Goal: Task Accomplishment & Management: Manage account settings

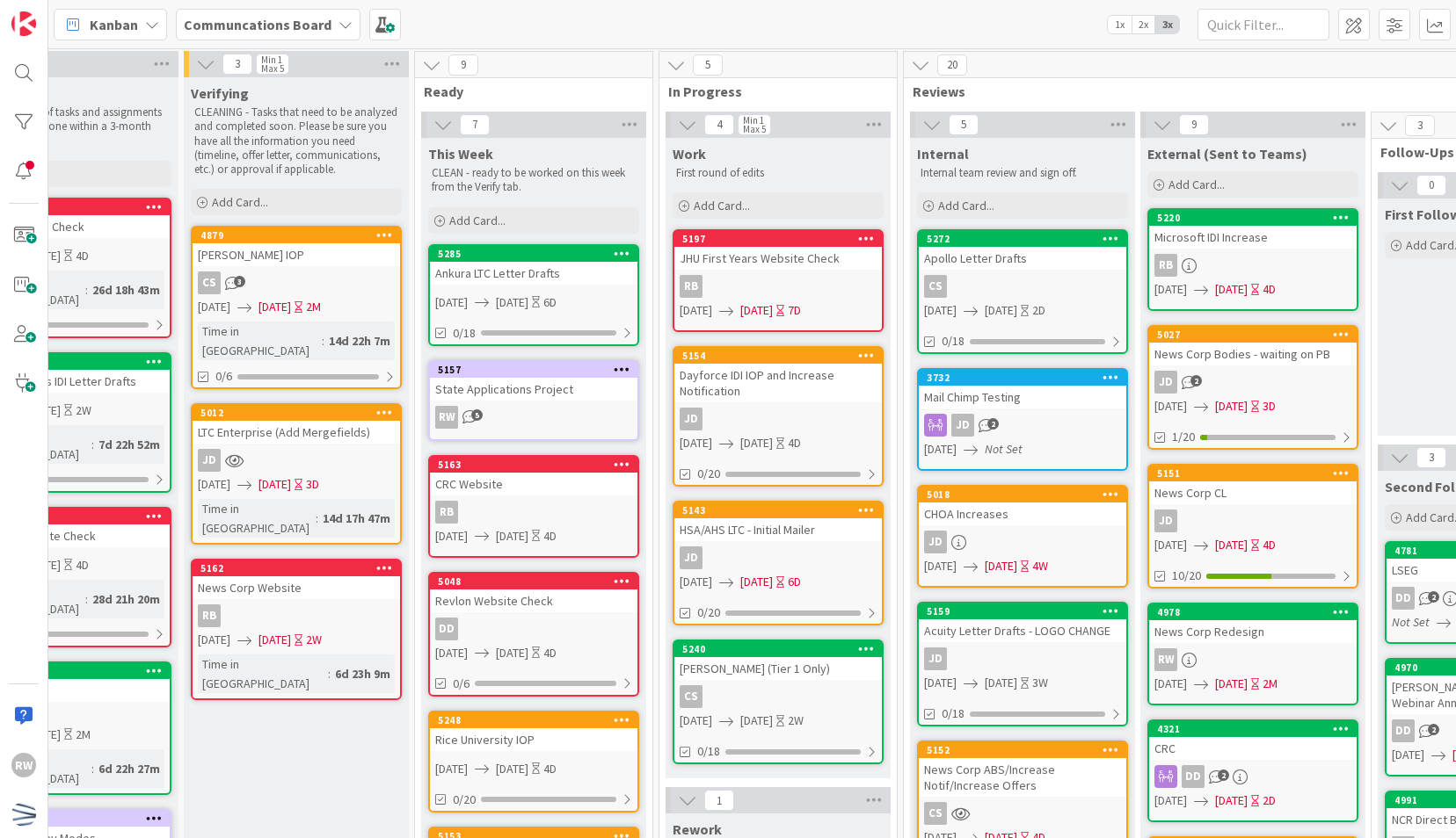
scroll to position [108, 102]
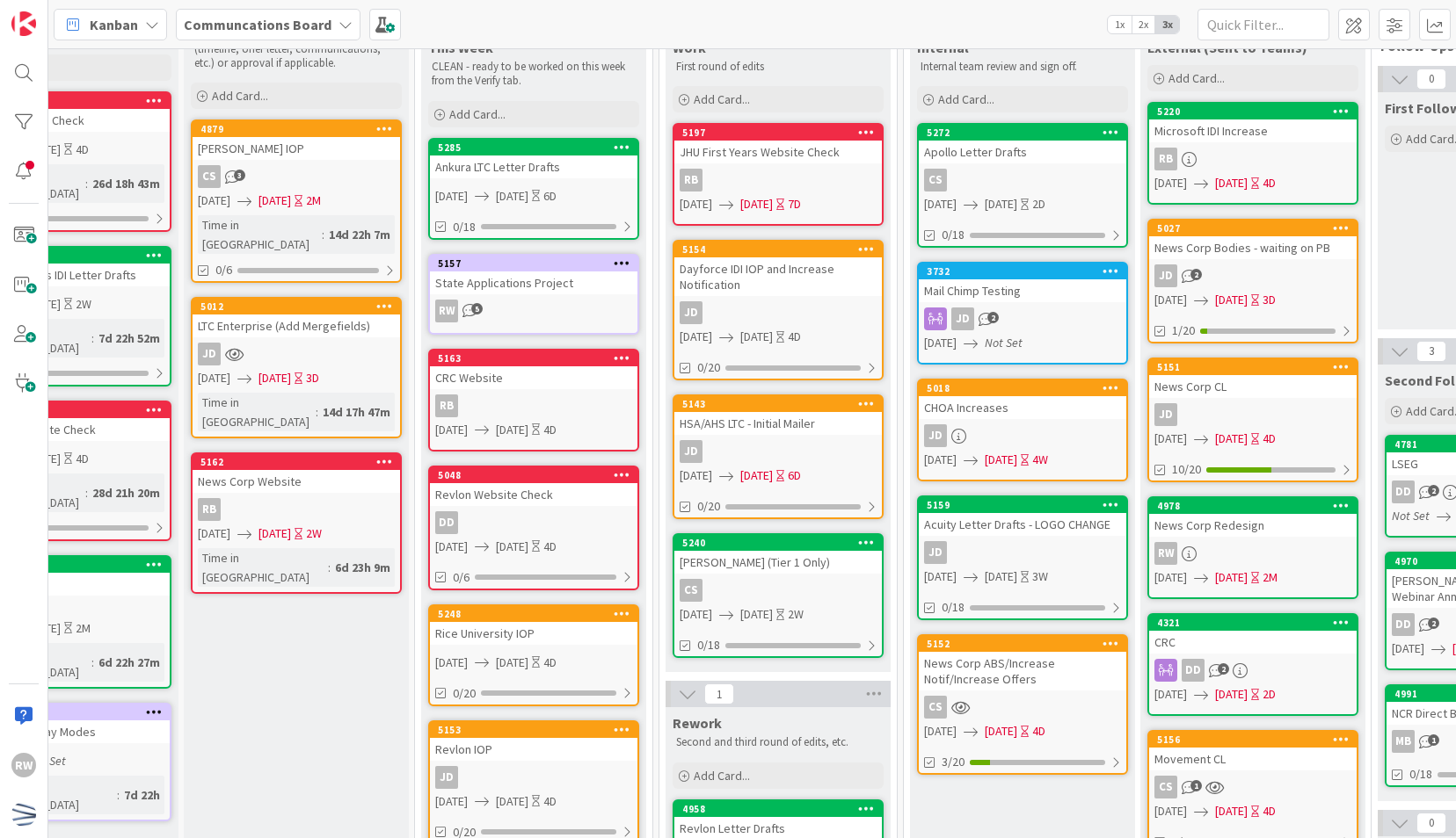
click at [924, 461] on span "[DATE]" at bounding box center [940, 460] width 33 height 19
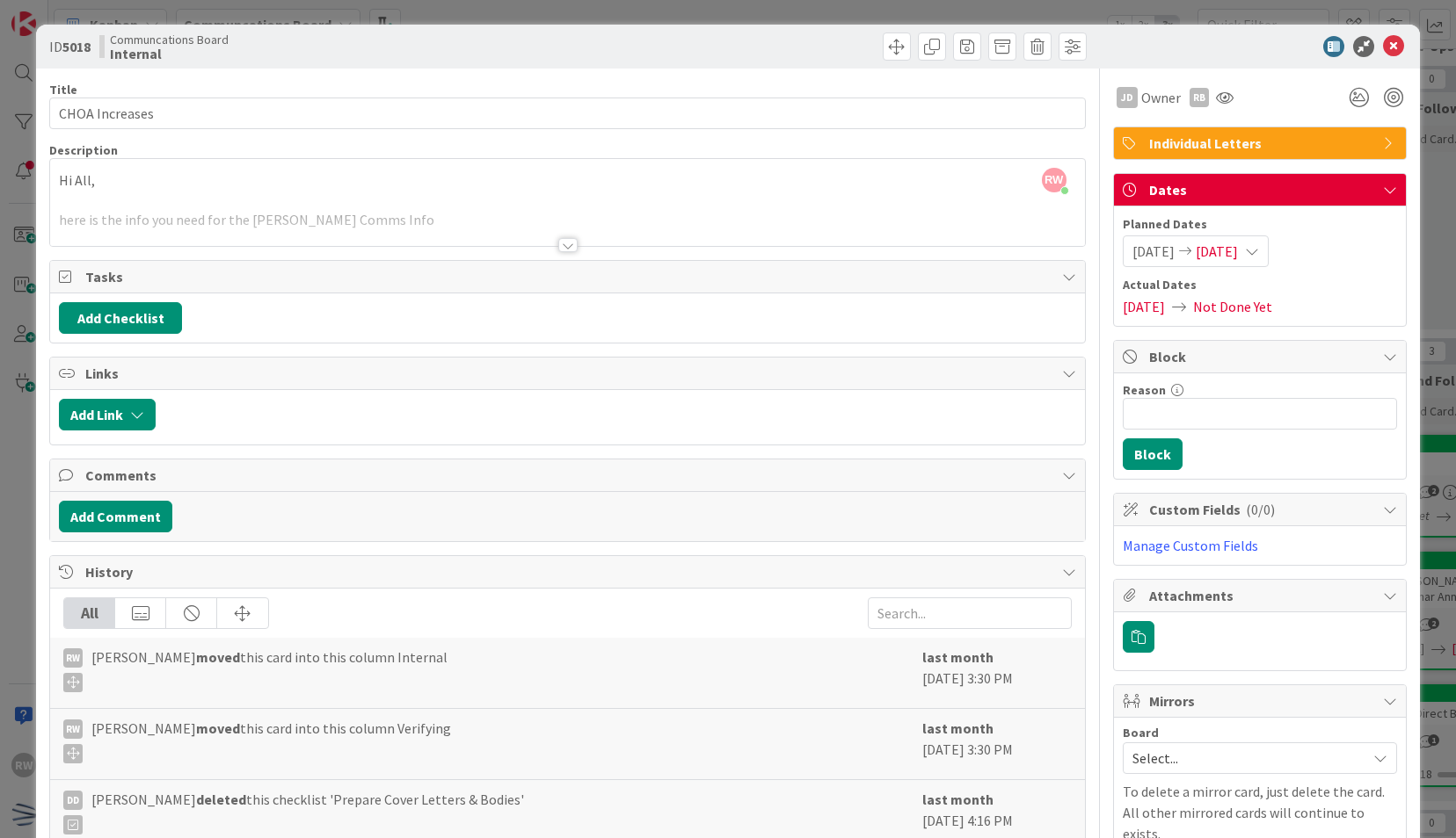
click at [1387, 61] on div "ID 5018 Communcations Board Internal" at bounding box center [728, 46] width 1382 height 44
click at [1382, 53] on icon at bounding box center [1393, 47] width 21 height 21
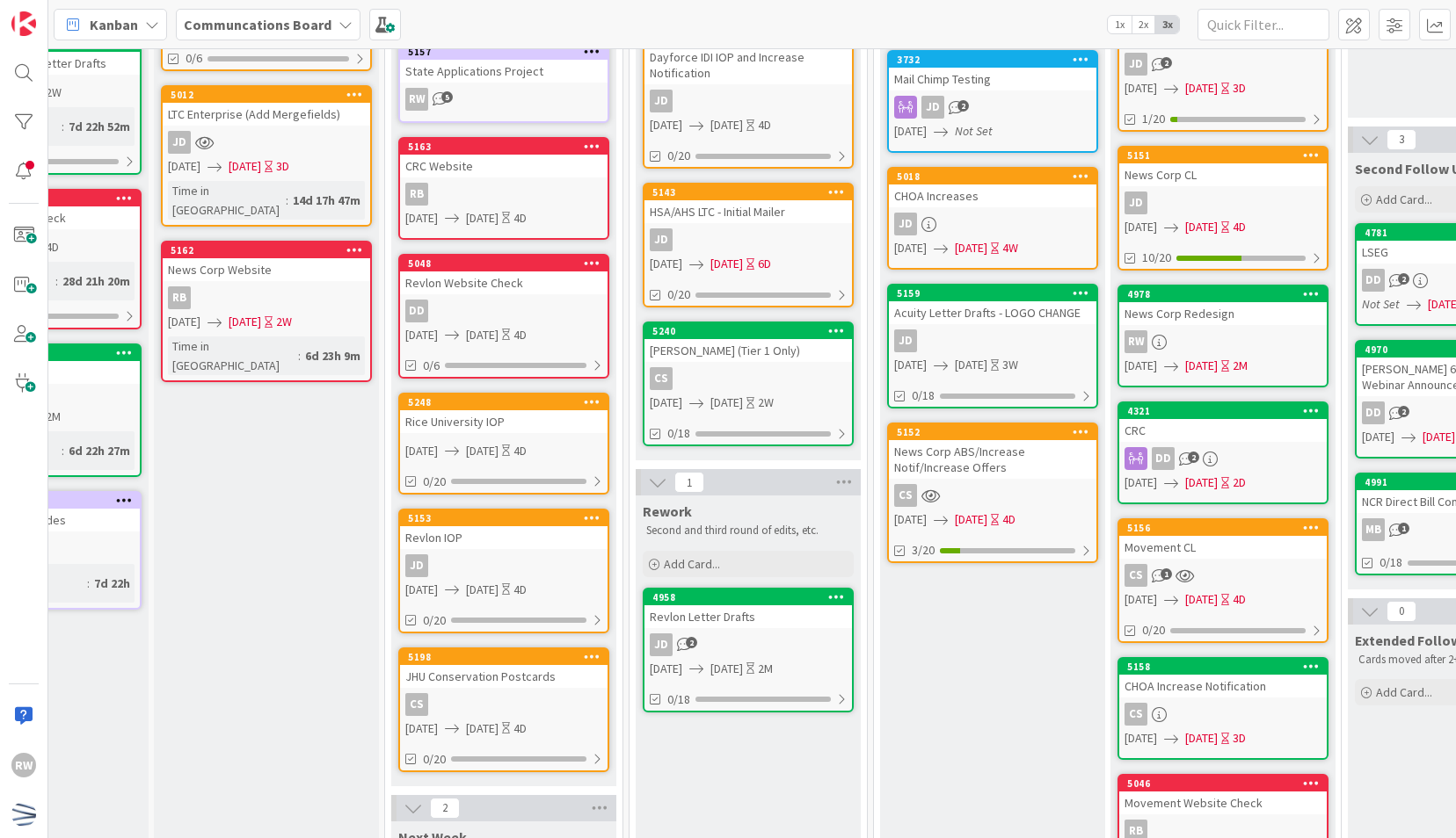
scroll to position [0, 131]
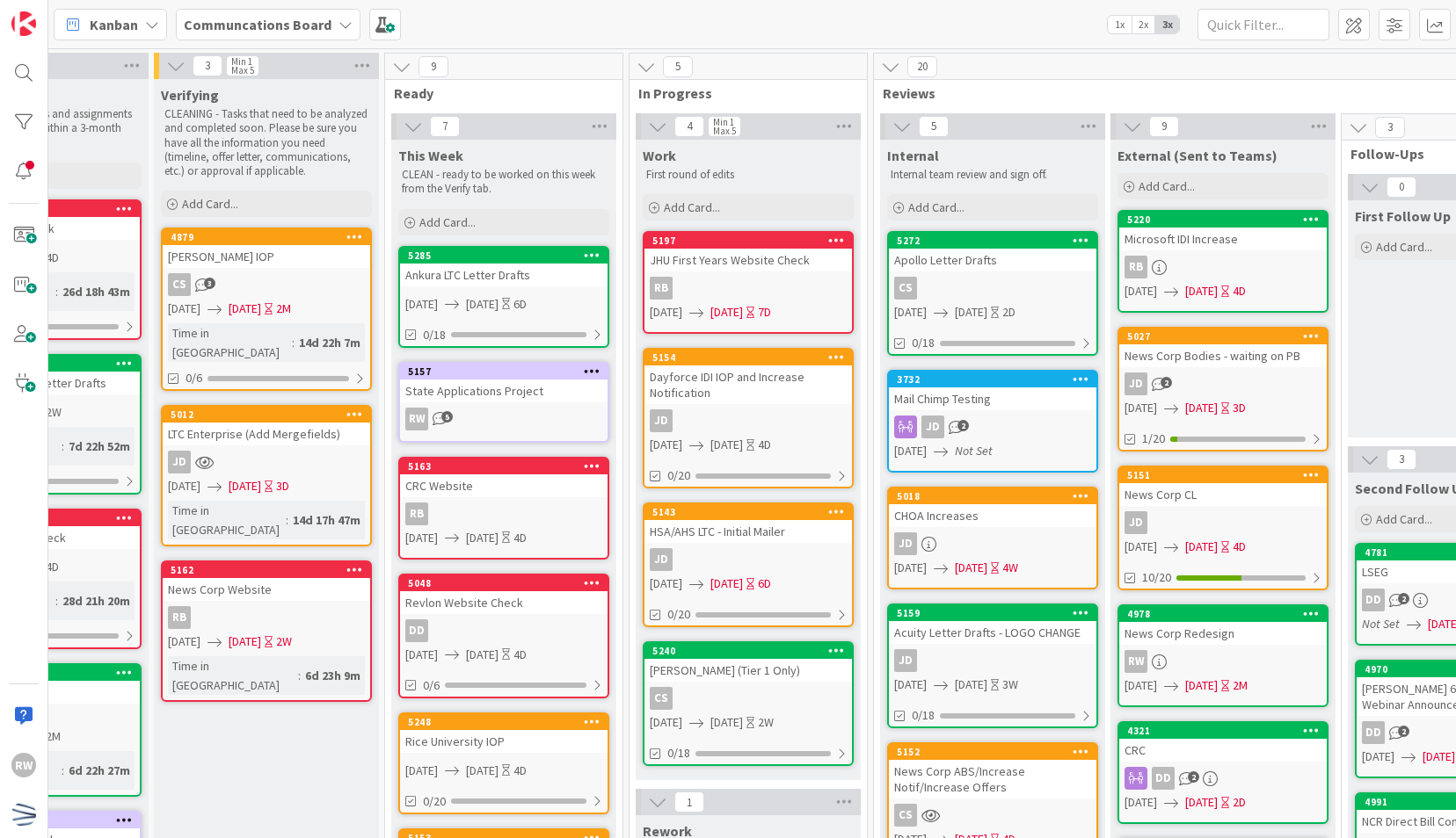
click at [282, 28] on b "Communcations Board" at bounding box center [257, 24] width 148 height 18
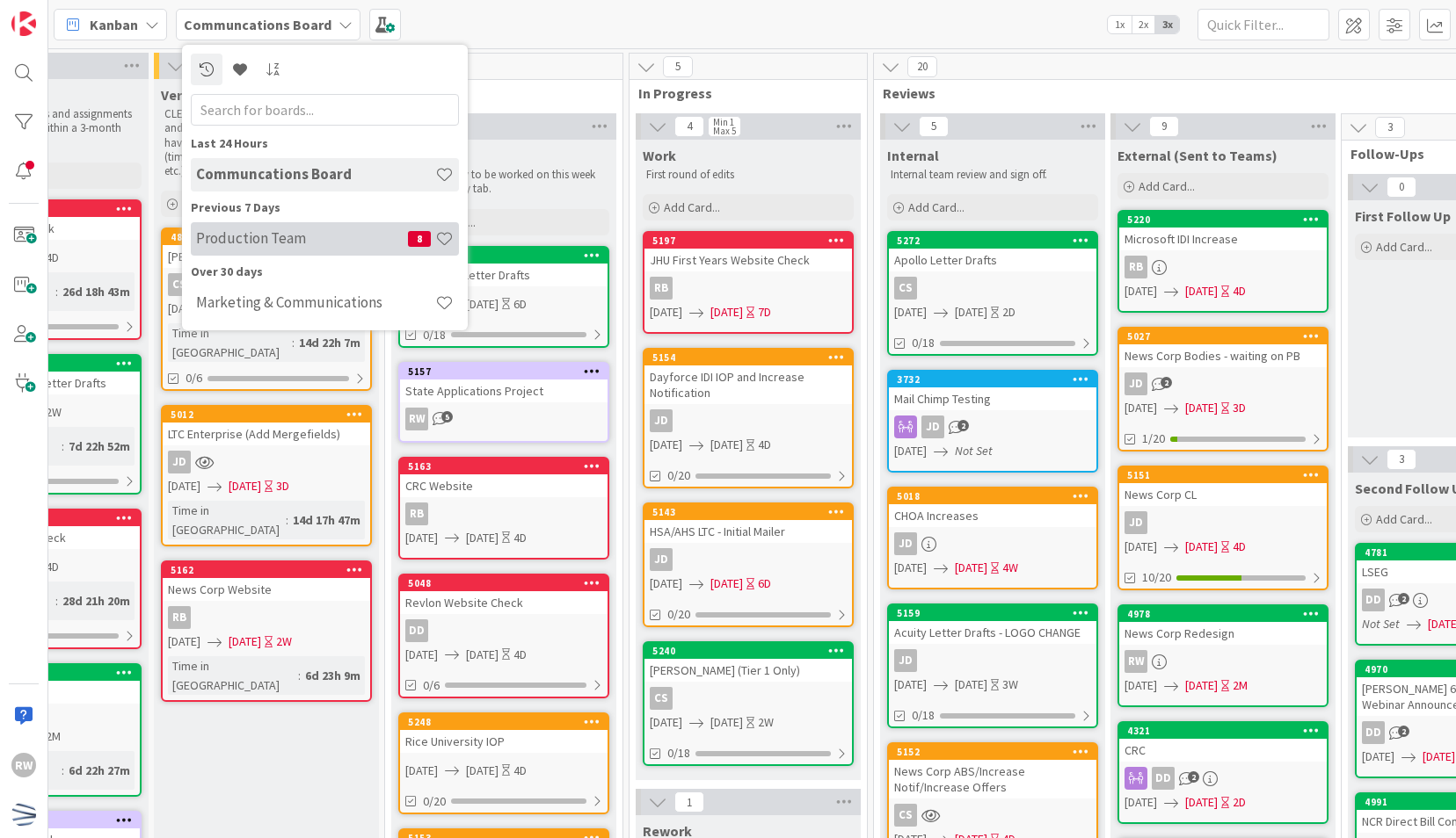
click at [288, 241] on h4 "Production Team" at bounding box center [301, 237] width 211 height 18
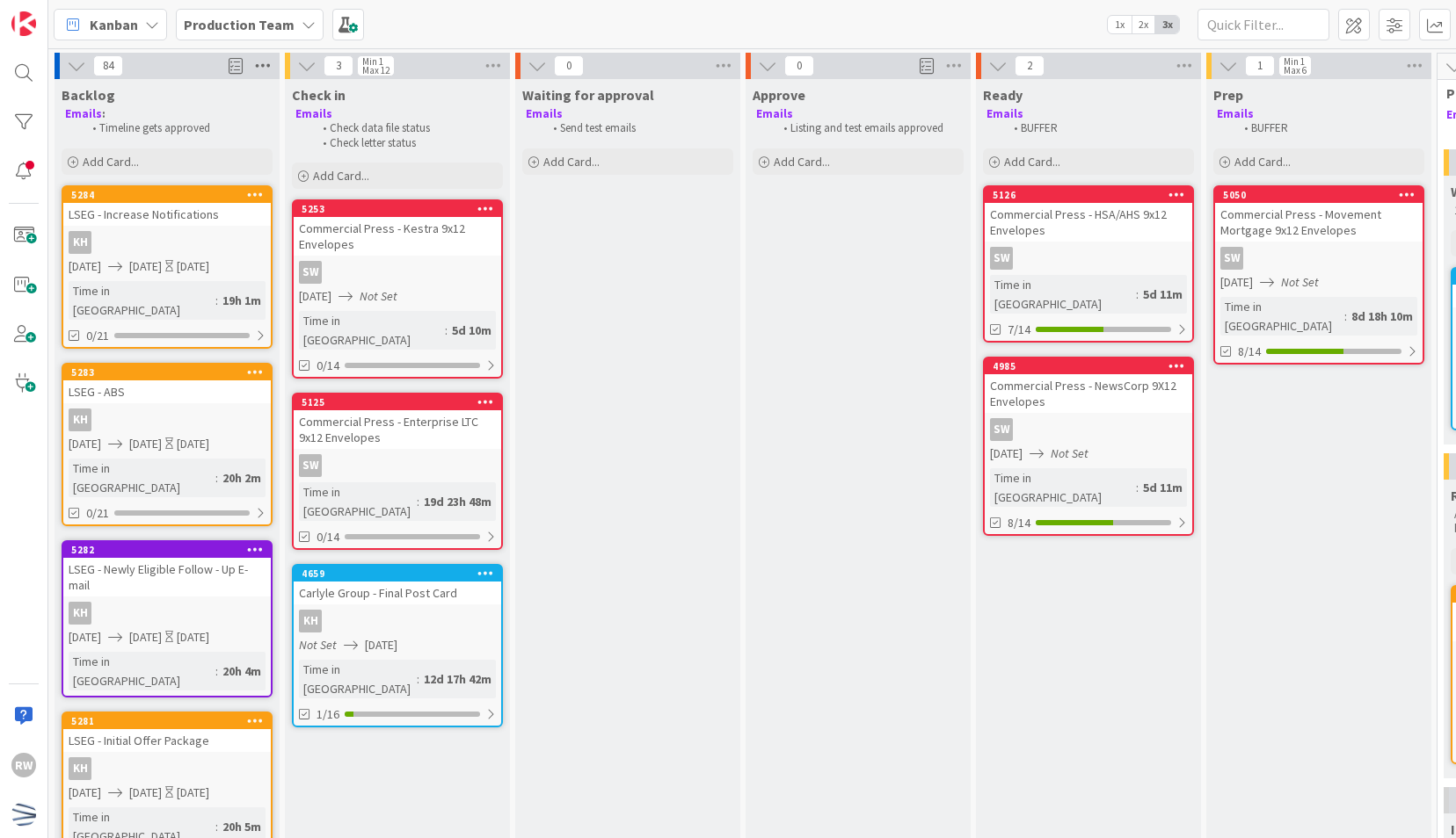
click at [258, 78] on icon at bounding box center [263, 66] width 23 height 26
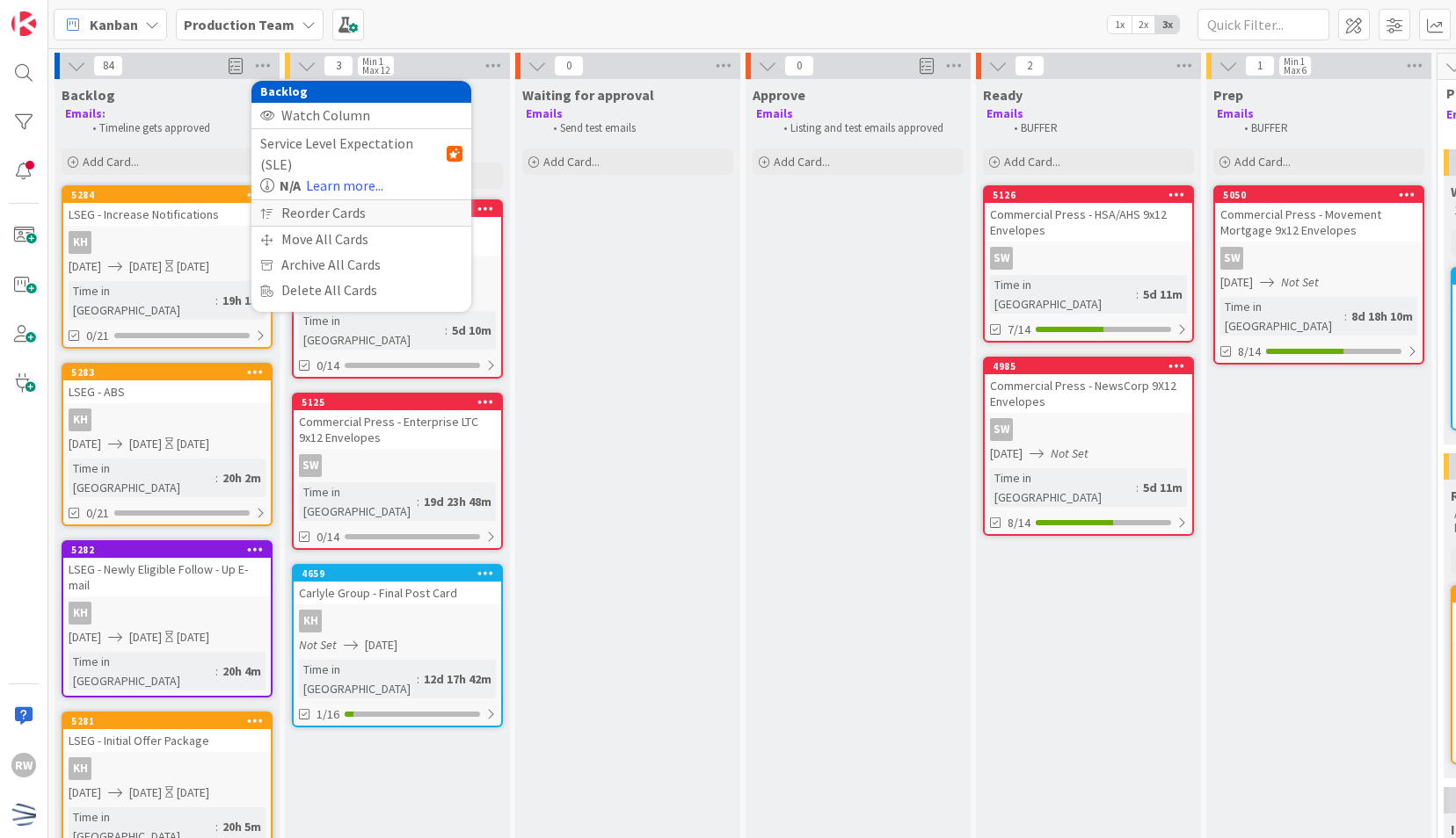
click at [307, 200] on div "Reorder Cards" at bounding box center [361, 212] width 220 height 25
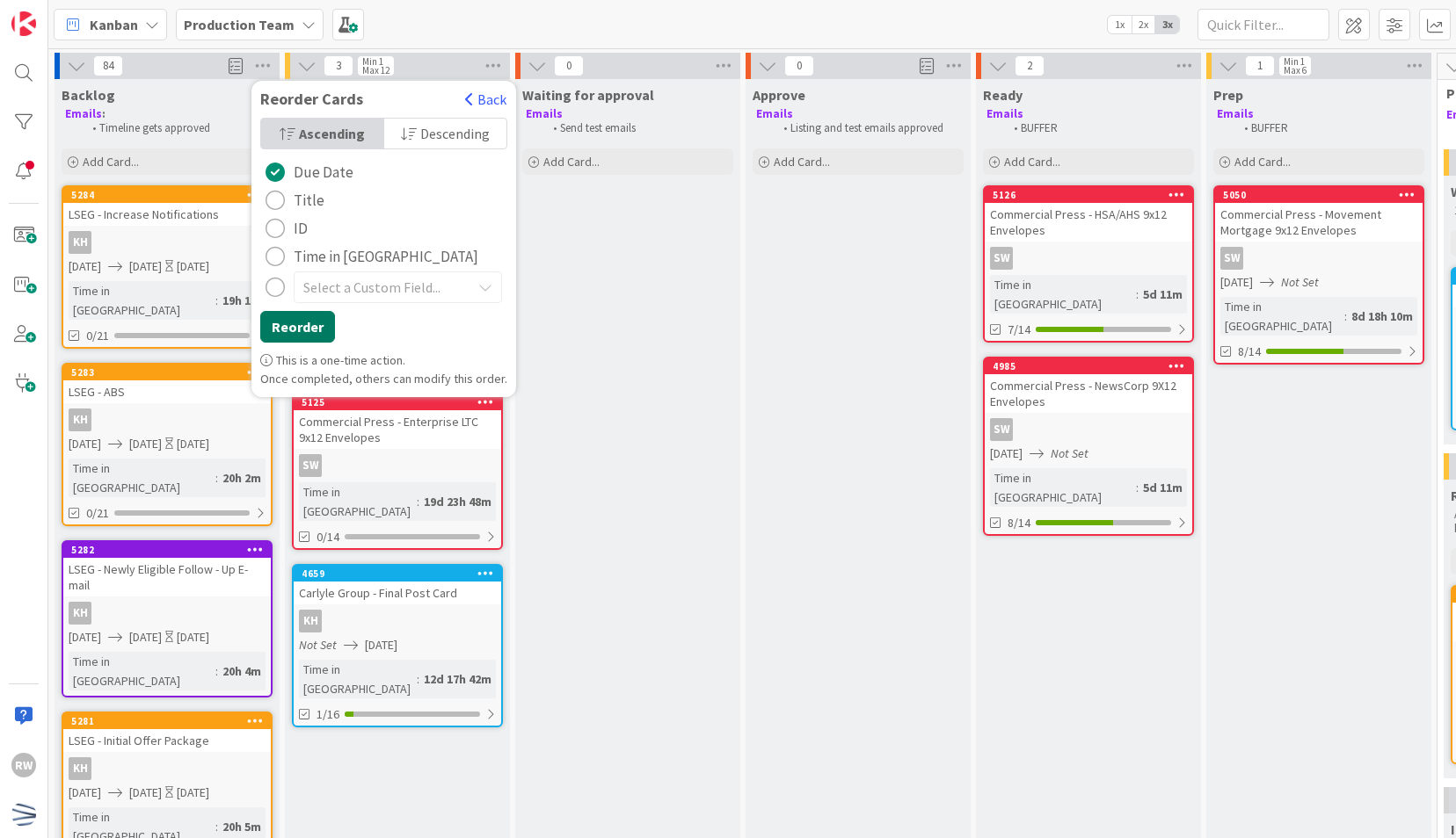
click at [307, 331] on button "Reorder" at bounding box center [297, 327] width 75 height 32
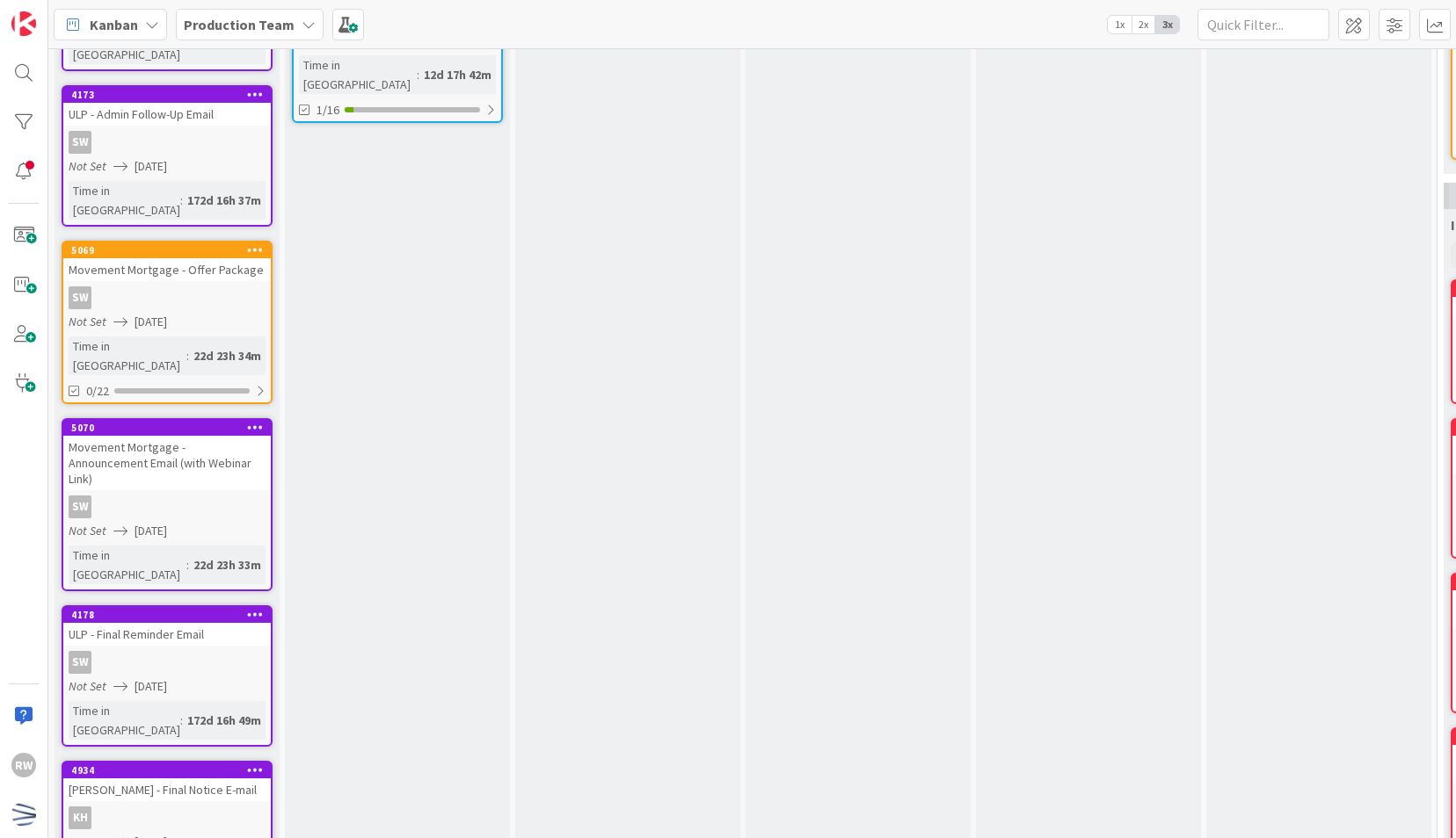
scroll to position [918, 0]
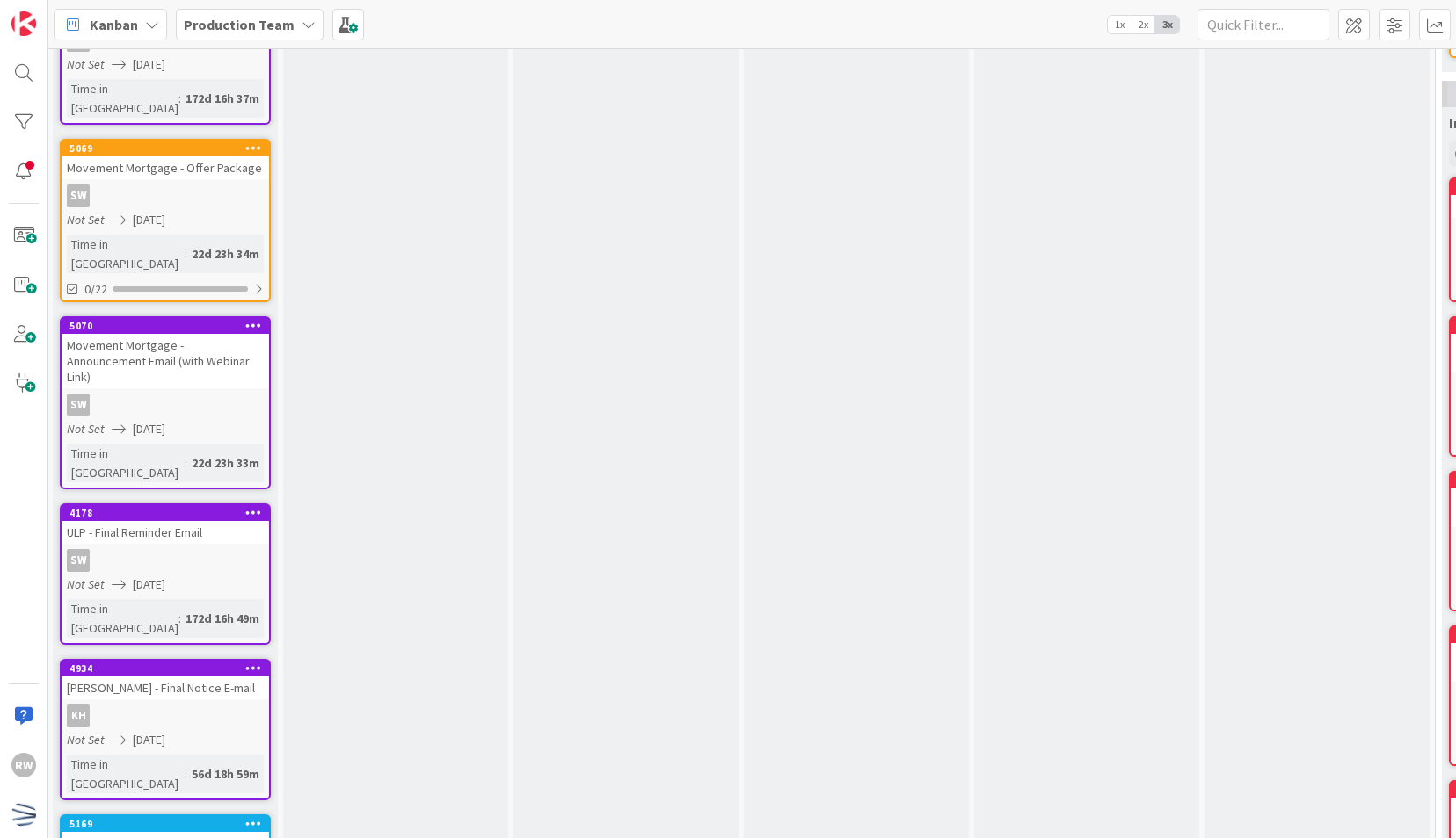
scroll to position [0, 2]
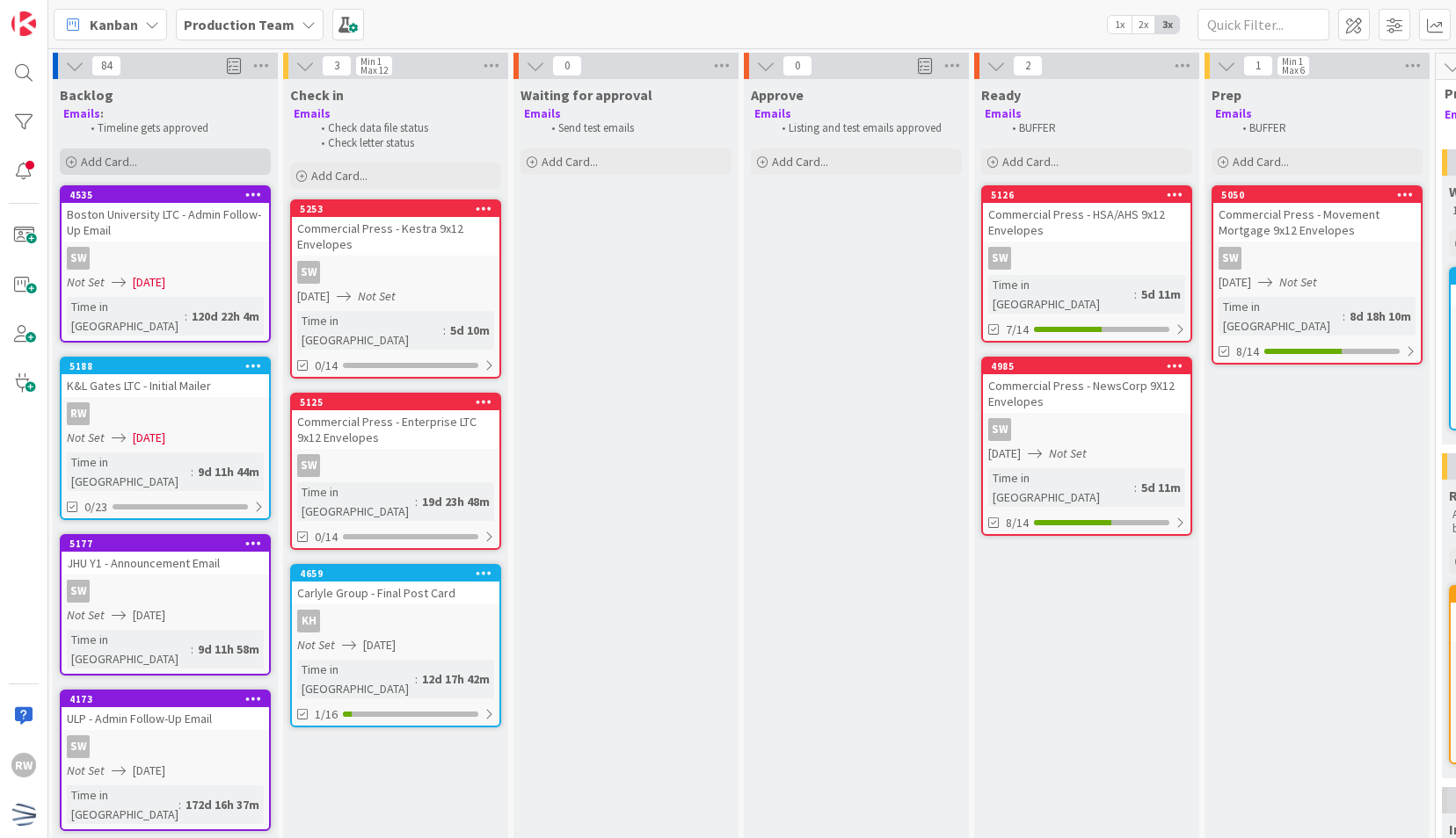
click at [155, 161] on div "Add Card..." at bounding box center [165, 161] width 211 height 26
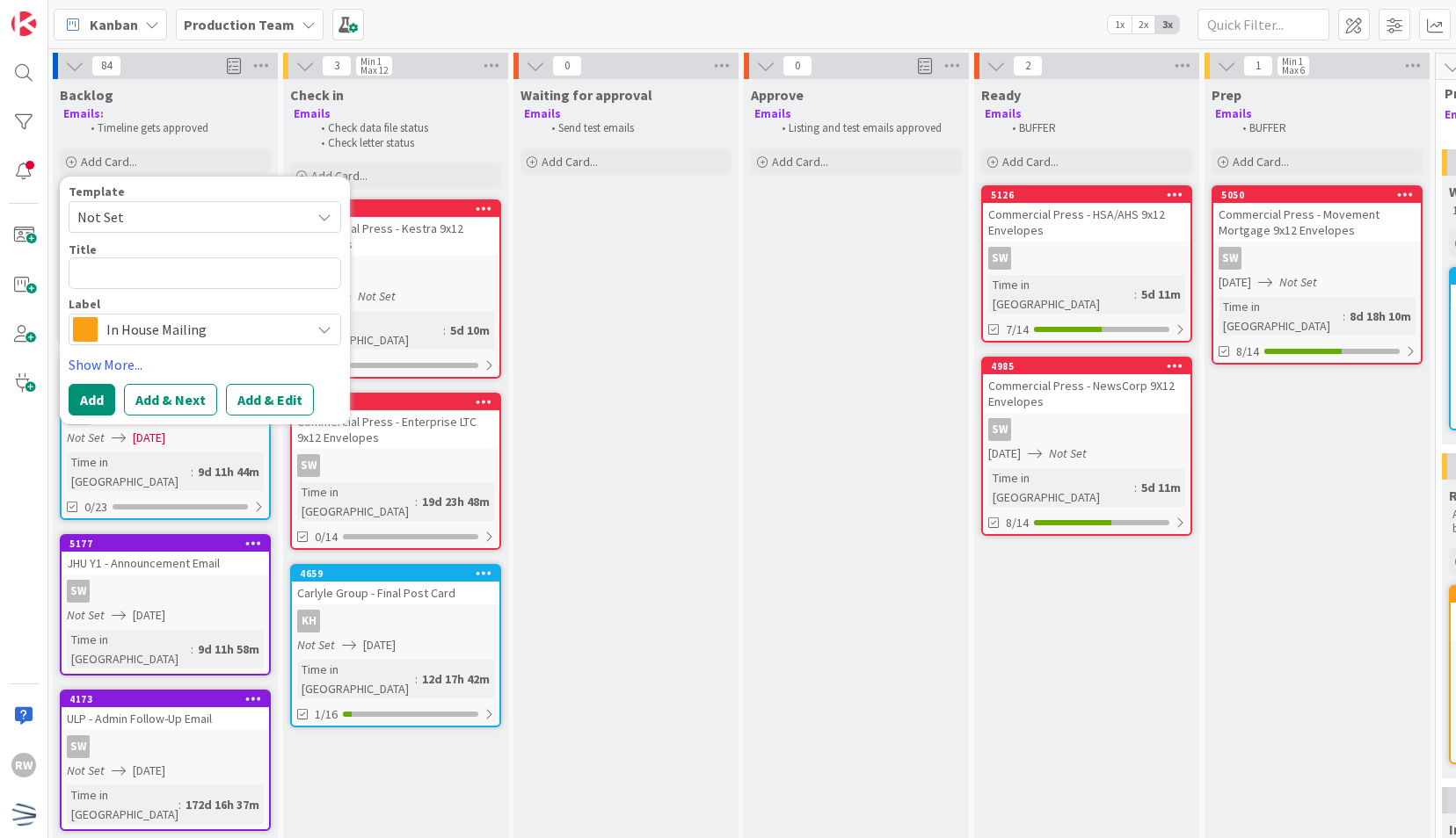
click at [195, 214] on span "Not Set" at bounding box center [187, 217] width 220 height 23
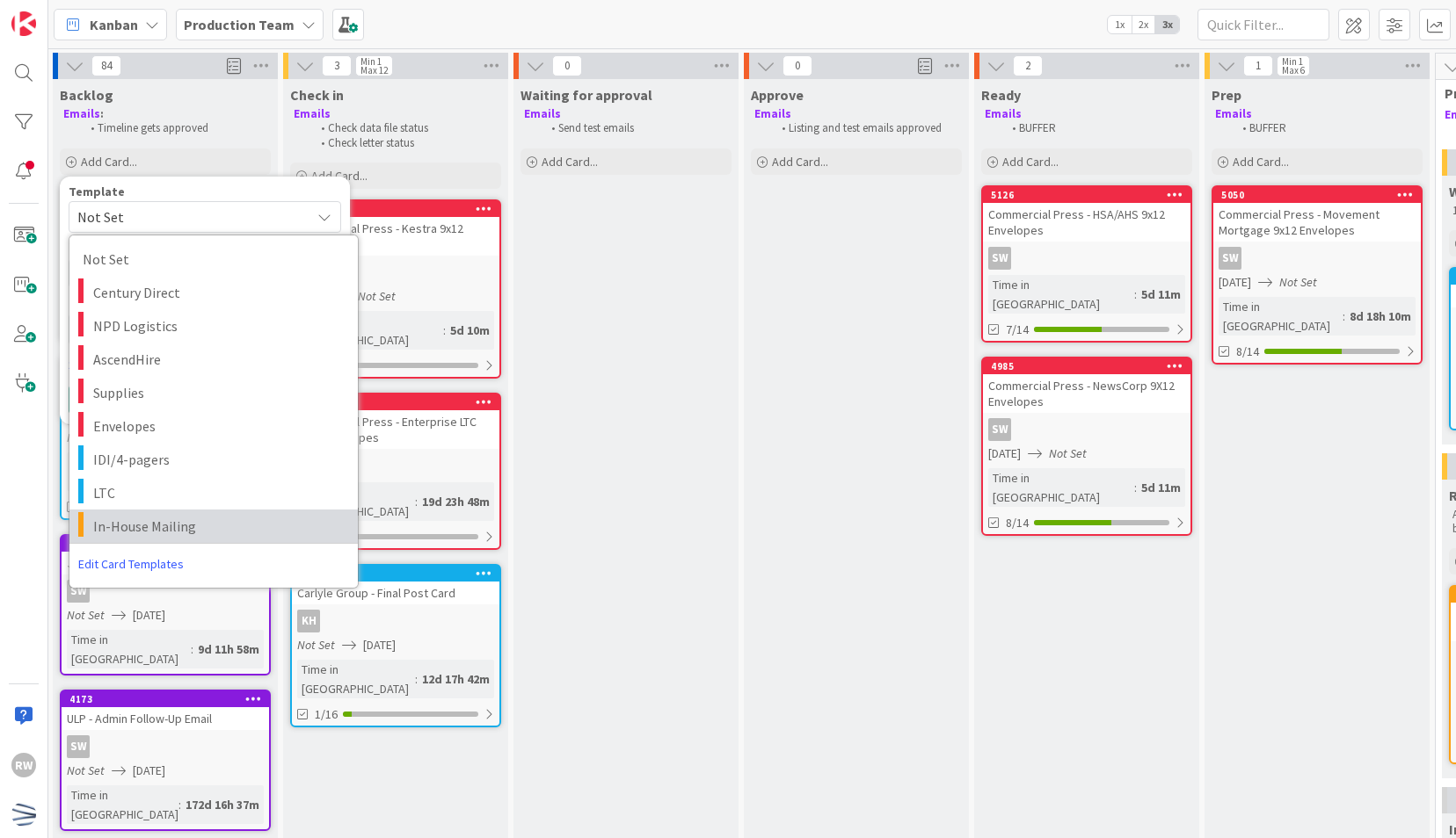
click at [176, 517] on span "In-House Mailing" at bounding box center [219, 526] width 252 height 23
type textarea "x"
type textarea "In-House Mailing"
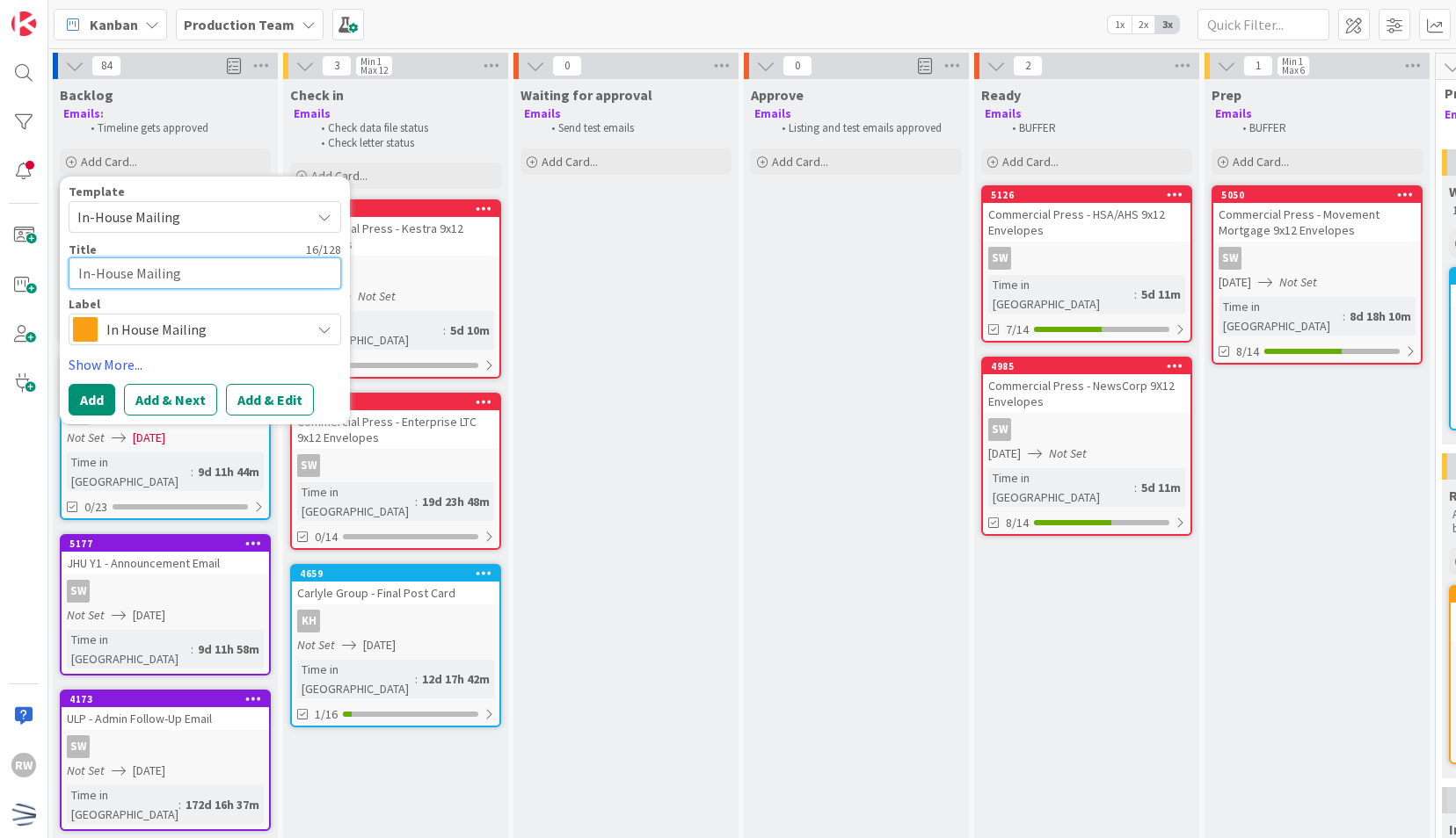
click at [222, 279] on textarea "In-House Mailing" at bounding box center [205, 273] width 273 height 32
type textarea "x"
type textarea "n"
type textarea "x"
type textarea "N"
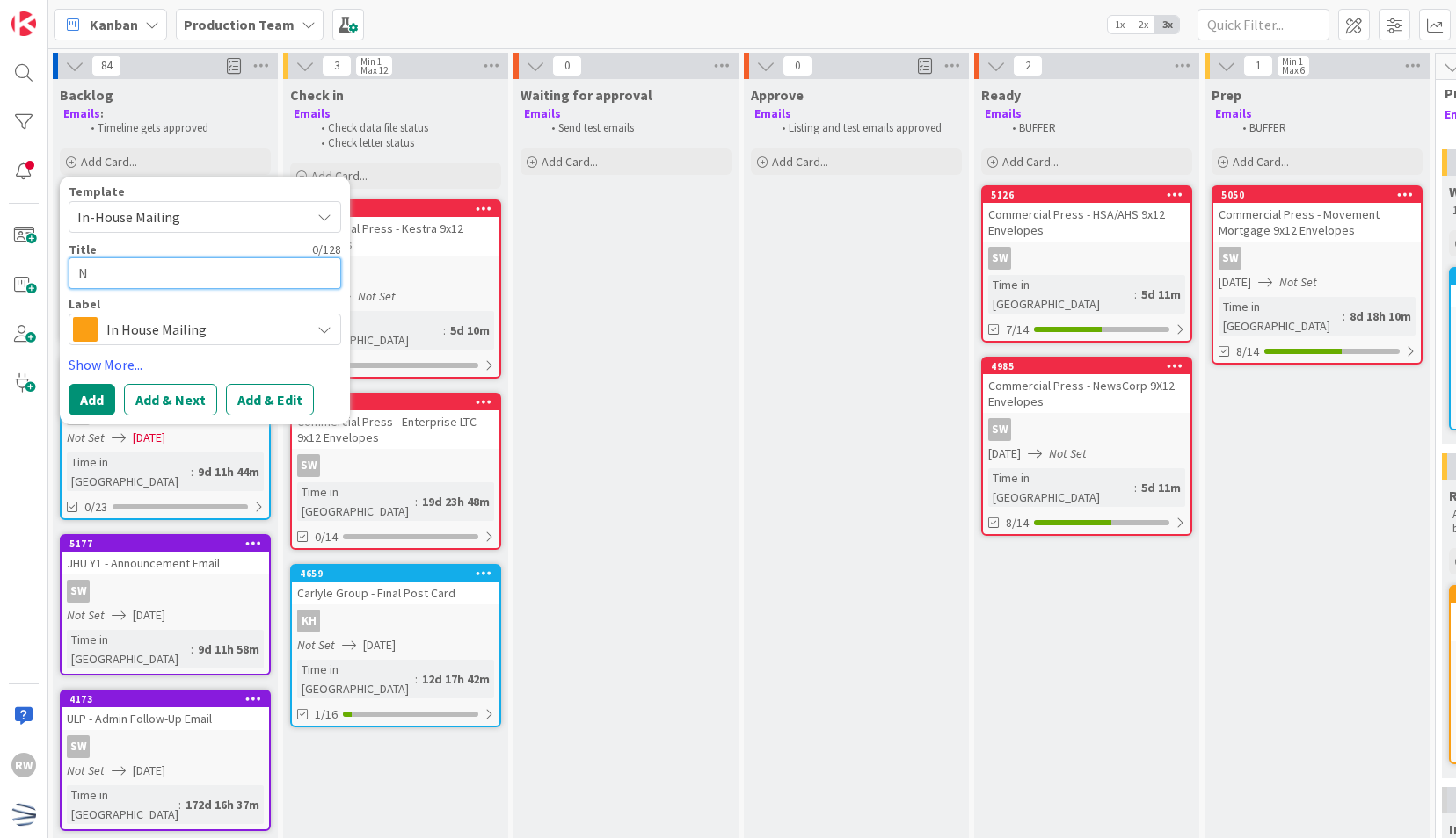
type textarea "x"
type textarea "Ne"
type textarea "x"
type textarea "New"
type textarea "x"
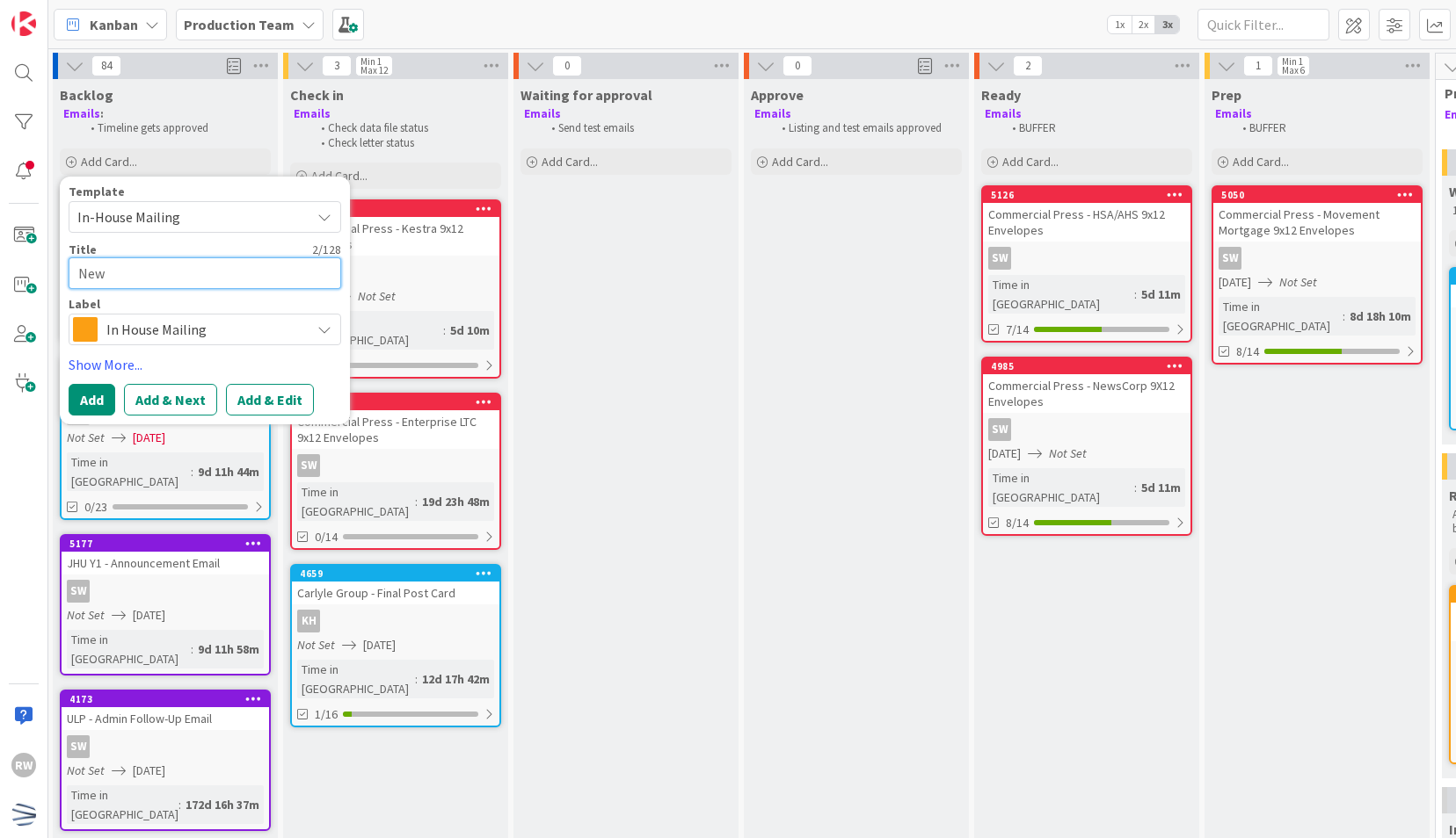
type textarea "News"
type textarea "x"
type textarea "News"
type textarea "x"
type textarea "News C"
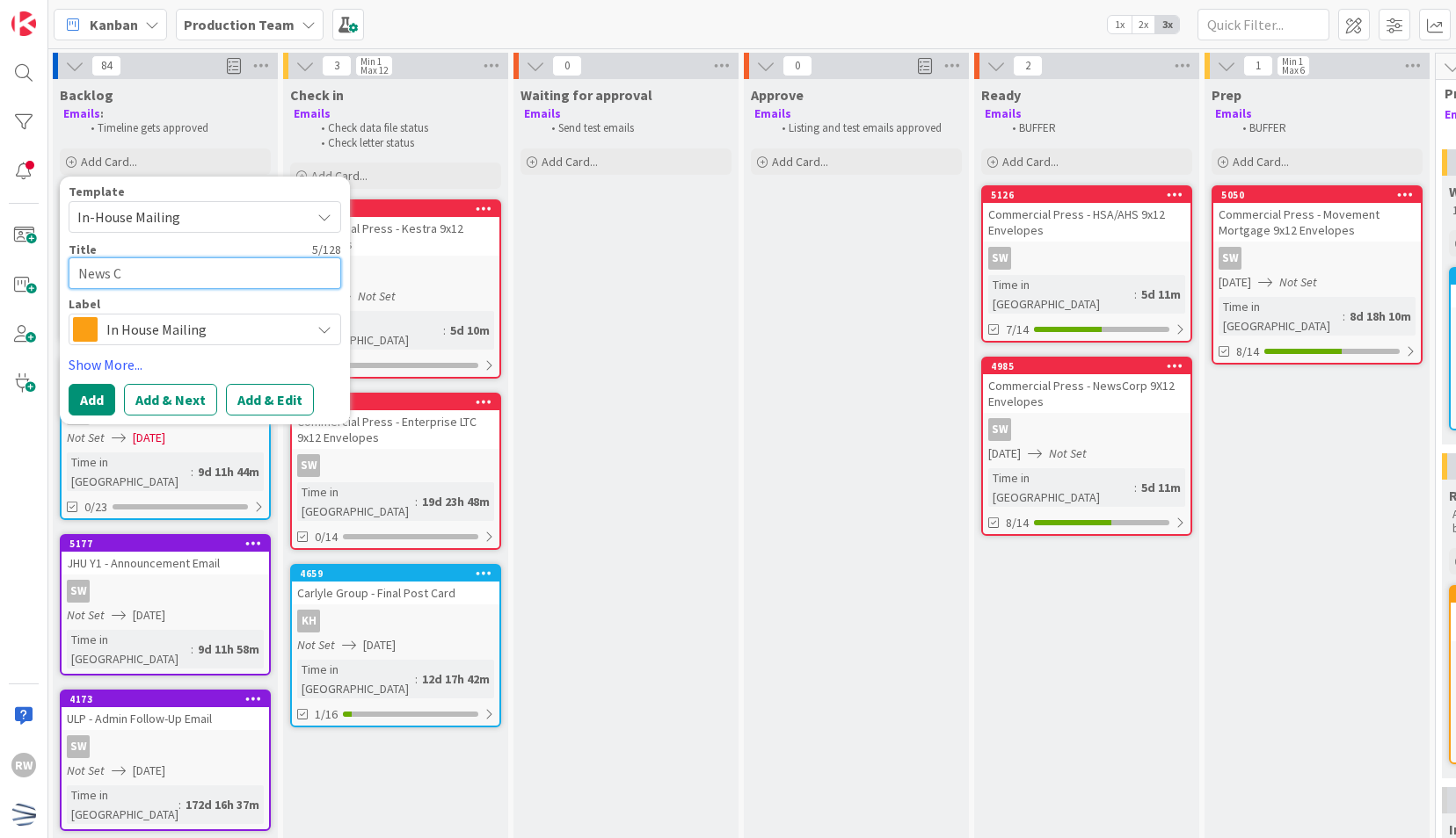
type textarea "x"
type textarea "News Cor"
type textarea "x"
type textarea "News Corp"
type textarea "x"
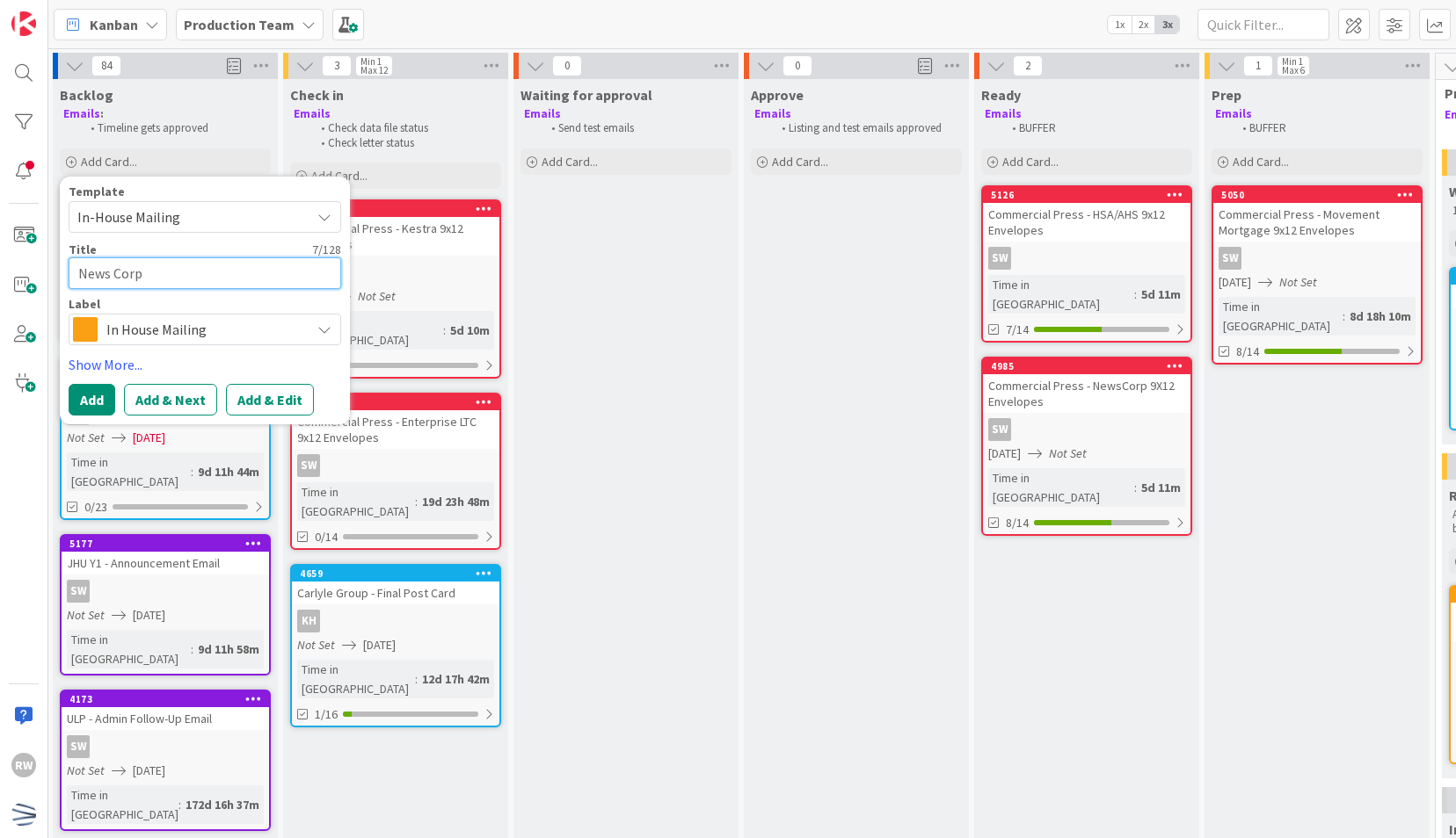
type textarea "News Corp"
type textarea "x"
type textarea "News Corp I"
type textarea "x"
type textarea "News Corp IO"
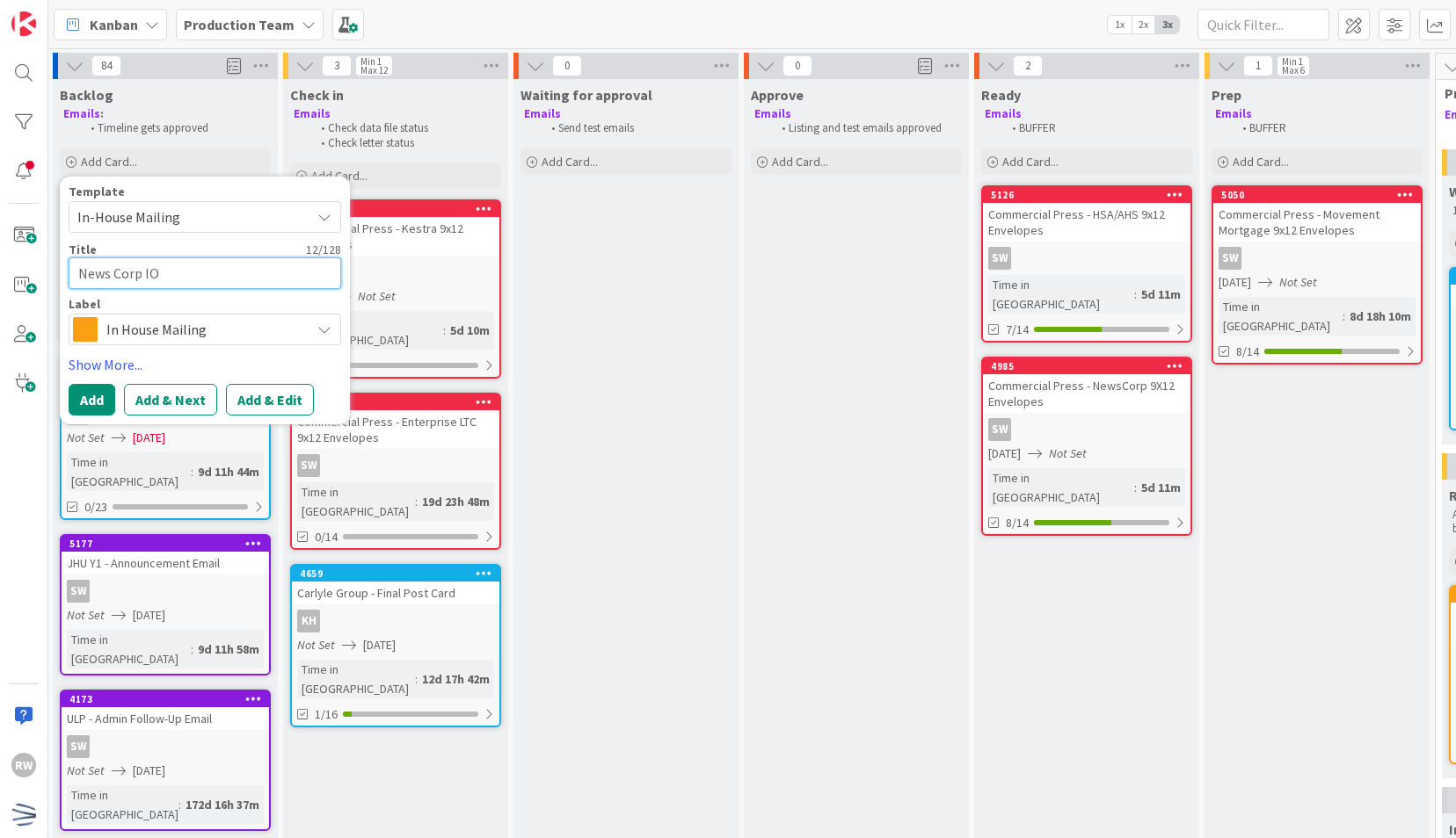
type textarea "x"
type textarea "News Corp IOP"
click at [116, 357] on link "Show More..." at bounding box center [205, 364] width 273 height 21
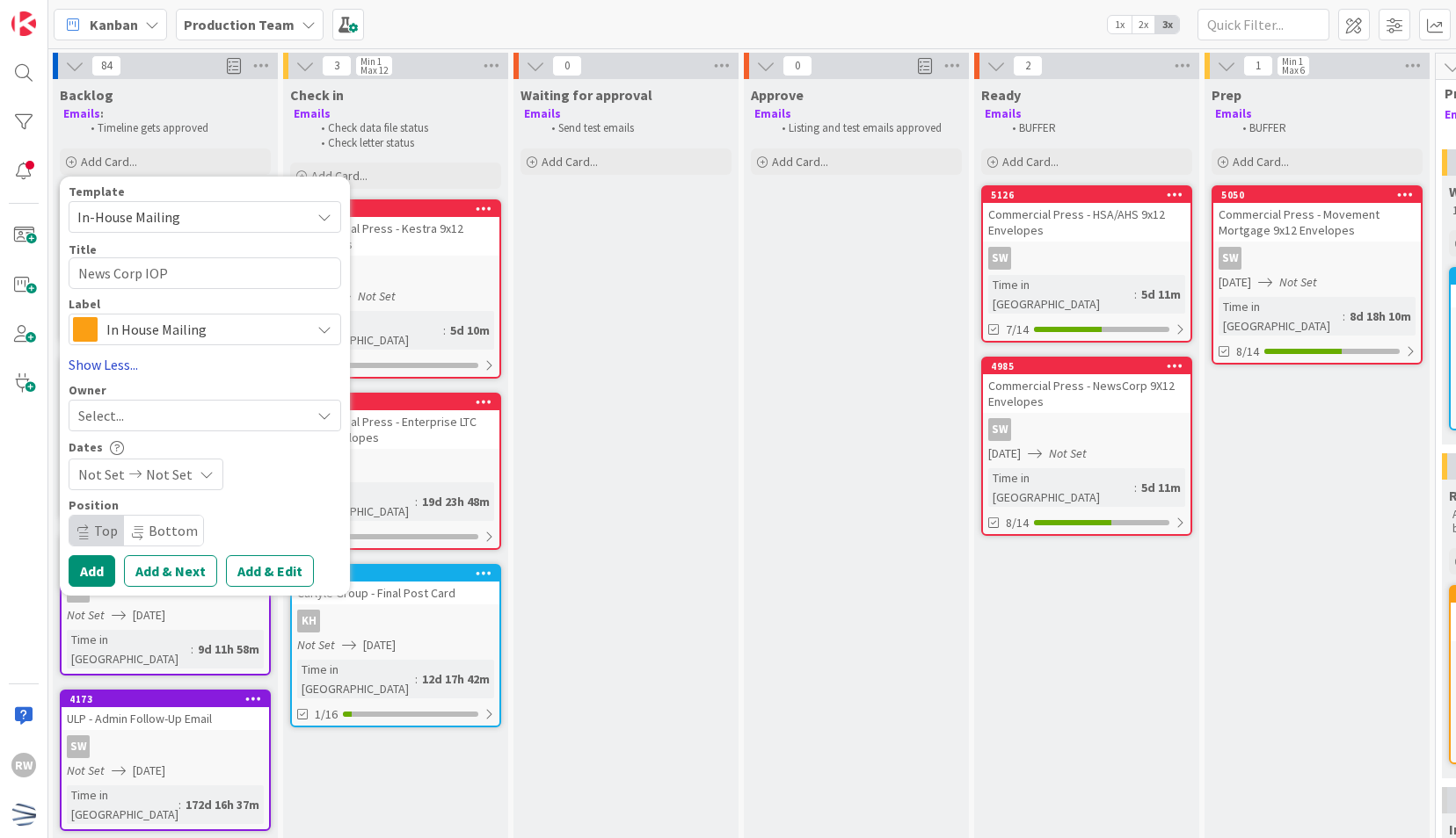
type textarea "x"
click at [156, 471] on span "Not Set" at bounding box center [170, 474] width 47 height 21
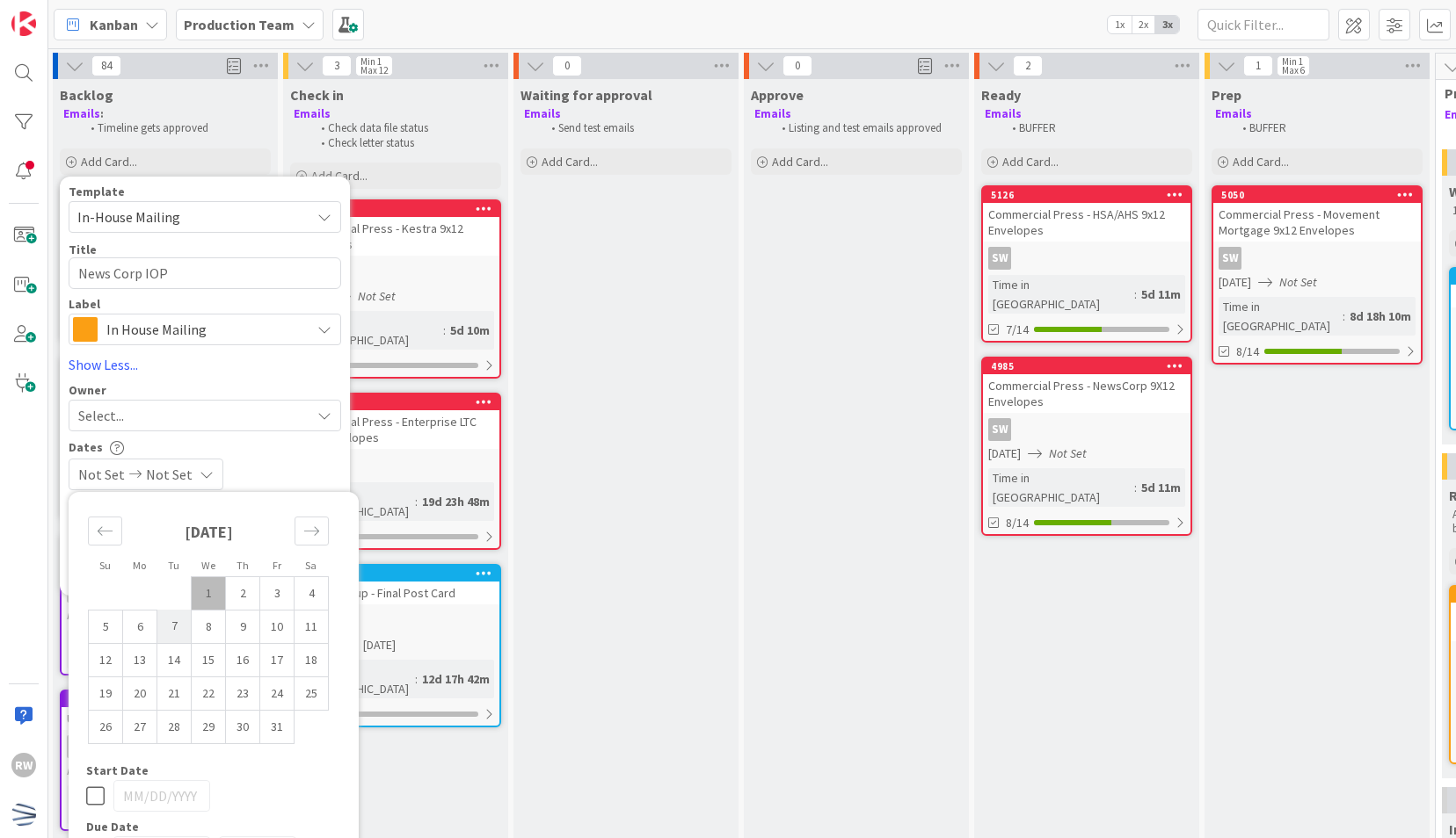
click at [172, 628] on td "7" at bounding box center [174, 627] width 34 height 34
type input "[DATE]"
type textarea "x"
click at [273, 450] on div "Dates" at bounding box center [205, 448] width 273 height 15
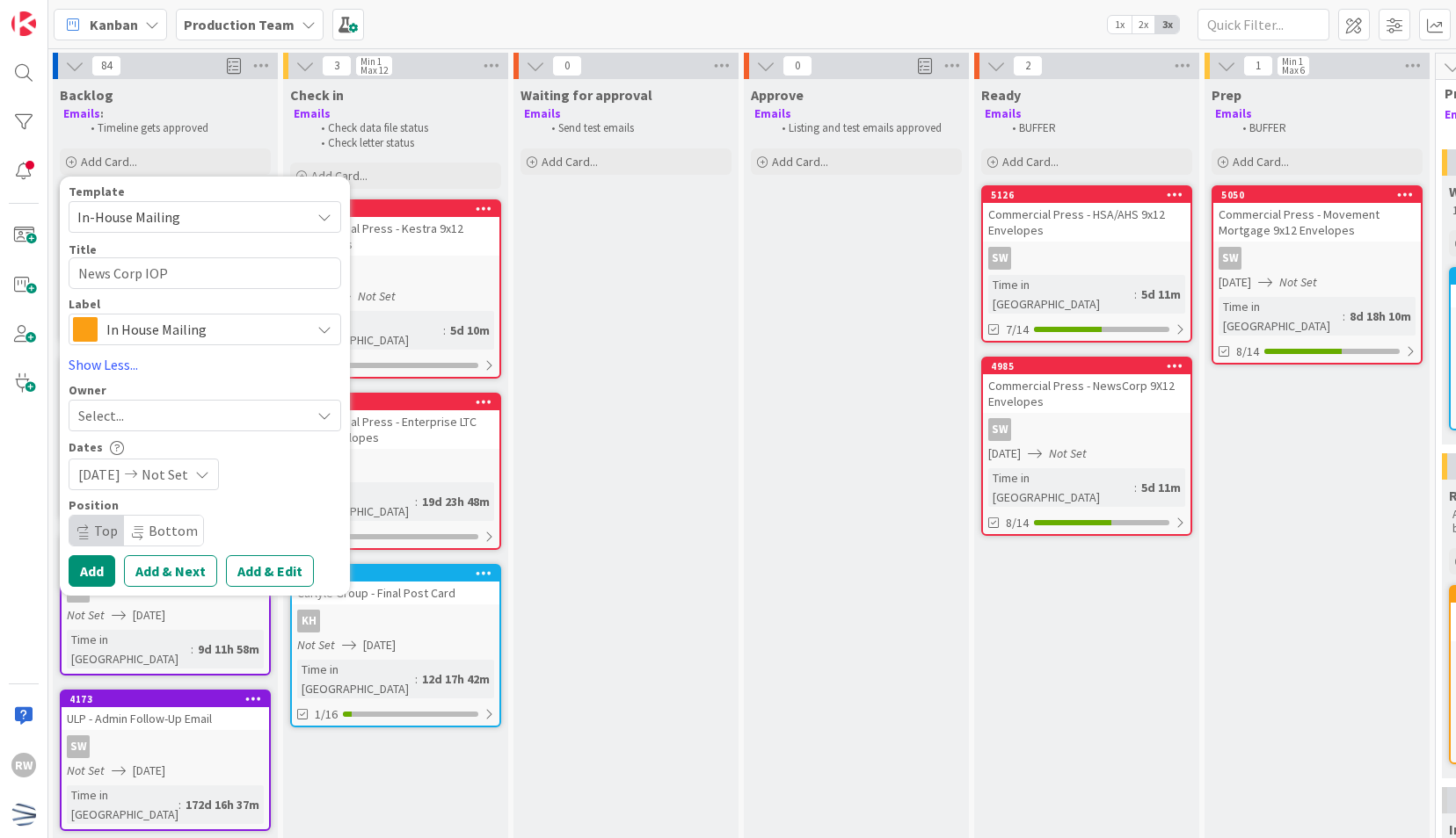
click at [114, 467] on span "[DATE]" at bounding box center [99, 474] width 42 height 21
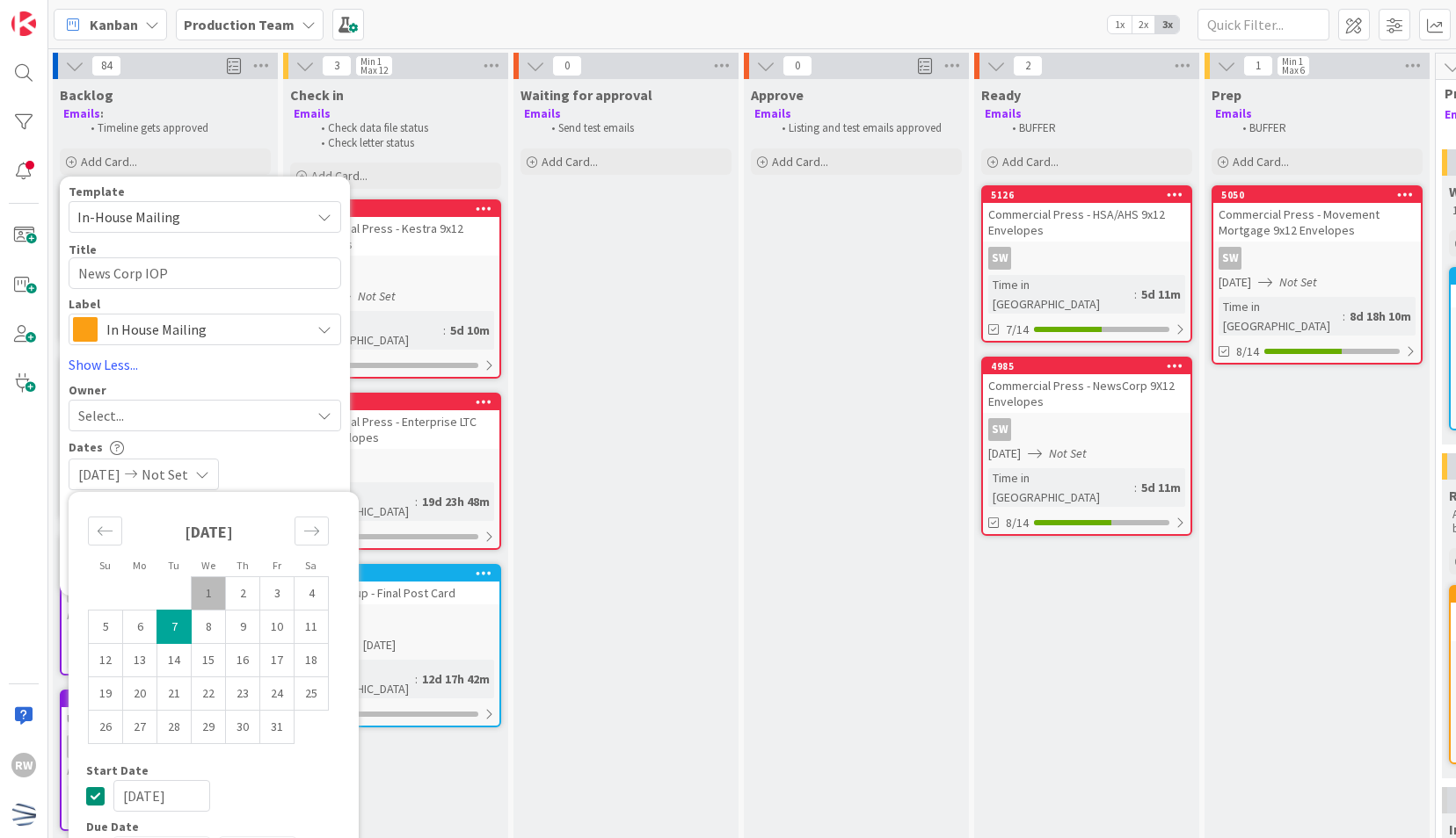
click at [170, 626] on td "7" at bounding box center [174, 627] width 34 height 34
type input "[DATE]"
type textarea "x"
click at [253, 443] on div "Dates" at bounding box center [205, 448] width 273 height 15
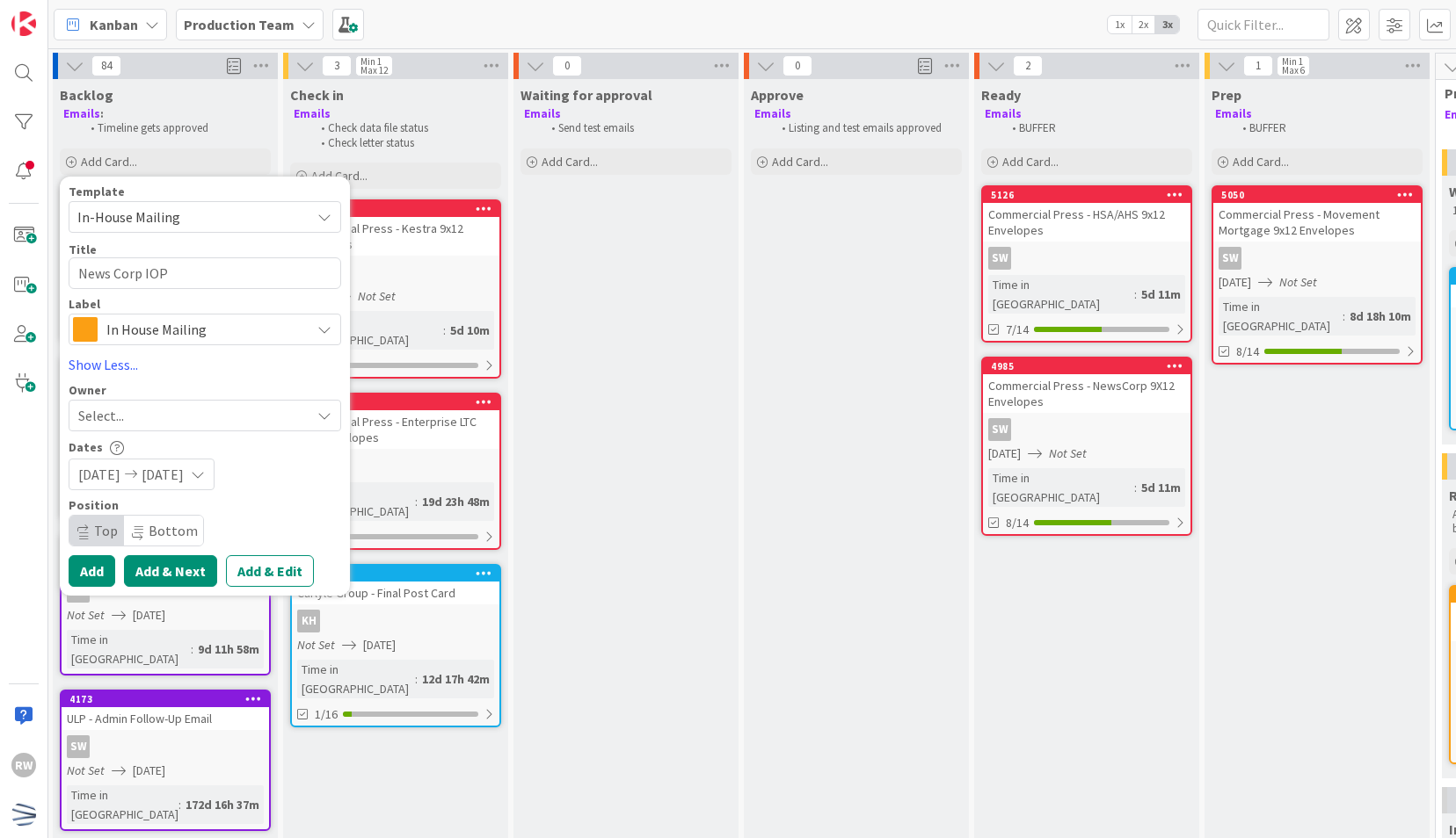
click at [167, 568] on button "Add & Next" at bounding box center [170, 571] width 93 height 32
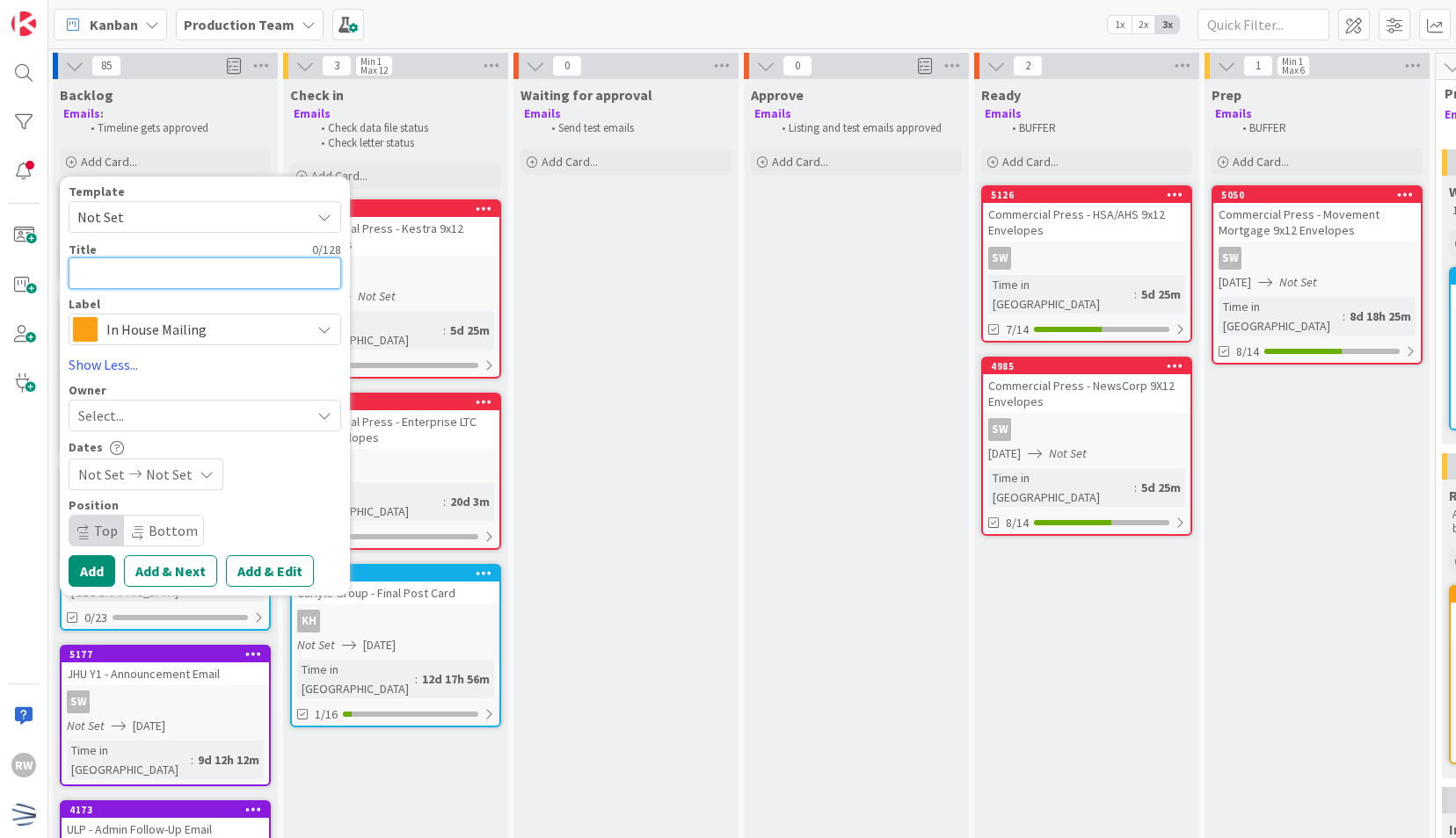
click at [163, 281] on textarea at bounding box center [205, 273] width 273 height 32
paste textarea "News Corp IOP"
type textarea "x"
type textarea "News Corp IOP"
drag, startPoint x: 179, startPoint y: 282, endPoint x: 145, endPoint y: 277, distance: 34.4
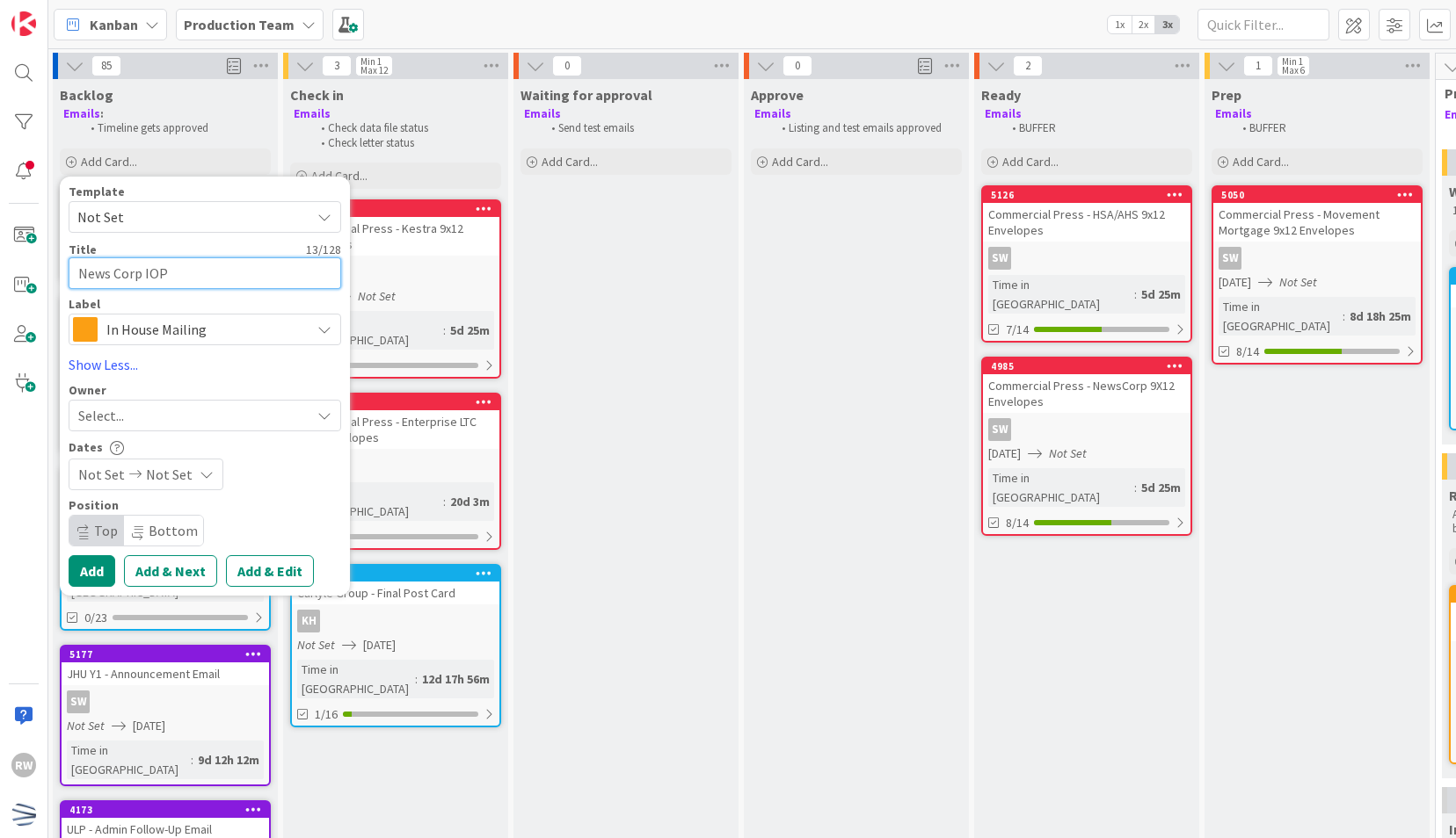
click at [145, 277] on textarea "News Corp IOP" at bounding box center [205, 273] width 273 height 32
type textarea "x"
type textarea "News Corp I"
type textarea "x"
type textarea "News Corp In"
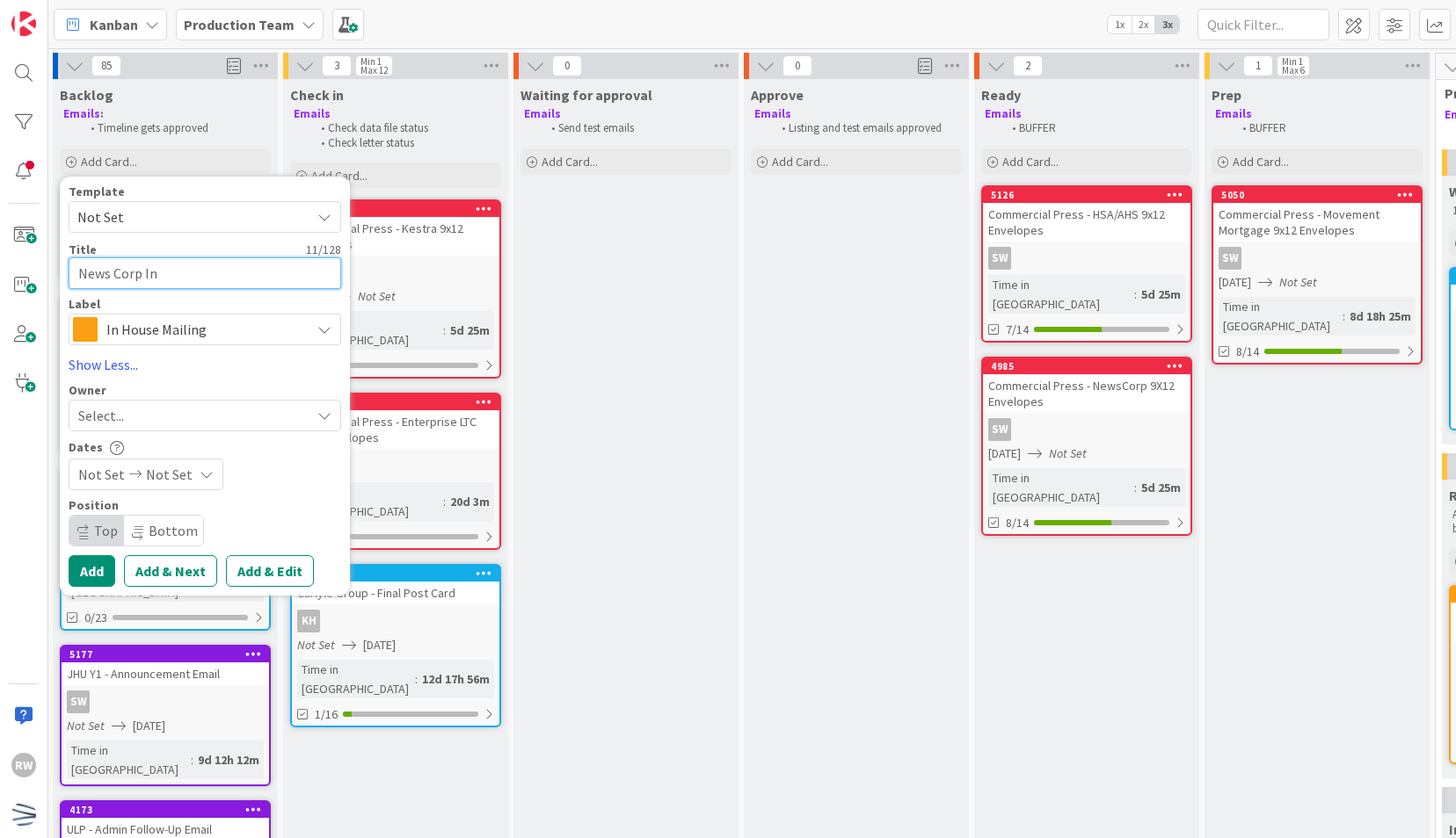
type textarea "x"
type textarea "News Corp Inc"
type textarea "x"
type textarea "News Corp Incea"
type textarea "x"
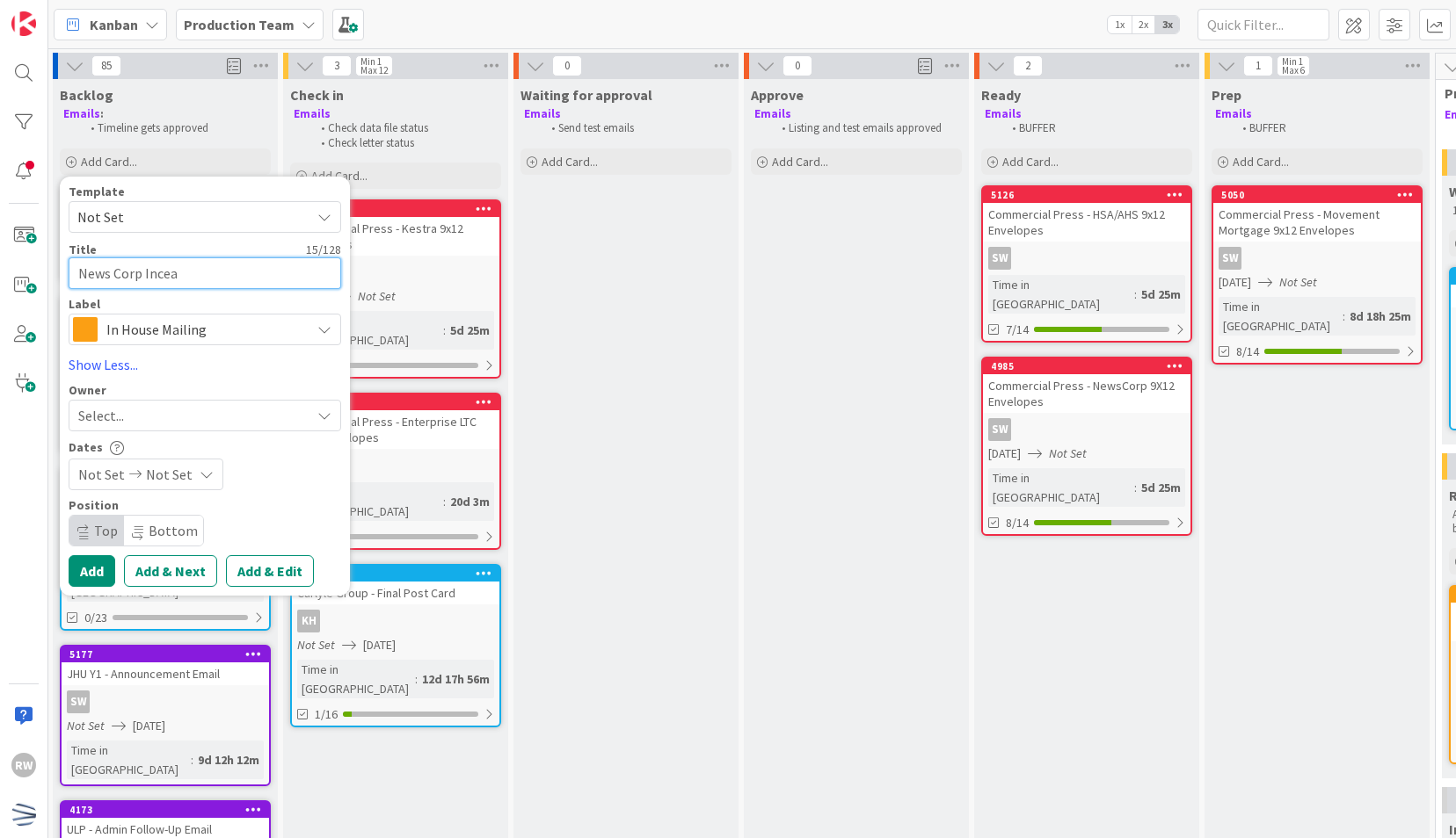
type textarea "News Corp Ince"
type textarea "x"
type textarea "News Corp Inc"
type textarea "x"
type textarea "News Corp In"
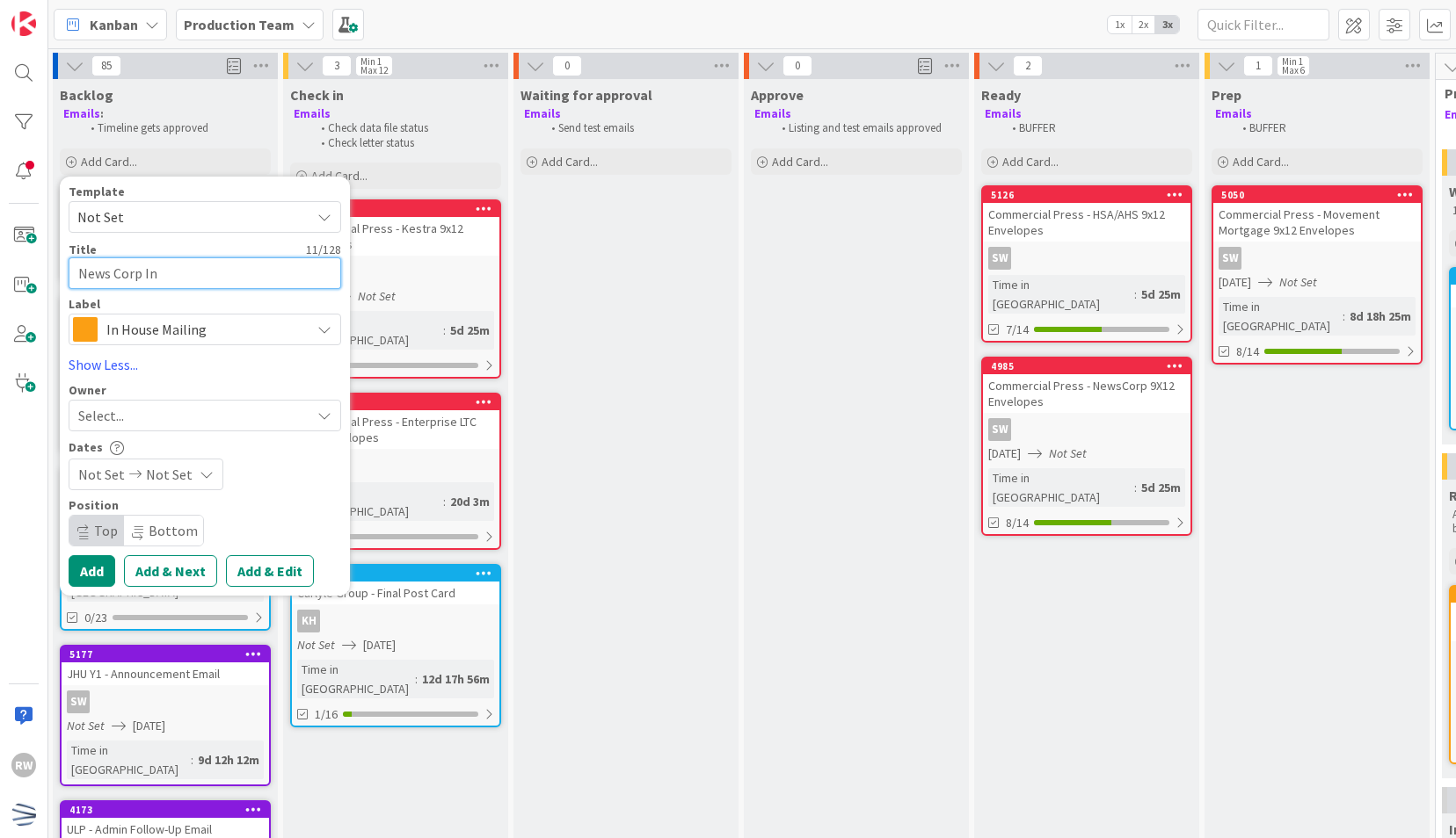
type textarea "x"
type textarea "News Corp I"
type textarea "x"
type textarea "News Corp In"
type textarea "x"
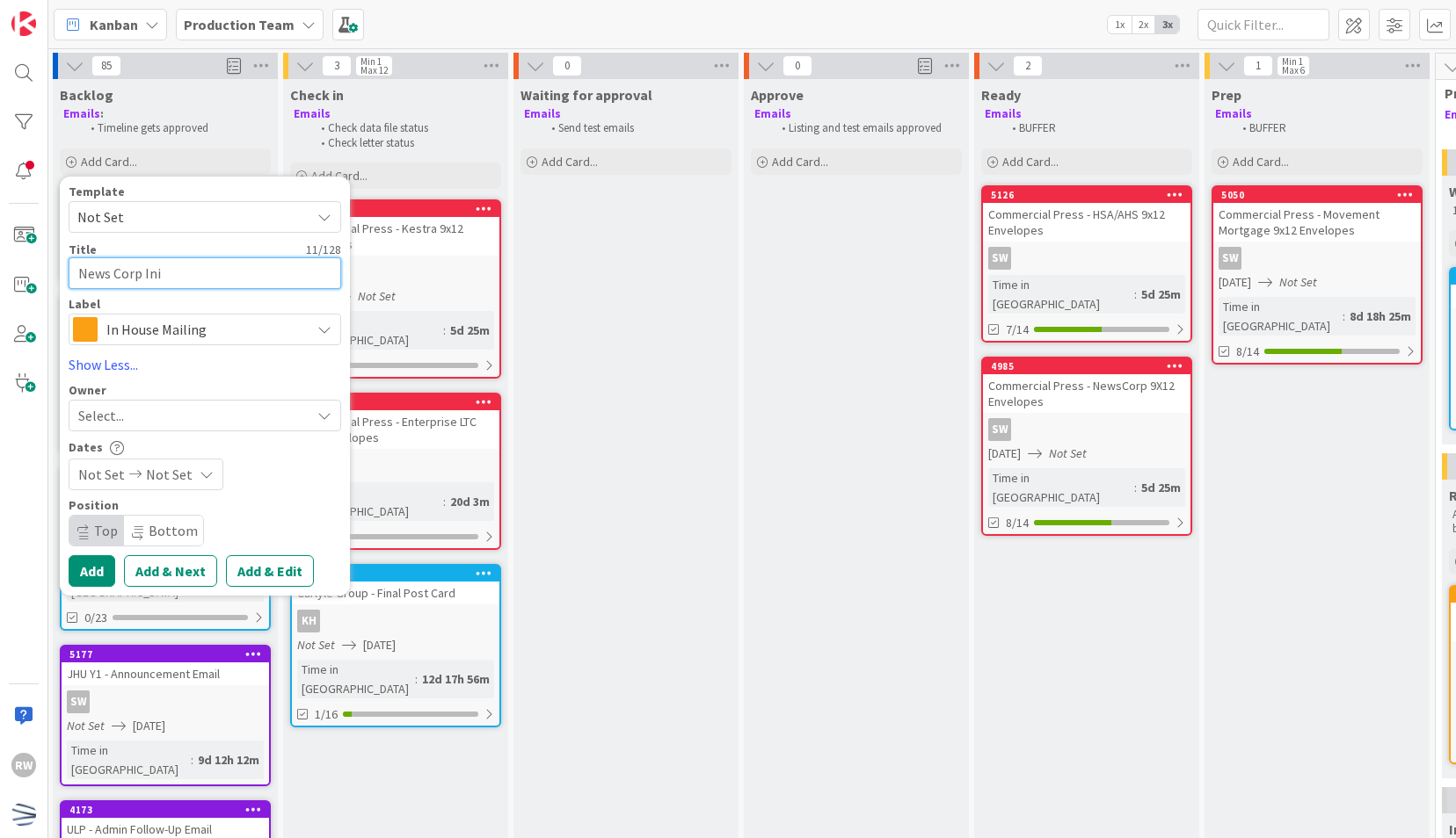
type textarea "News Corp Init"
type textarea "x"
type textarea "News Corp Initi"
type textarea "x"
type textarea "News Corp Initia"
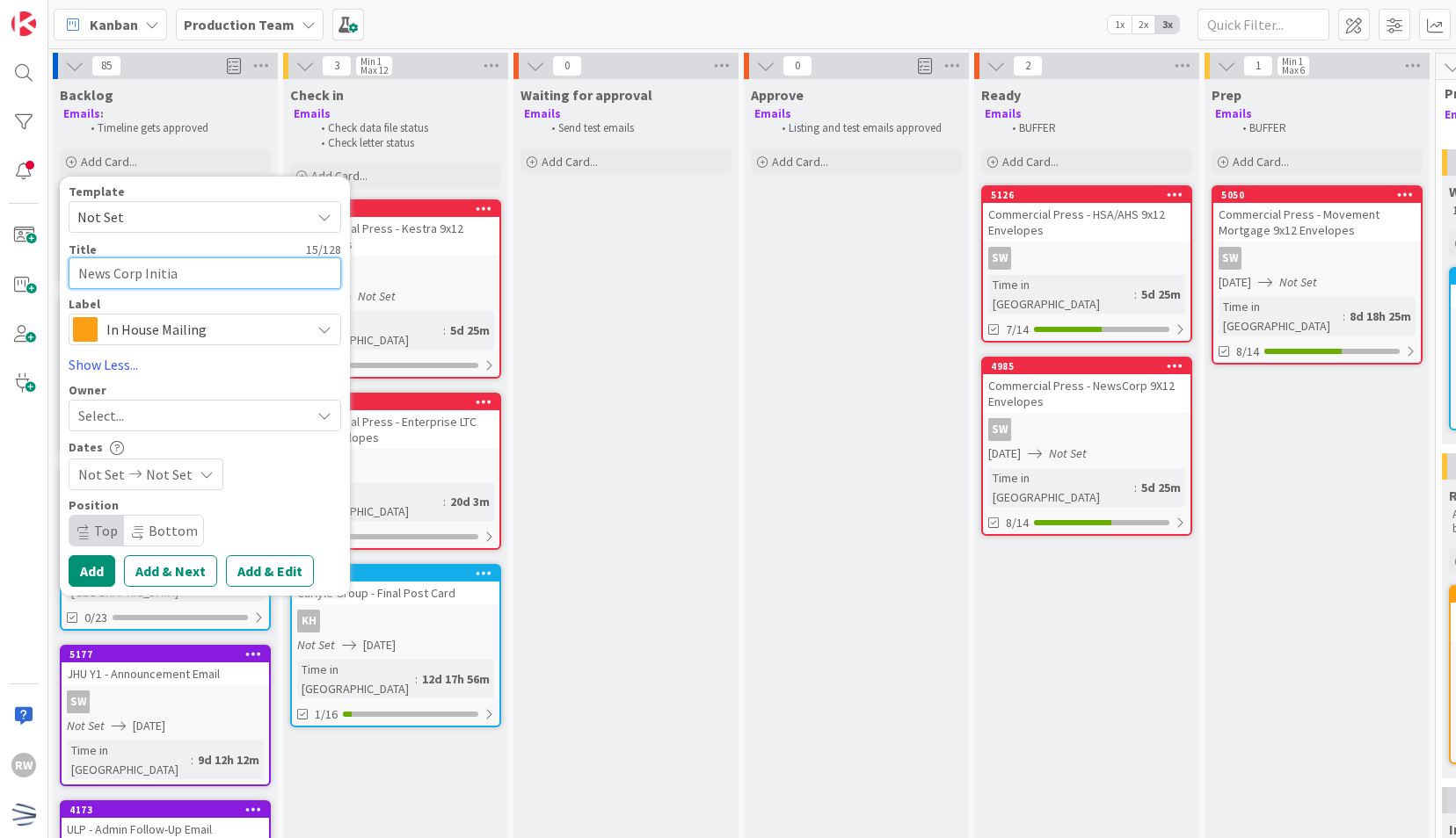
type textarea "x"
type textarea "News Corp Initial"
type textarea "x"
type textarea "News Corp Initial I"
type textarea "x"
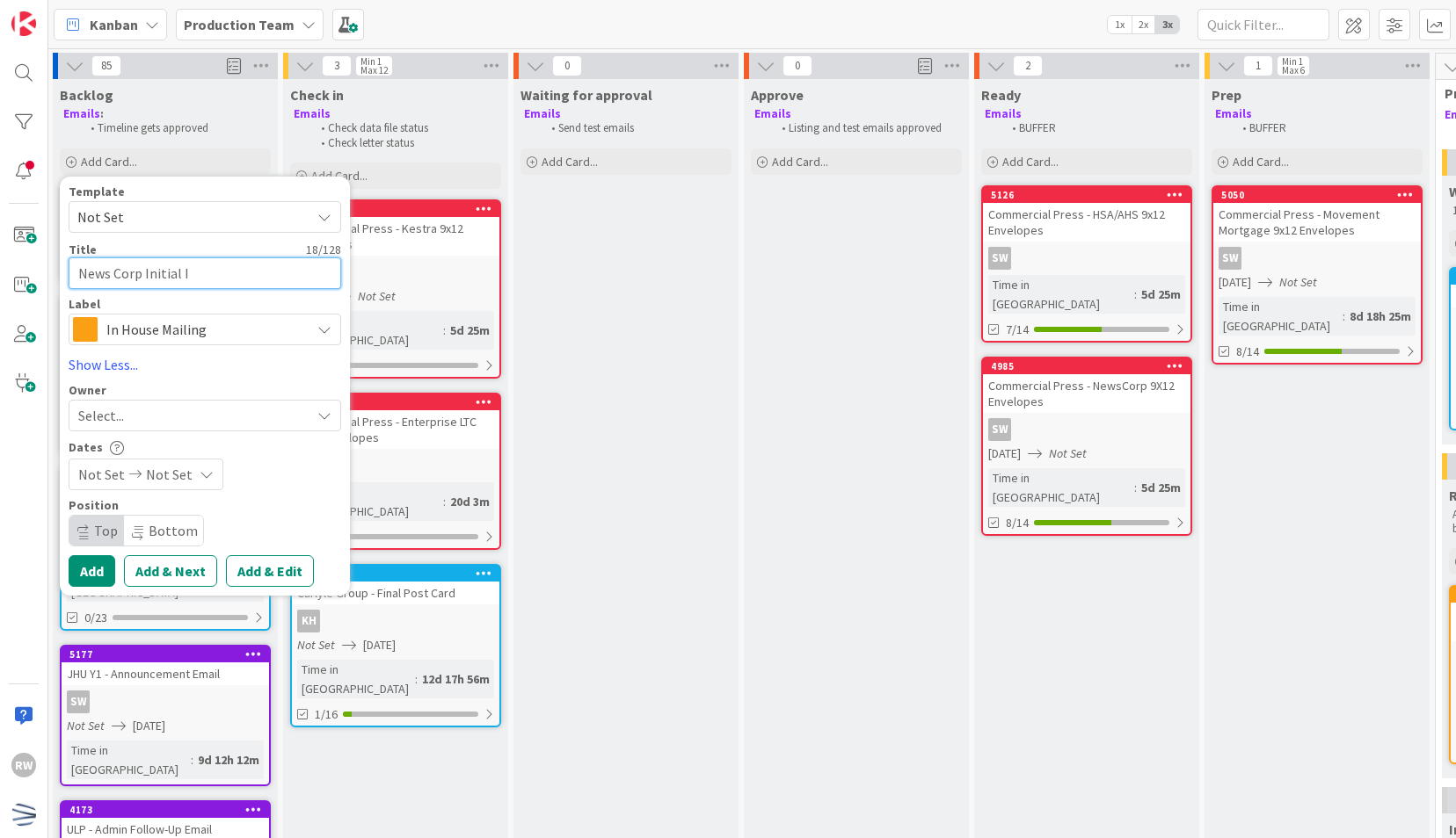
type textarea "News Corp Initial In"
type textarea "x"
type textarea "News Corp Initial Inc"
type textarea "x"
type textarea "News Corp Initial Incr"
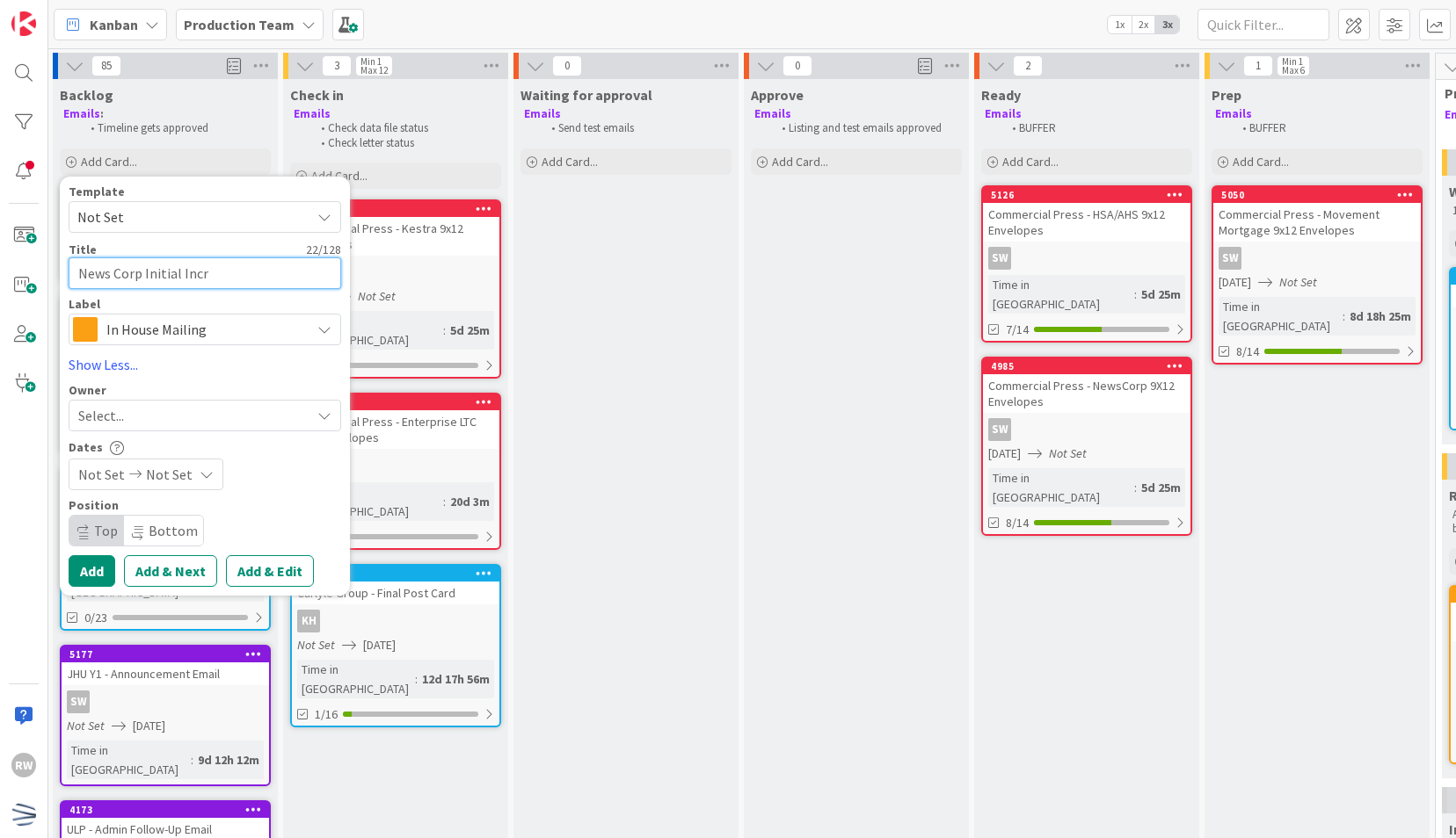
type textarea "x"
type textarea "News Corp Initial Increa"
type textarea "x"
type textarea "News Corp Initial Increas"
type textarea "x"
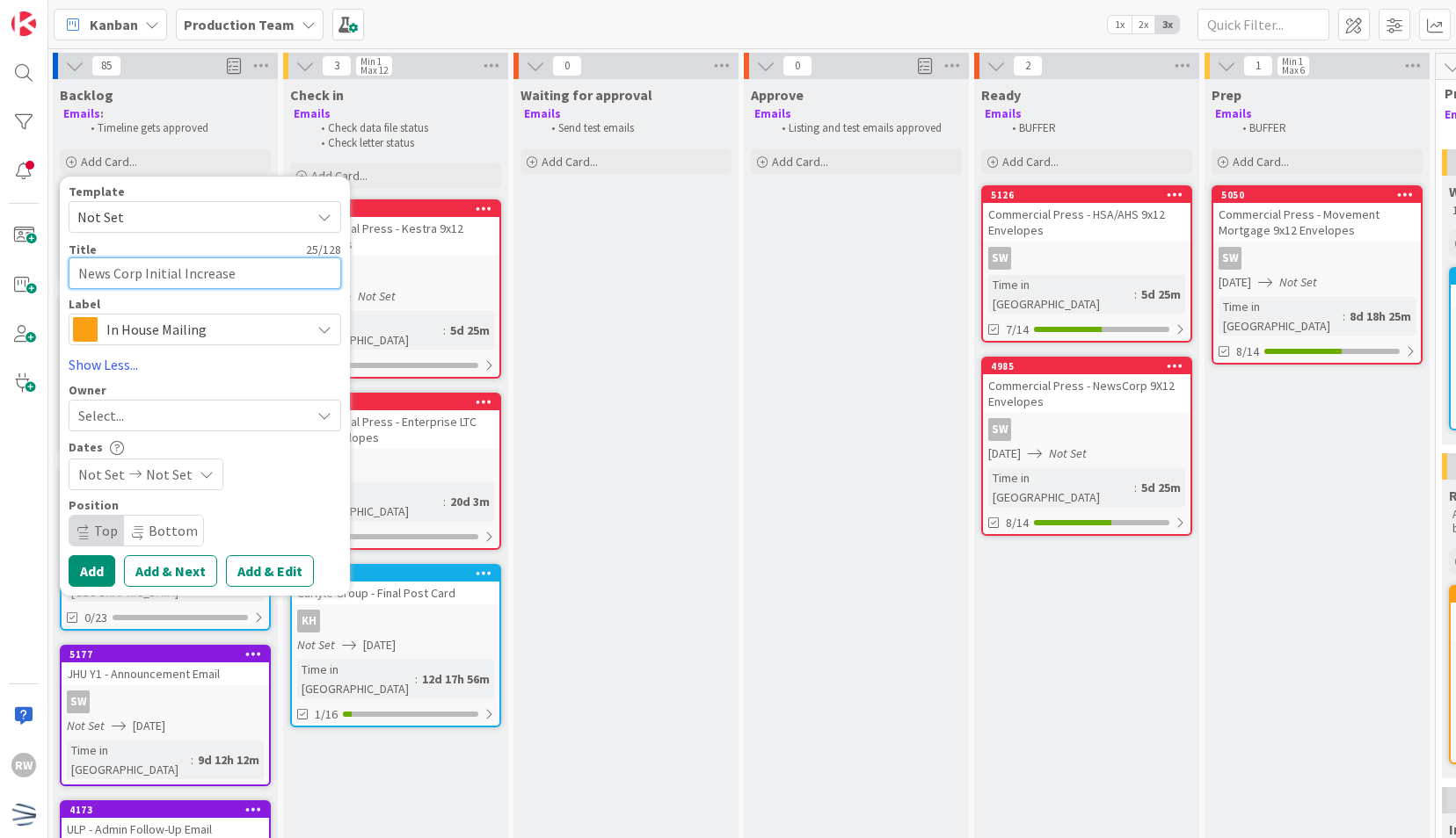
type textarea "News Corp Initial Increase"
type textarea "x"
type textarea "News Corp Initial Increase O"
type textarea "x"
type textarea "News Corp Initial Increase Of"
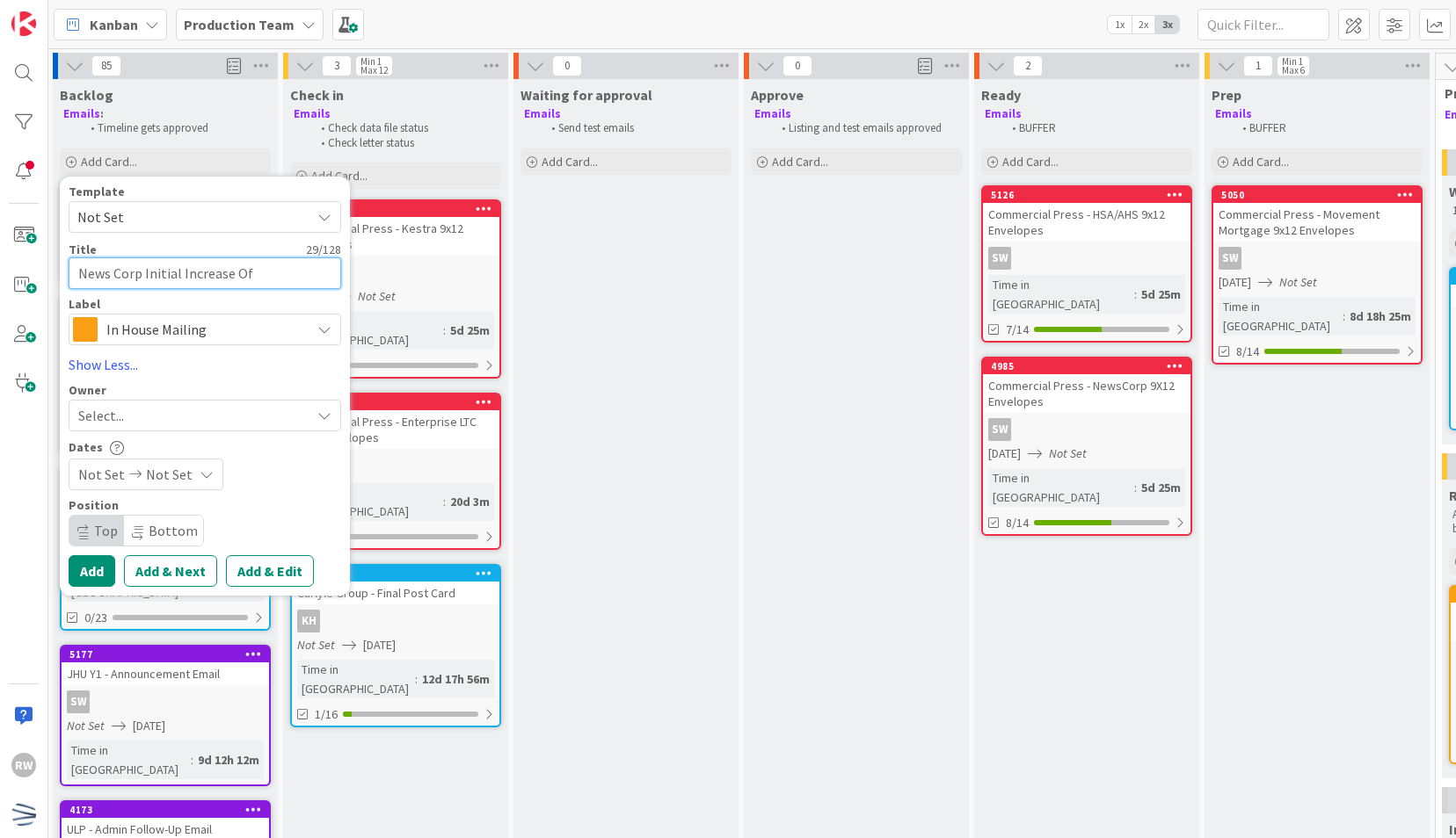
type textarea "x"
type textarea "News Corp Initial Increase Offe"
type textarea "x"
type textarea "News Corp Initial Increase Offer"
click at [155, 222] on span "Not Set" at bounding box center [187, 217] width 220 height 23
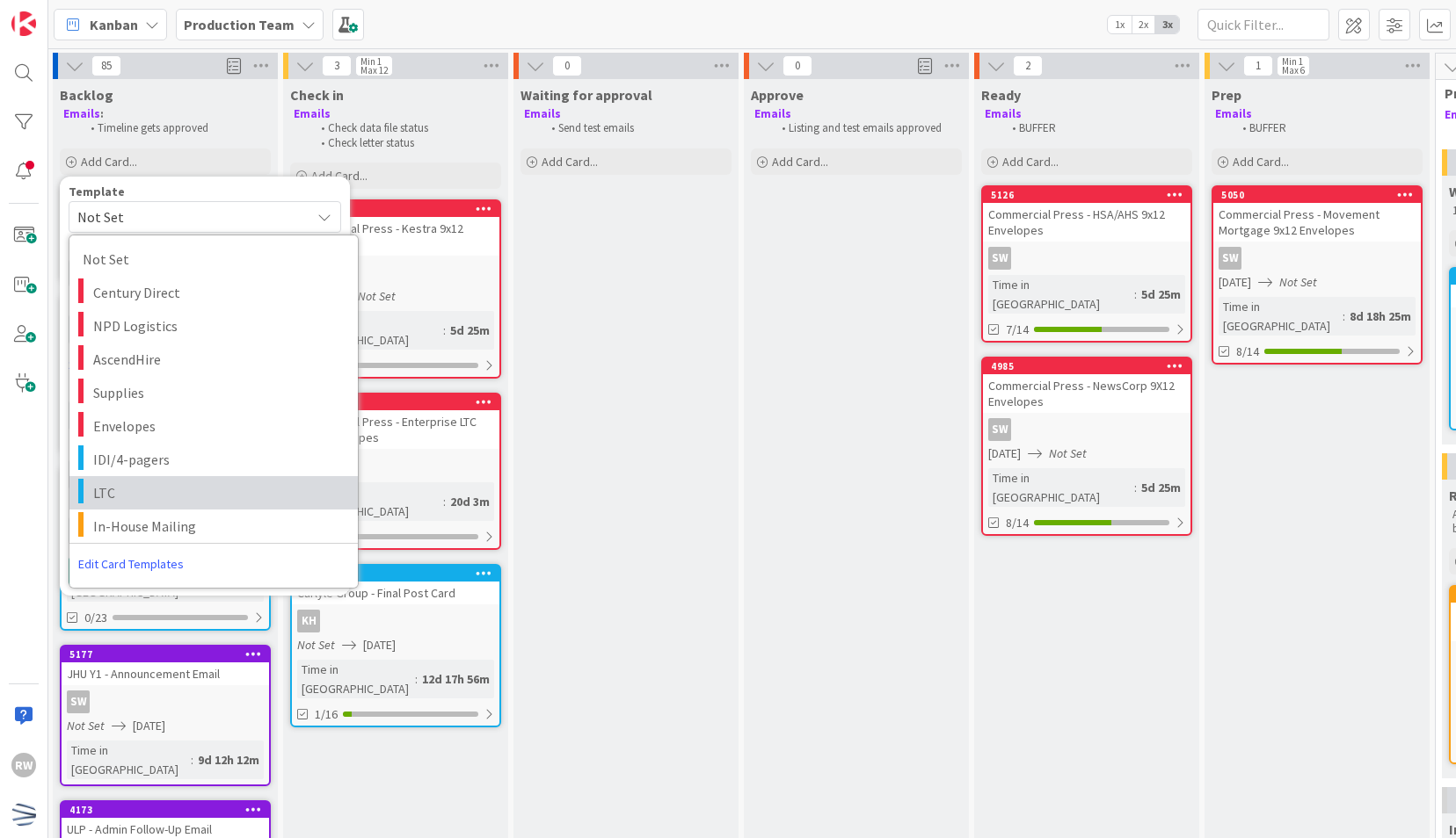
click at [165, 506] on link "LTC" at bounding box center [214, 493] width 289 height 34
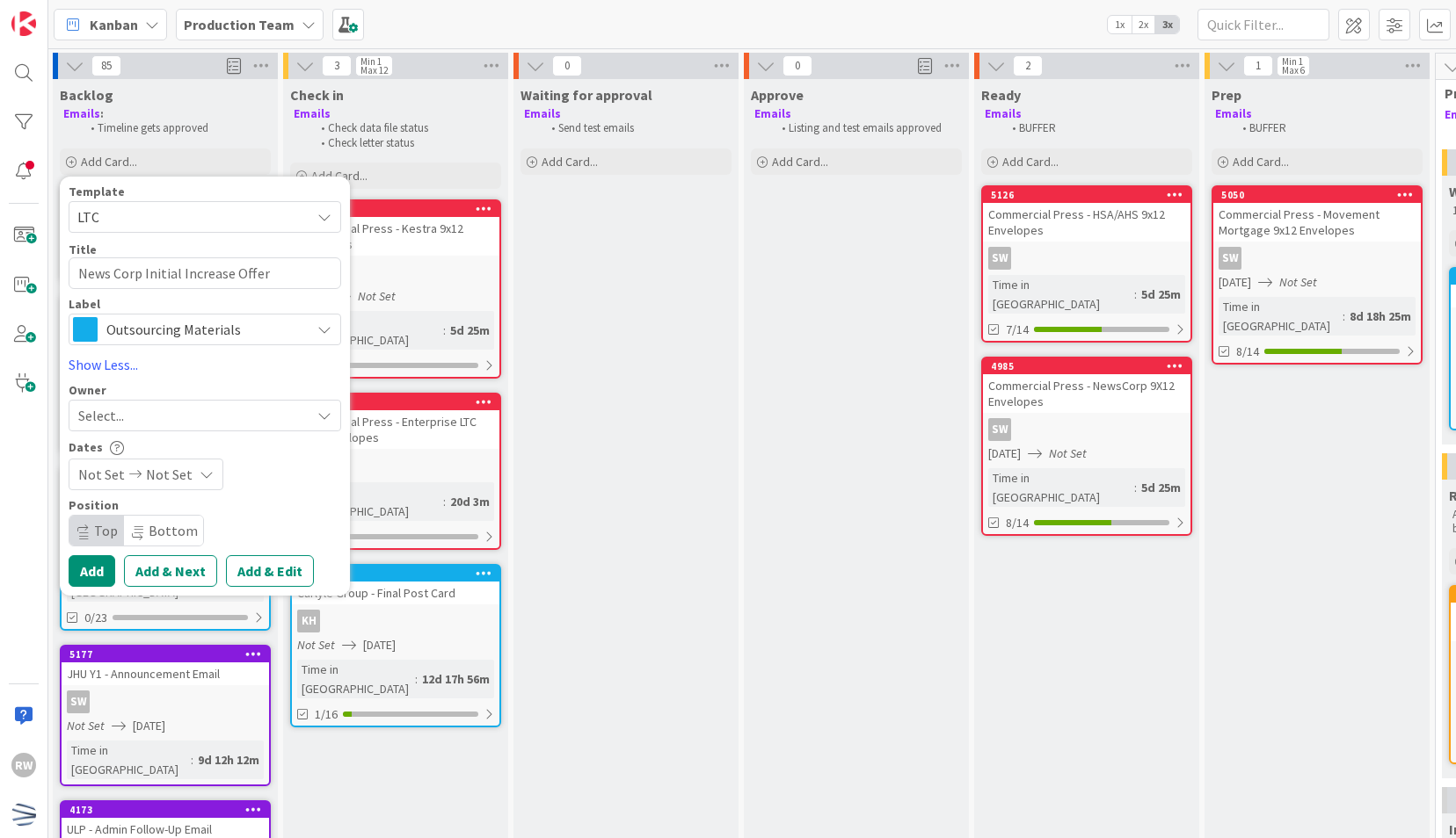
type textarea "x"
type textarea "LTC"
click at [151, 210] on span "LTC" at bounding box center [187, 217] width 220 height 23
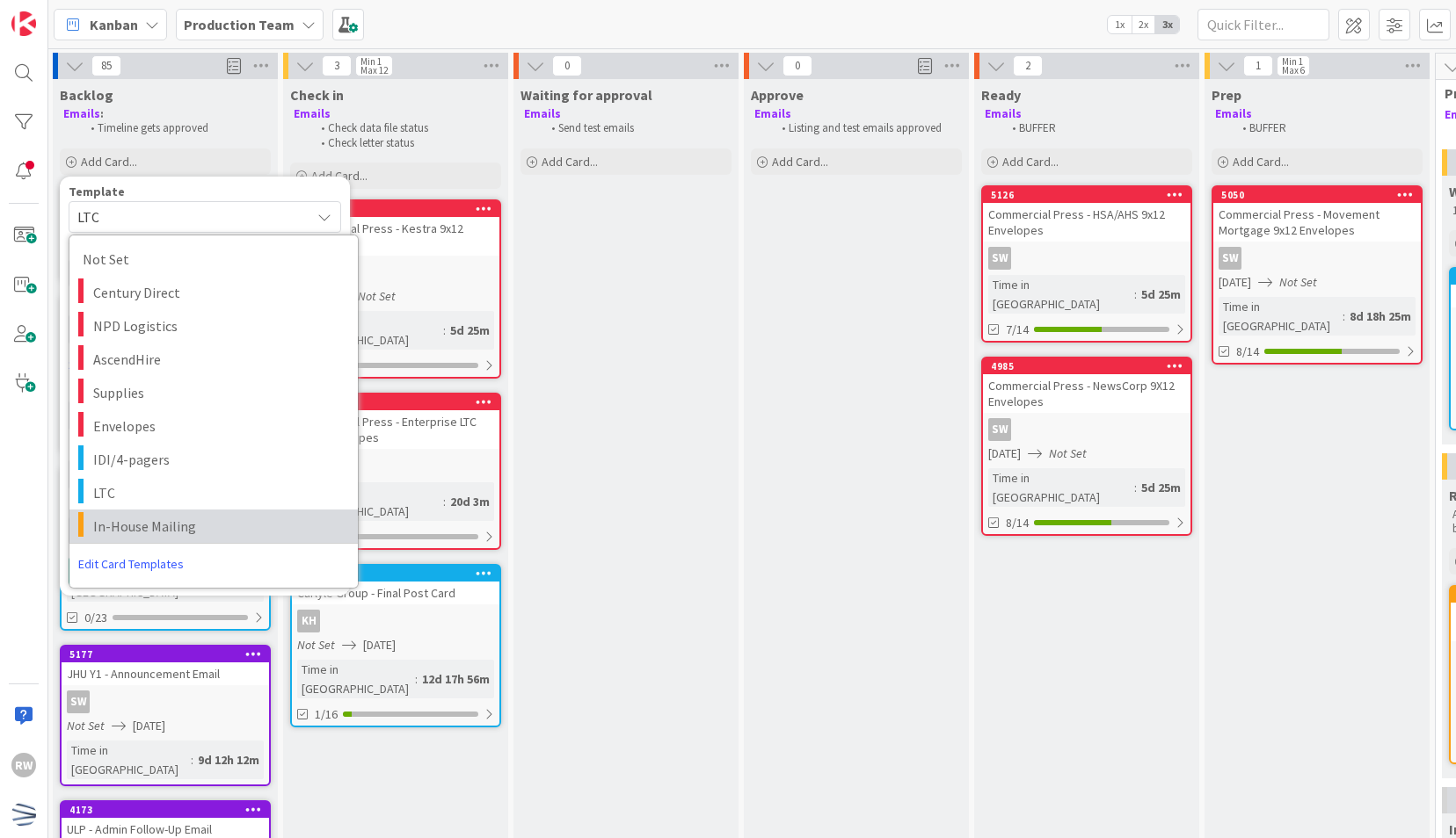
click at [167, 526] on span "In-House Mailing" at bounding box center [219, 526] width 252 height 23
type textarea "x"
type textarea "In-House Mailing"
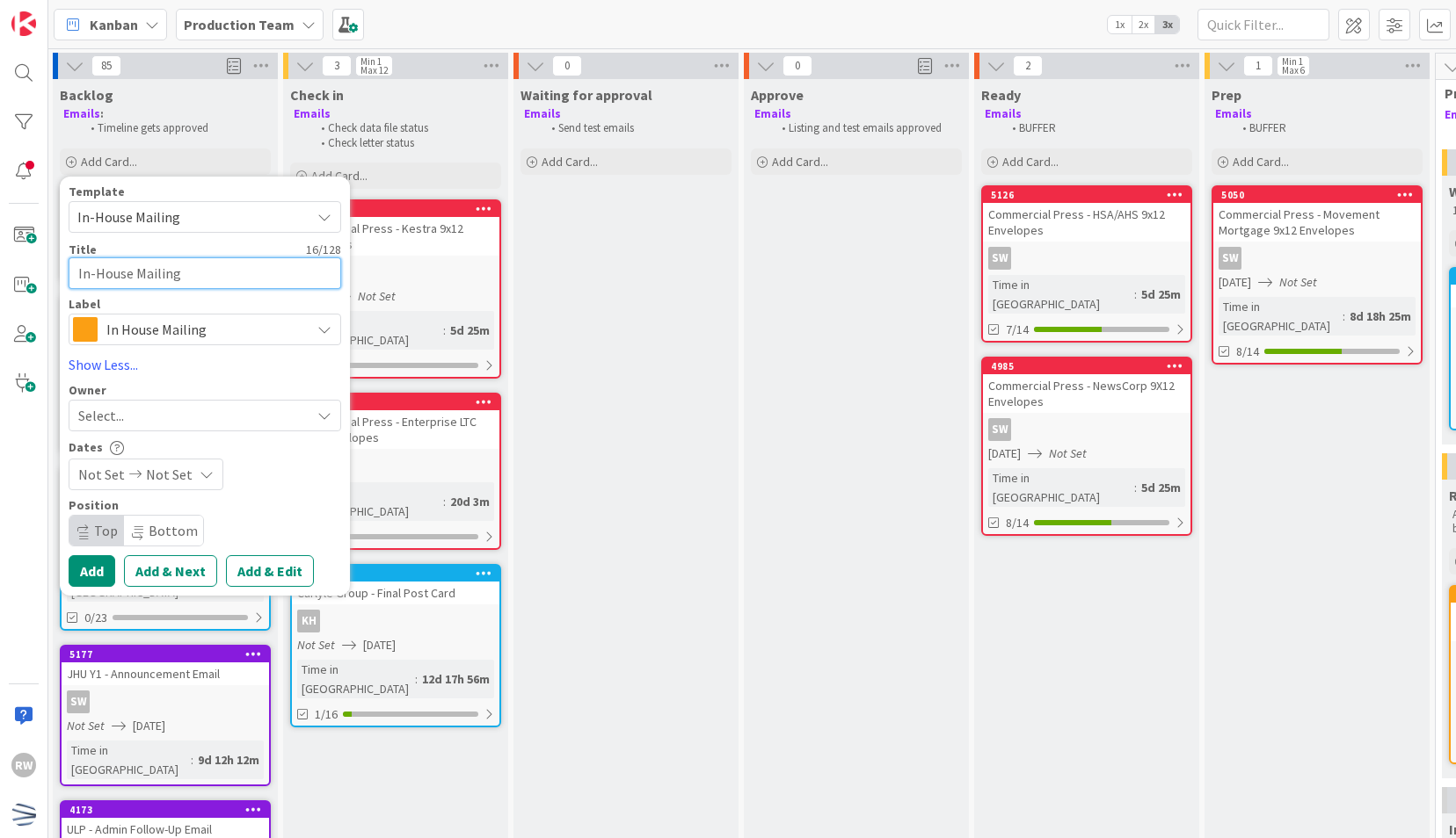
click at [239, 272] on textarea "In-House Mailing" at bounding box center [205, 273] width 273 height 32
paste textarea "News Corp IOP"
type textarea "x"
type textarea "In-House MailingNews Corp IOP"
drag, startPoint x: 290, startPoint y: 274, endPoint x: 78, endPoint y: 276, distance: 212.0
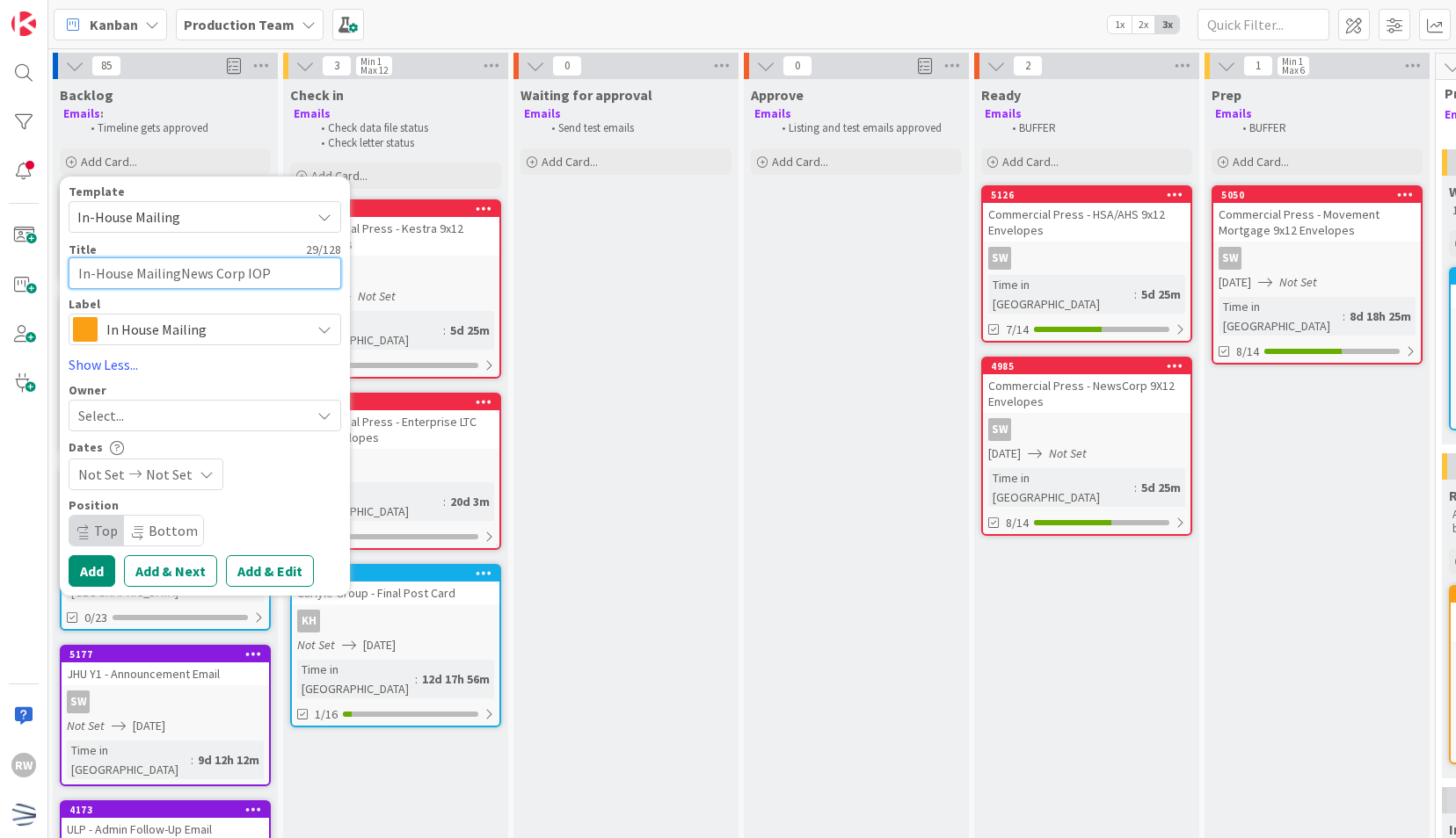
click at [78, 276] on textarea "In-House MailingNews Corp IOP" at bounding box center [205, 273] width 273 height 32
paste textarea
type textarea "x"
type textarea "News Corp IOP"
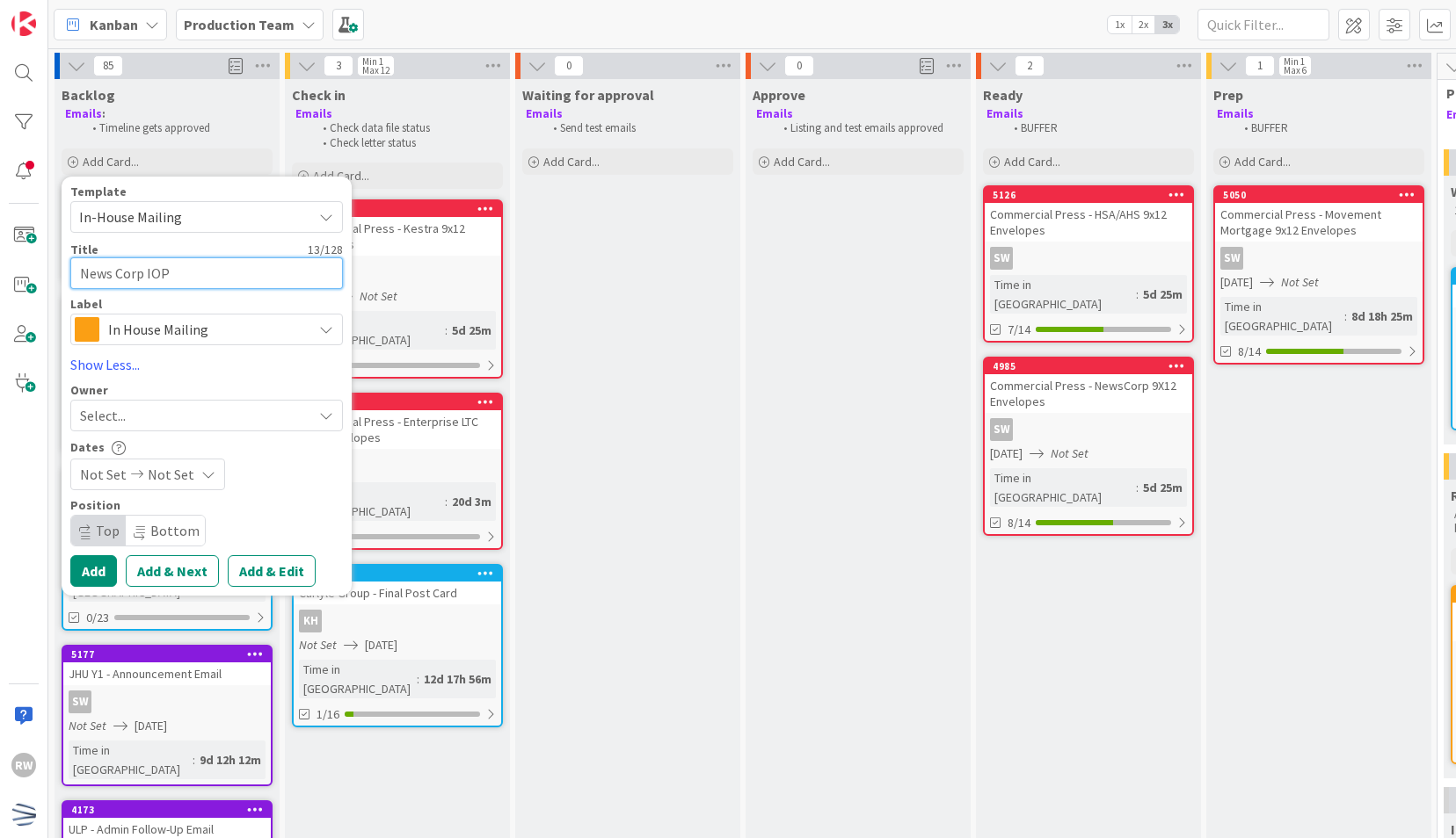
drag, startPoint x: 214, startPoint y: 277, endPoint x: 149, endPoint y: 267, distance: 65.8
click at [149, 267] on textarea "News Corp IOP" at bounding box center [206, 273] width 273 height 32
type textarea "x"
type textarea "News Corp In"
type textarea "x"
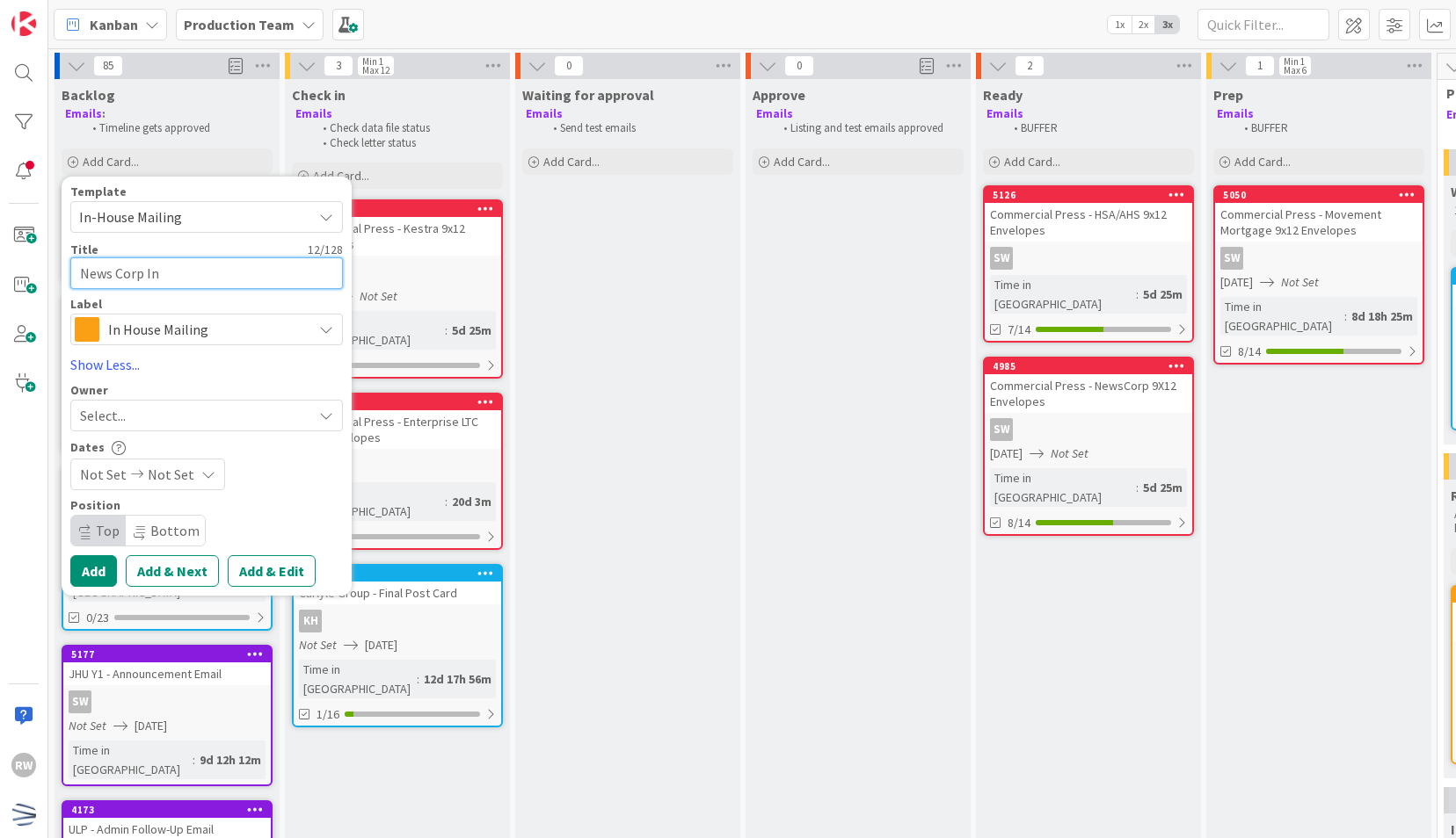
type textarea "News Corp Ini"
type textarea "x"
type textarea "News Corp Initi"
type textarea "x"
type textarea "News Corp Initia"
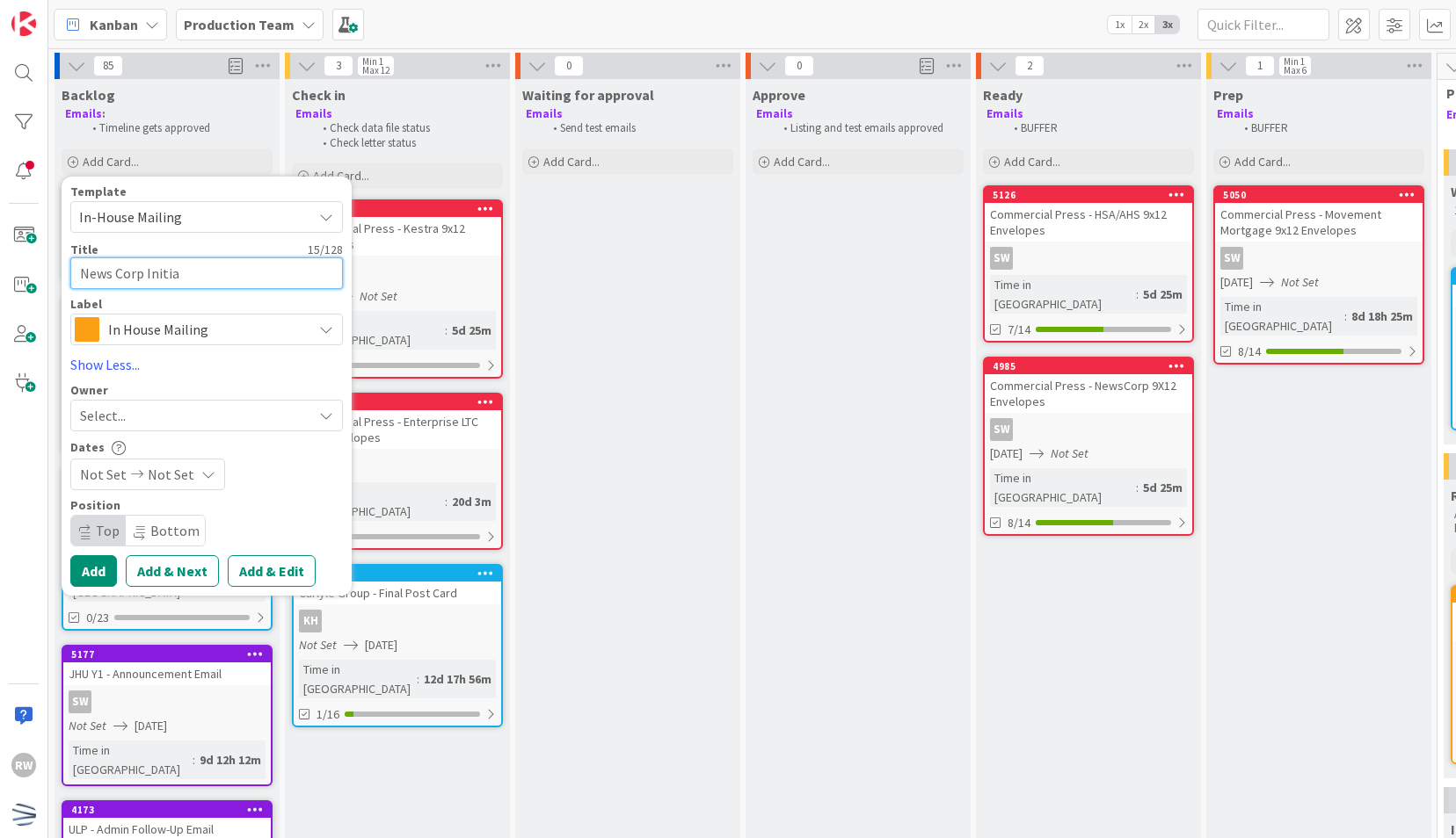
type textarea "x"
type textarea "News Corp Initial"
type textarea "x"
type textarea "News Corp Initial"
type textarea "x"
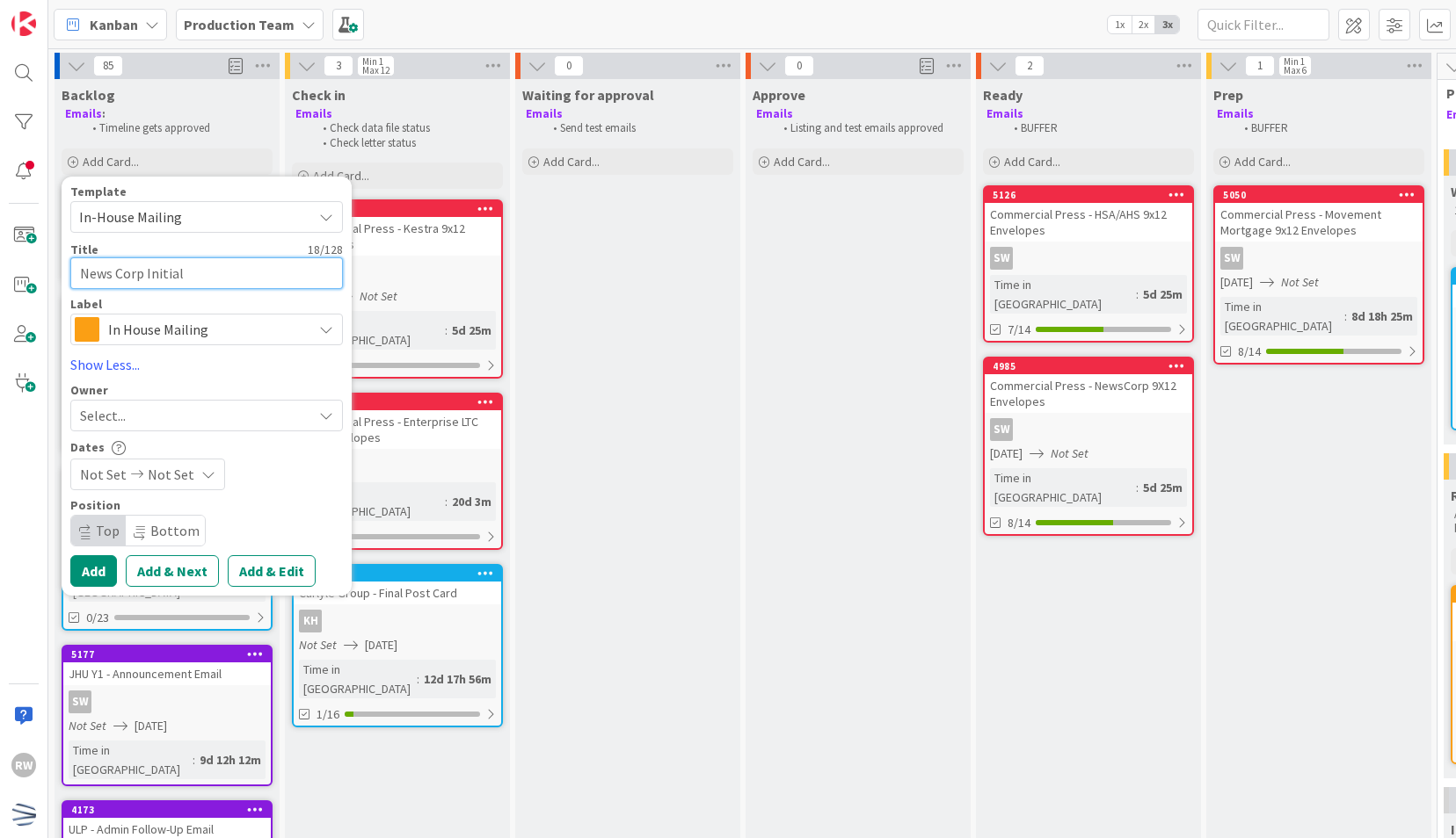
type textarea "News Corp Initial I"
type textarea "x"
type textarea "News Corp Initial In"
type textarea "x"
type textarea "News Corp Initial Inc"
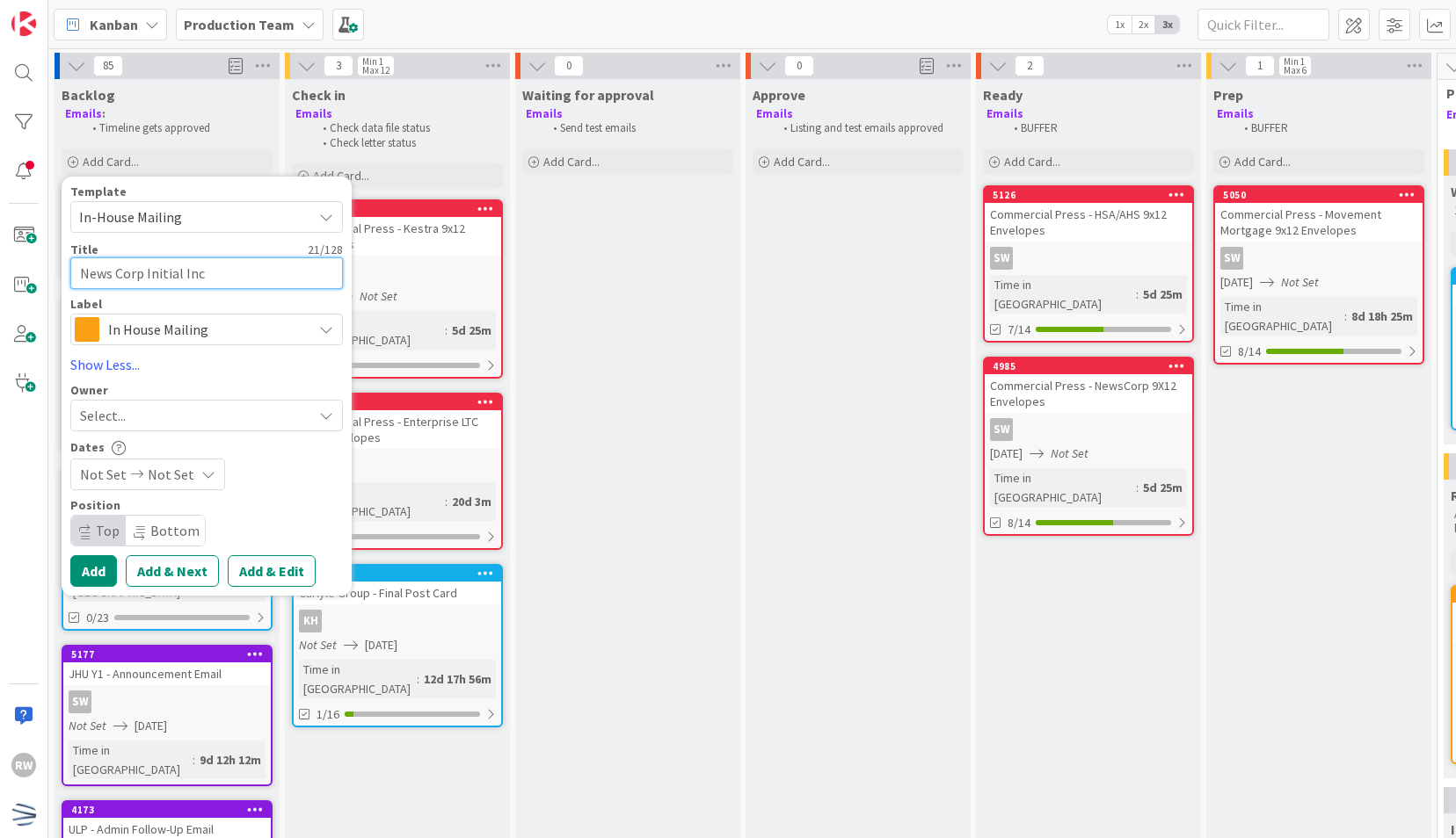
type textarea "x"
type textarea "News Corp Initial Incr"
type textarea "x"
type textarea "News Corp Initial Incre"
type textarea "x"
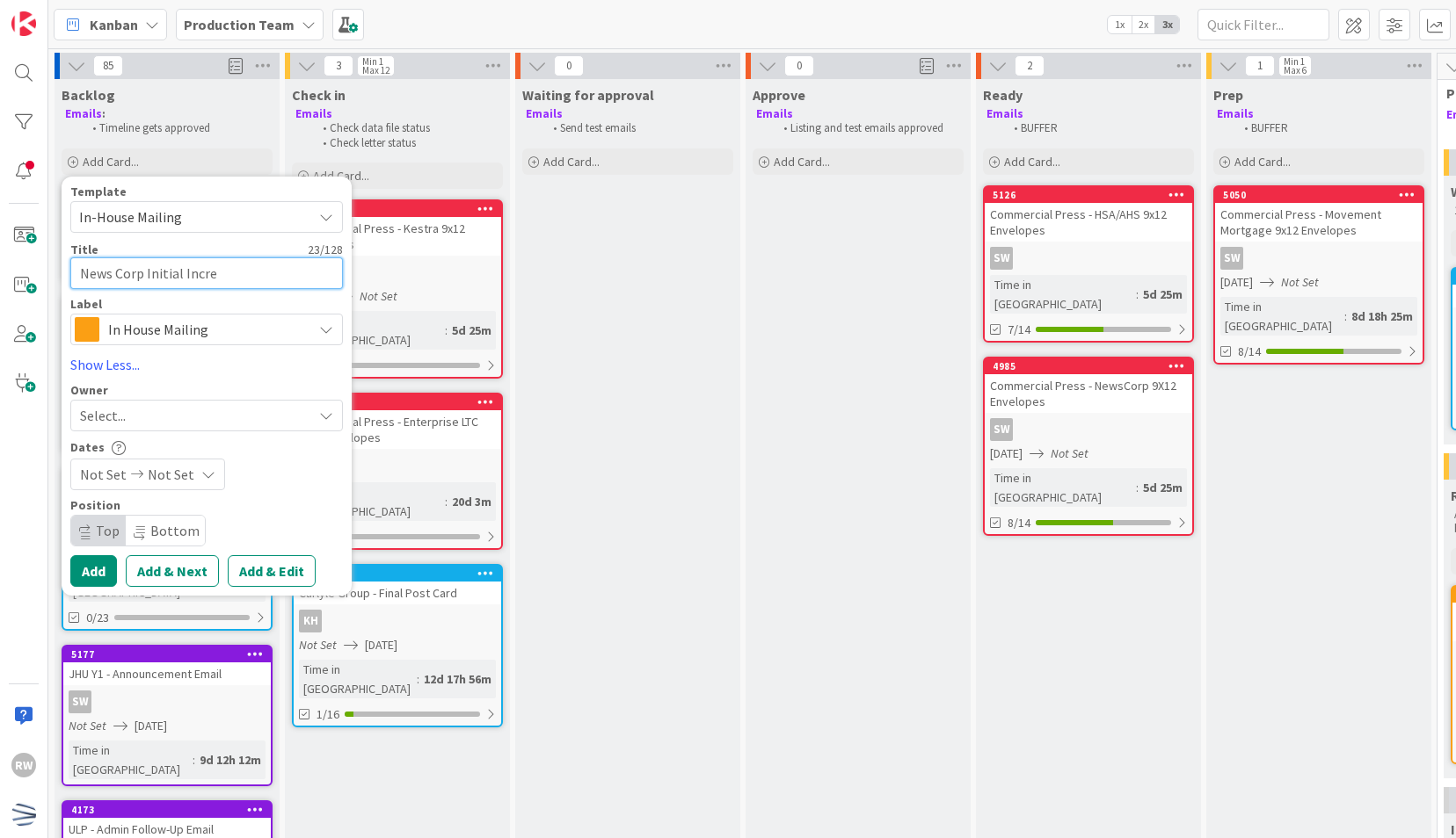
type textarea "News Corp Initial Increa"
type textarea "x"
type textarea "News Corp Initial Increase"
type textarea "x"
type textarea "News Corp Initial Increase"
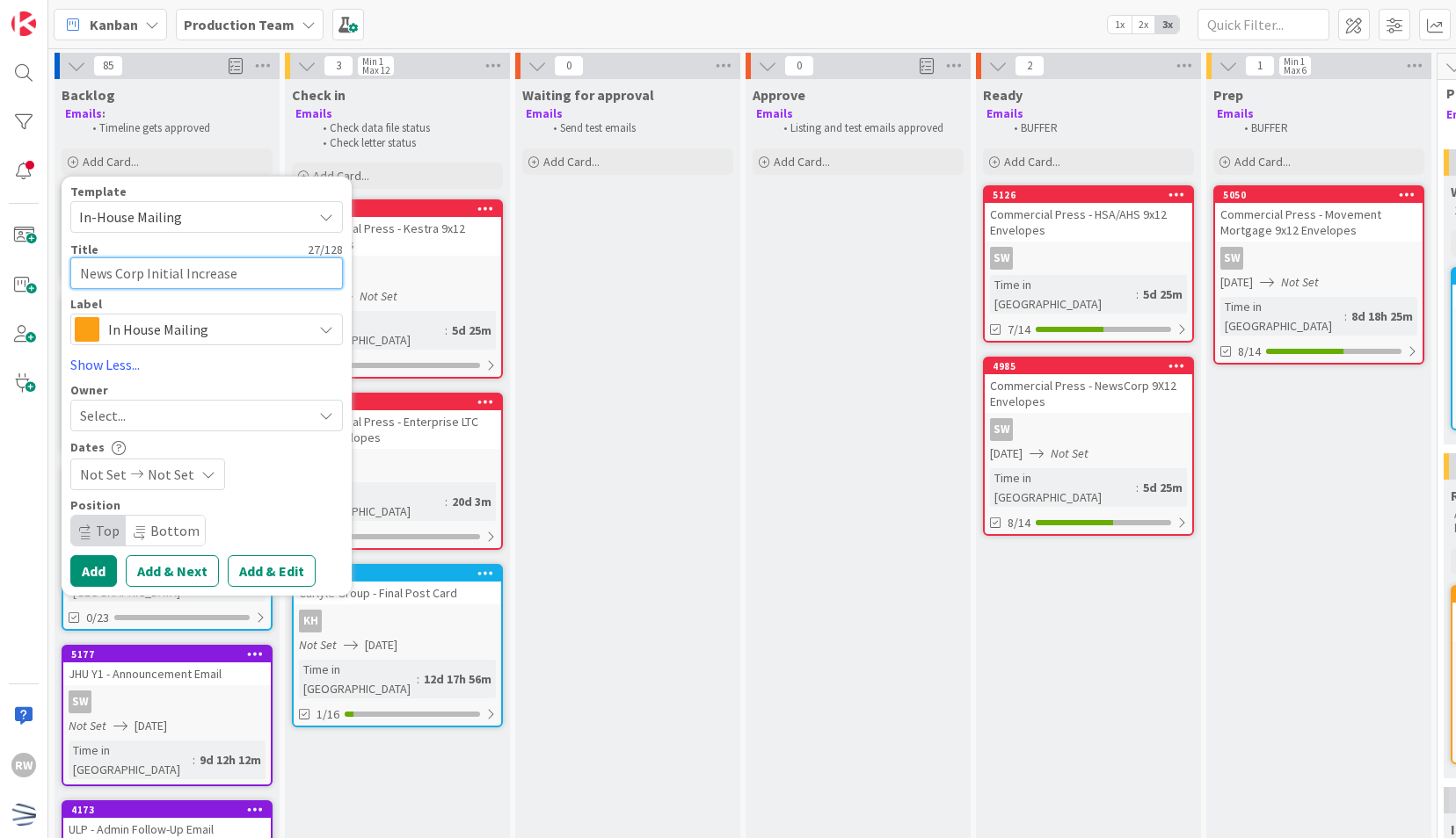
type textarea "x"
type textarea "News Corp Initial Increase O"
type textarea "x"
type textarea "News Corp Initial Increase Of"
type textarea "x"
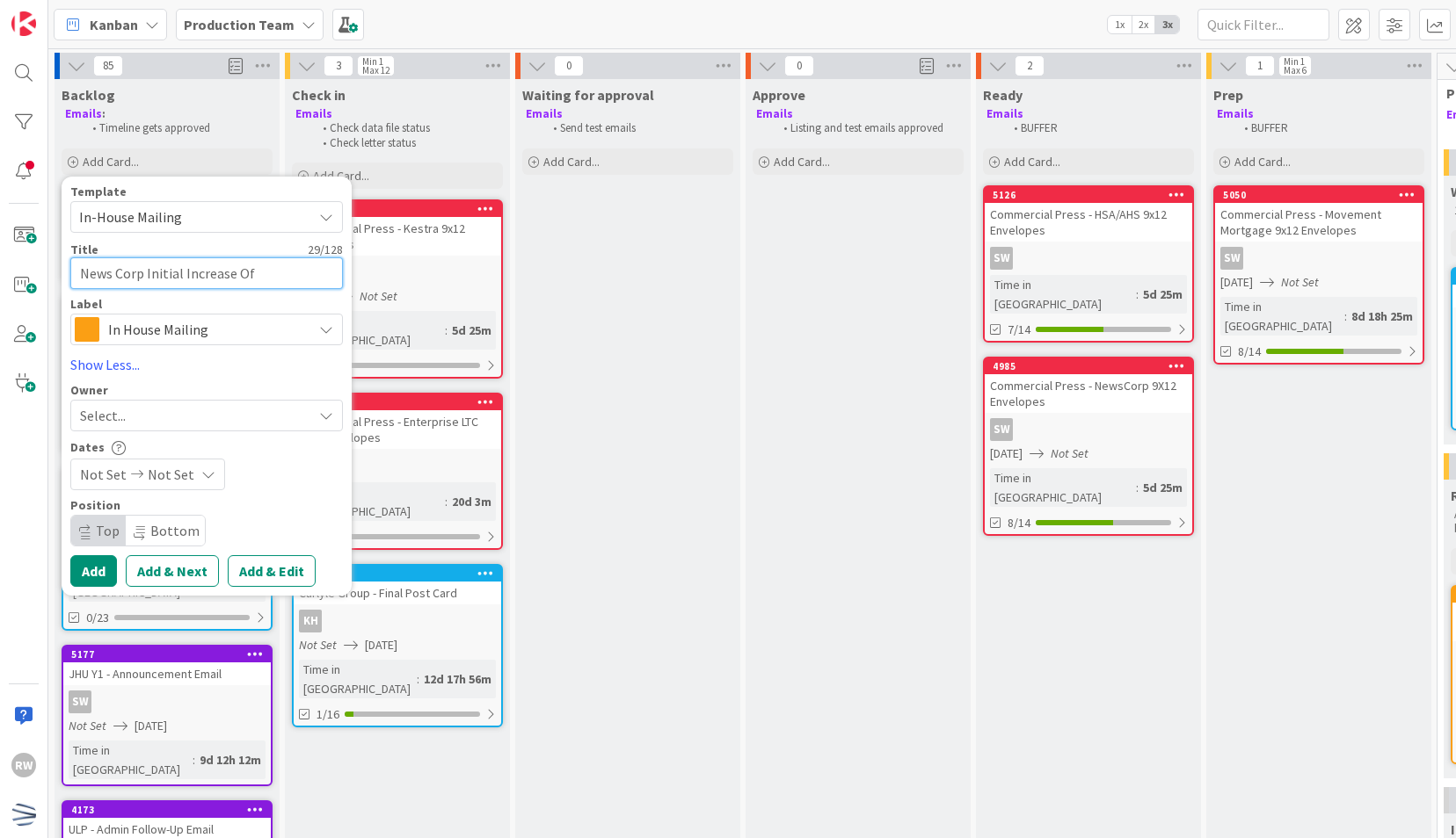
type textarea "News Corp Initial Increase Off"
type textarea "x"
type textarea "News Corp Initial Increase Offe"
type textarea "x"
type textarea "News Corp Initial Increase Offer"
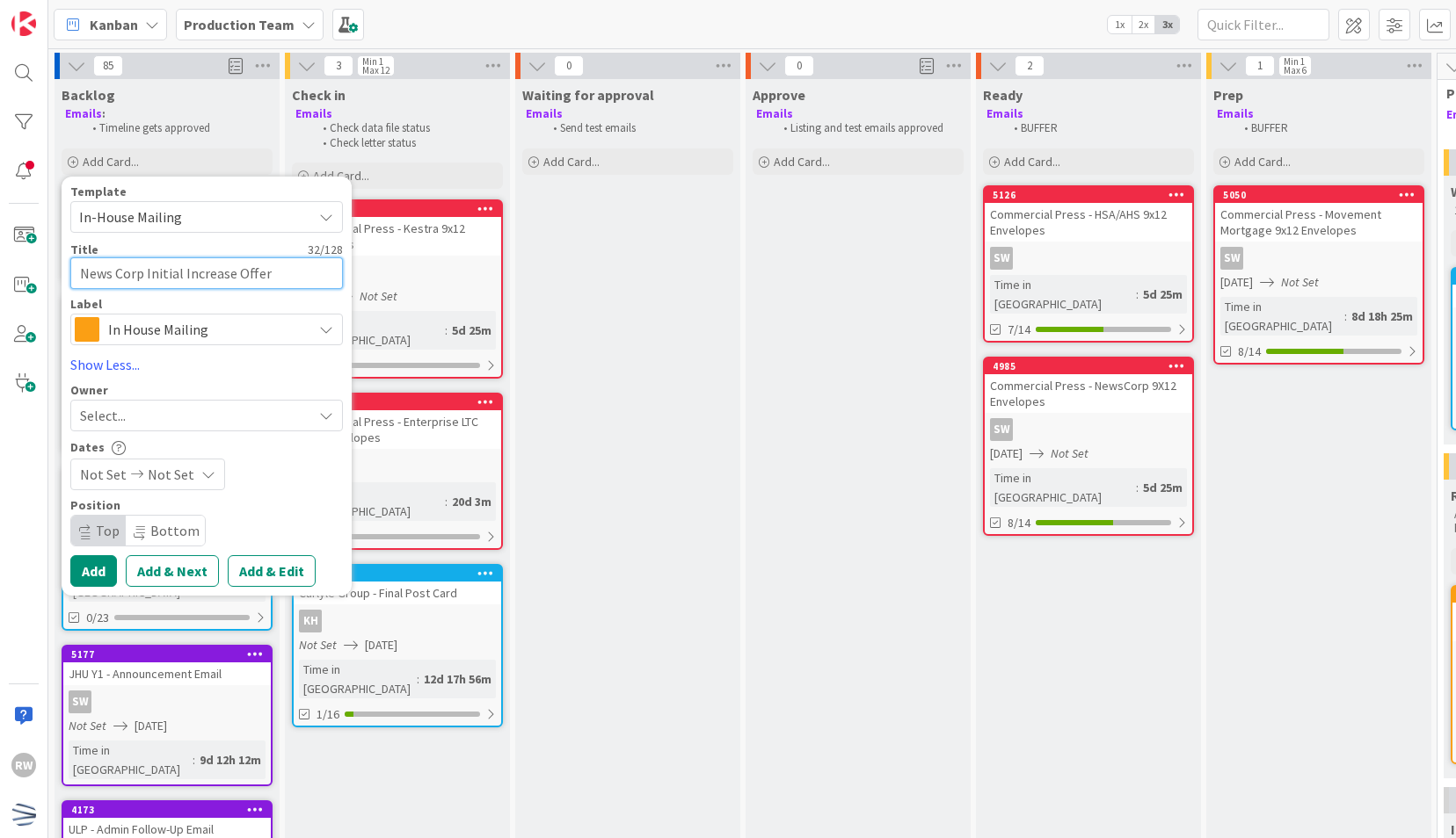
click at [149, 267] on textarea "News Corp Initial Increase Offer" at bounding box center [206, 273] width 273 height 32
type textarea "x"
type textarea "News Corp -Initial Increase Offer"
type textarea "x"
type textarea "News Corp - Initial Increase Offer"
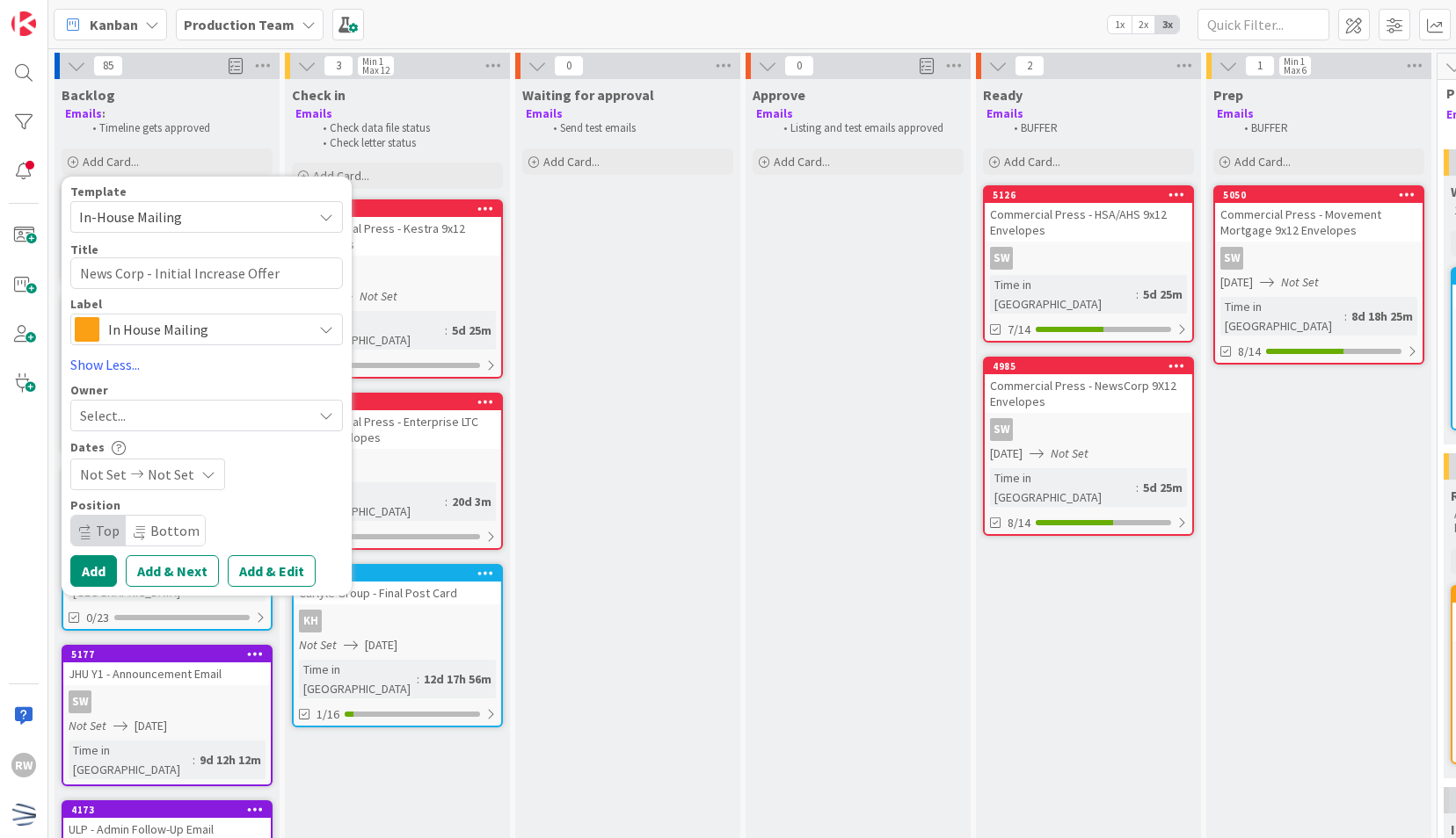
click at [80, 482] on span "Not Set" at bounding box center [103, 474] width 47 height 21
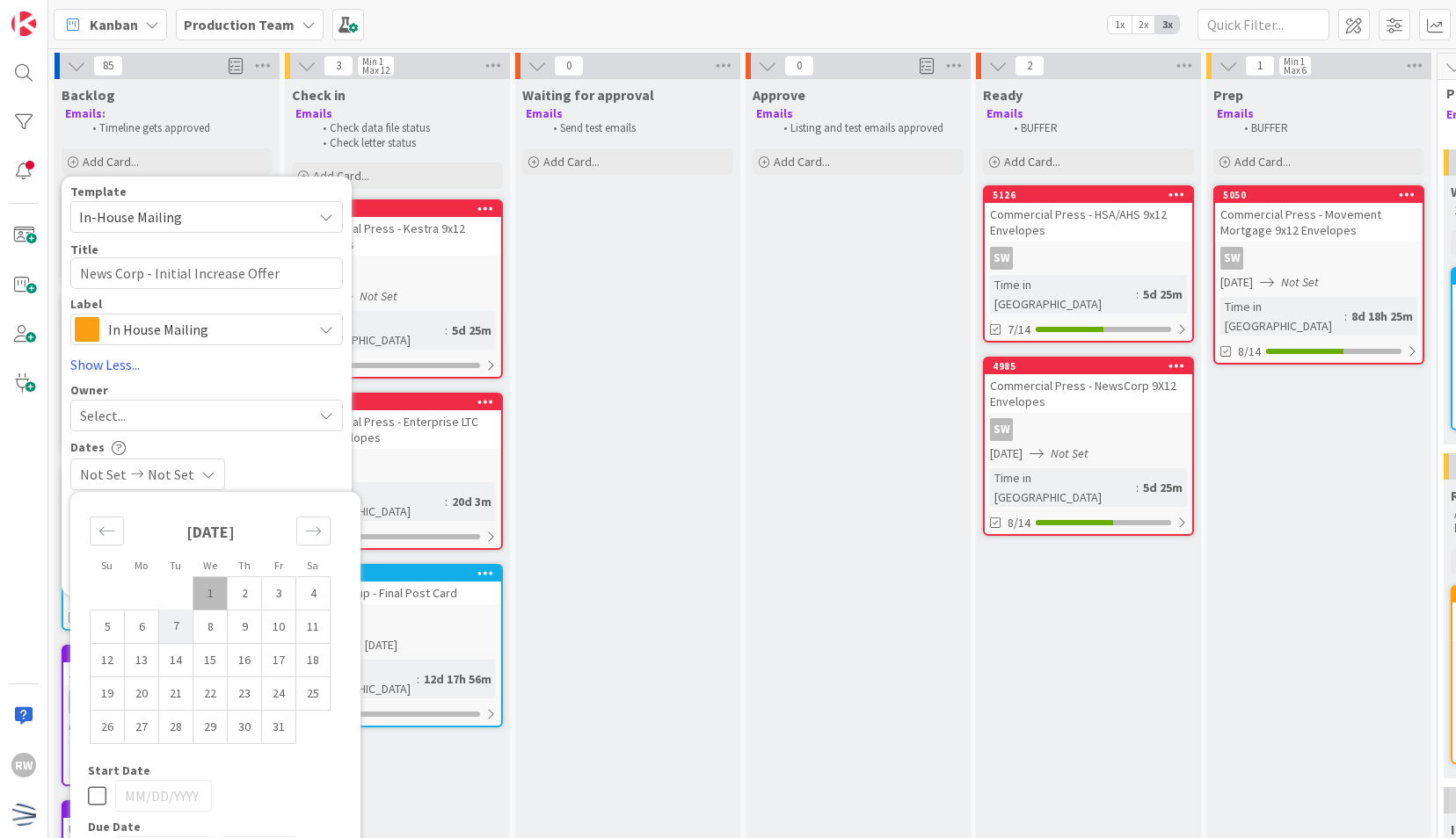
click at [178, 635] on td "7" at bounding box center [176, 627] width 34 height 34
type input "[DATE]"
click at [178, 636] on td "7" at bounding box center [176, 627] width 34 height 34
type input "[DATE]"
type textarea "x"
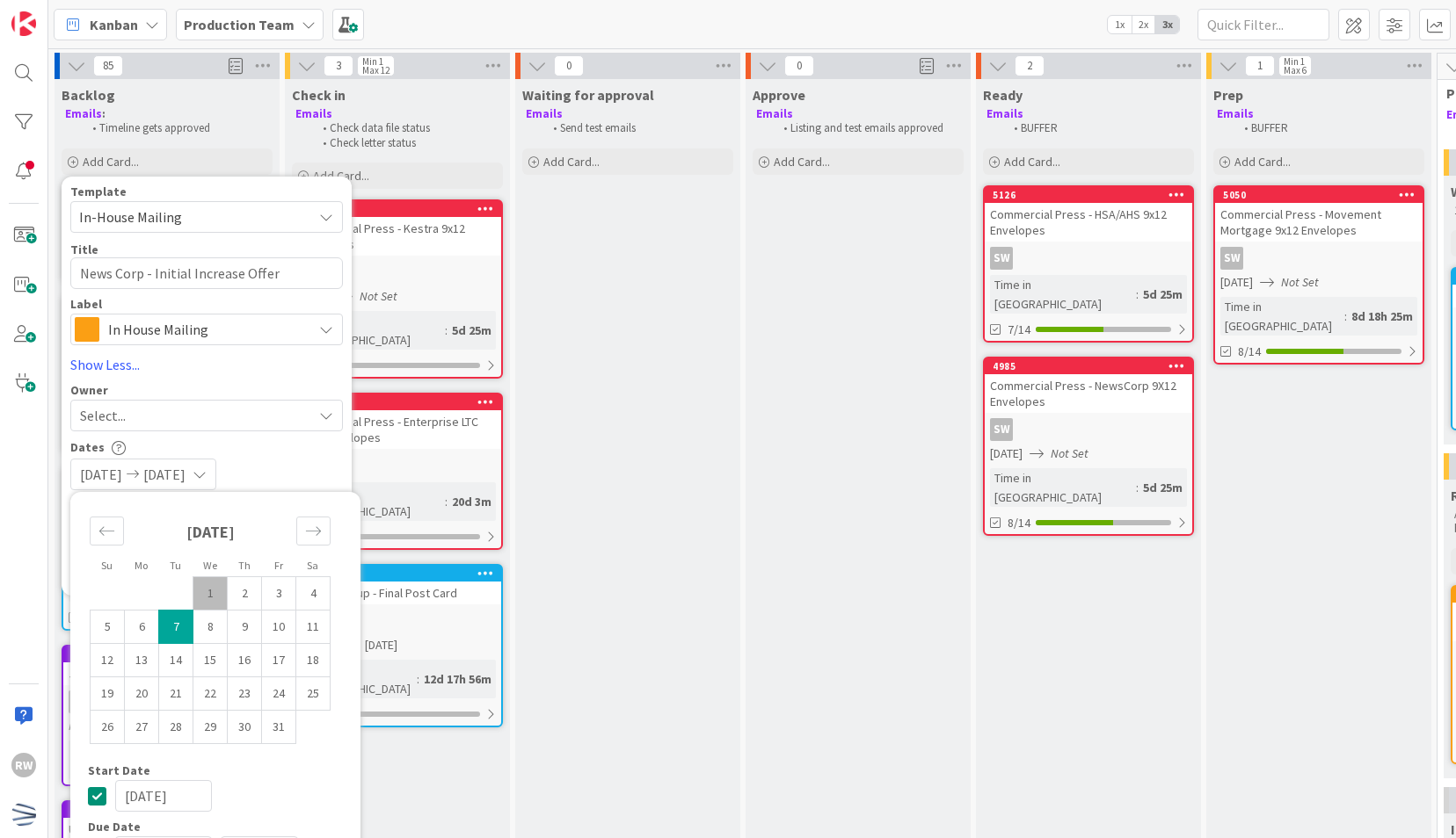
click at [274, 445] on div "Dates" at bounding box center [206, 448] width 273 height 15
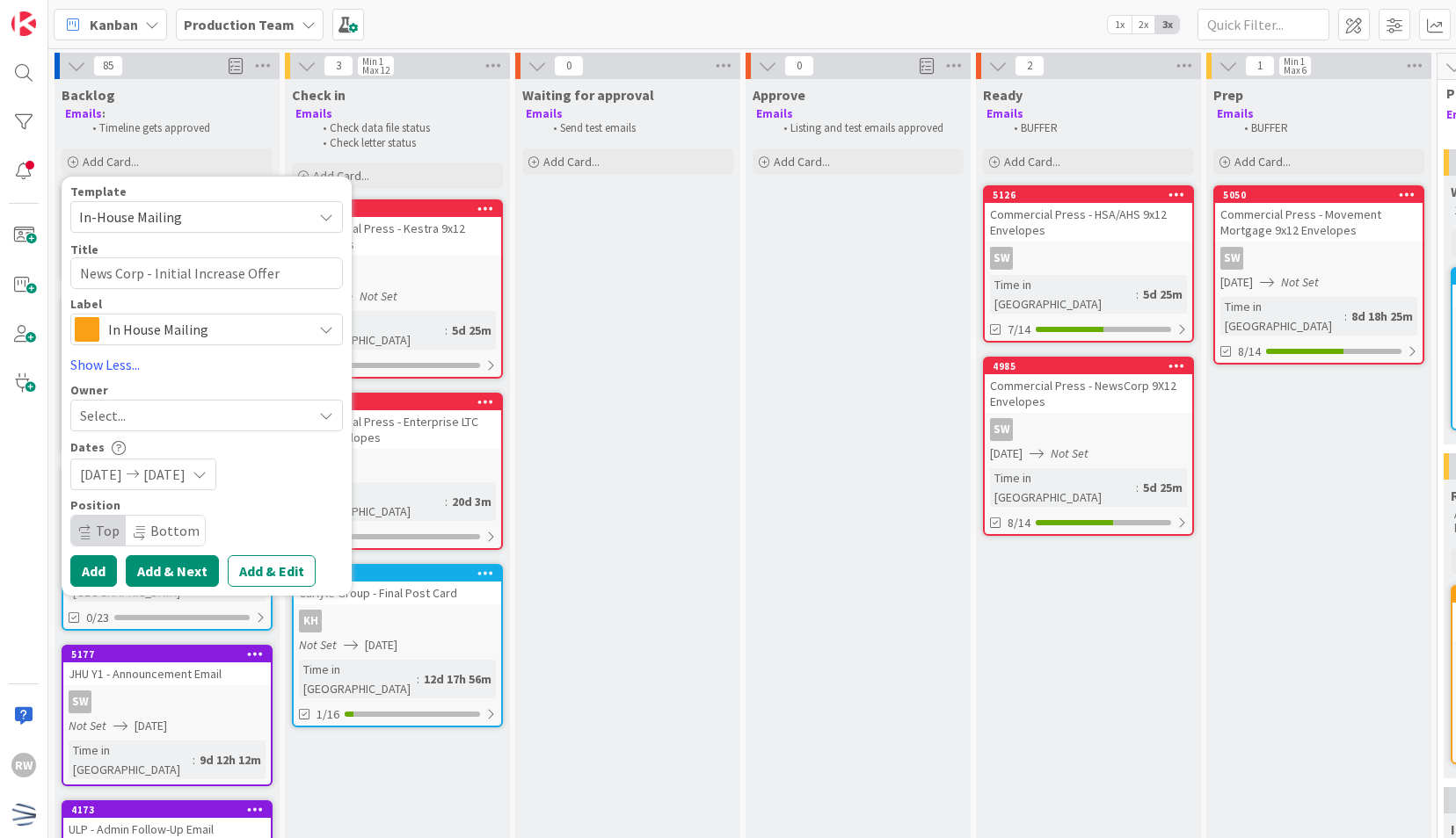
click at [167, 579] on button "Add & Next" at bounding box center [172, 571] width 93 height 32
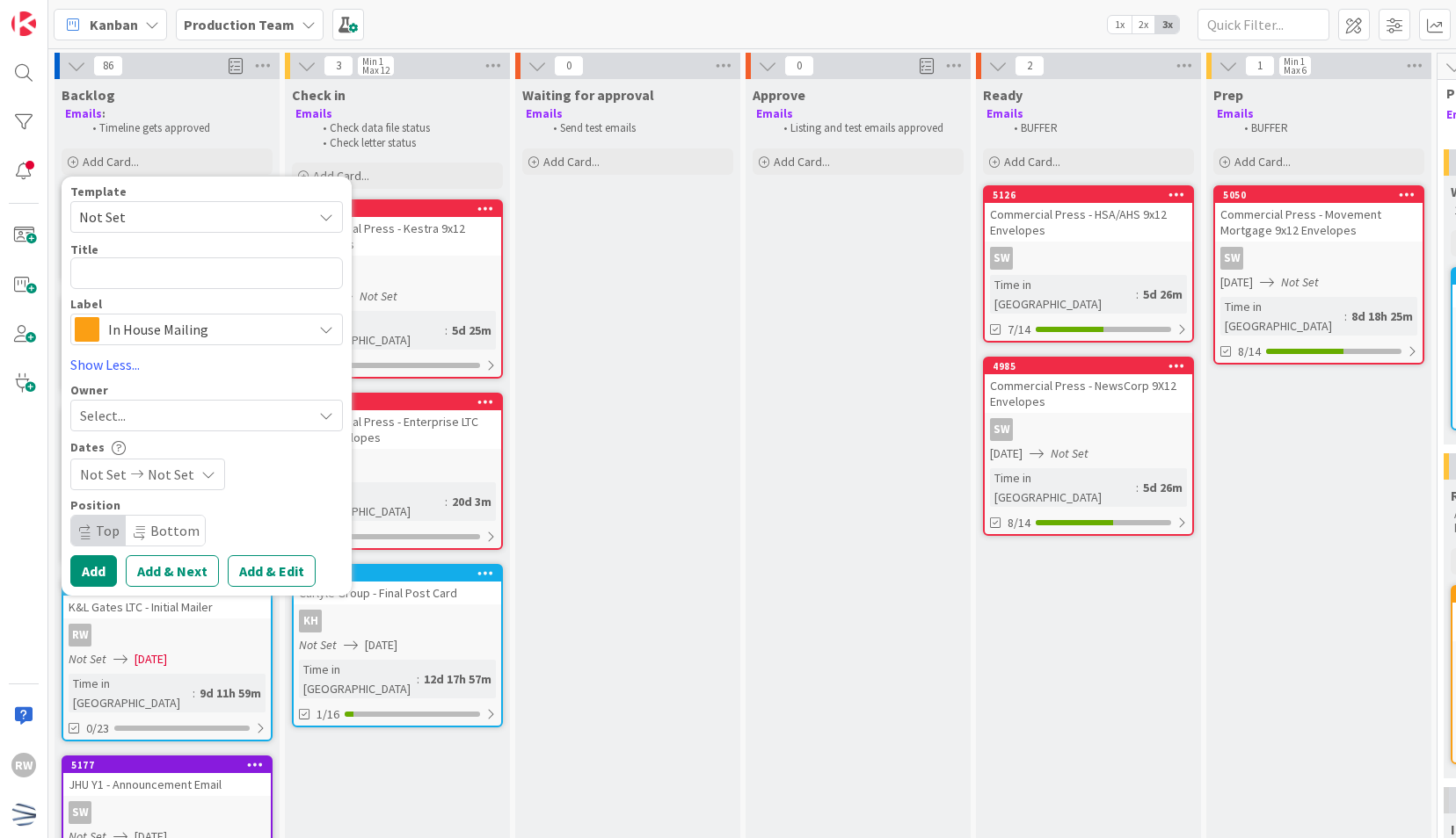
click at [167, 206] on span "Not Set" at bounding box center [189, 217] width 220 height 23
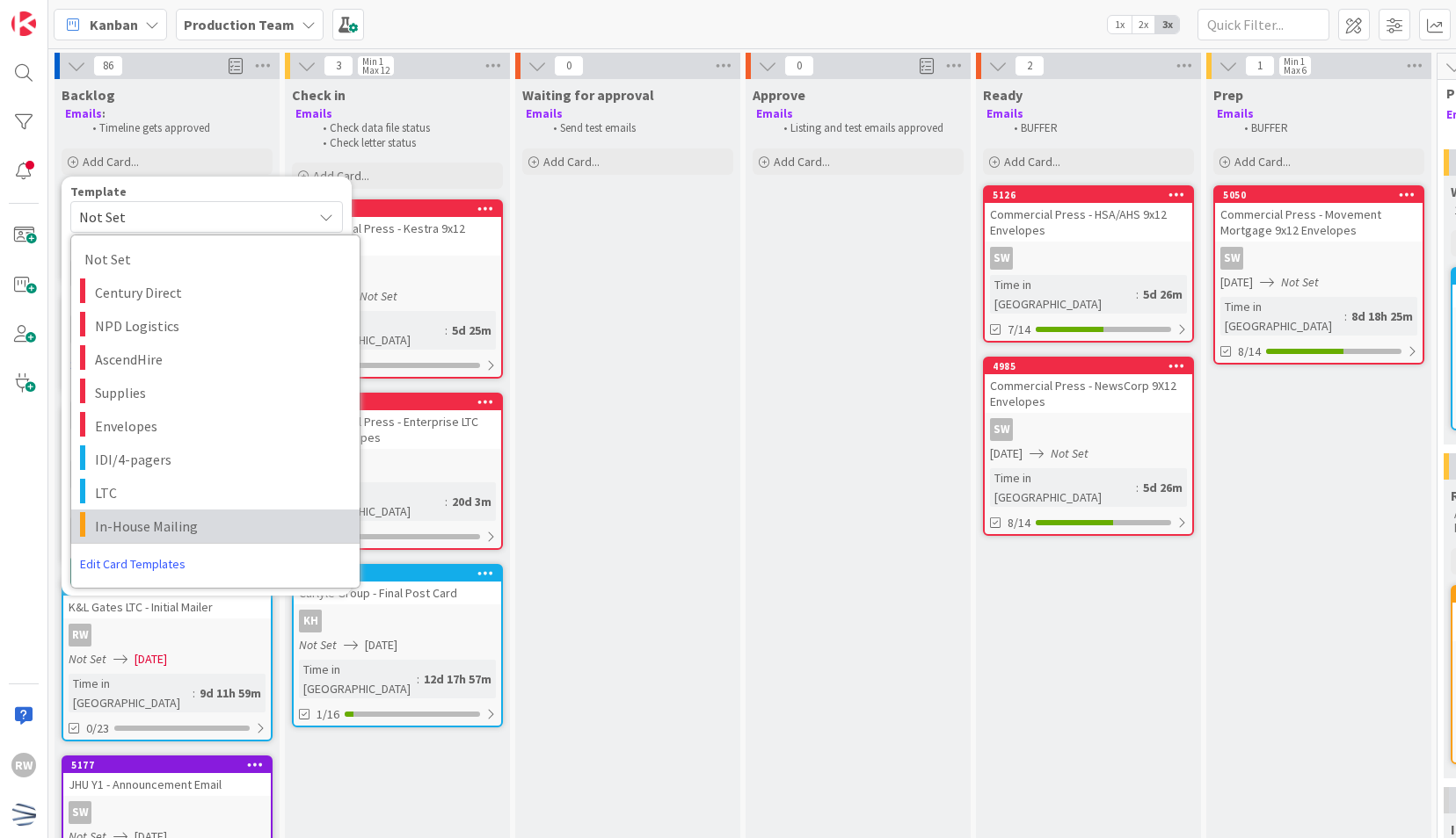
click at [173, 515] on span "In-House Mailing" at bounding box center [221, 526] width 252 height 23
type textarea "x"
type textarea "In-House Mailing"
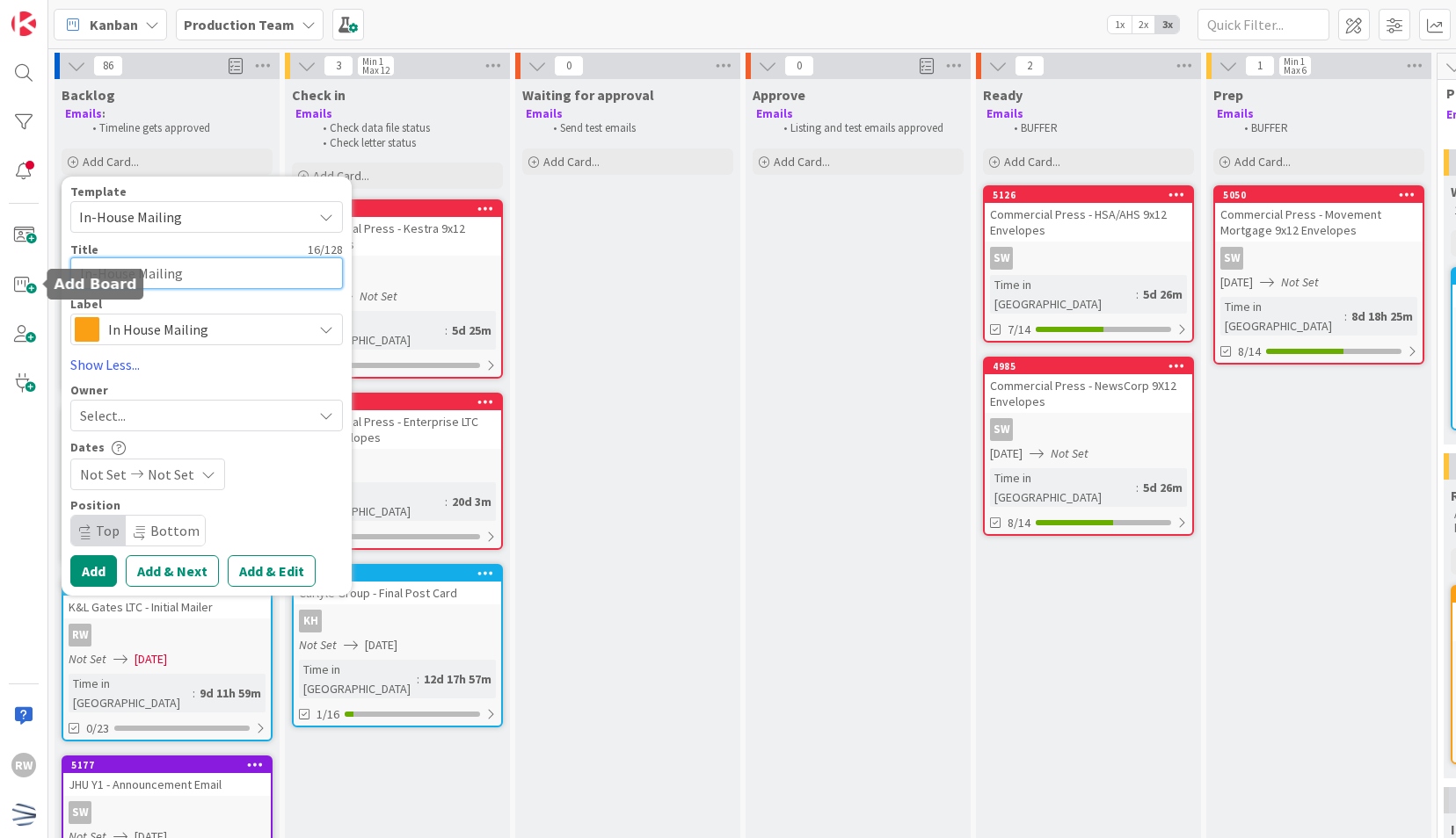
drag, startPoint x: 219, startPoint y: 271, endPoint x: -4, endPoint y: 290, distance: 223.8
click at [0, 290] on html "RW Kanban Production Team 1x 2x 3x 86 Reorder Cards Back Ascending Descending D…" at bounding box center [728, 419] width 1456 height 838
paste textarea "News Corp IOP"
type textarea "x"
type textarea "News Corp IOP"
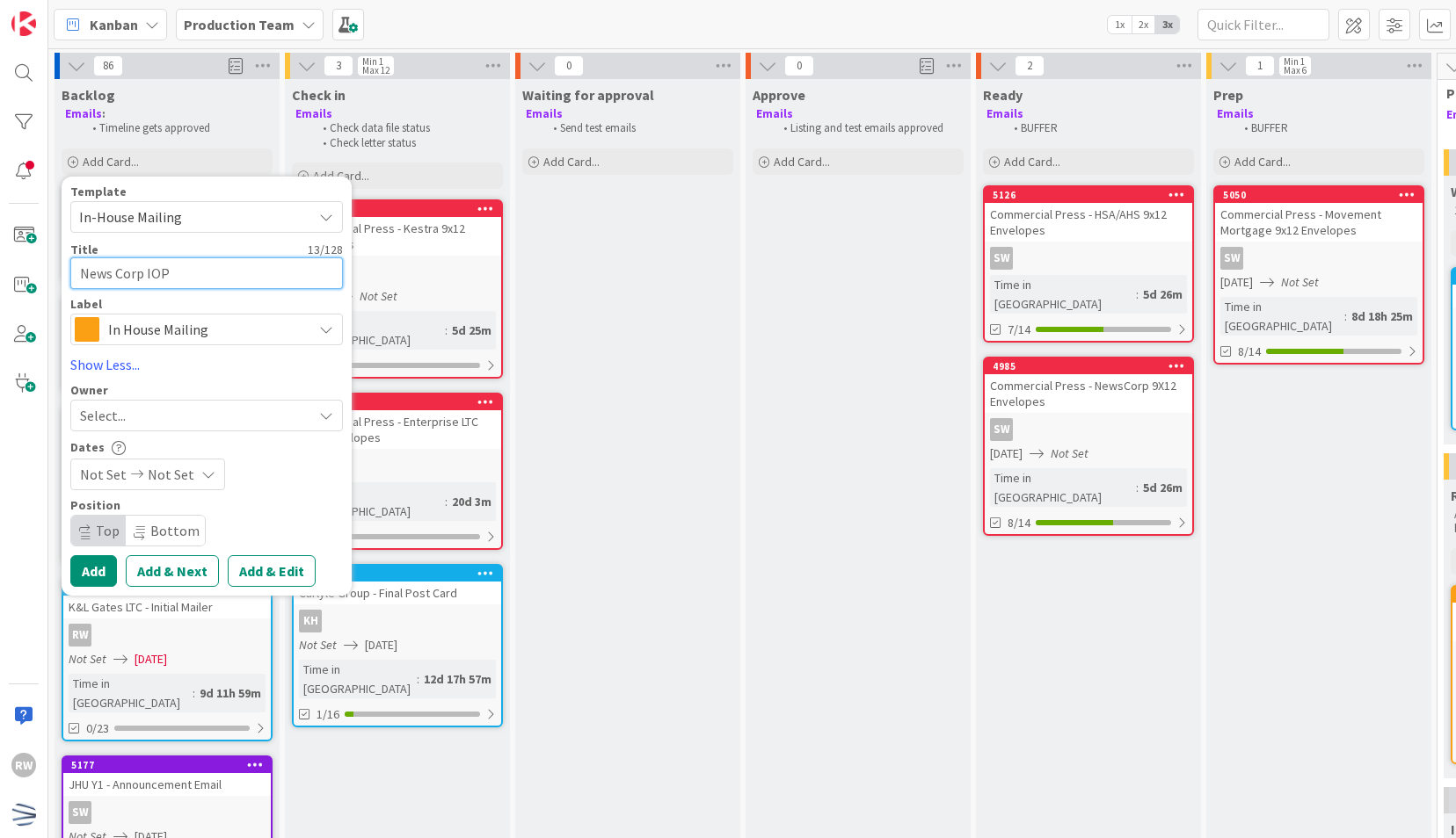
type textarea "x"
type textarea "News Corp IO"
type textarea "x"
type textarea "News Corp I"
type textarea "x"
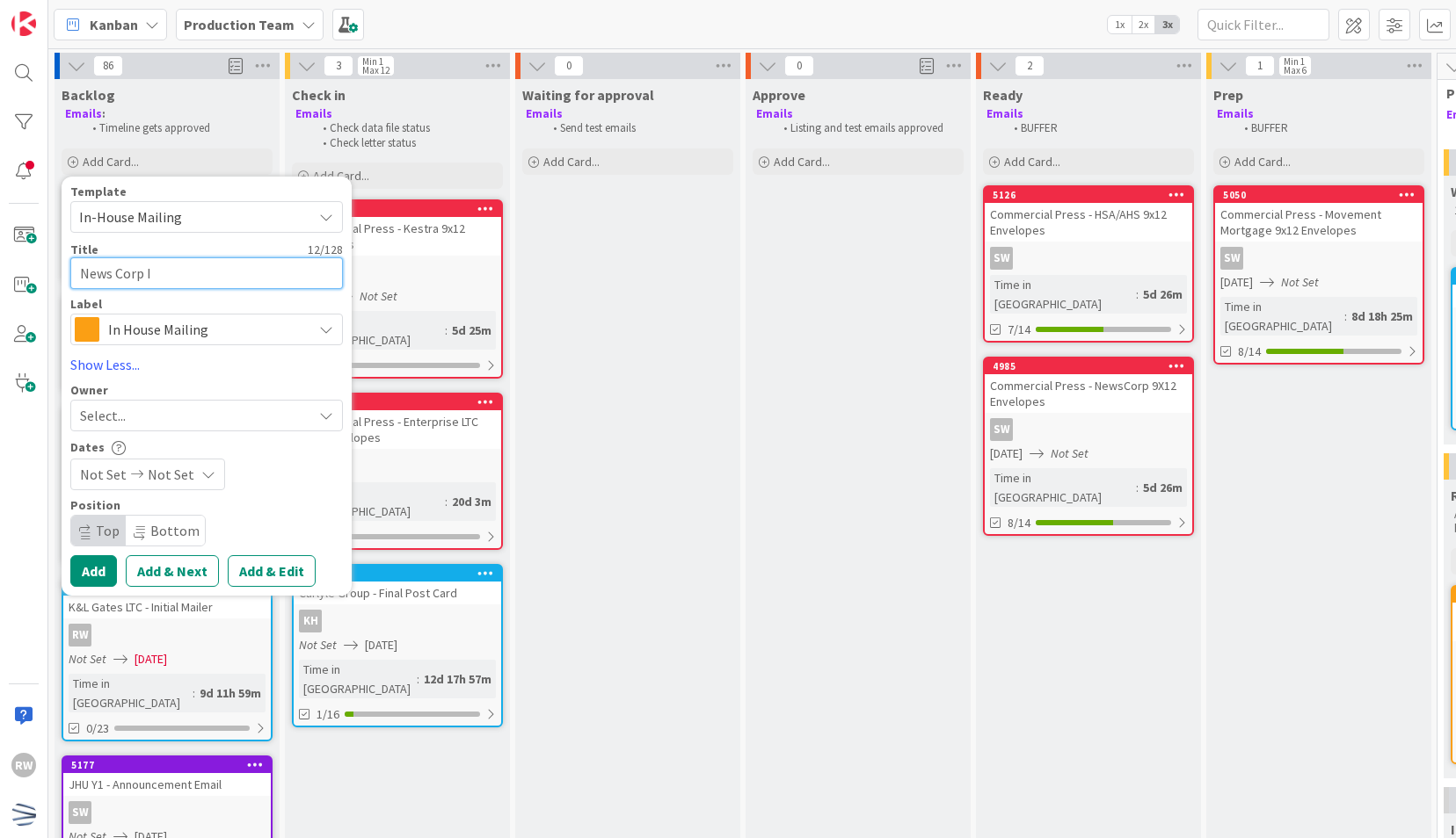
type textarea "News Corp Ic"
type textarea "x"
type textarea "News Corp I"
type textarea "x"
type textarea "News Corp In"
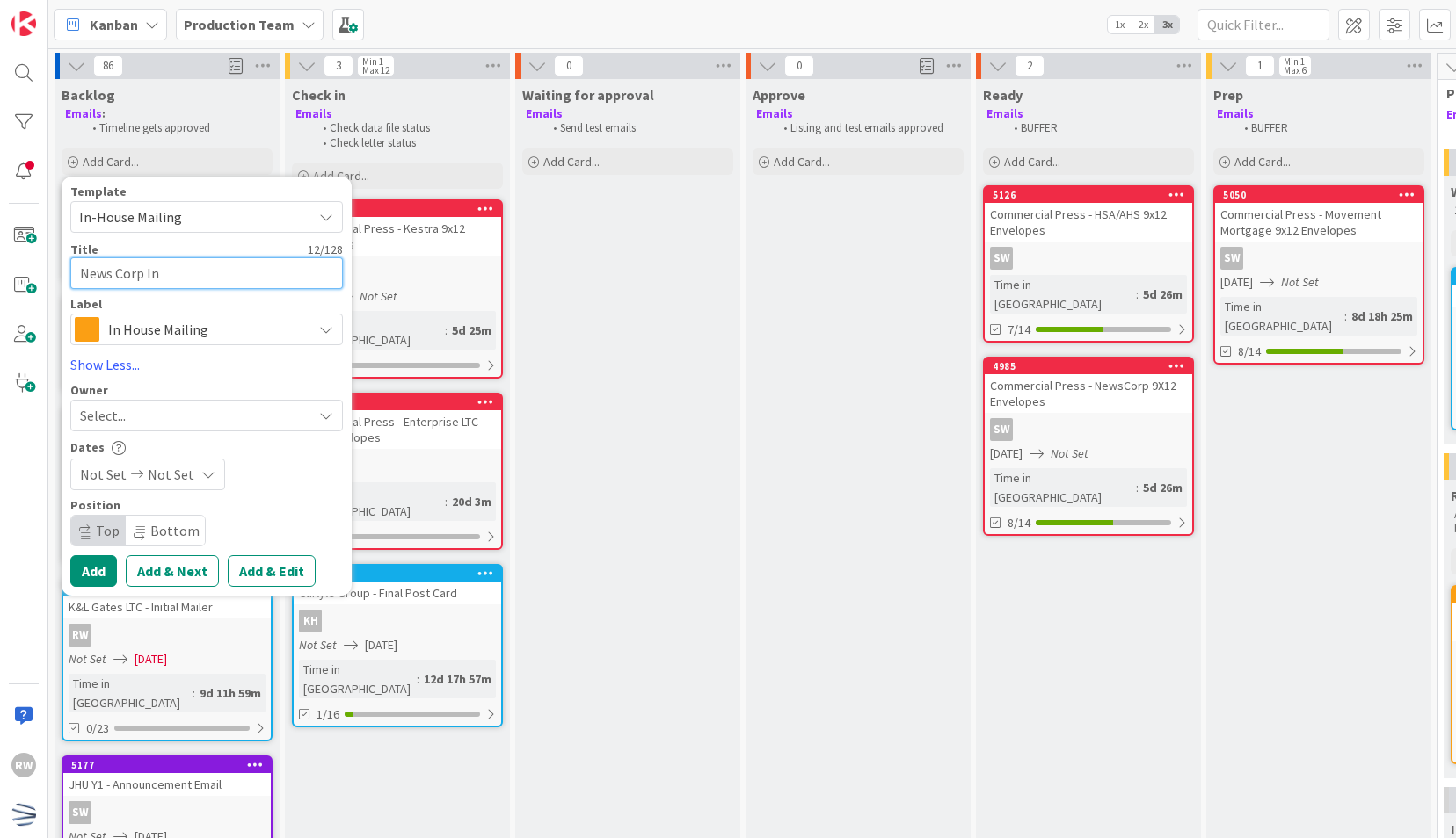
type textarea "x"
type textarea "News Corp Inc"
type textarea "x"
type textarea "News Corp Incr"
type textarea "x"
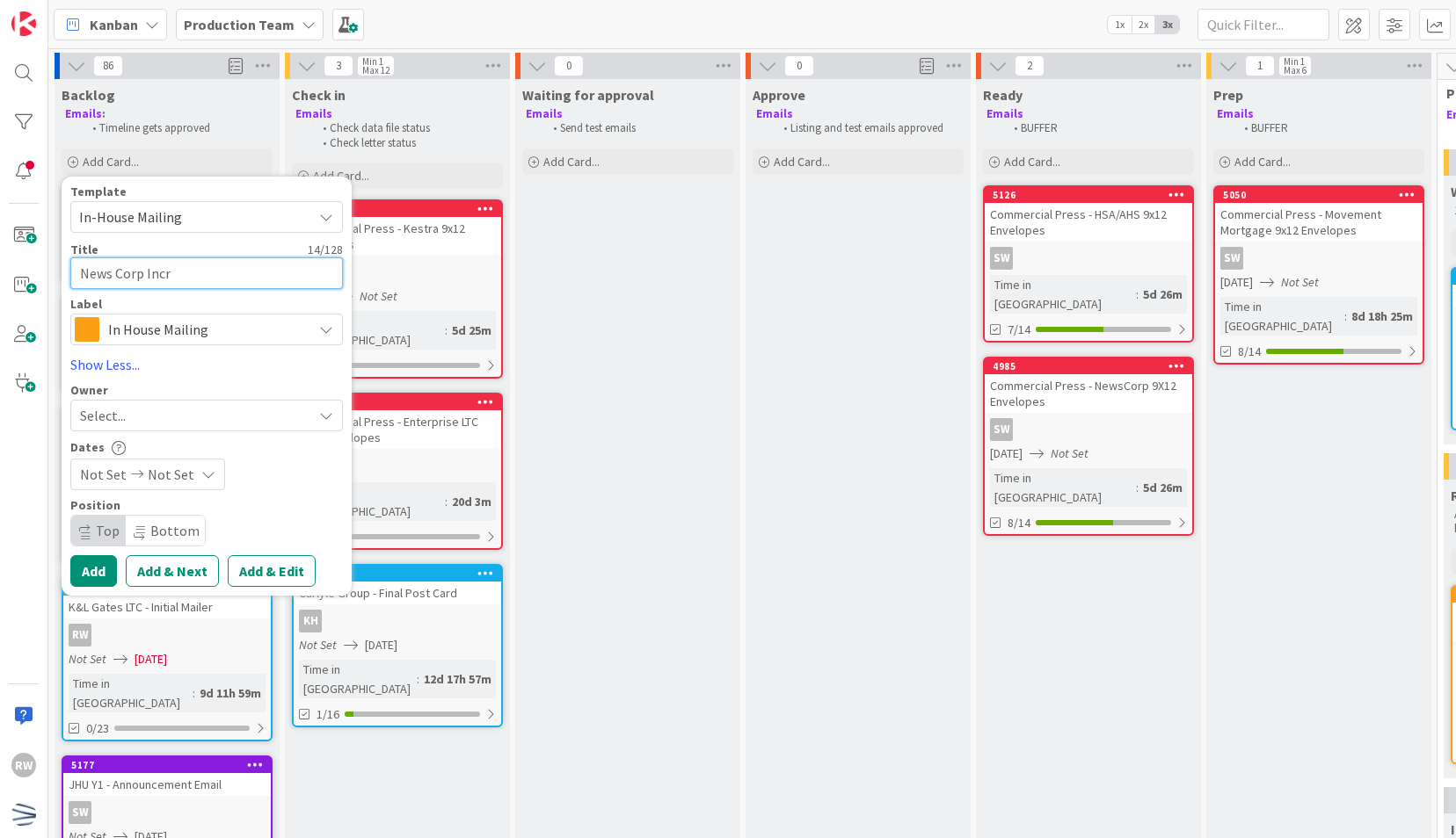
type textarea "News Corp Incre"
type textarea "x"
type textarea "News Corp Increa"
type textarea "x"
type textarea "News Corp Increase"
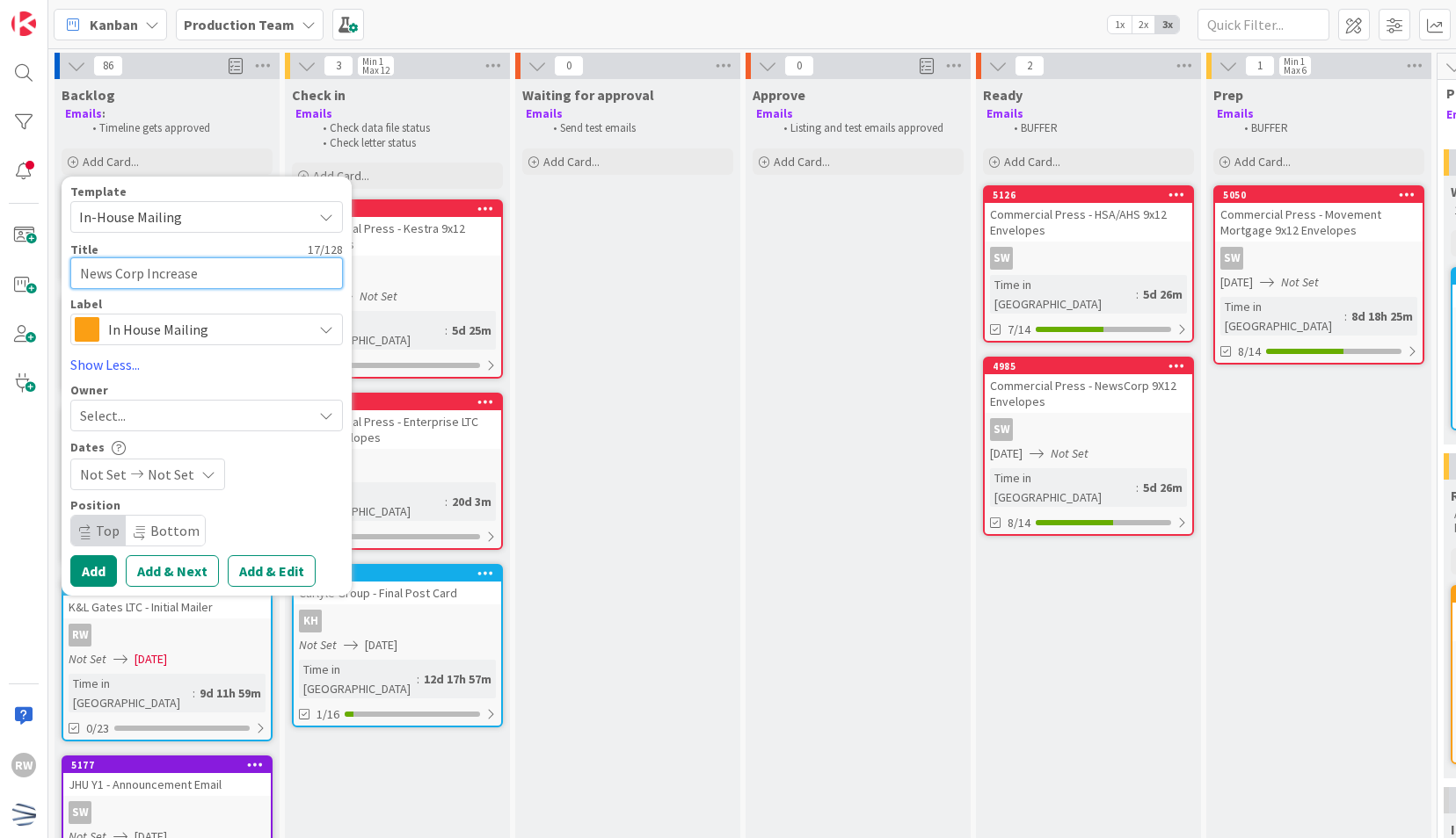
type textarea "x"
type textarea "News Corp Increase"
type textarea "x"
type textarea "News Corp Increase N"
type textarea "x"
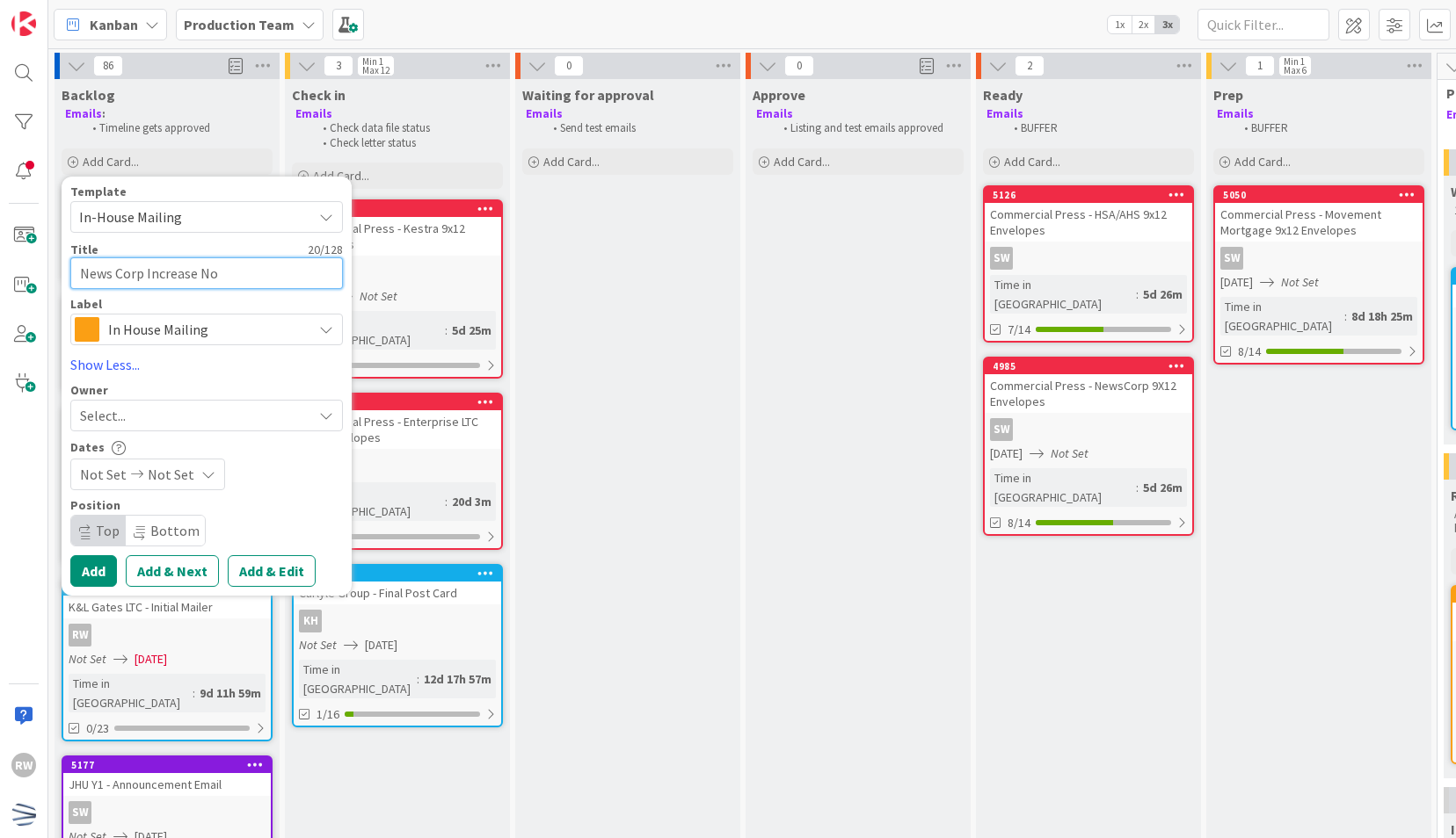
type textarea "News Corp Increase Not"
type textarea "x"
type textarea "News Corp Increase Noti"
type textarea "x"
type textarea "News Corp Increase Notif"
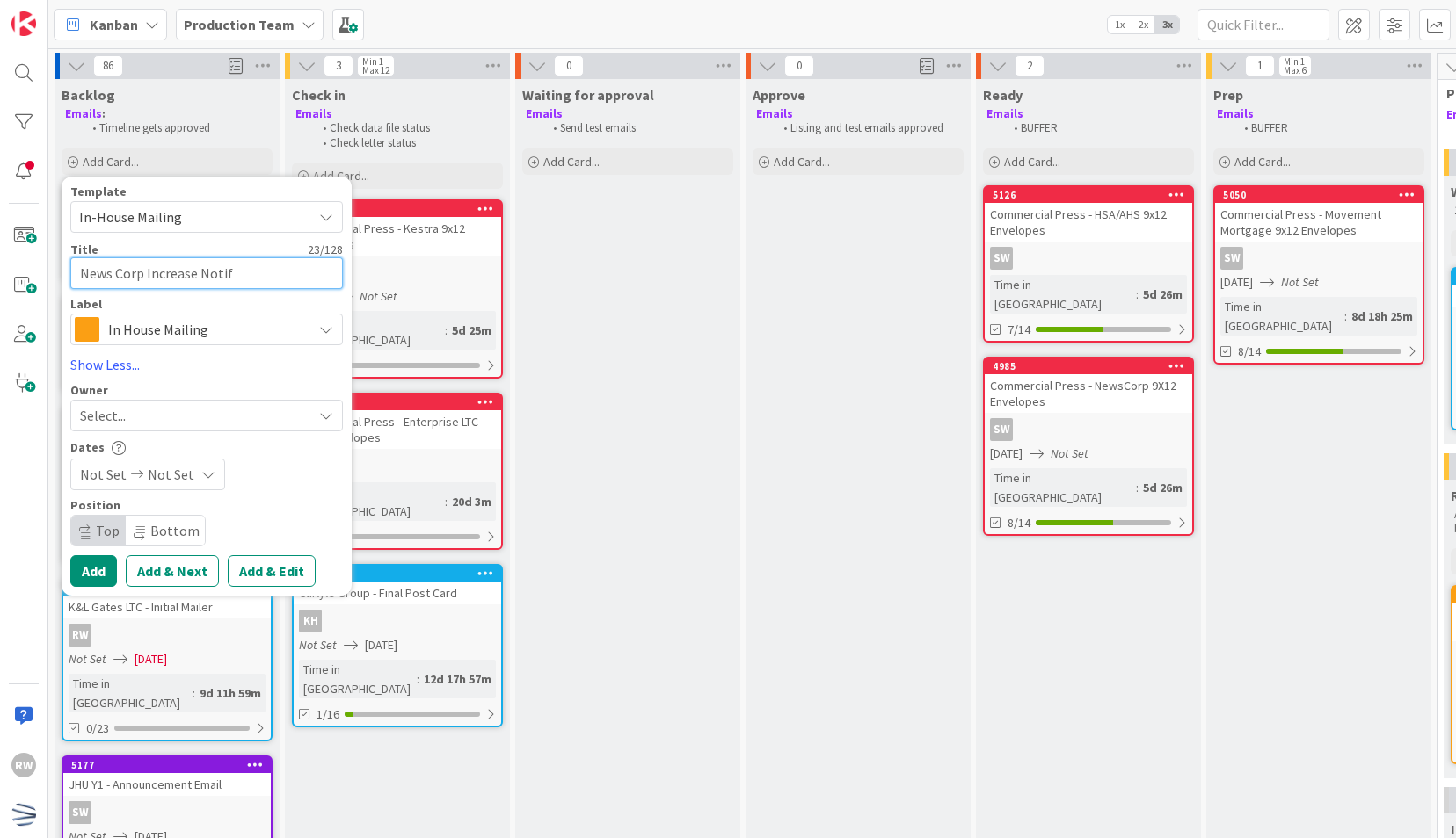
type textarea "x"
type textarea "News Corp Increase Notifi"
type textarea "x"
type textarea "News Corp Increase Notific"
type textarea "x"
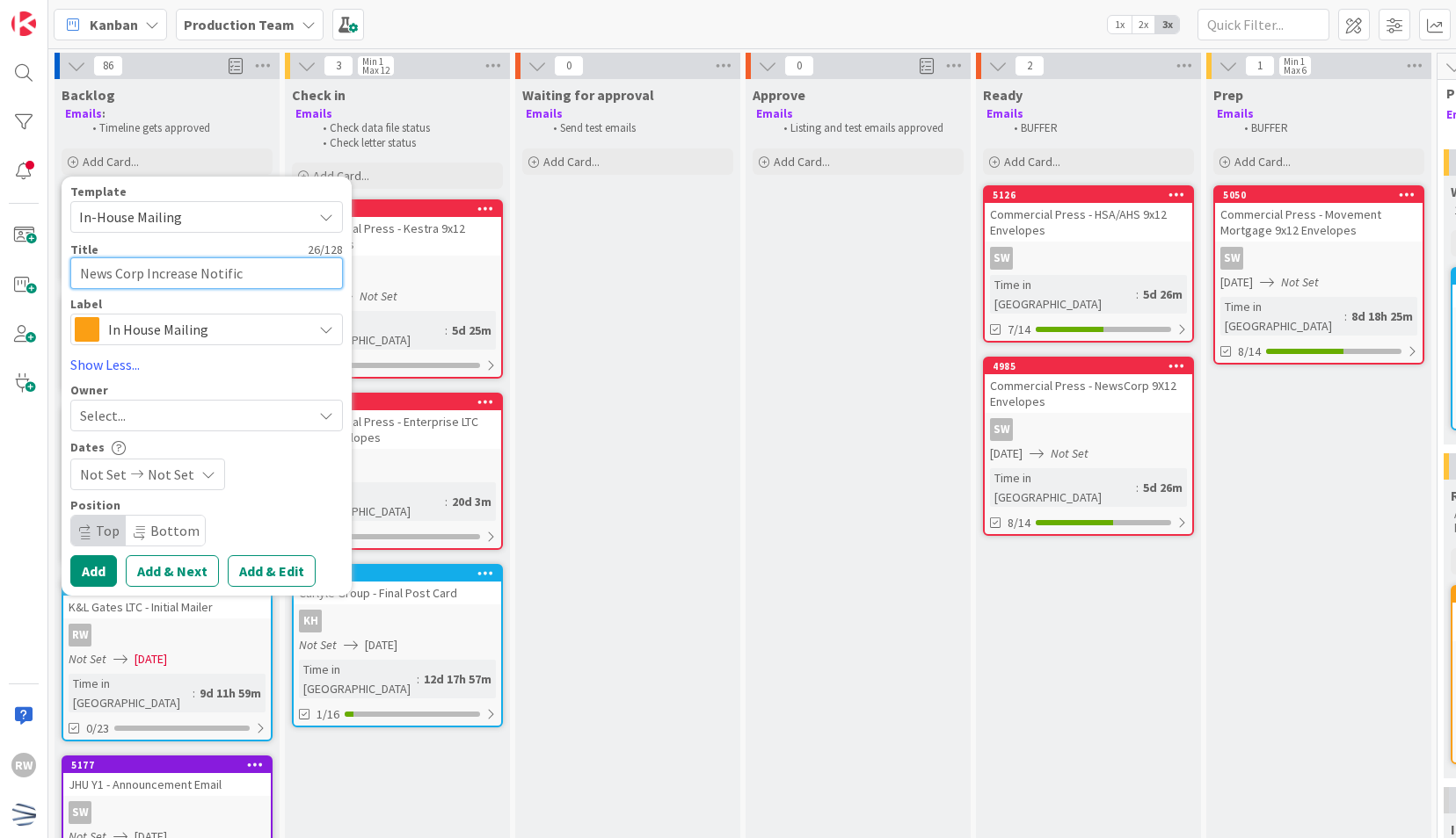
type textarea "News Corp Increase Notifica"
type textarea "x"
type textarea "News Corp Increase Notificat"
type textarea "x"
type textarea "News Corp Increase Notificati"
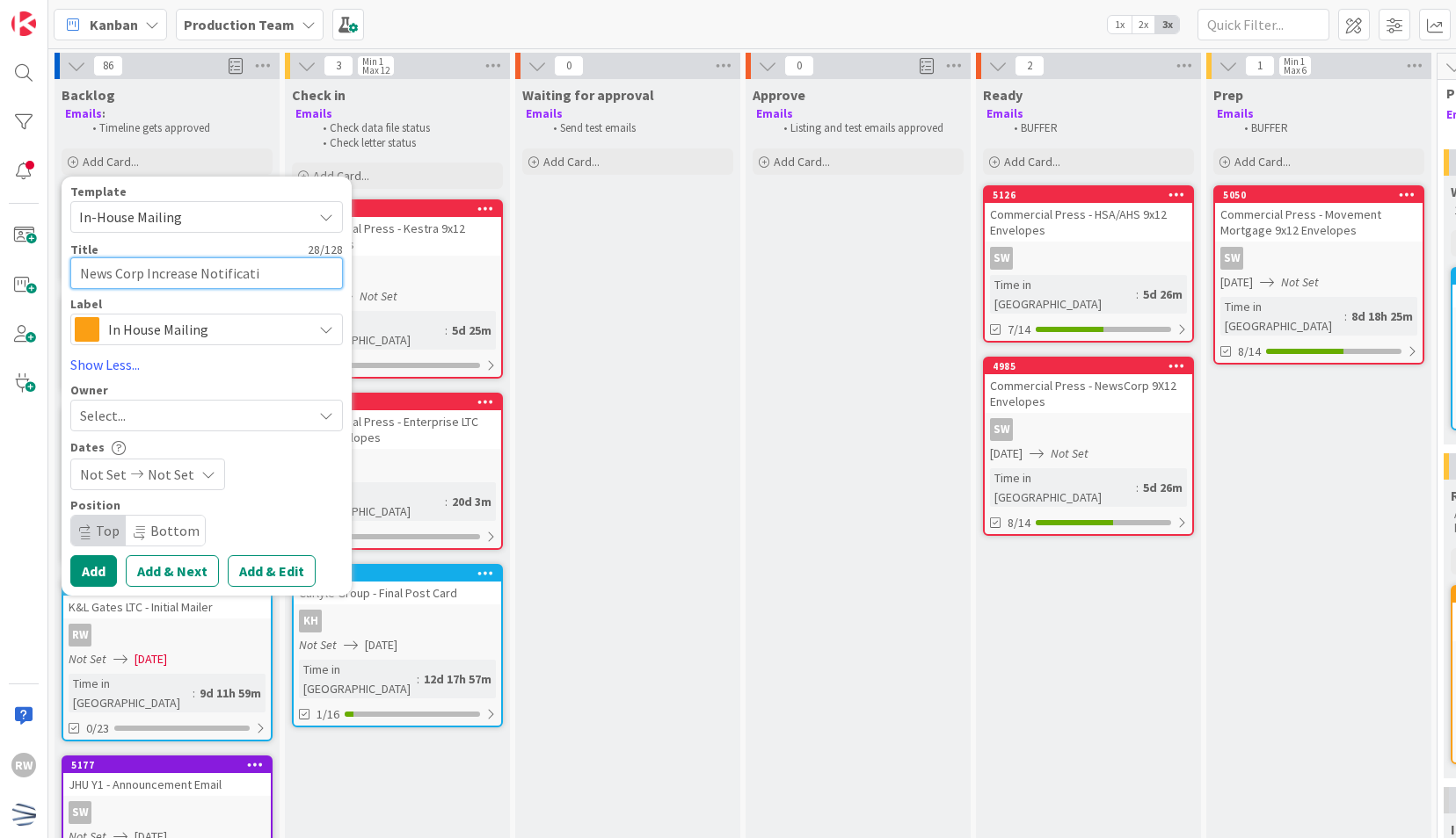
type textarea "x"
type textarea "News Corp Increase Notificatio"
type textarea "x"
type textarea "News Corp Increase Notification"
click at [115, 475] on span "Not Set" at bounding box center [103, 474] width 47 height 21
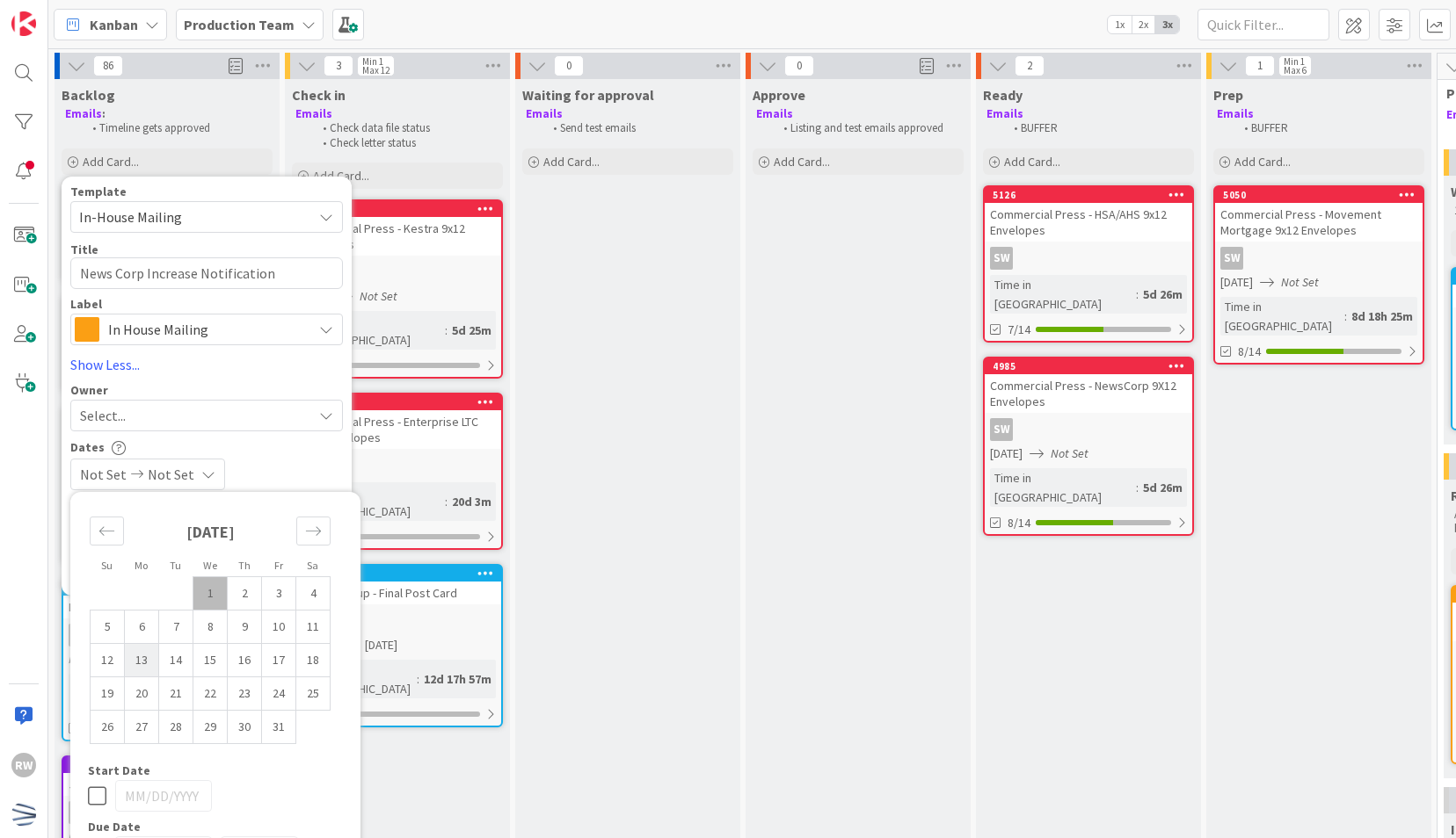
click at [135, 655] on td "13" at bounding box center [142, 660] width 34 height 34
type input "[DATE]"
click at [135, 655] on td "13" at bounding box center [142, 660] width 34 height 34
type input "[DATE]"
type textarea "x"
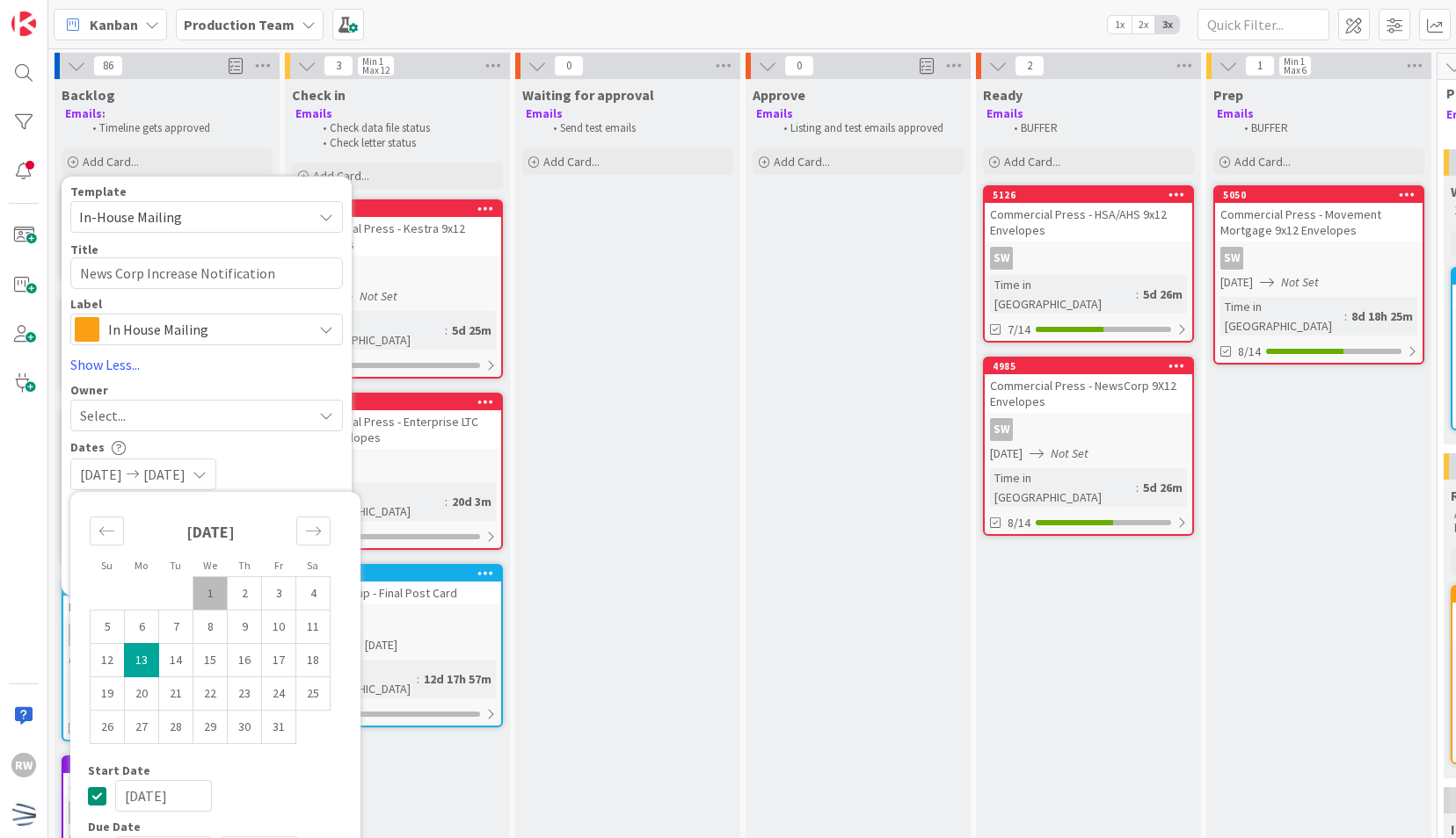
click at [307, 444] on div "Dates" at bounding box center [206, 448] width 273 height 15
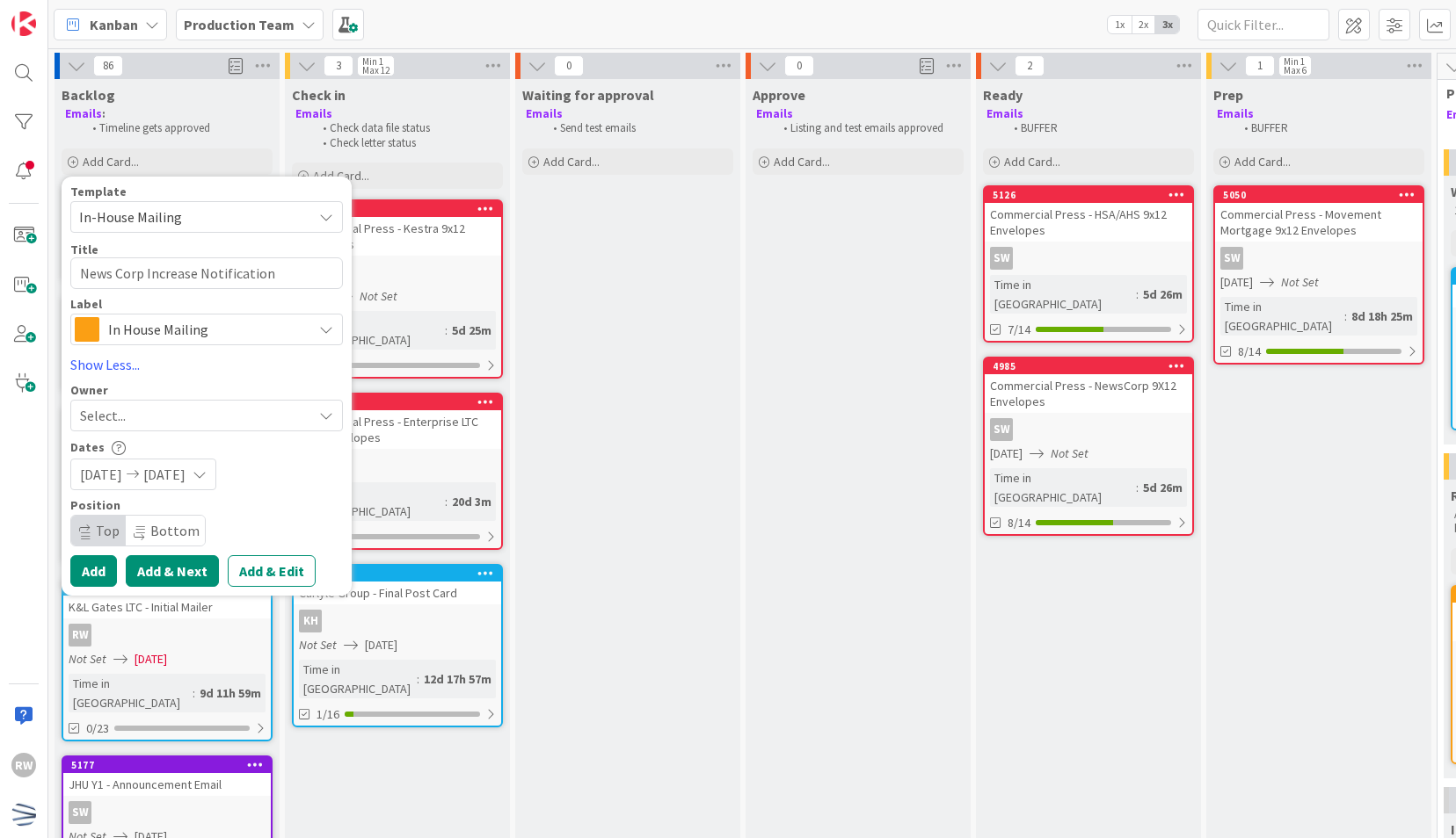
click at [188, 568] on button "Add & Next" at bounding box center [172, 571] width 93 height 32
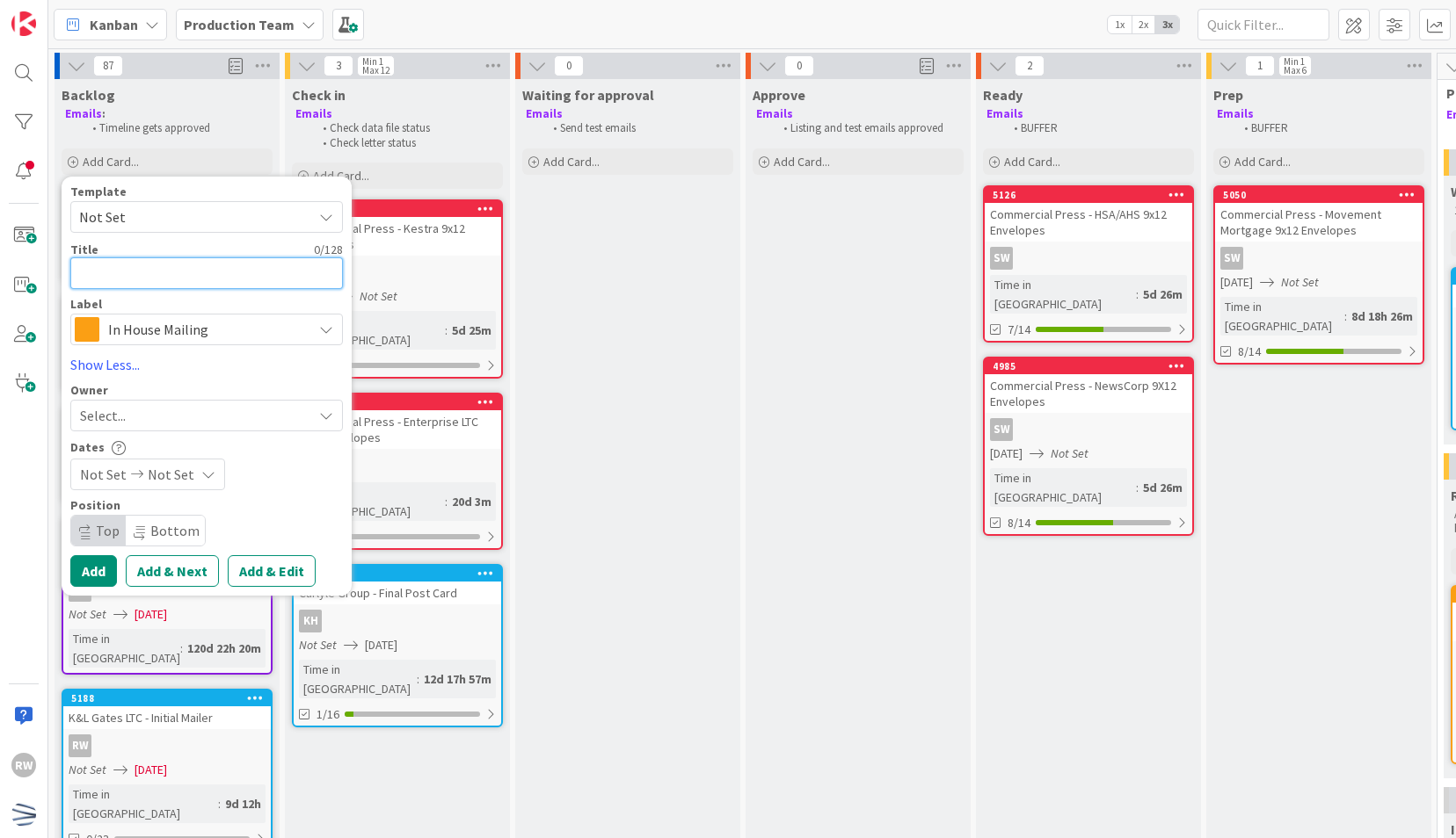
click at [184, 257] on textarea at bounding box center [206, 273] width 273 height 32
click at [176, 228] on span "Not Set" at bounding box center [206, 217] width 273 height 32
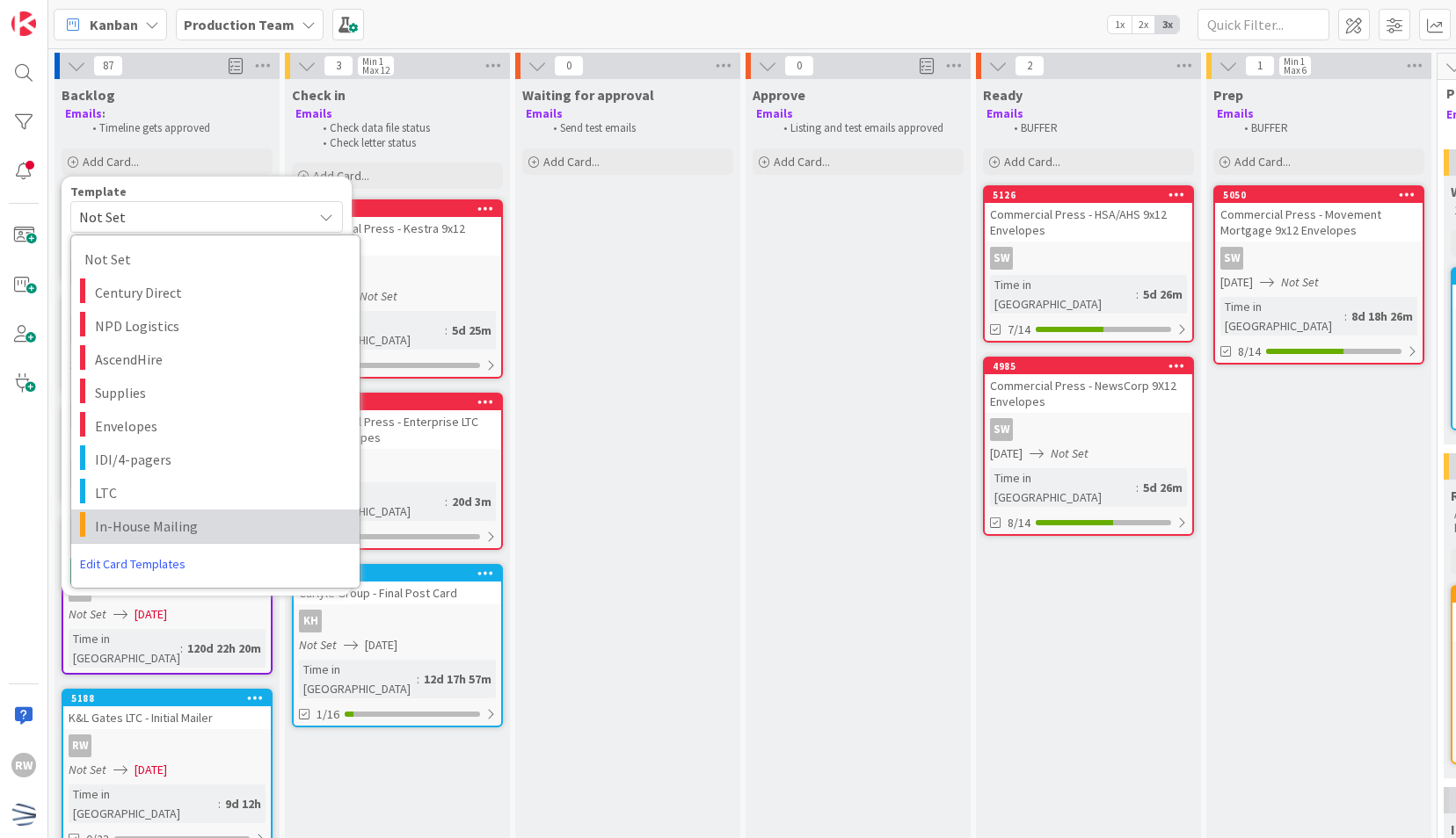
click at [156, 529] on span "In-House Mailing" at bounding box center [221, 526] width 252 height 23
type textarea "x"
type textarea "In-House Mailing"
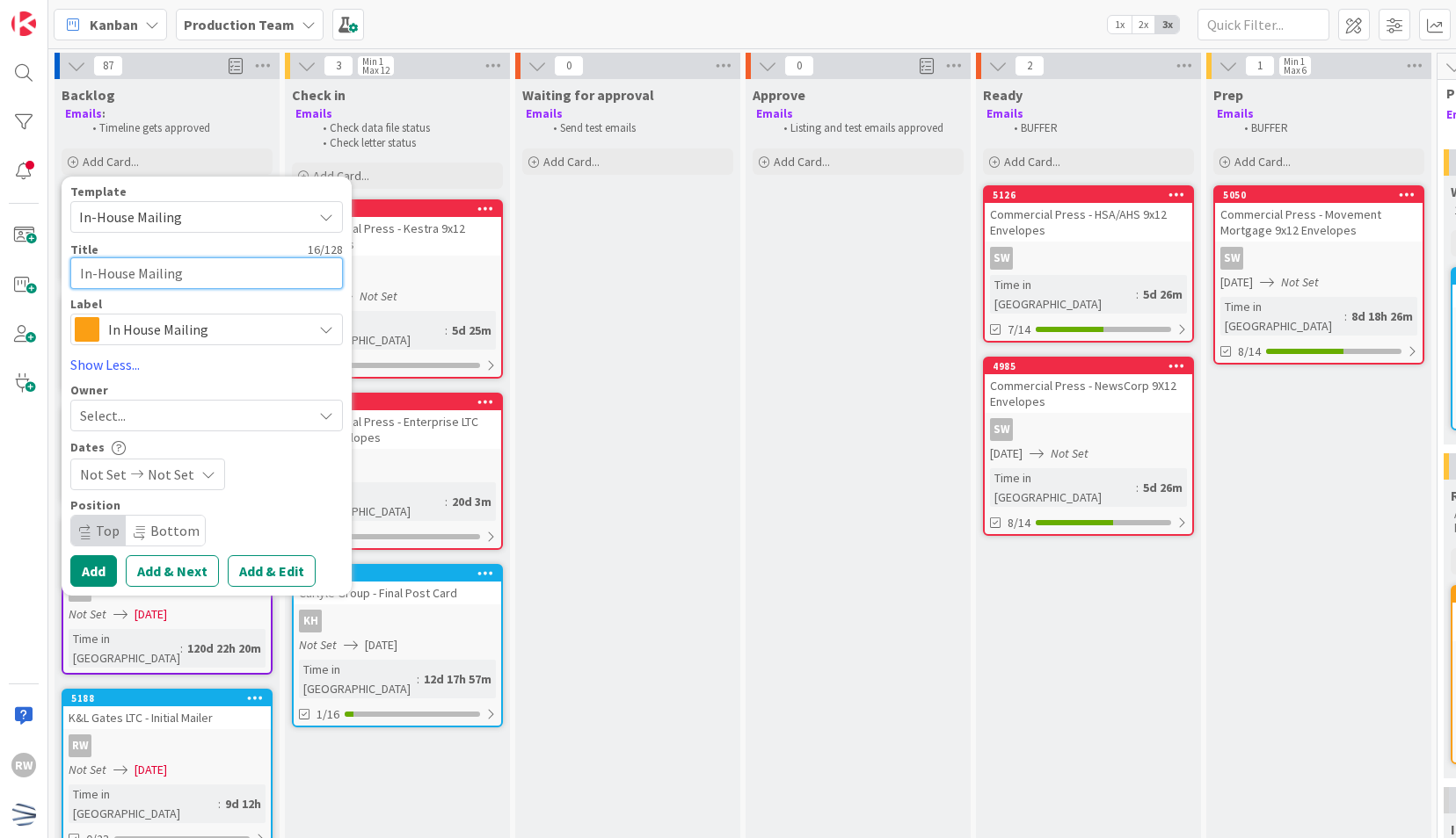
drag, startPoint x: 202, startPoint y: 272, endPoint x: 45, endPoint y: 274, distance: 157.0
click at [45, 274] on div "RW Kanban Production Team 1x 2x 3x 87 Reorder Cards Back Ascending Descending D…" at bounding box center [728, 419] width 1456 height 838
paste textarea "News Corp IOP"
type textarea "x"
type textarea "News Corp IOP"
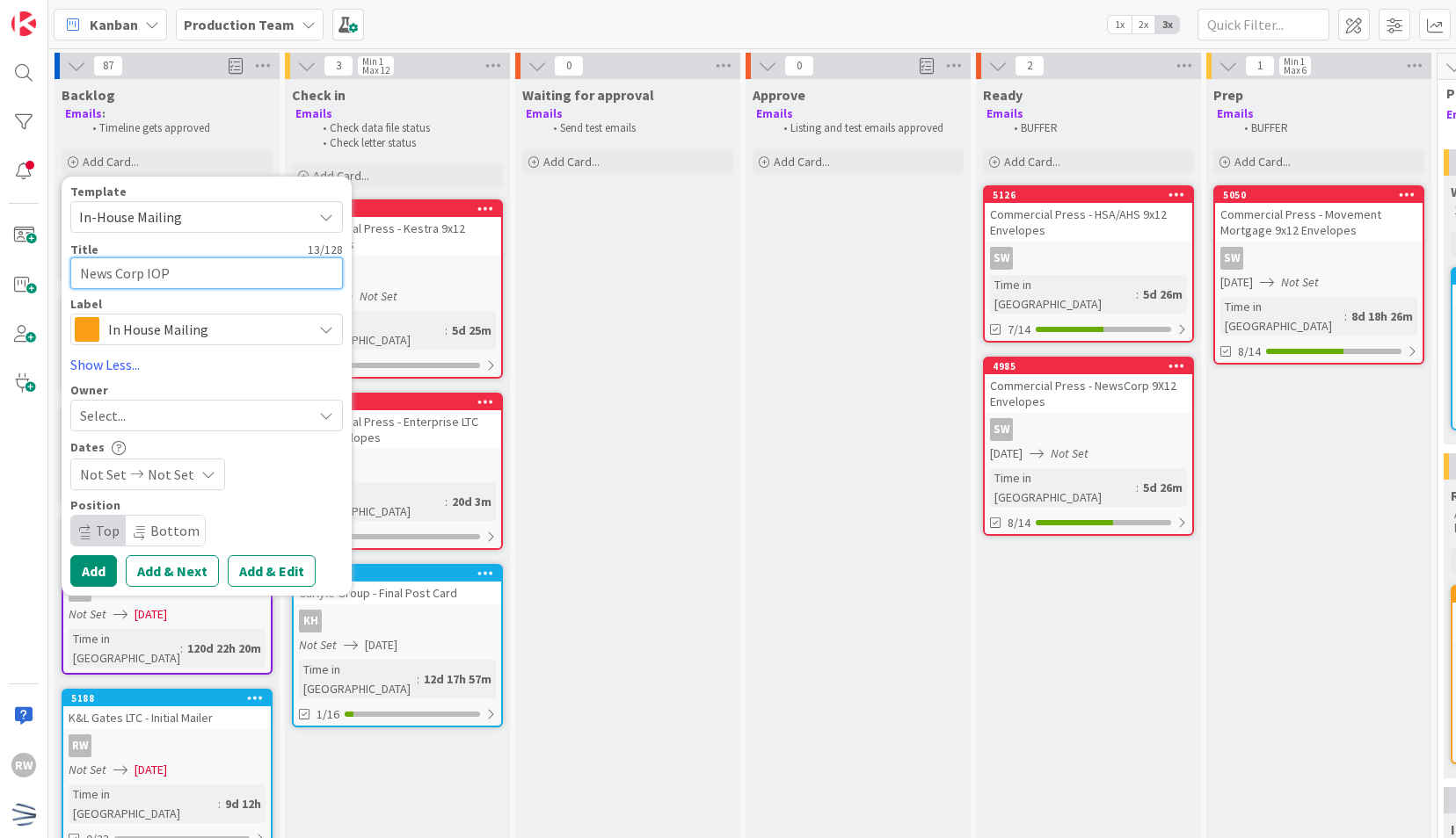
drag, startPoint x: 184, startPoint y: 277, endPoint x: 144, endPoint y: 273, distance: 40.2
click at [144, 273] on textarea "News Corp IOP" at bounding box center [206, 273] width 273 height 32
type textarea "x"
type textarea "News Corp A"
type textarea "x"
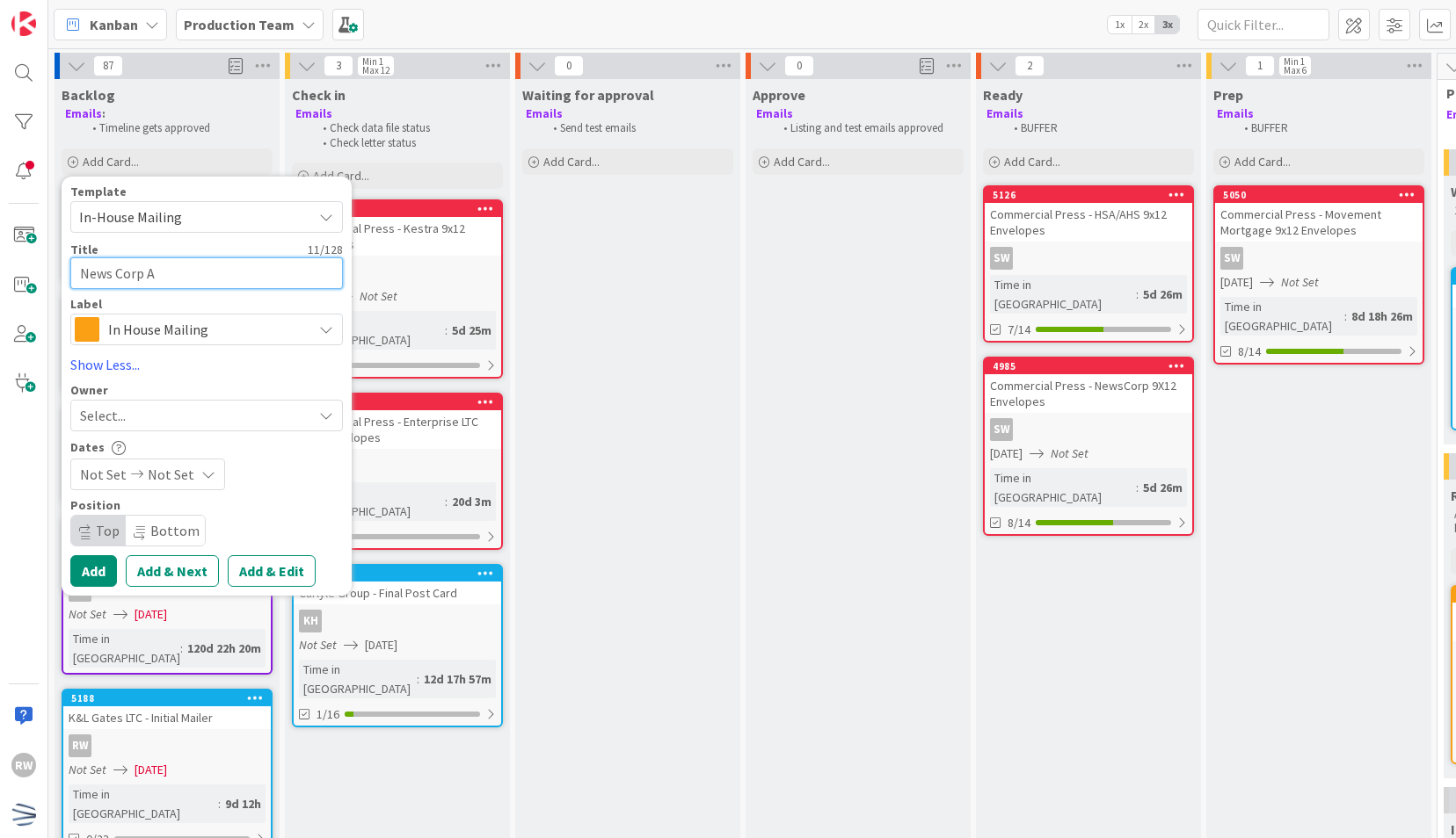
type textarea "News Corp AB"
type textarea "x"
click at [150, 275] on textarea "News Corp ABS" at bounding box center [206, 273] width 273 height 32
click at [116, 464] on span "Not Set" at bounding box center [103, 474] width 47 height 21
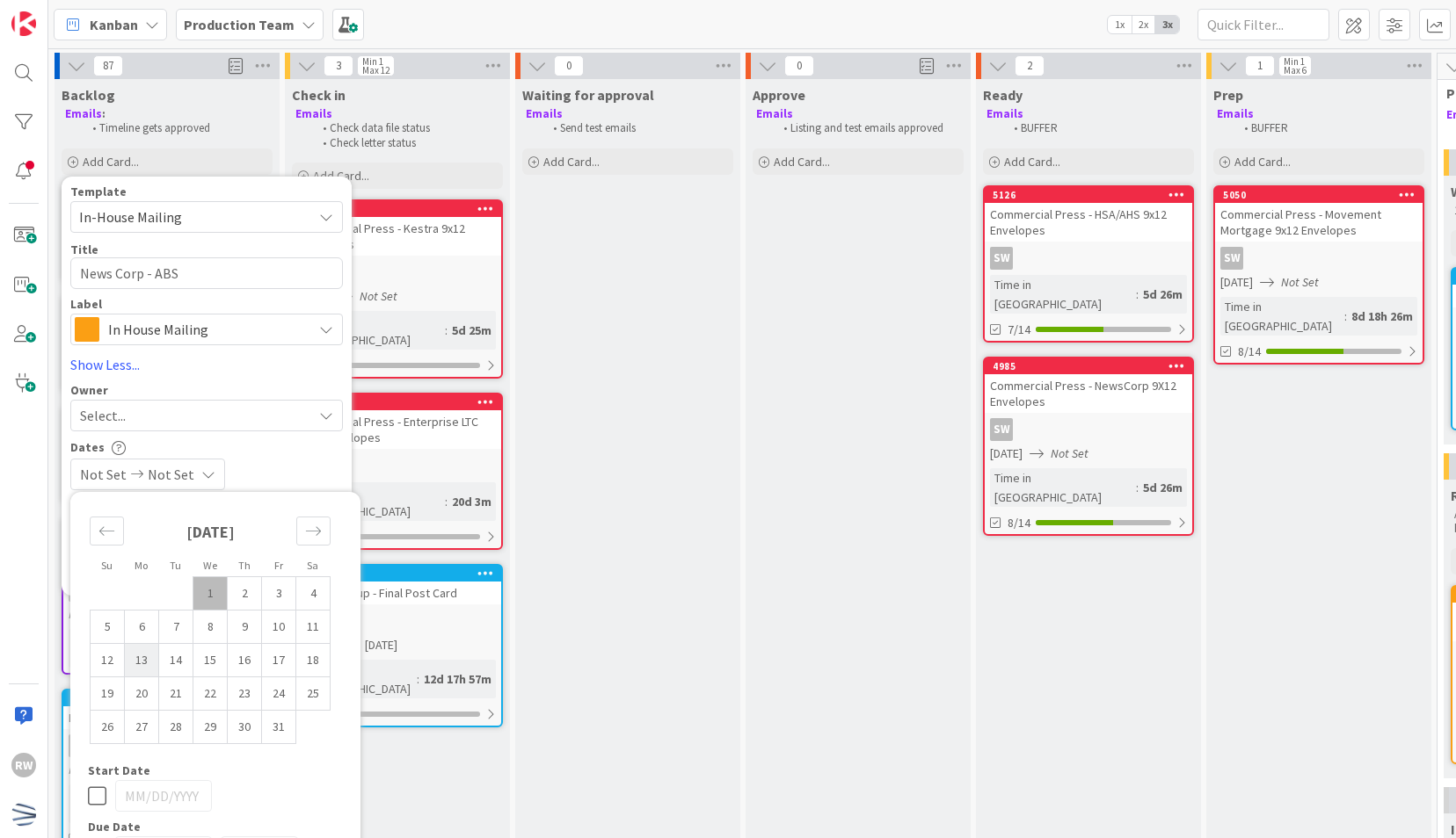
click at [138, 658] on td "13" at bounding box center [142, 660] width 34 height 34
click at [277, 445] on div "Dates" at bounding box center [206, 448] width 273 height 15
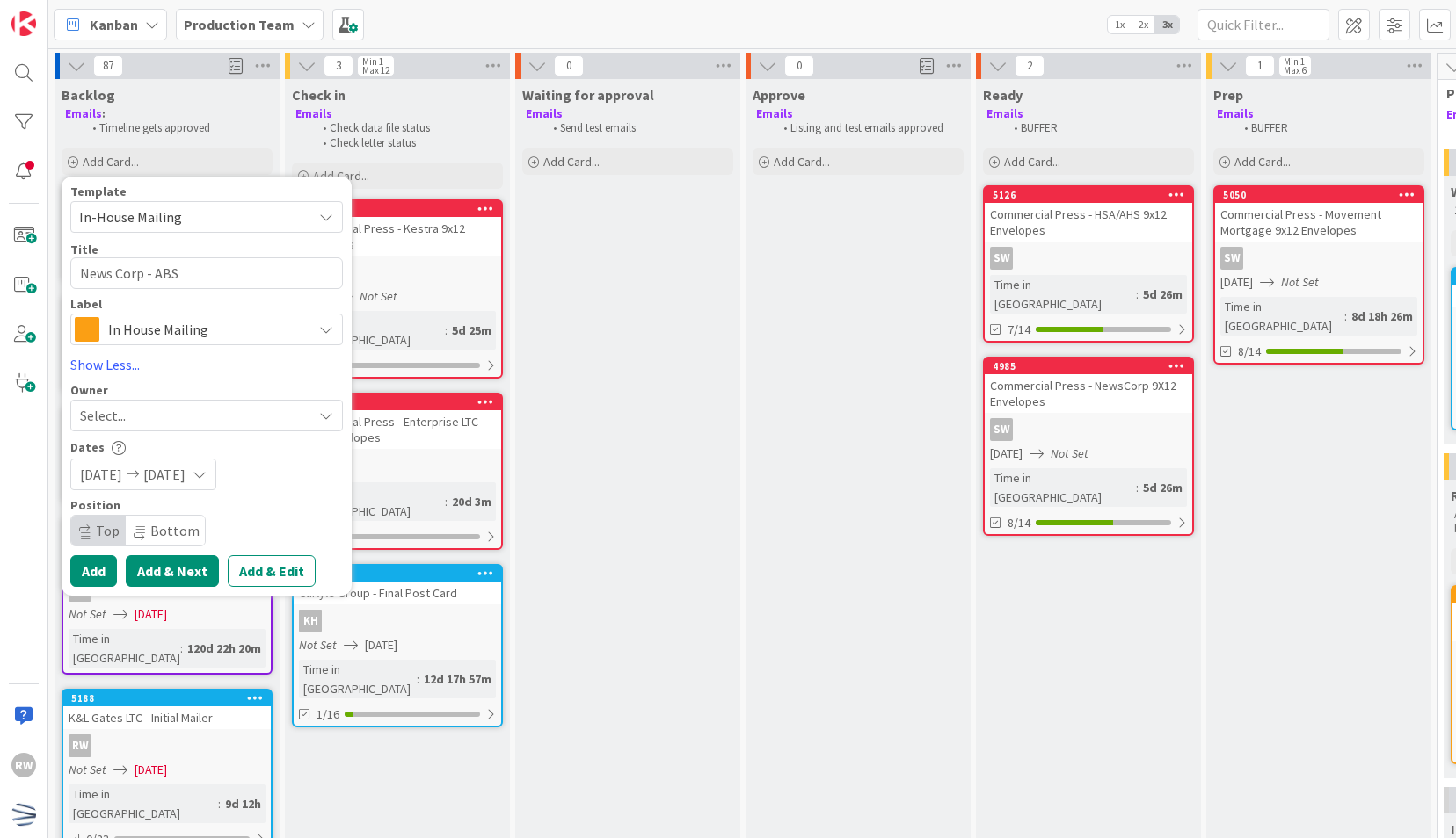
click at [183, 565] on button "Add & Next" at bounding box center [172, 571] width 93 height 32
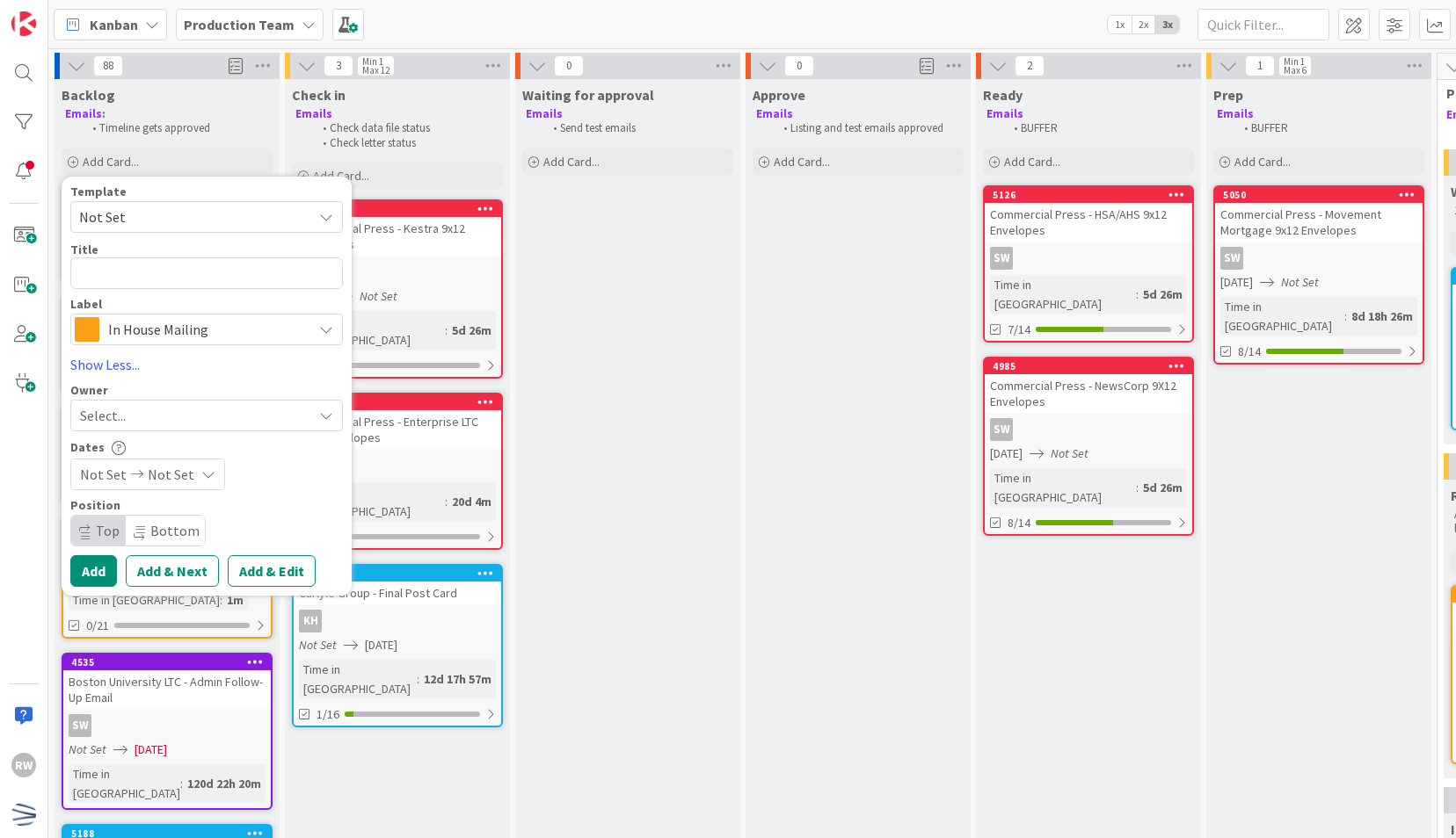
click at [195, 206] on span "Not Set" at bounding box center [189, 217] width 220 height 23
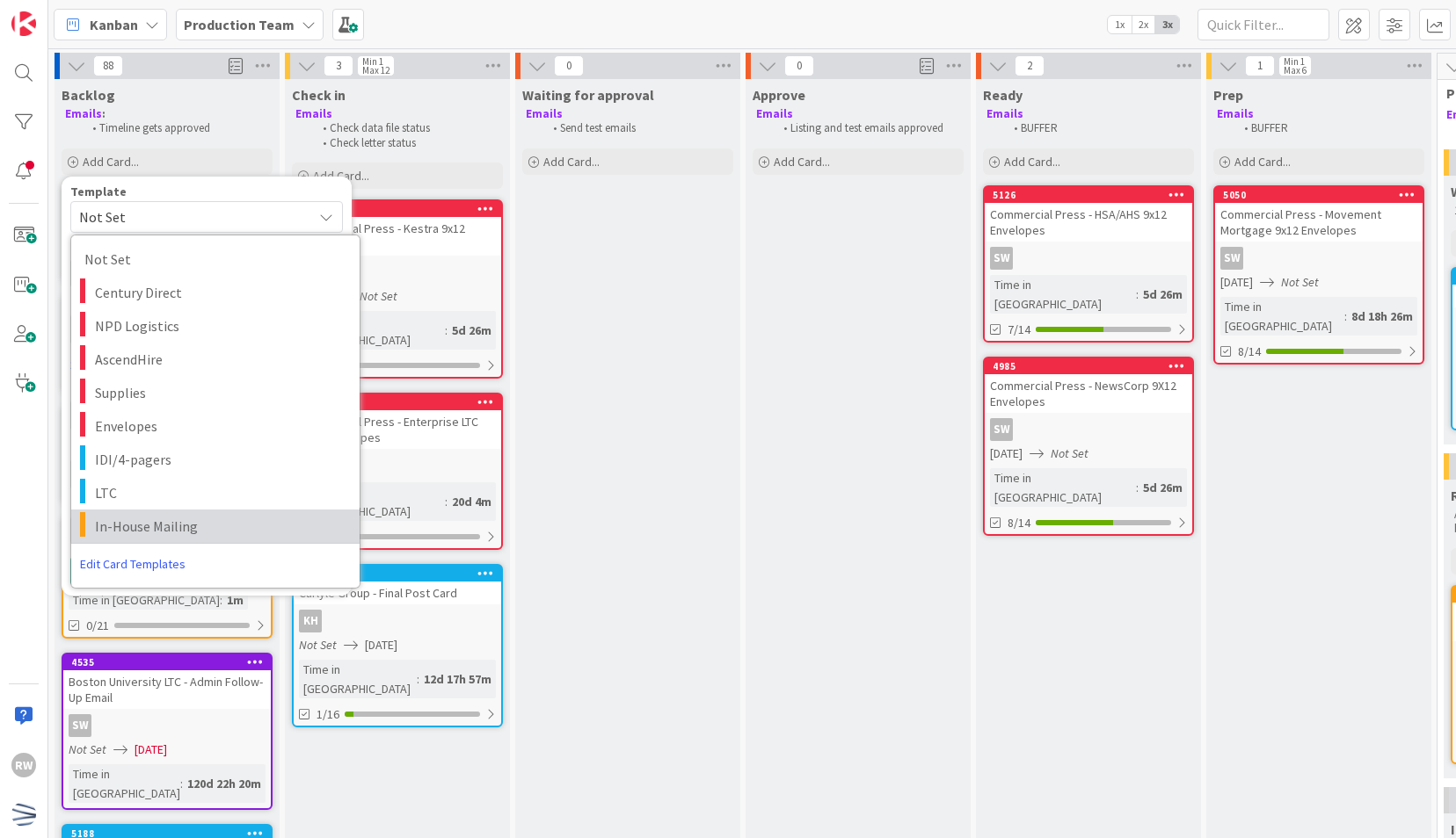
click at [207, 521] on span "In-House Mailing" at bounding box center [221, 526] width 252 height 23
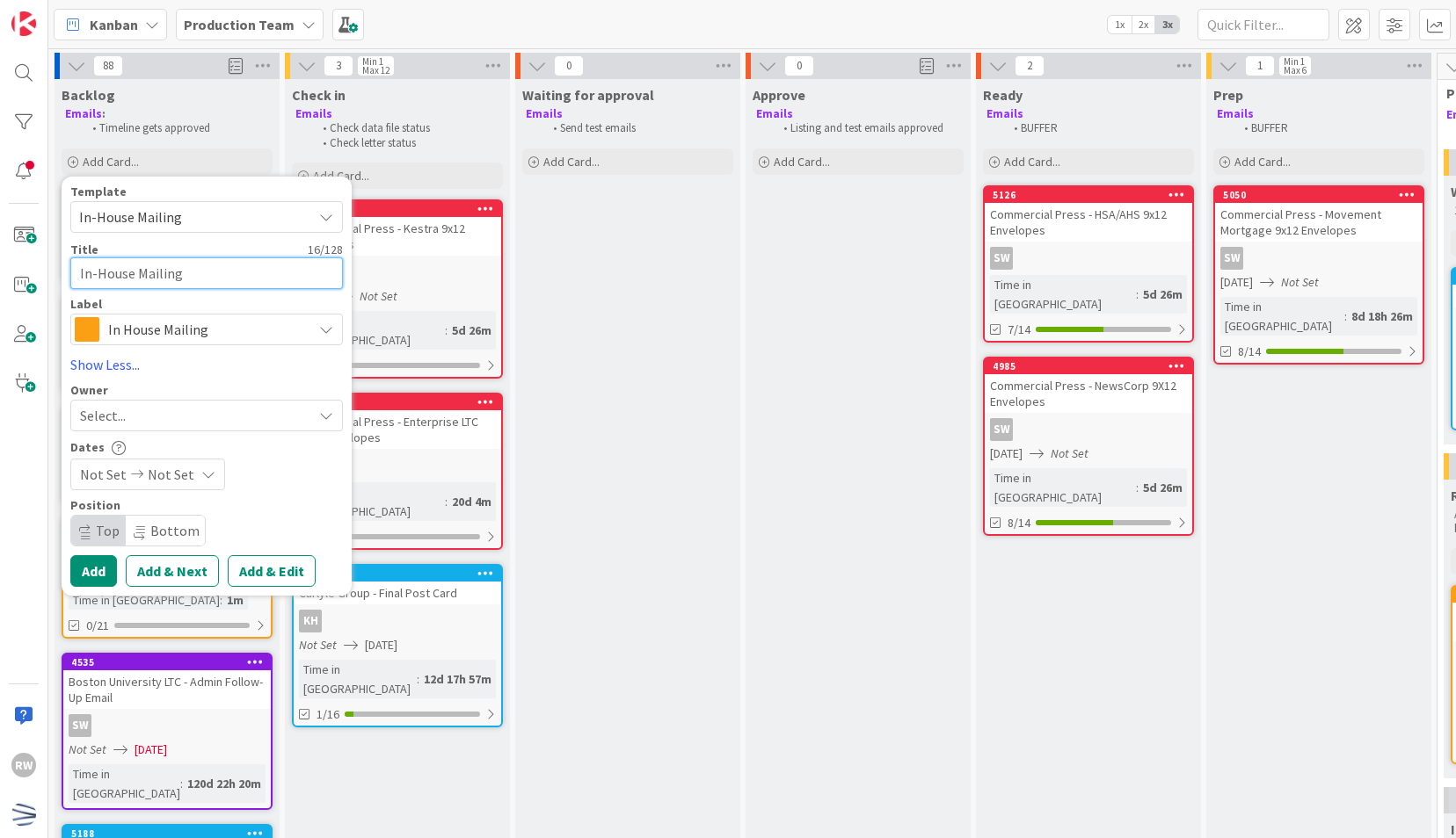
click at [213, 279] on textarea "In-House Mailing" at bounding box center [206, 273] width 273 height 32
paste textarea "News Corp IOP"
drag, startPoint x: 202, startPoint y: 281, endPoint x: 151, endPoint y: 274, distance: 51.5
click at [151, 274] on textarea "News Corp IOP" at bounding box center [206, 273] width 273 height 32
click at [119, 467] on span "Not Set" at bounding box center [103, 474] width 47 height 21
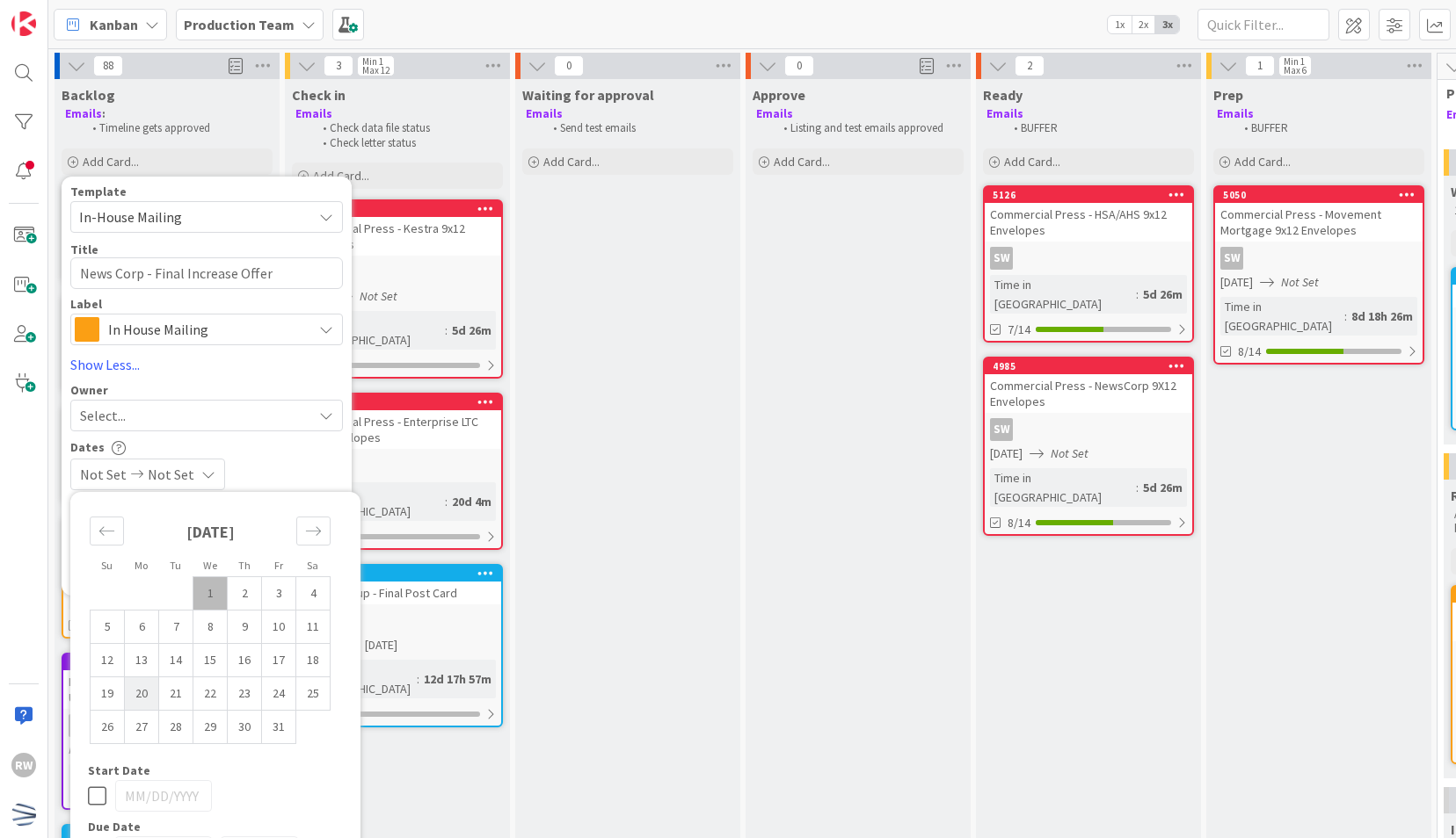
click at [141, 694] on td "20" at bounding box center [142, 694] width 34 height 34
click at [293, 446] on div "Dates" at bounding box center [206, 448] width 273 height 15
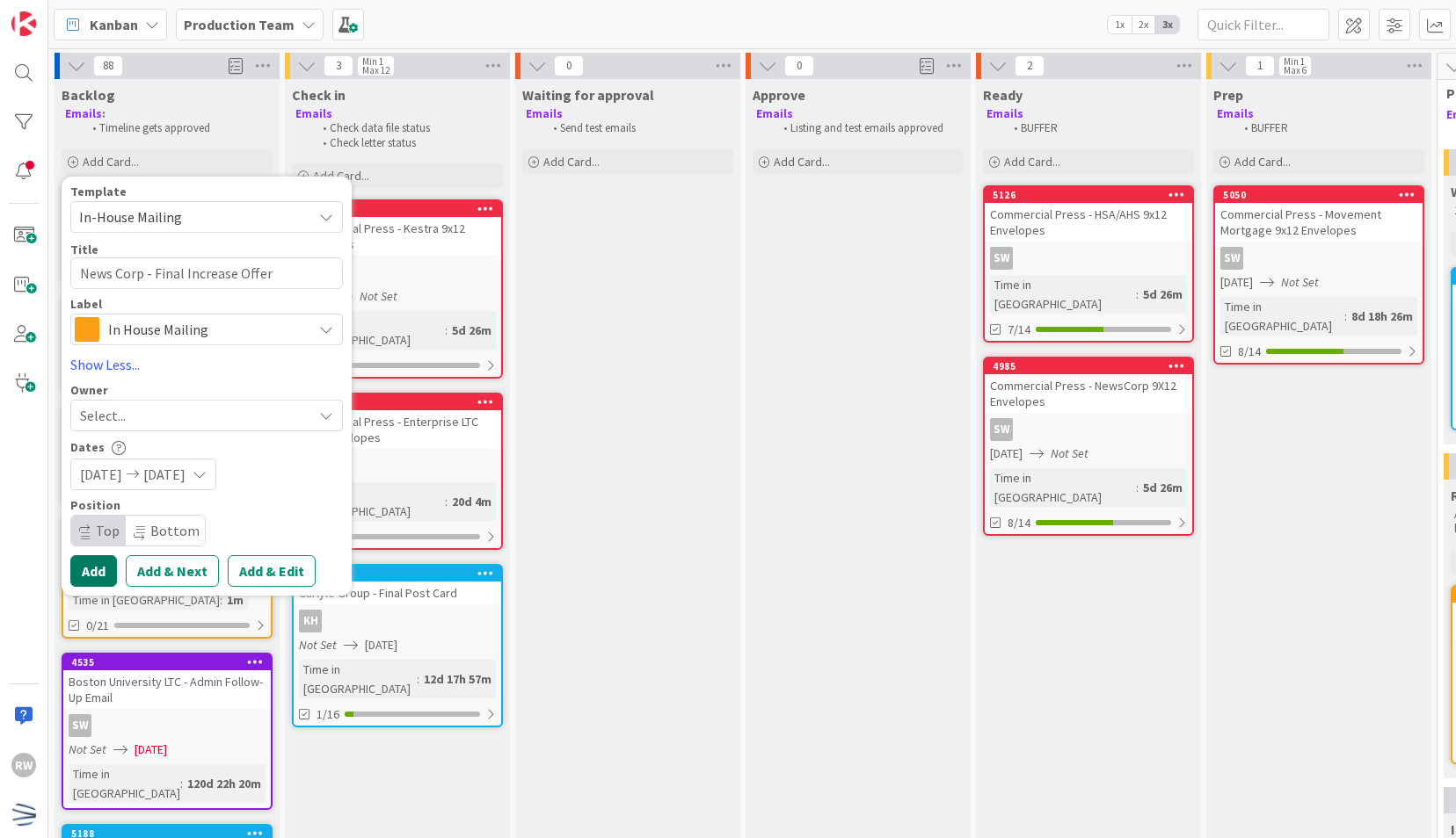
click at [107, 571] on button "Add" at bounding box center [93, 571] width 47 height 32
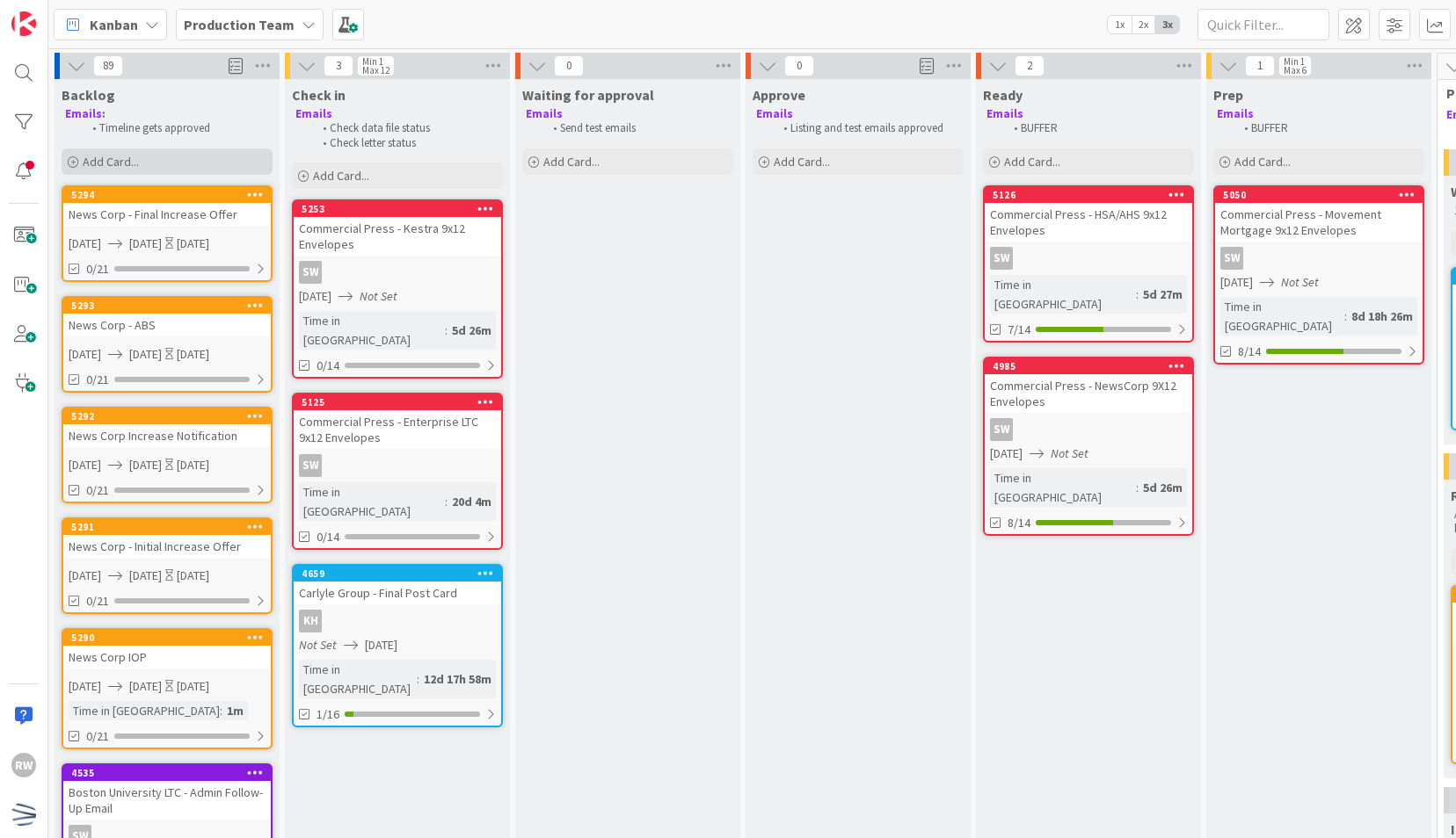
click at [195, 165] on div "Add Card..." at bounding box center [167, 161] width 211 height 26
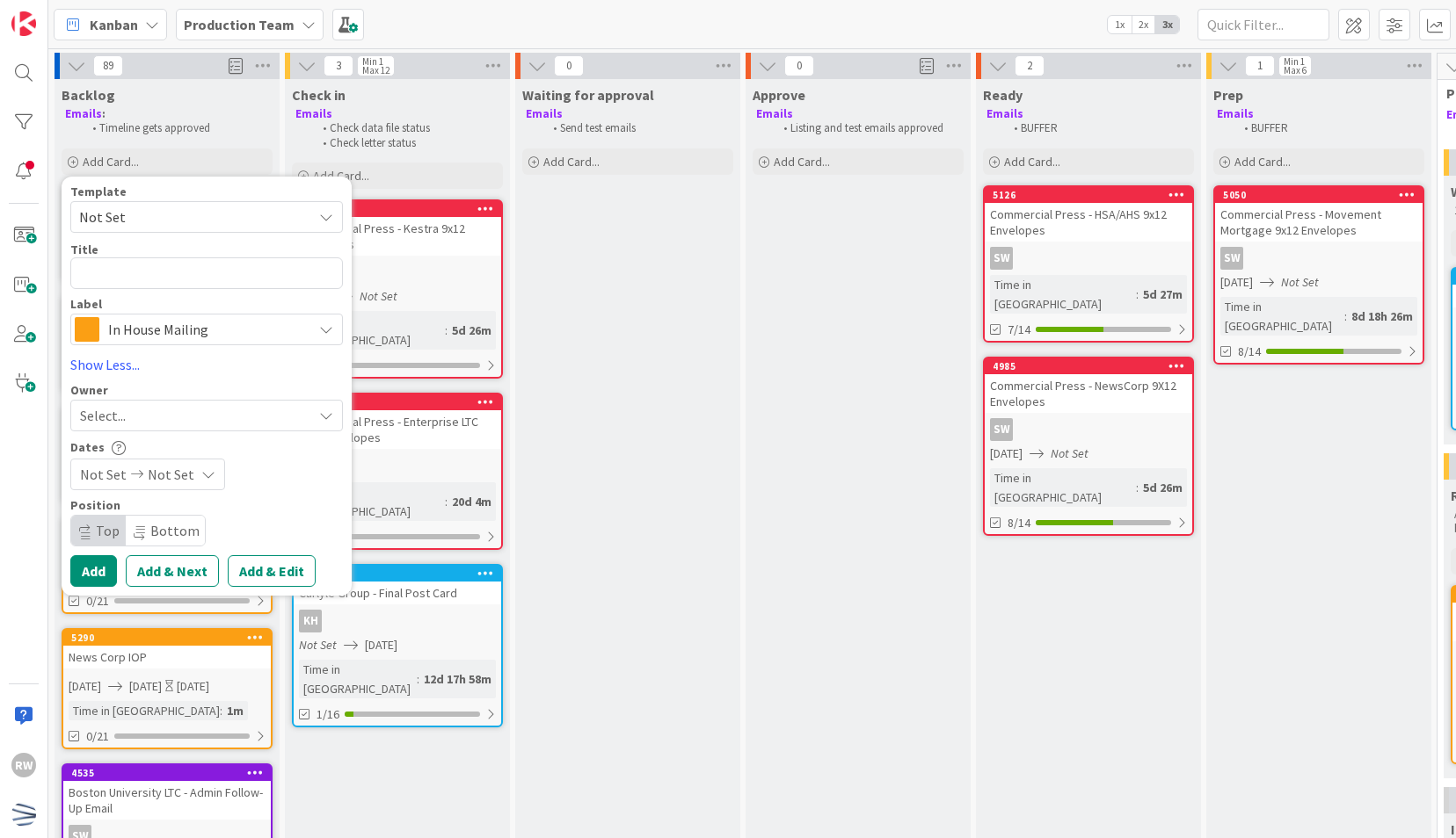
click at [178, 225] on span "Not Set" at bounding box center [189, 217] width 220 height 23
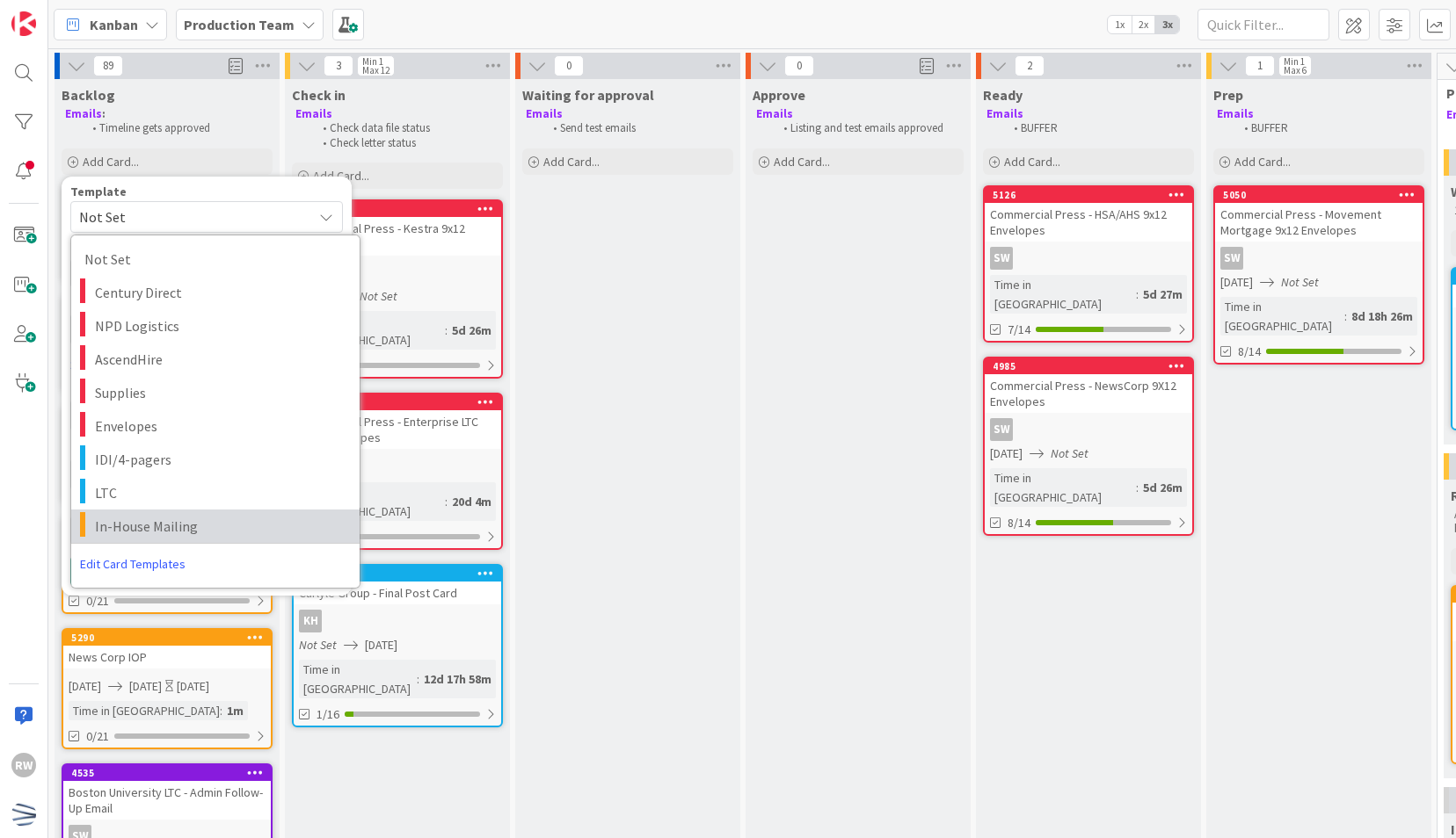
click at [169, 531] on span "In-House Mailing" at bounding box center [221, 526] width 252 height 23
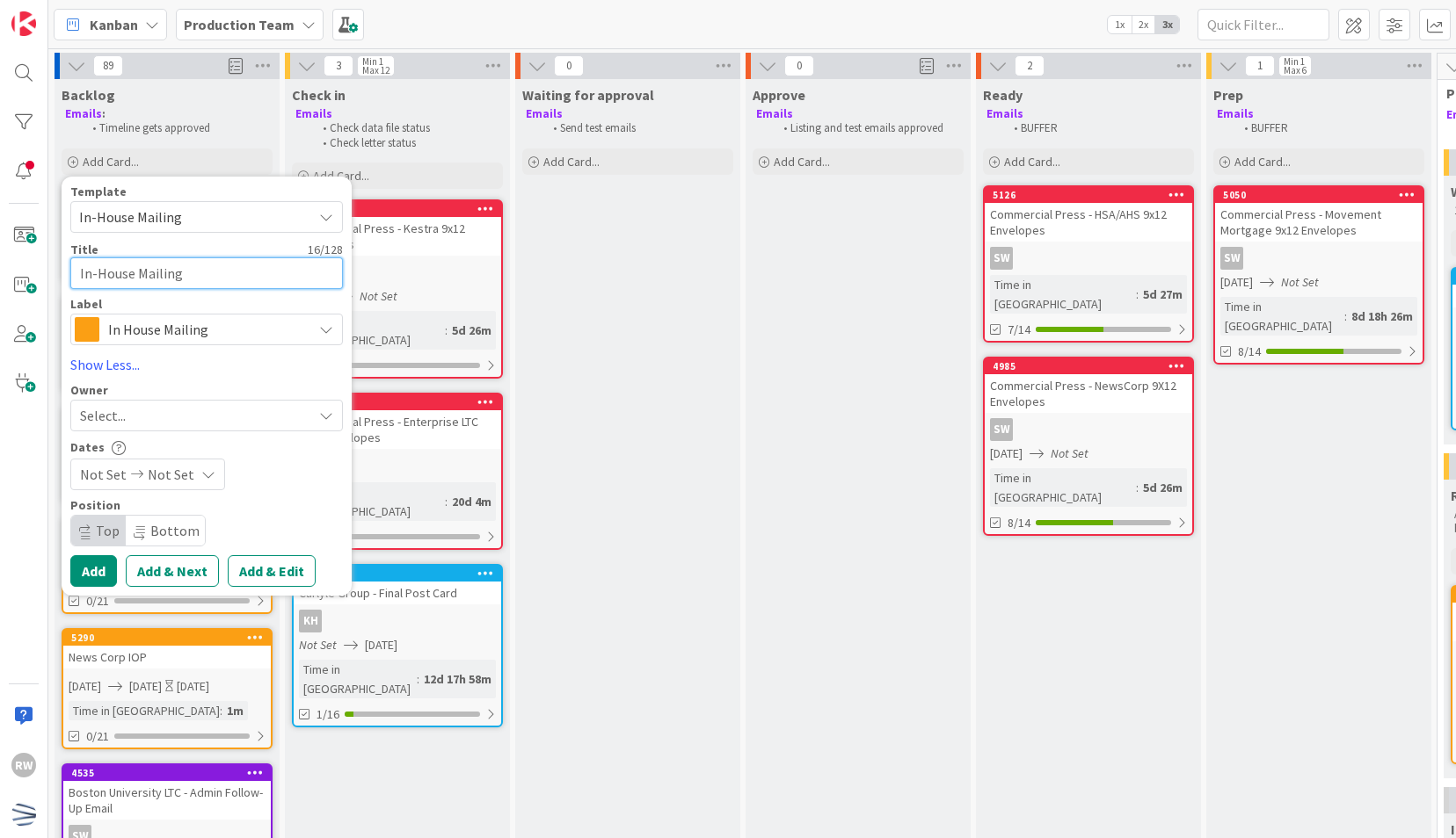
click at [195, 269] on textarea "In-House Mailing" at bounding box center [206, 273] width 273 height 32
paste textarea "News Corp - Final Increase Offer"
drag, startPoint x: 275, startPoint y: 273, endPoint x: 187, endPoint y: 258, distance: 89.3
click at [187, 258] on textarea "News Corp - Final Increase Offer" at bounding box center [206, 273] width 273 height 32
click at [103, 467] on span "Not Set" at bounding box center [103, 474] width 47 height 21
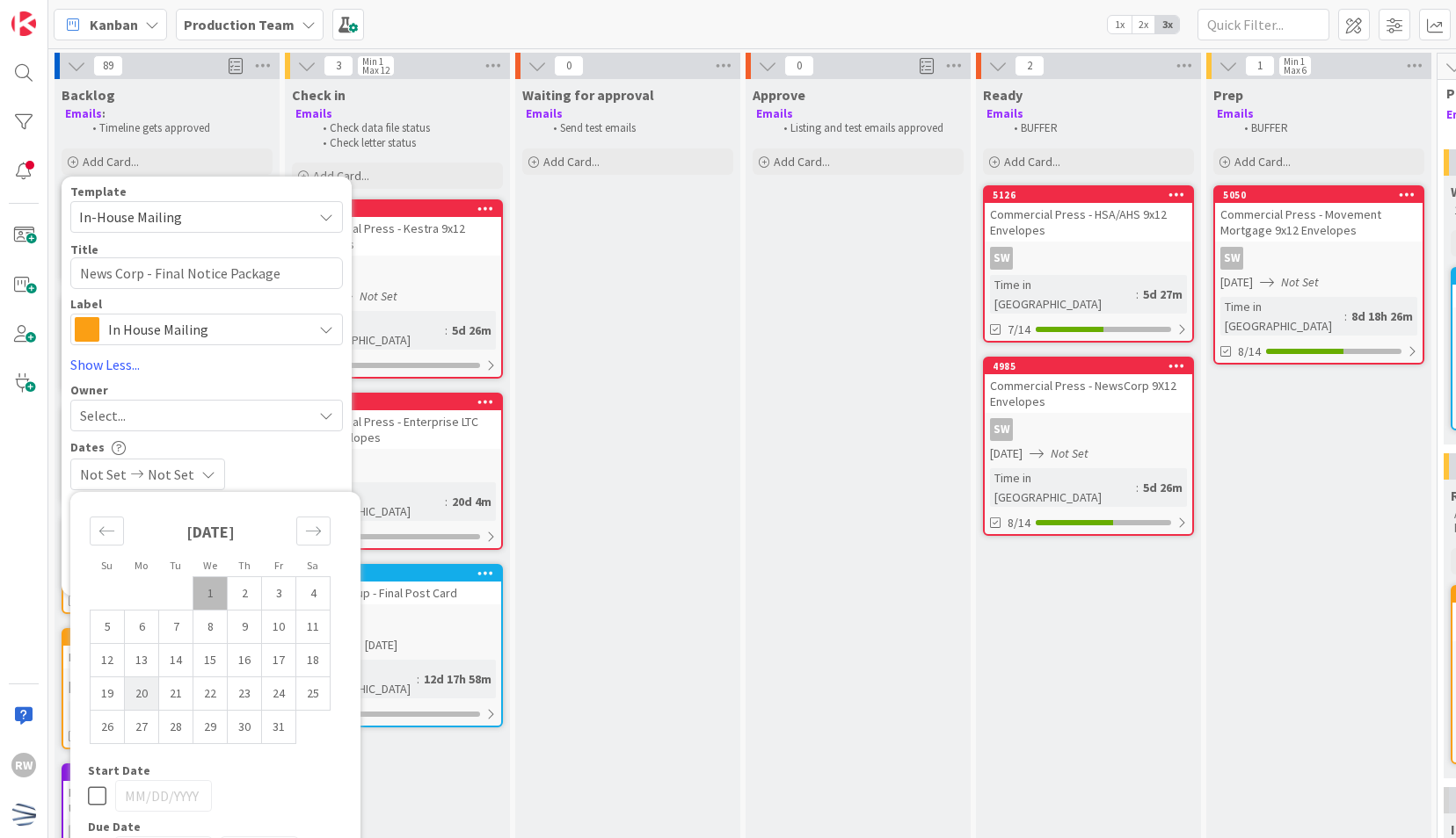
click at [146, 693] on td "20" at bounding box center [142, 694] width 34 height 34
click at [307, 459] on div "[DATE] [DATE]" at bounding box center [206, 475] width 273 height 32
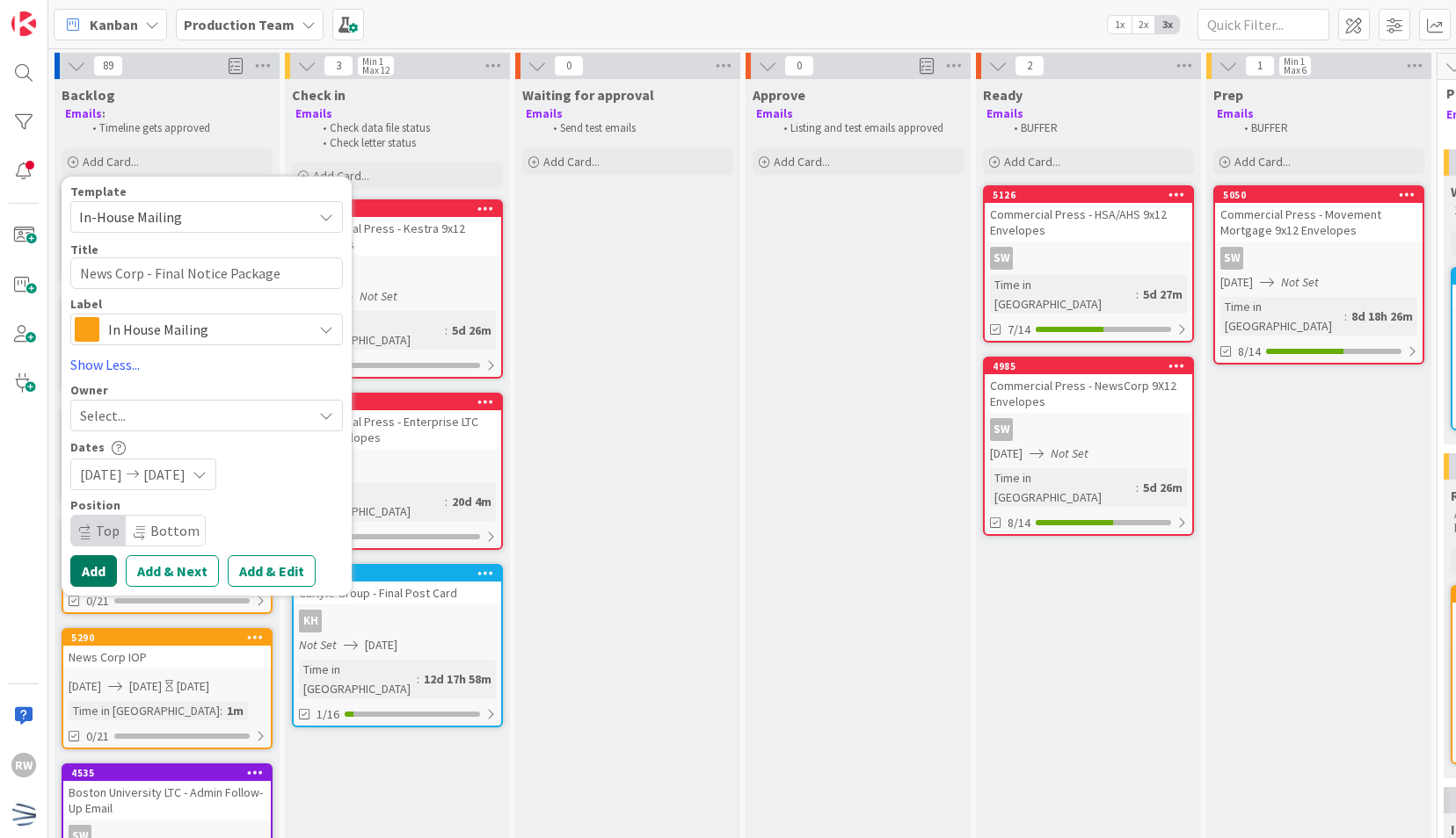
click at [95, 583] on button "Add" at bounding box center [93, 571] width 47 height 32
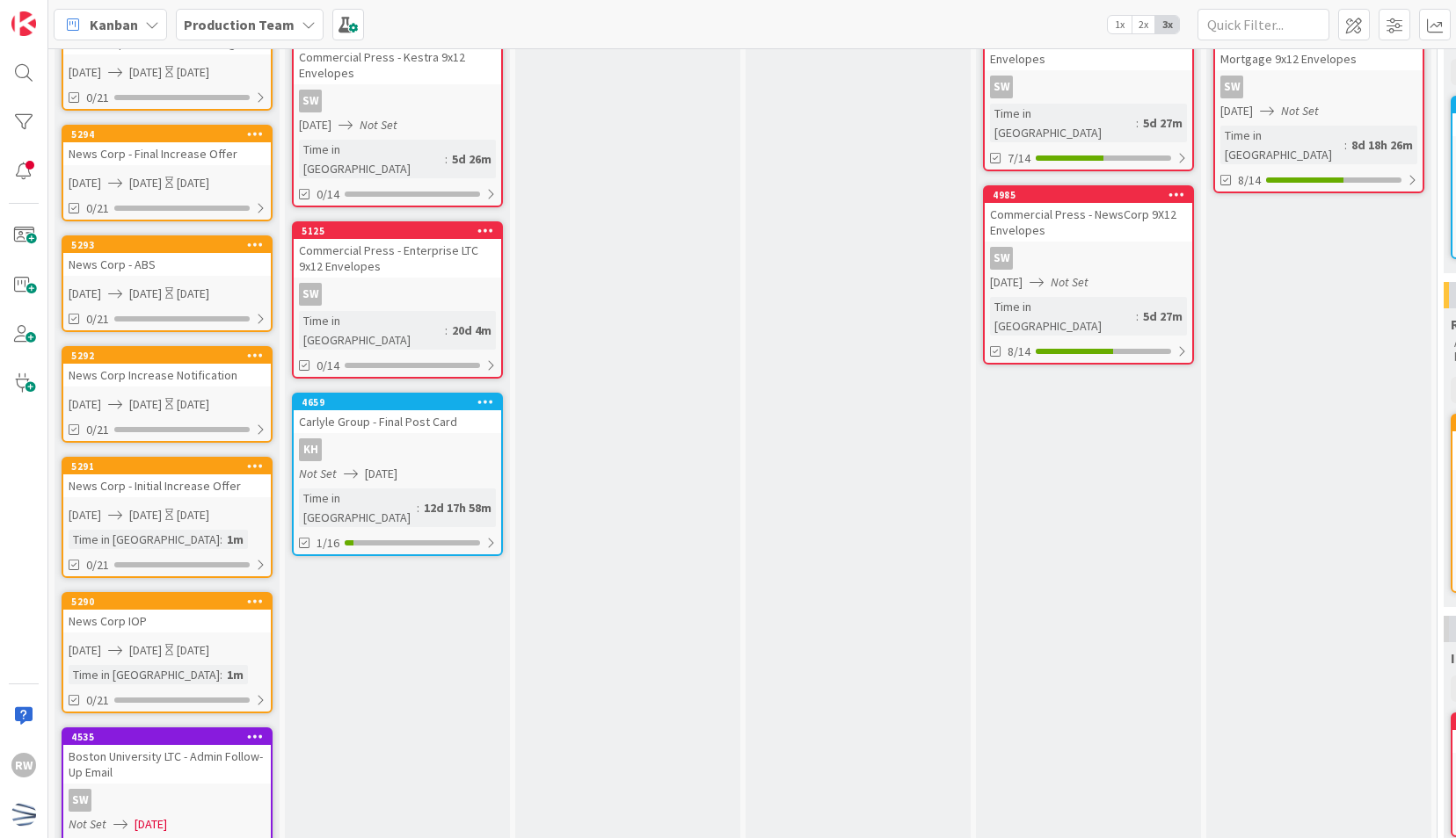
scroll to position [179, 0]
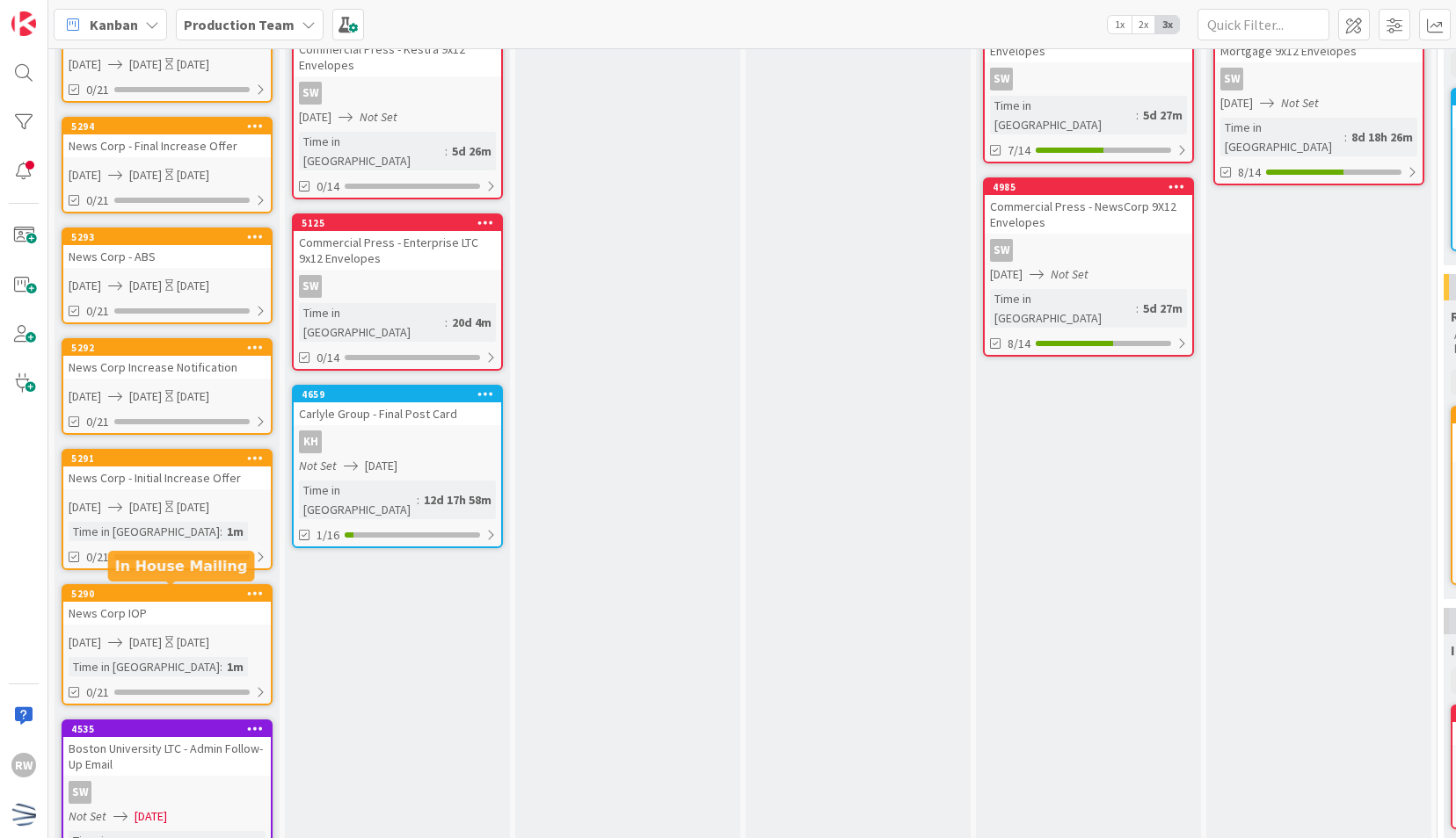
click at [146, 629] on div "5290 News Corp IOP [DATE] [DATE] [DATE] Time in [GEOGRAPHIC_DATA] : 1m 0/21" at bounding box center [167, 644] width 211 height 121
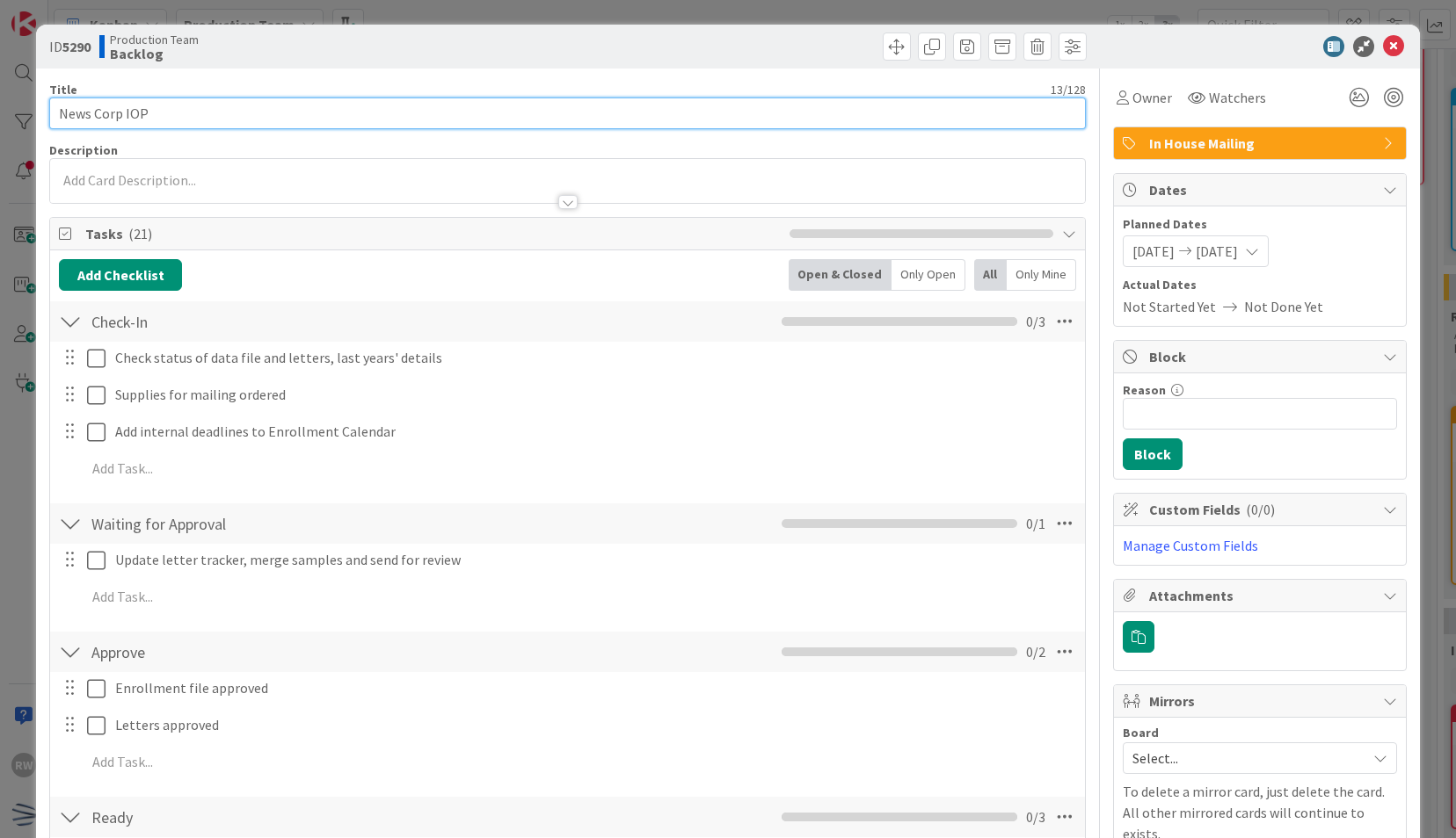
click at [126, 116] on input "News Corp IOP" at bounding box center [567, 114] width 1036 height 32
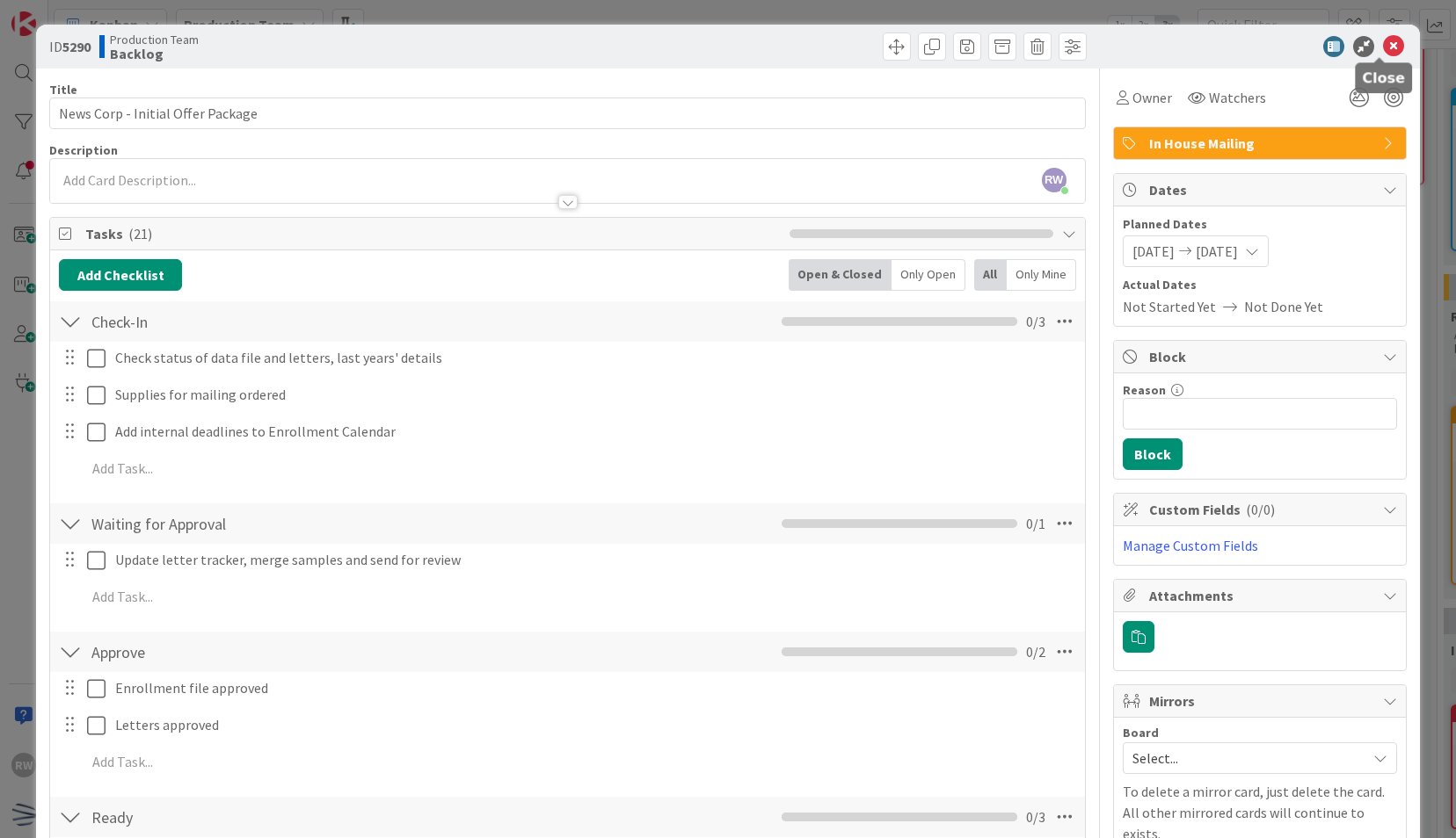
click at [1382, 49] on icon at bounding box center [1393, 47] width 21 height 21
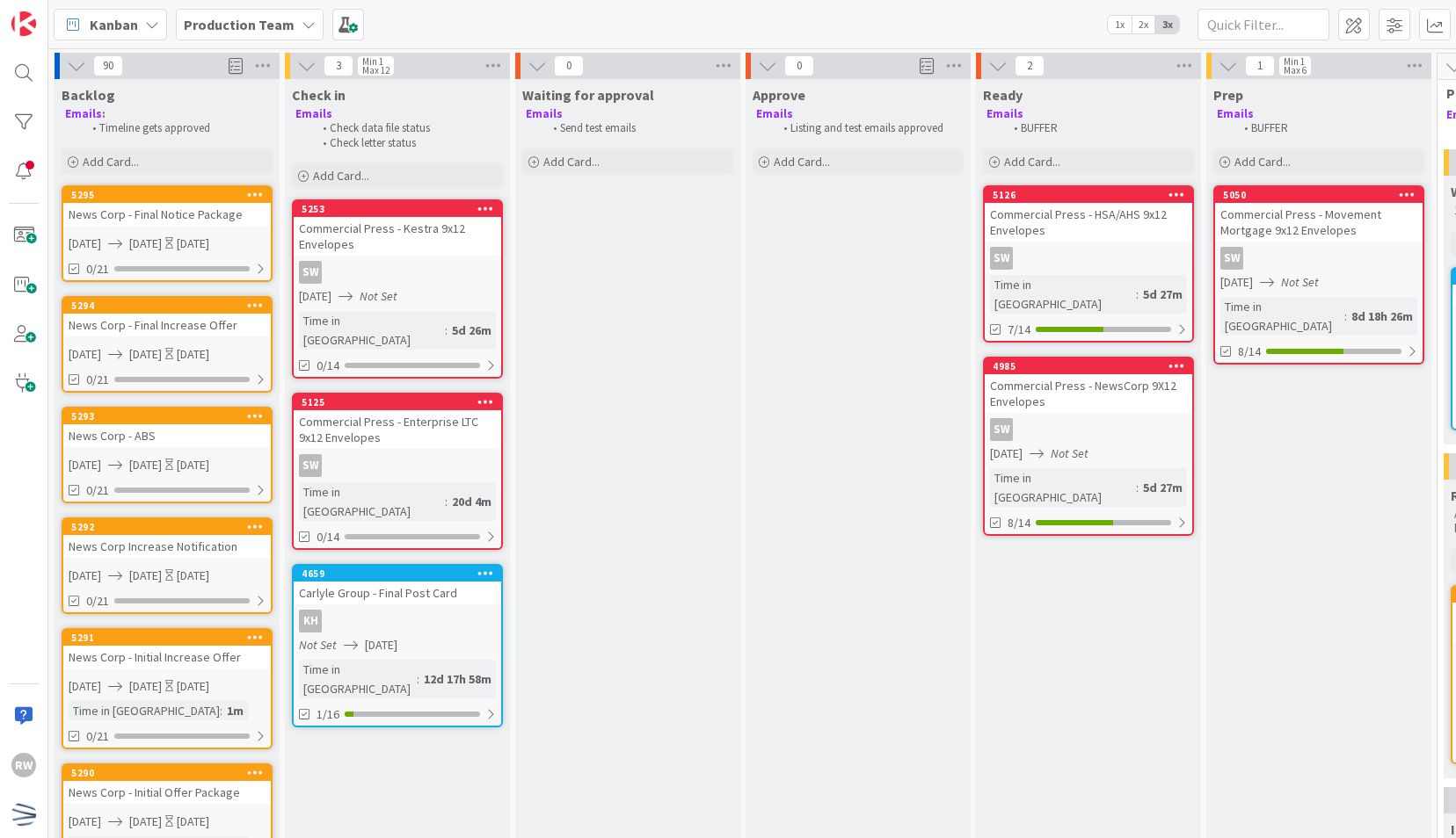
click at [166, 553] on div "News Corp Increase Notification" at bounding box center [167, 547] width 208 height 23
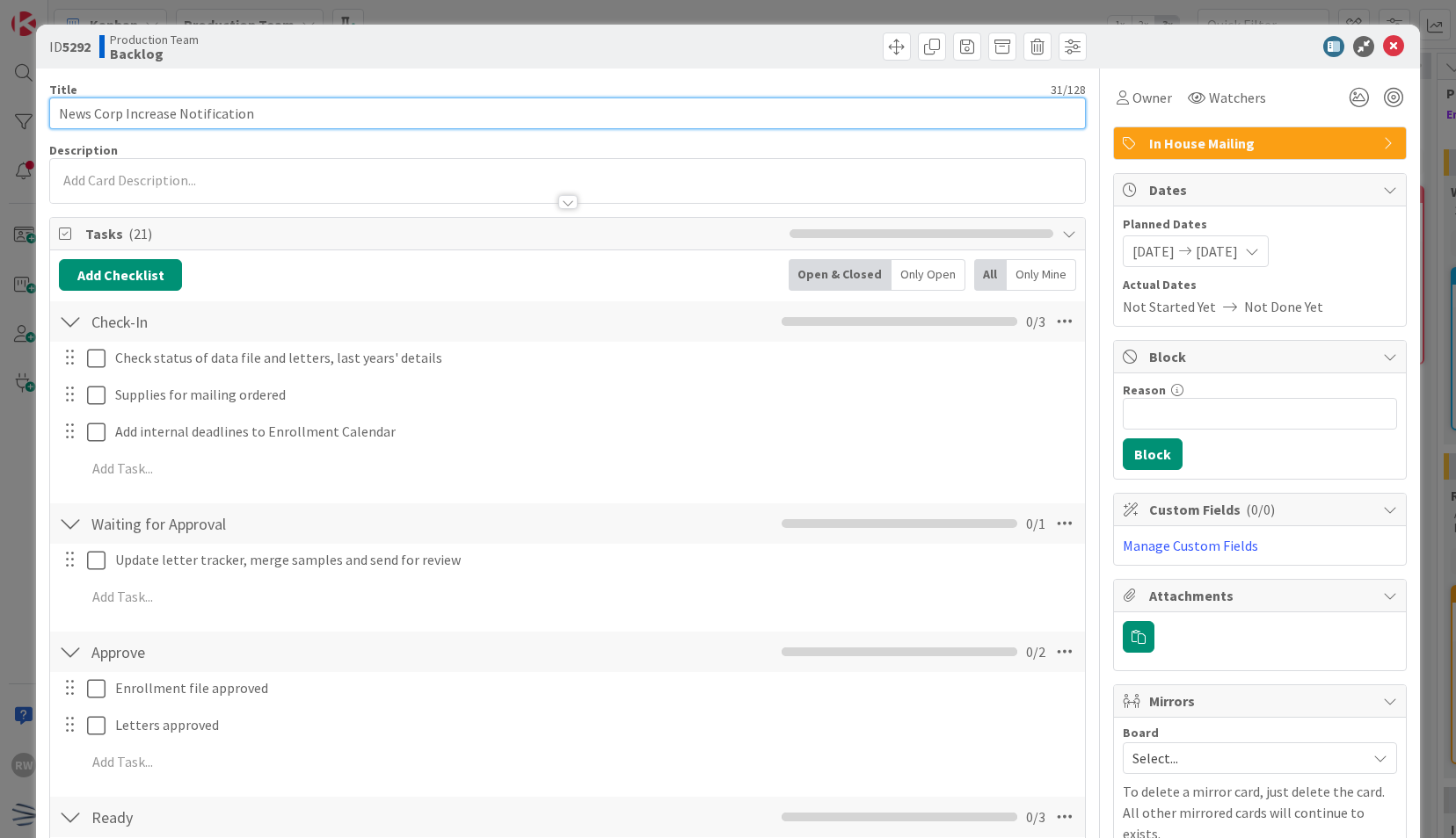
click at [124, 112] on input "News Corp Increase Notification" at bounding box center [567, 114] width 1036 height 32
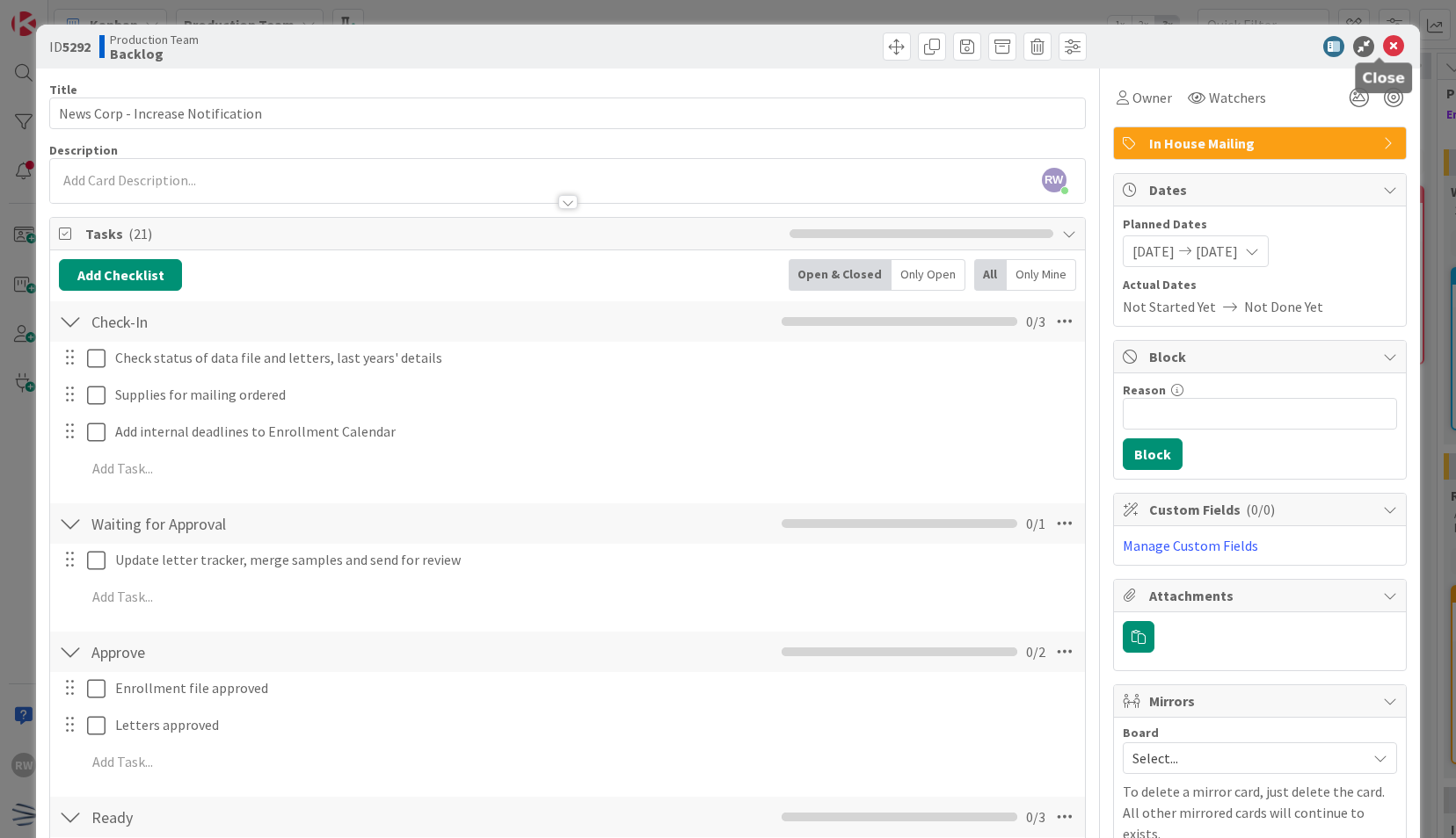
click at [1395, 47] on div "ID 5292 Production Team Backlog" at bounding box center [728, 46] width 1382 height 44
click at [1382, 45] on icon at bounding box center [1393, 47] width 21 height 21
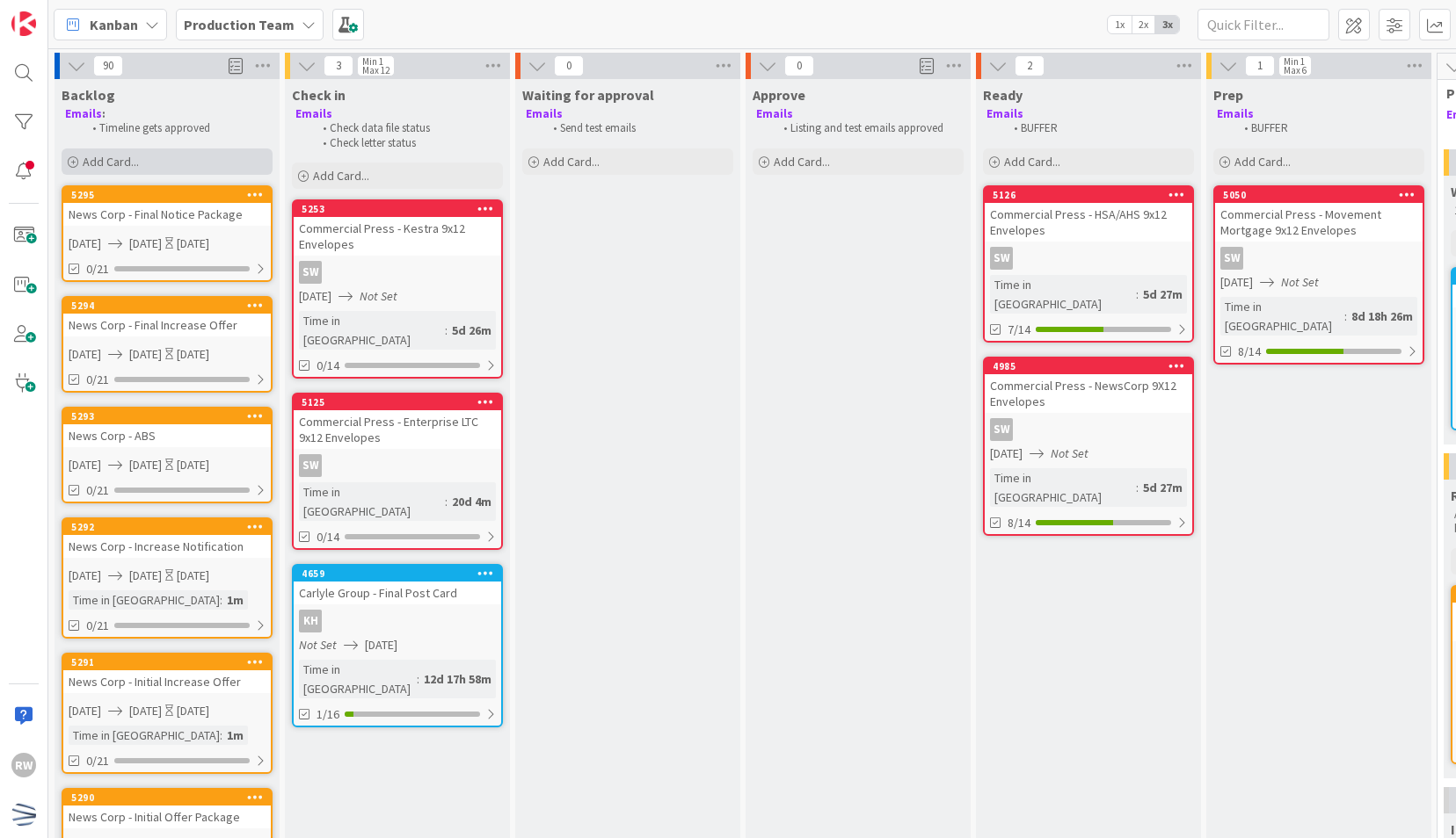
click at [185, 161] on div "Add Card..." at bounding box center [167, 161] width 211 height 26
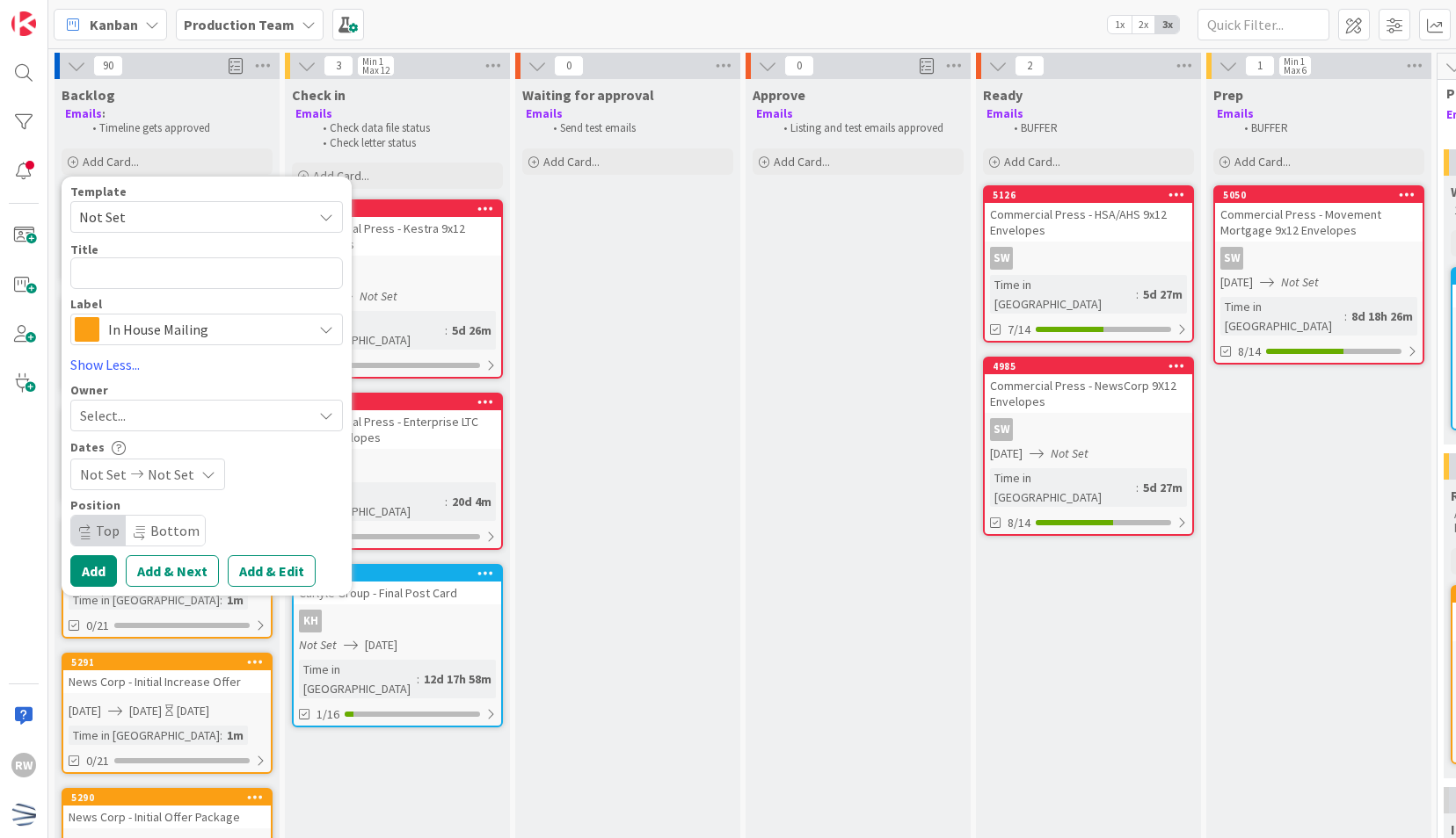
click at [212, 207] on span "Not Set" at bounding box center [189, 217] width 220 height 23
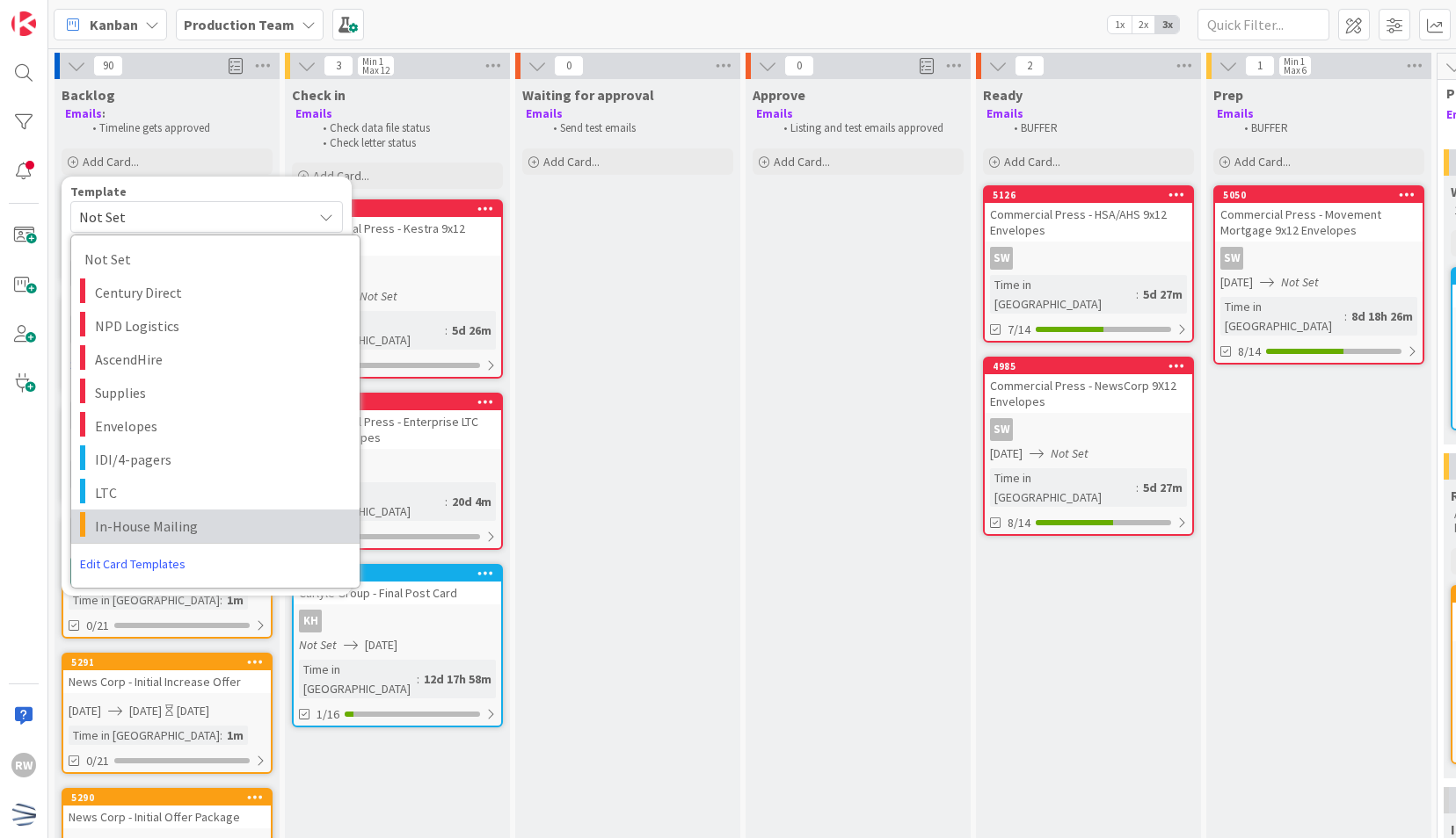
click at [184, 521] on span "In-House Mailing" at bounding box center [221, 526] width 252 height 23
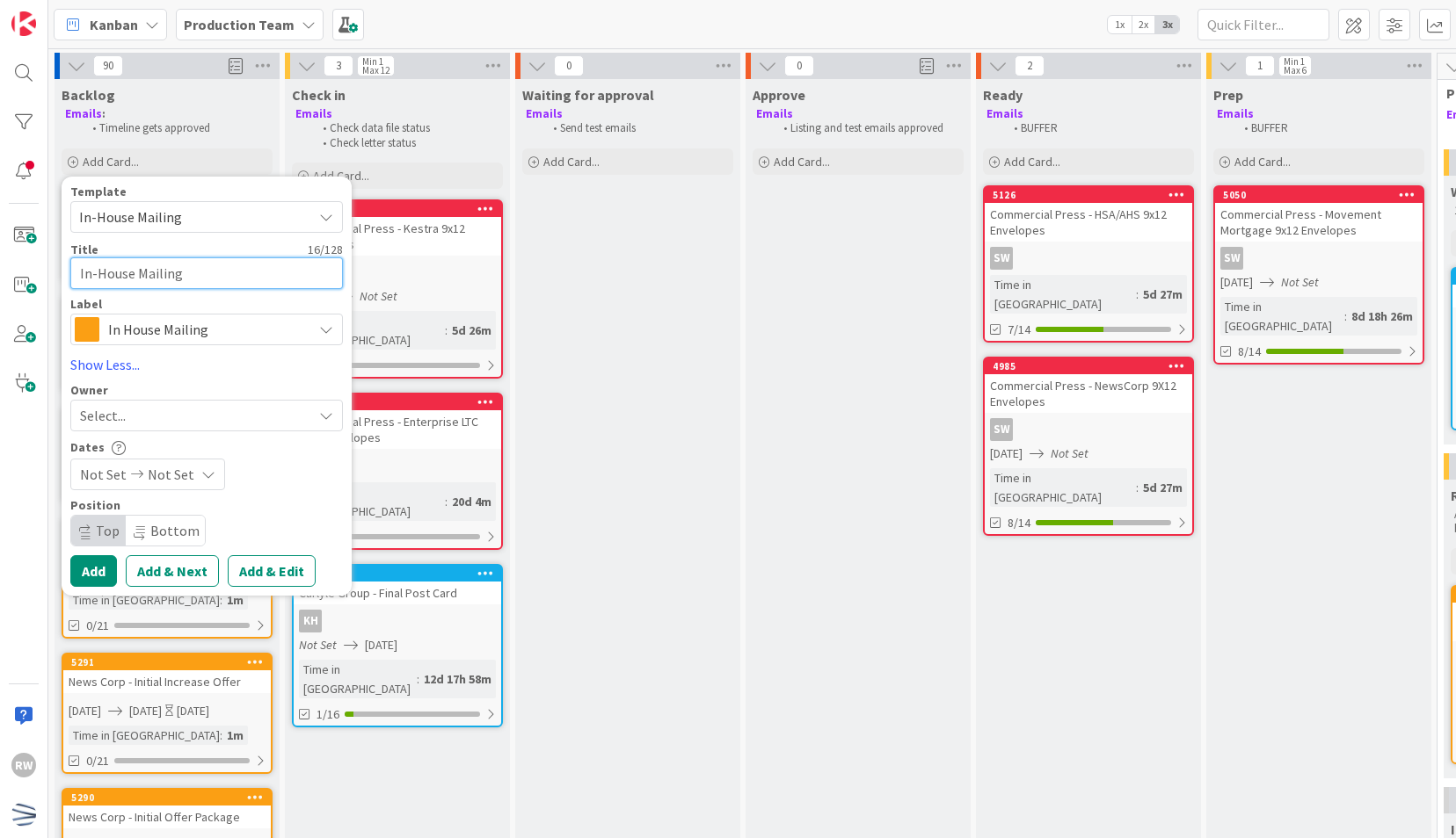
click at [214, 271] on textarea "In-House Mailing" at bounding box center [206, 273] width 273 height 32
paste textarea "Rice,"
click at [127, 474] on icon at bounding box center [137, 474] width 21 height 12
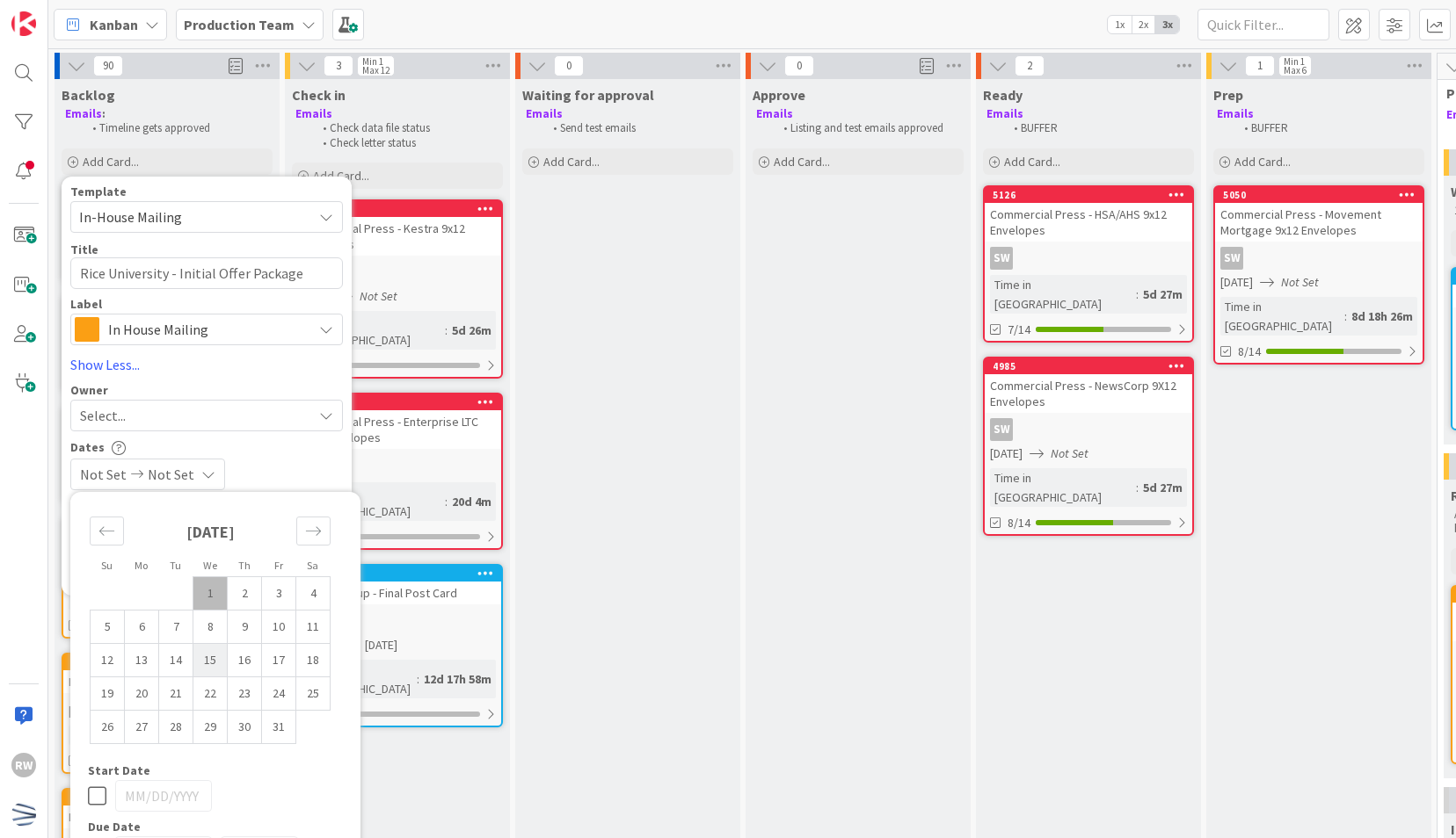
click at [201, 662] on td "15" at bounding box center [211, 660] width 34 height 34
click at [289, 443] on div "Dates" at bounding box center [206, 448] width 273 height 15
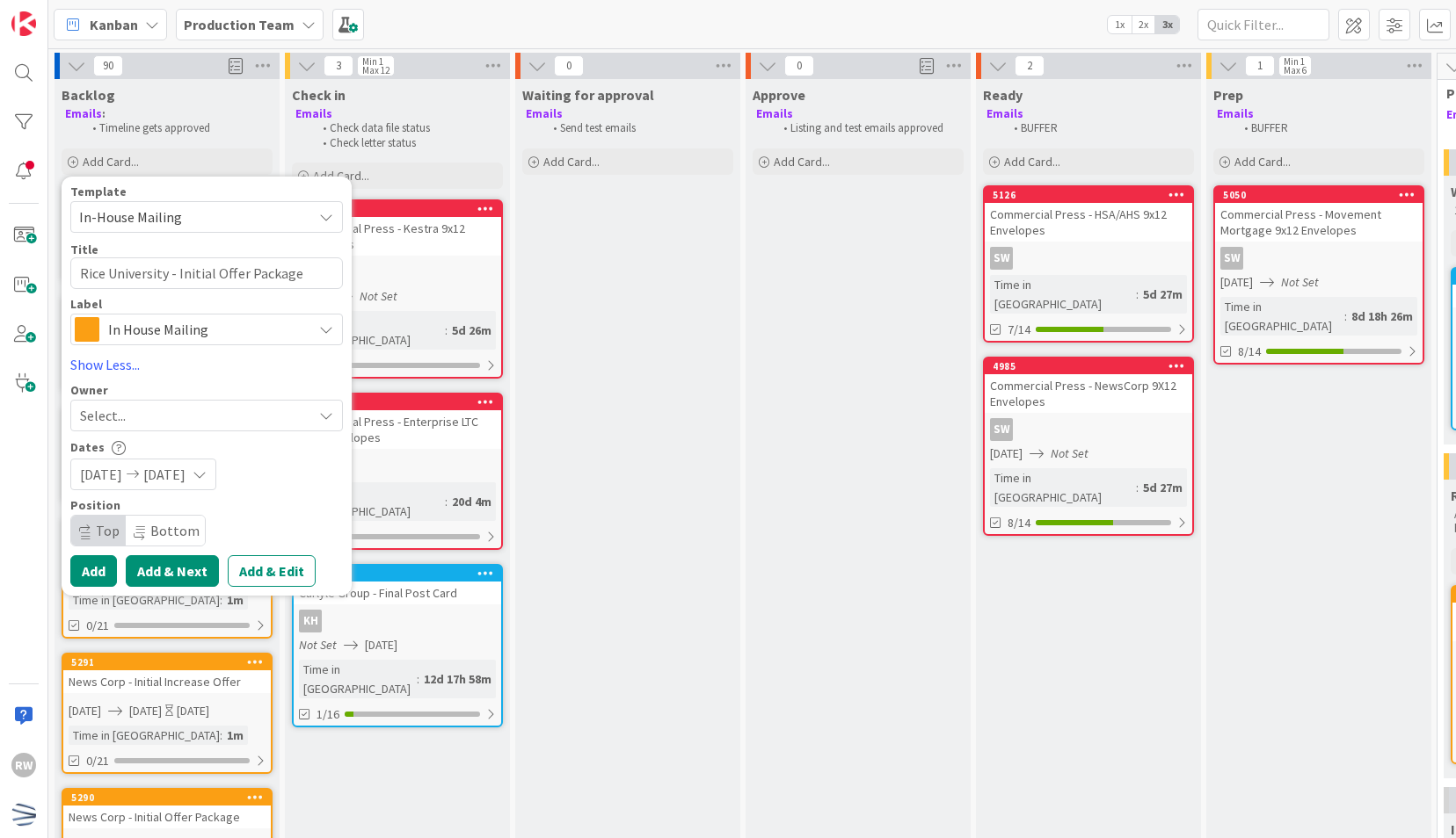
click at [179, 569] on button "Add & Next" at bounding box center [172, 571] width 93 height 32
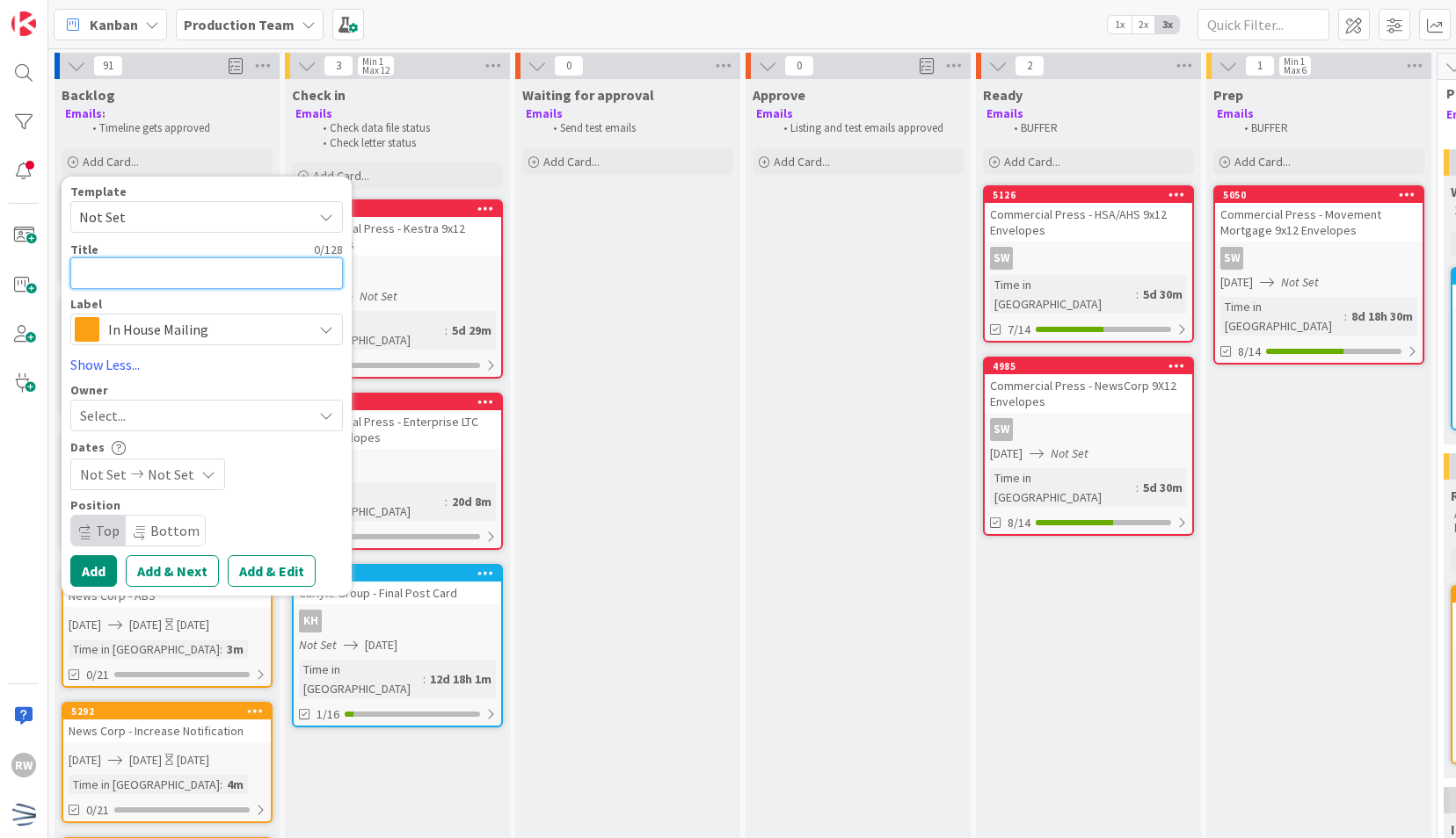
click at [301, 276] on textarea at bounding box center [206, 273] width 273 height 32
paste textarea "Rice,"
click at [247, 277] on textarea "[GEOGRAPHIC_DATA] -" at bounding box center [206, 273] width 273 height 32
click at [113, 473] on span "Not Set" at bounding box center [103, 474] width 47 height 21
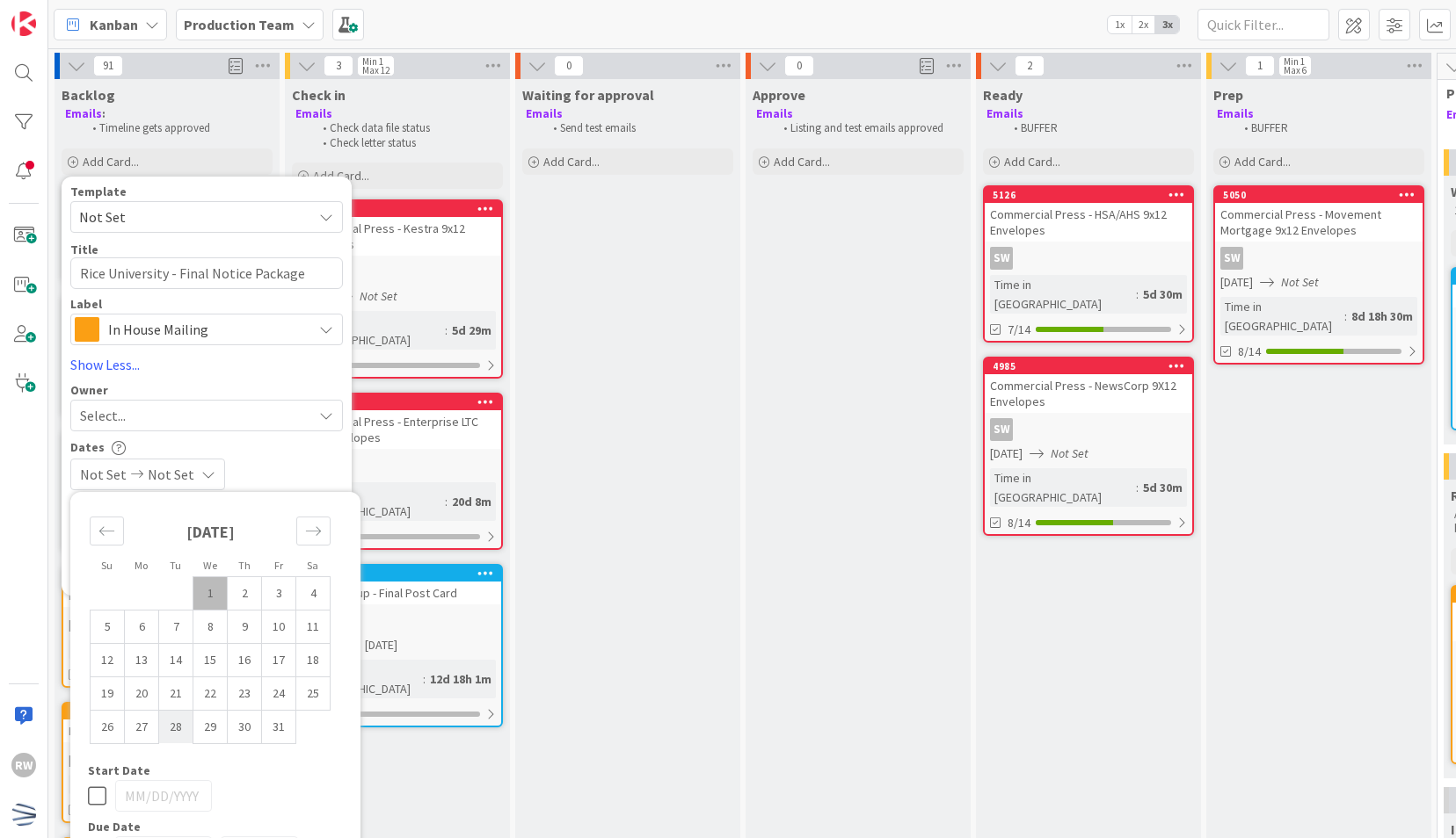
click at [181, 723] on td "28" at bounding box center [176, 726] width 34 height 34
click at [320, 452] on div "Dates" at bounding box center [206, 448] width 273 height 15
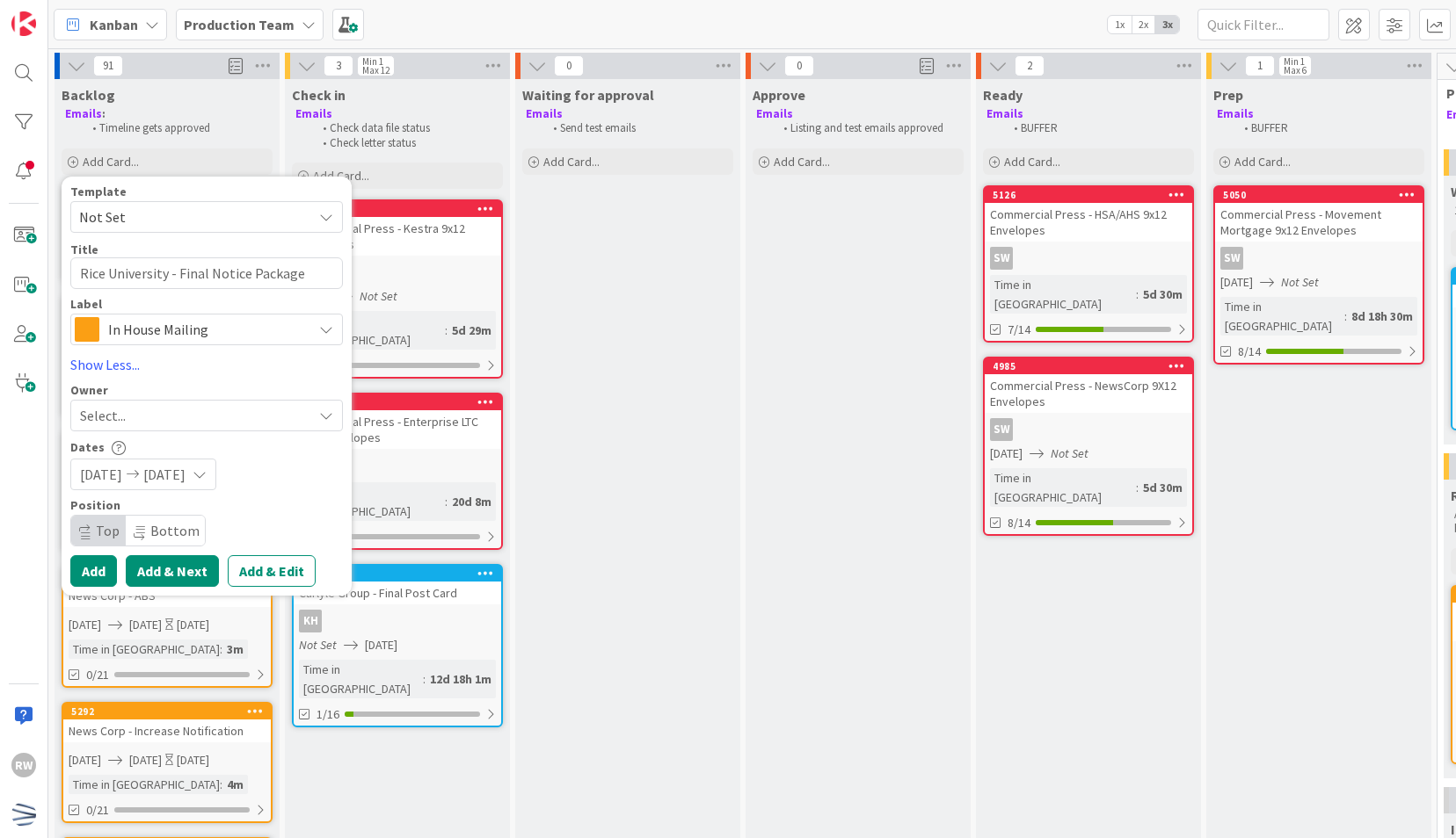
click at [166, 574] on button "Add & Next" at bounding box center [172, 571] width 93 height 32
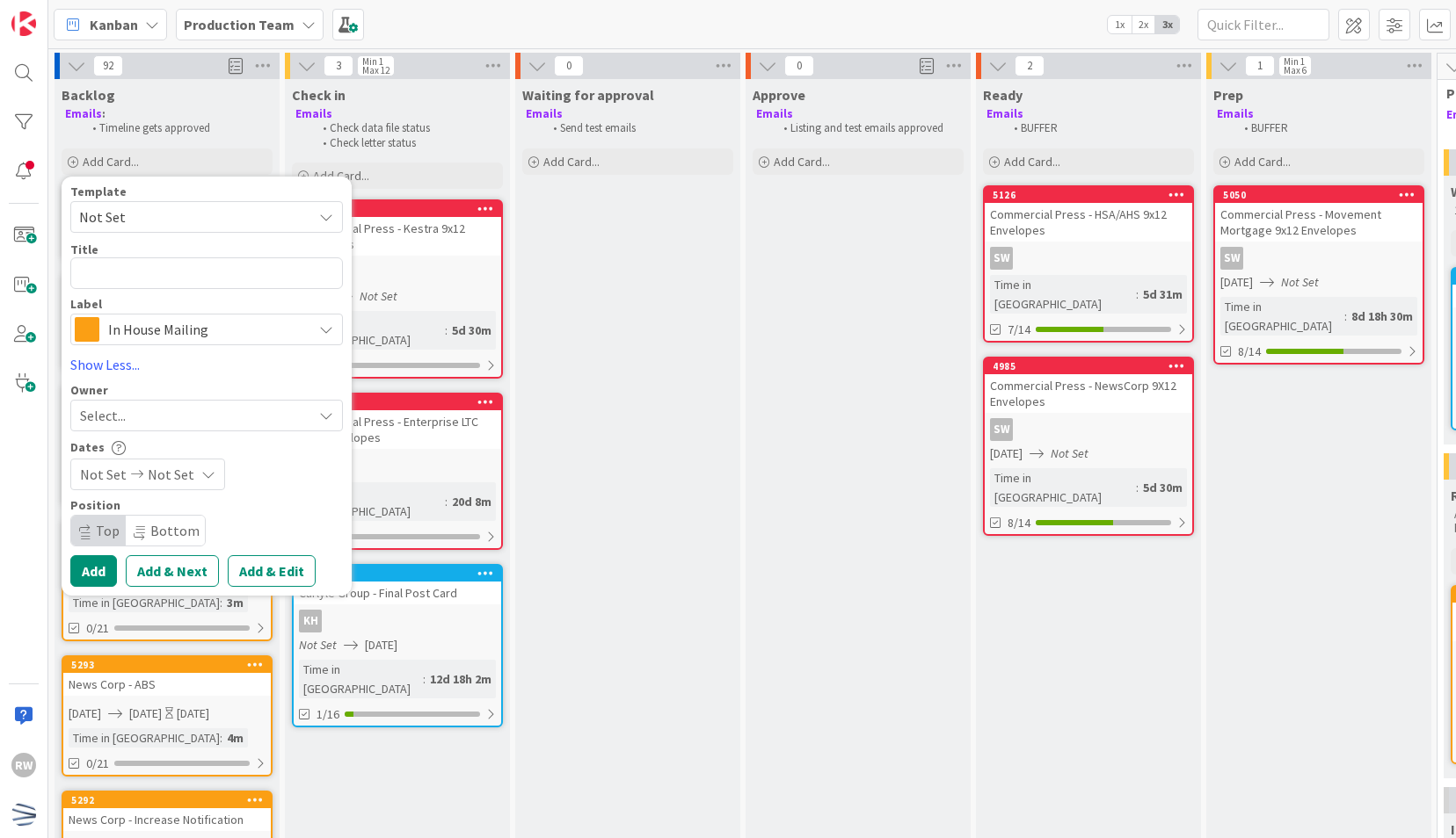
click at [208, 208] on span "Not Set" at bounding box center [189, 217] width 220 height 23
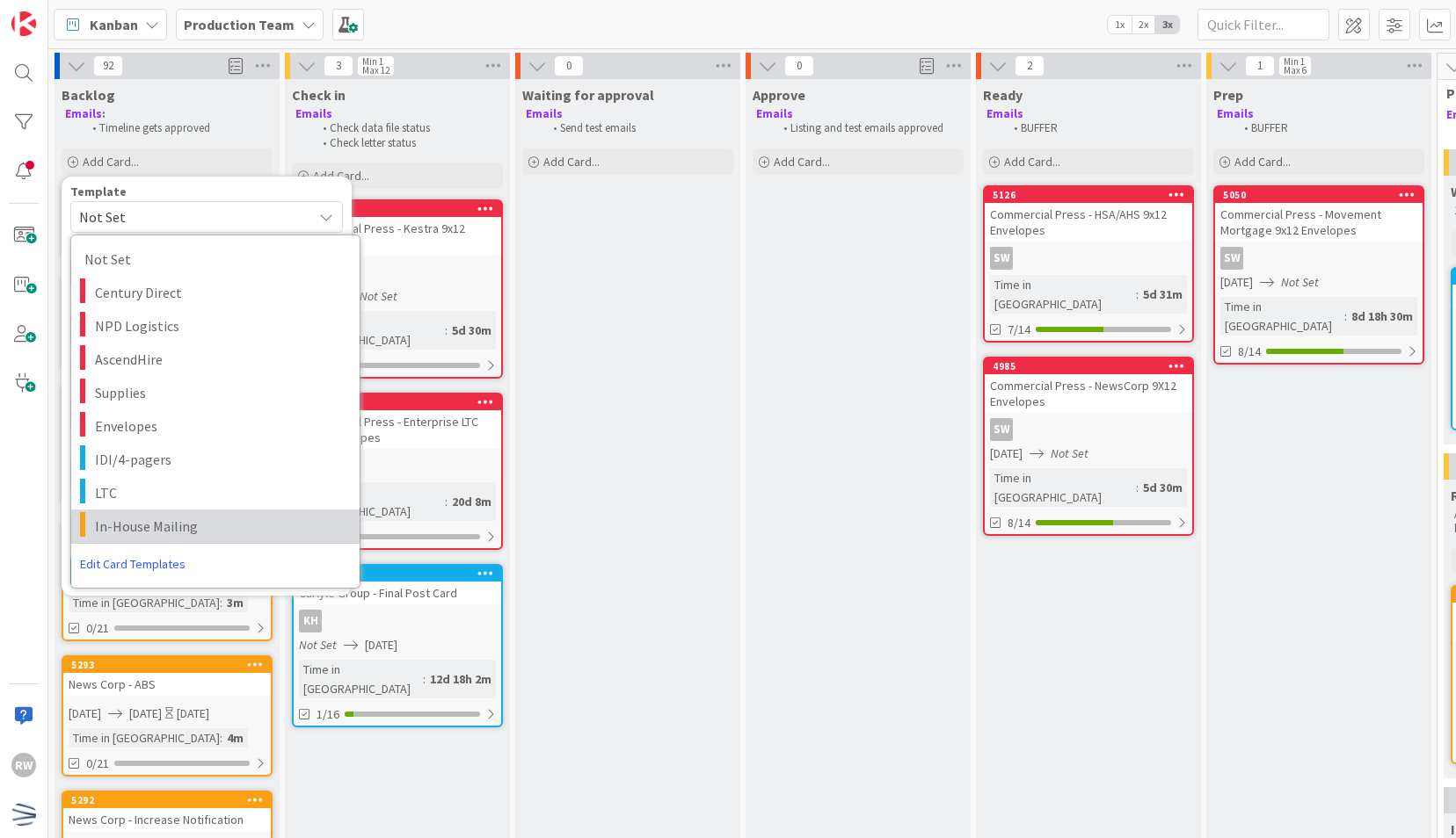
click at [195, 519] on span "In-House Mailing" at bounding box center [221, 526] width 252 height 23
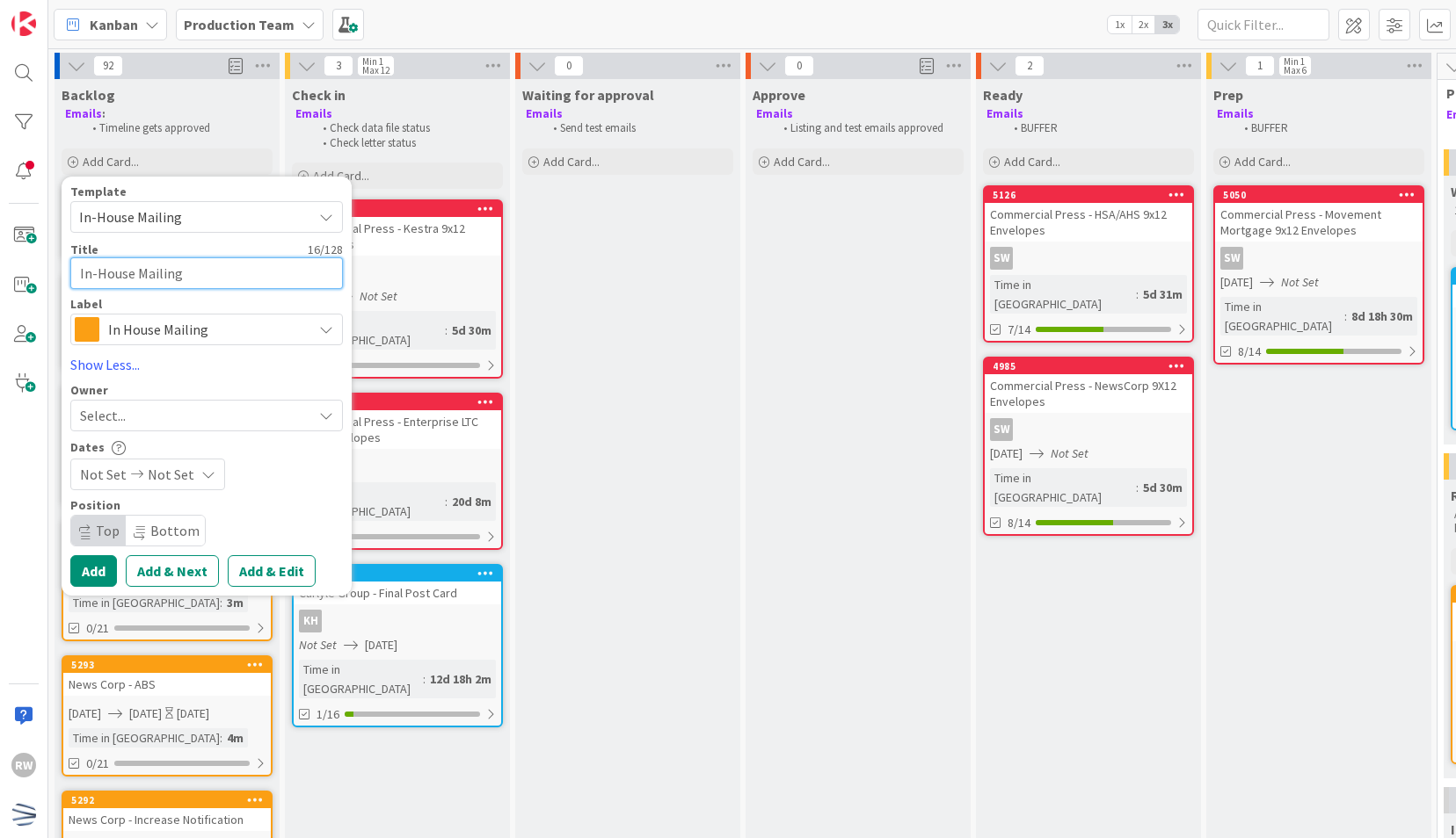
click at [210, 274] on textarea "In-House Mailing" at bounding box center [206, 273] width 273 height 32
paste textarea "Rice University - Final Notice Package"
drag, startPoint x: 314, startPoint y: 279, endPoint x: 181, endPoint y: 273, distance: 133.1
click at [181, 273] on textarea "Rice University - Final Notice Package" at bounding box center [206, 273] width 273 height 32
click at [115, 468] on span "Not Set" at bounding box center [103, 474] width 47 height 21
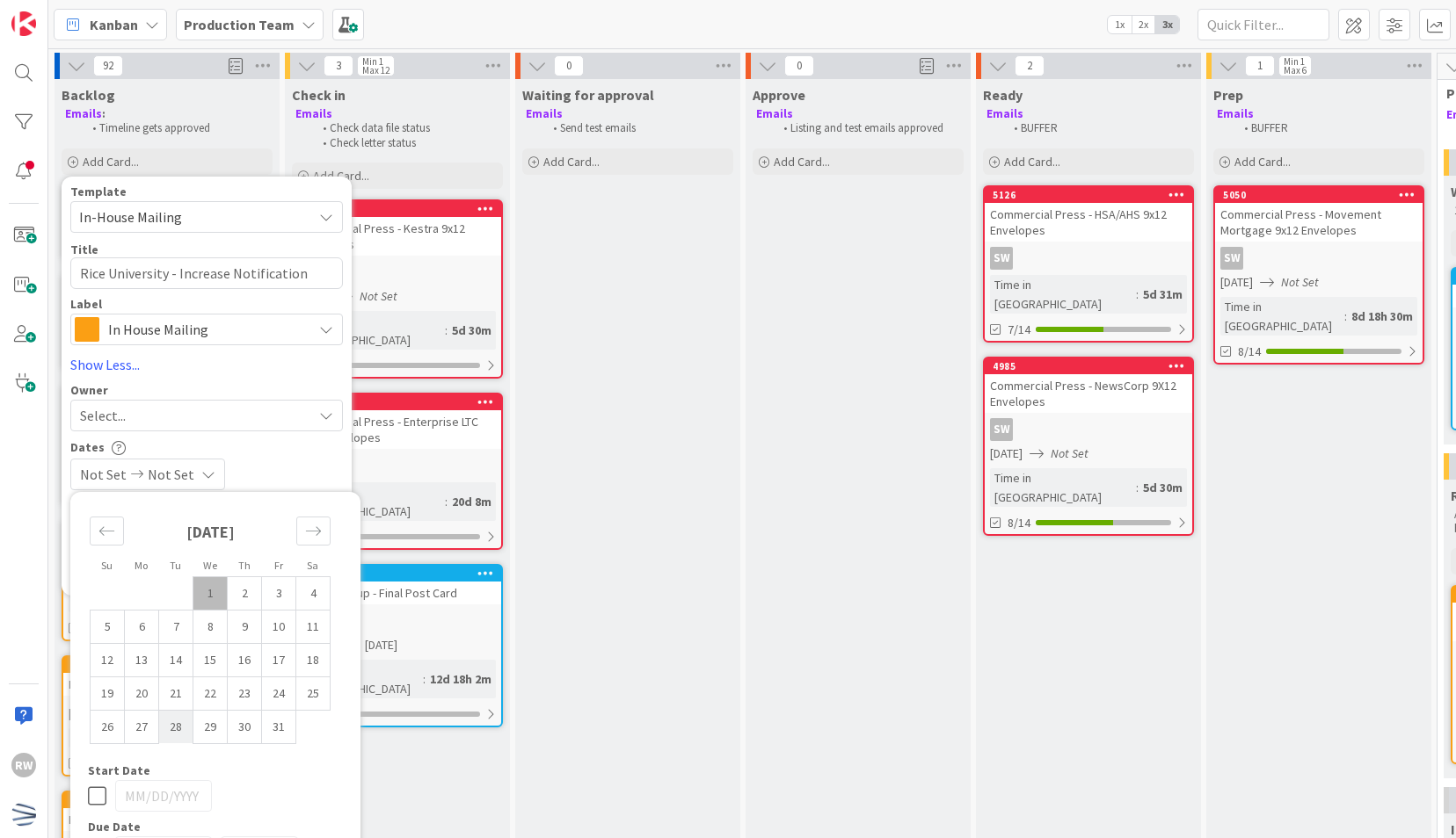
click at [180, 724] on td "28" at bounding box center [176, 726] width 34 height 34
click at [265, 444] on div "Dates" at bounding box center [206, 448] width 273 height 15
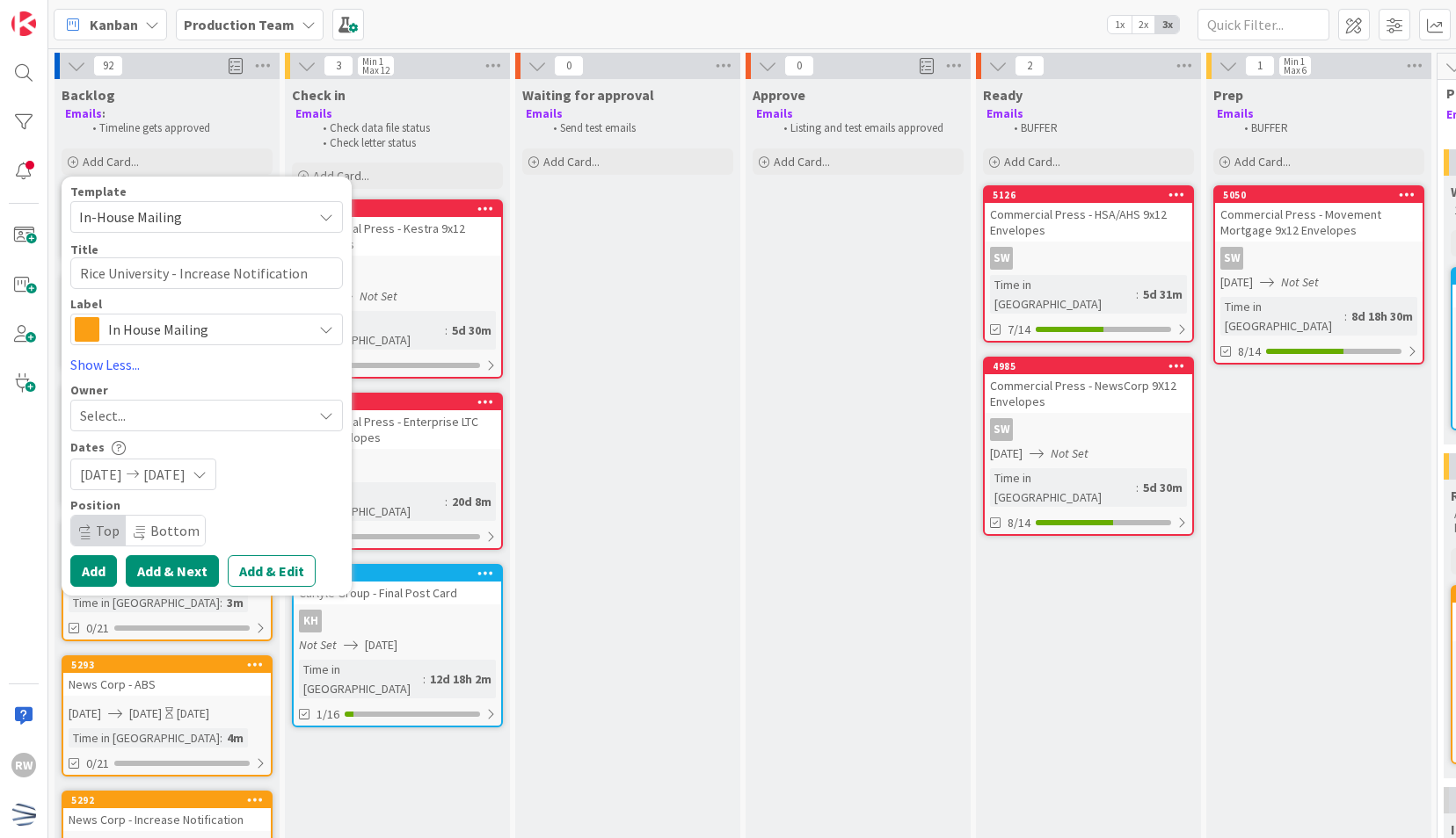
click at [165, 568] on button "Add & Next" at bounding box center [172, 571] width 93 height 32
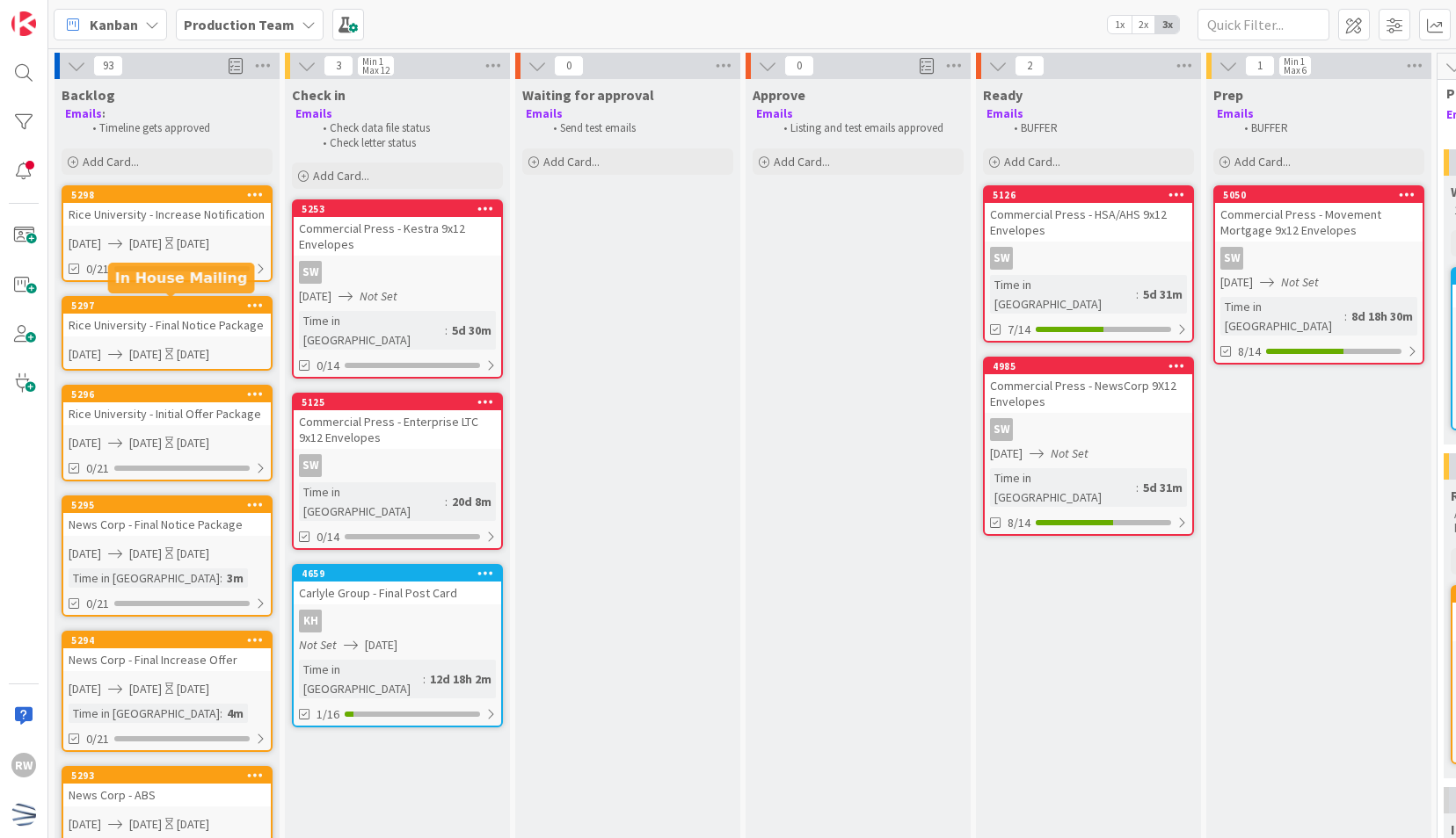
click at [220, 314] on div "Rice University - Final Notice Package" at bounding box center [167, 325] width 208 height 23
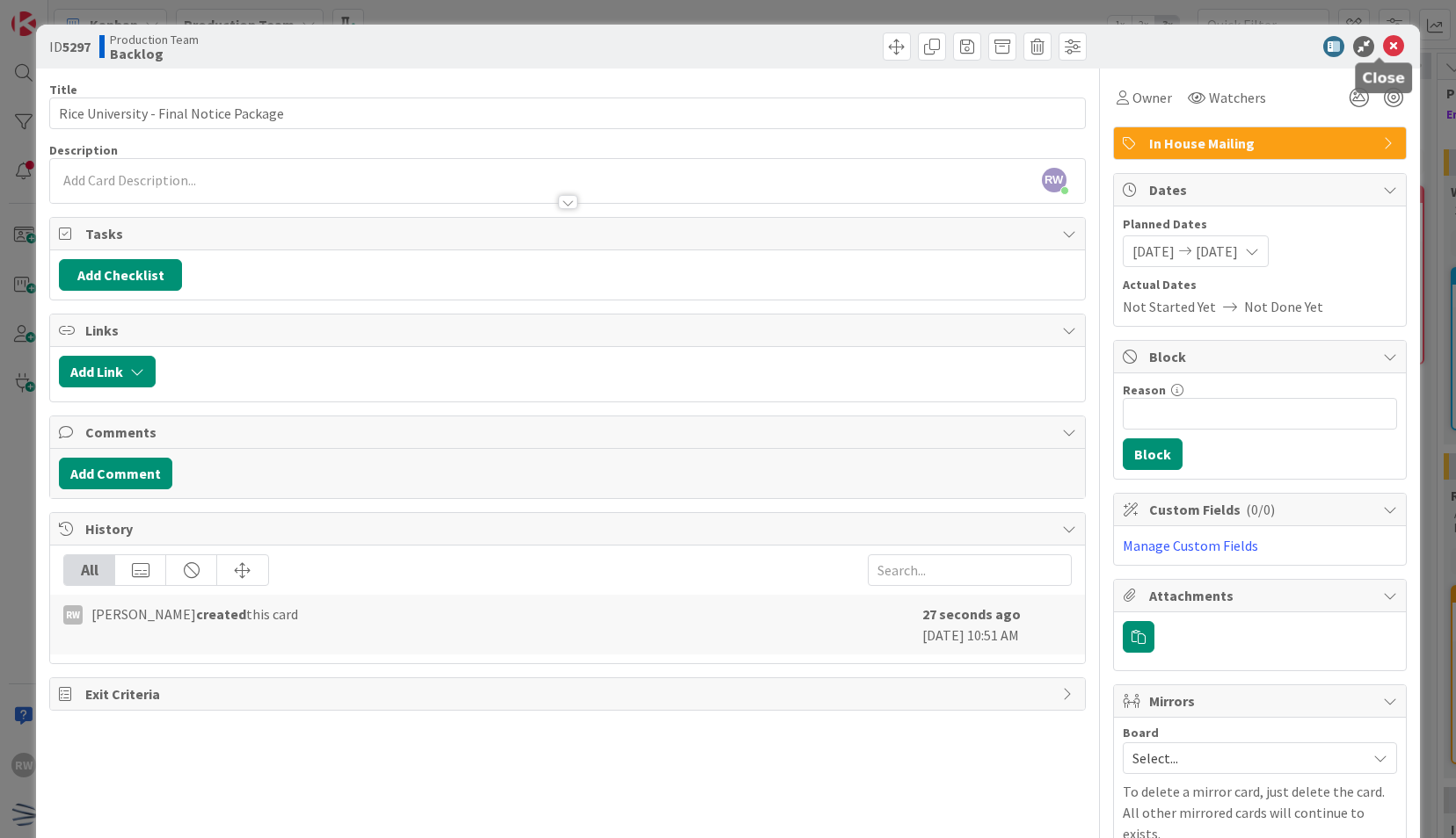
click at [1382, 42] on icon at bounding box center [1393, 47] width 21 height 21
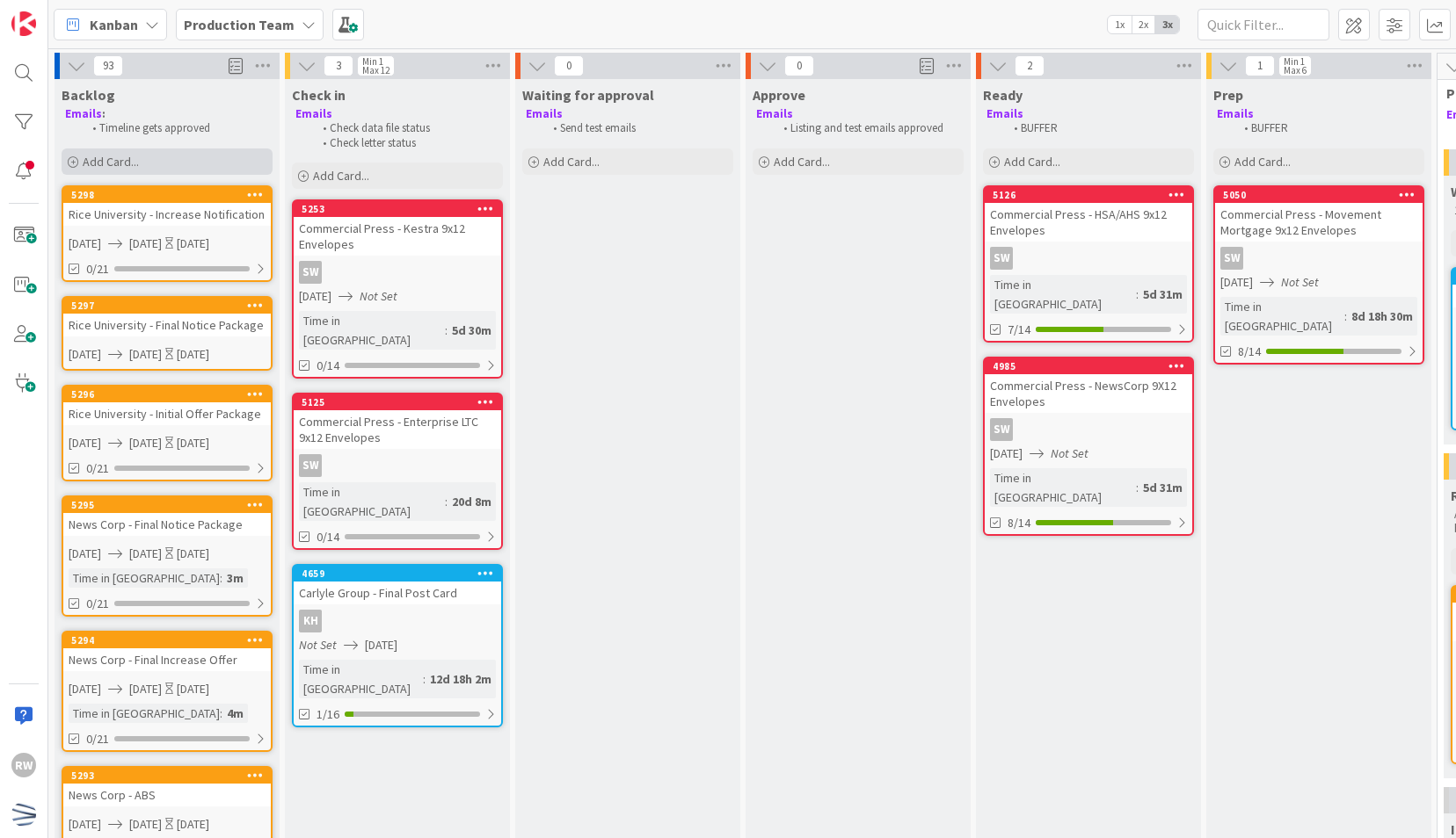
click at [208, 158] on div "Add Card..." at bounding box center [167, 161] width 211 height 26
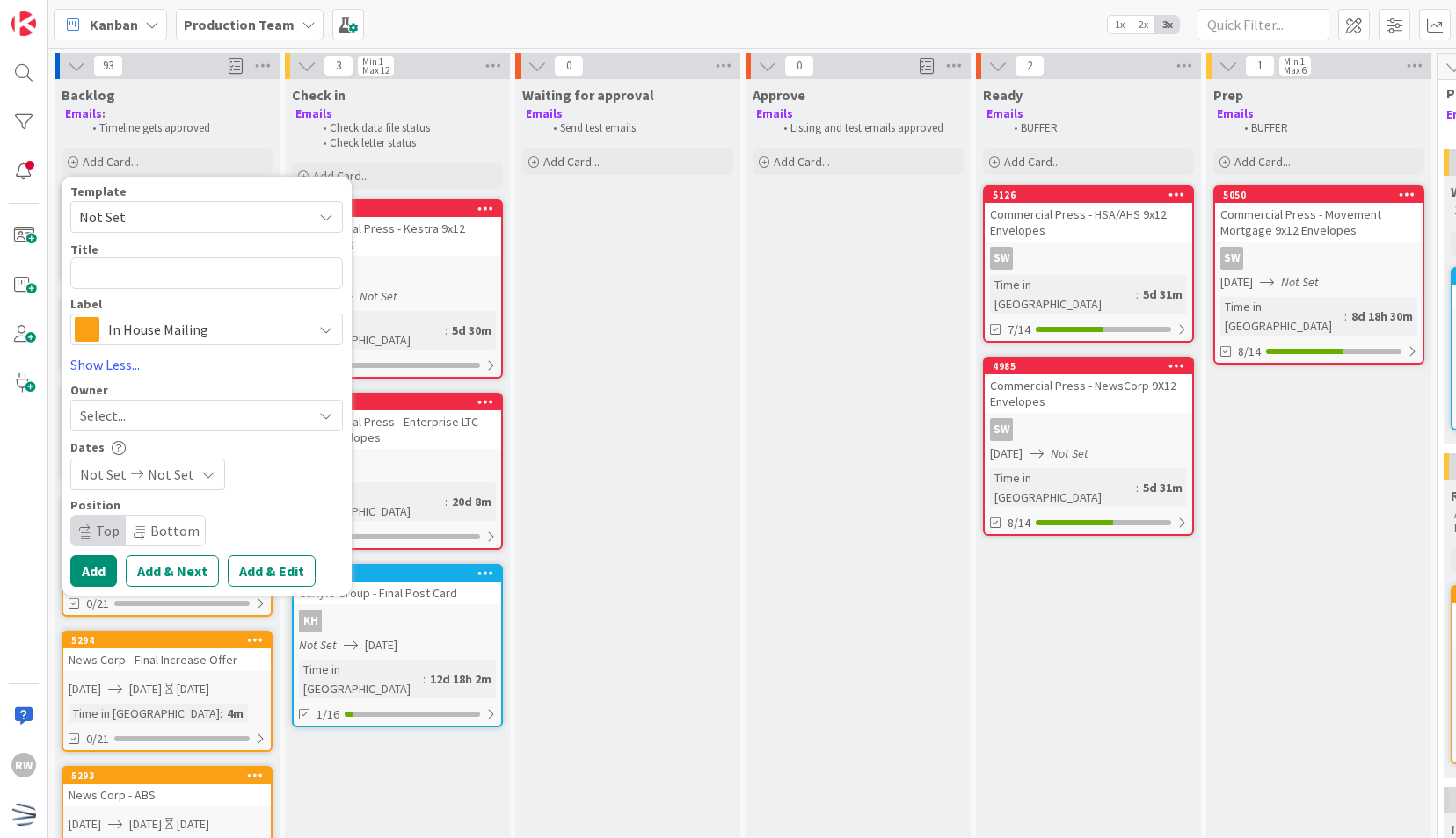
click at [190, 214] on span "Not Set" at bounding box center [189, 217] width 220 height 23
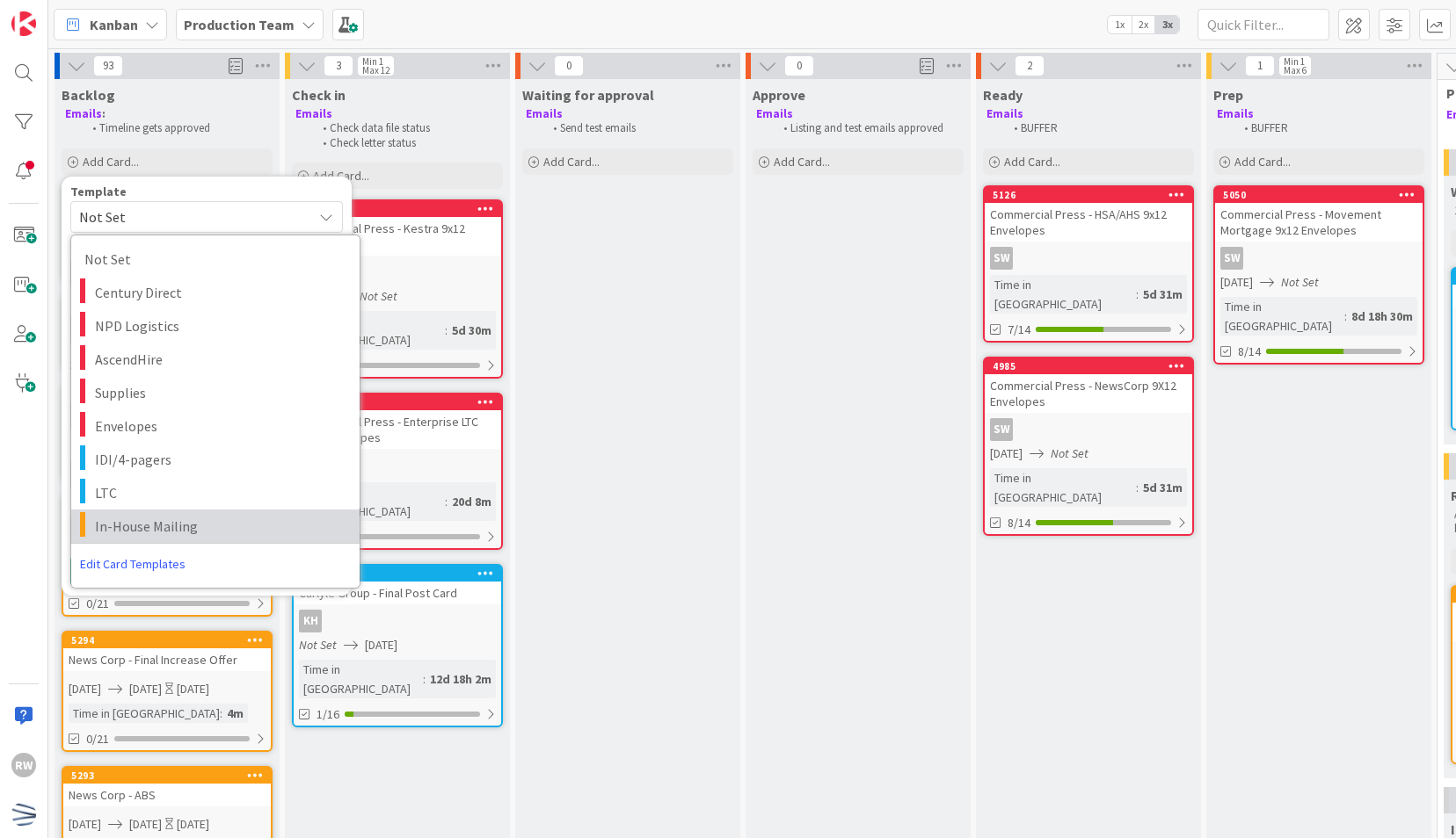
click at [174, 528] on span "In-House Mailing" at bounding box center [221, 526] width 252 height 23
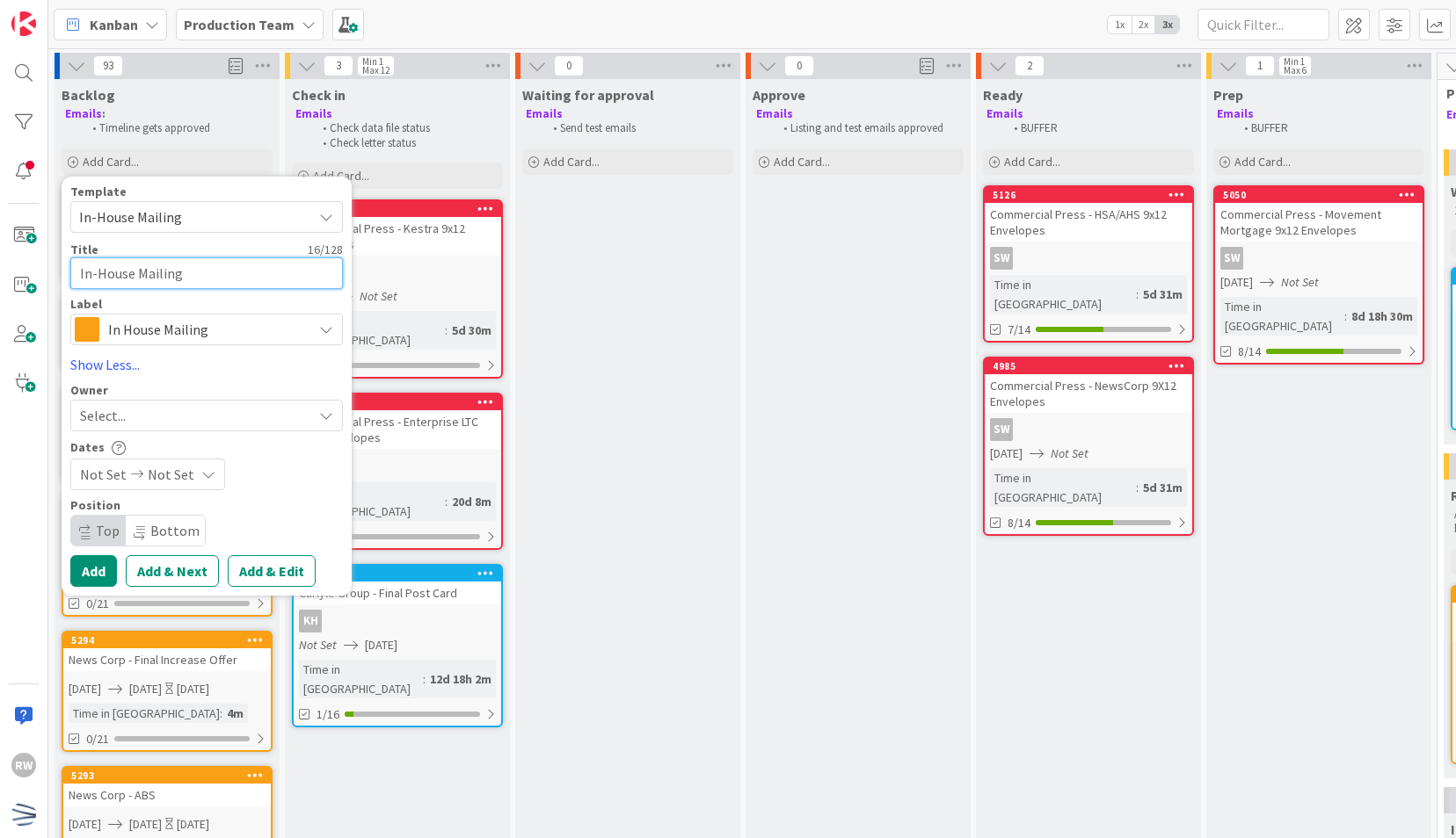
click at [185, 260] on textarea "In-House Mailing" at bounding box center [206, 273] width 273 height 32
paste textarea "Rice University - Final Notice Package"
click at [109, 480] on span "Not Set" at bounding box center [103, 474] width 47 height 21
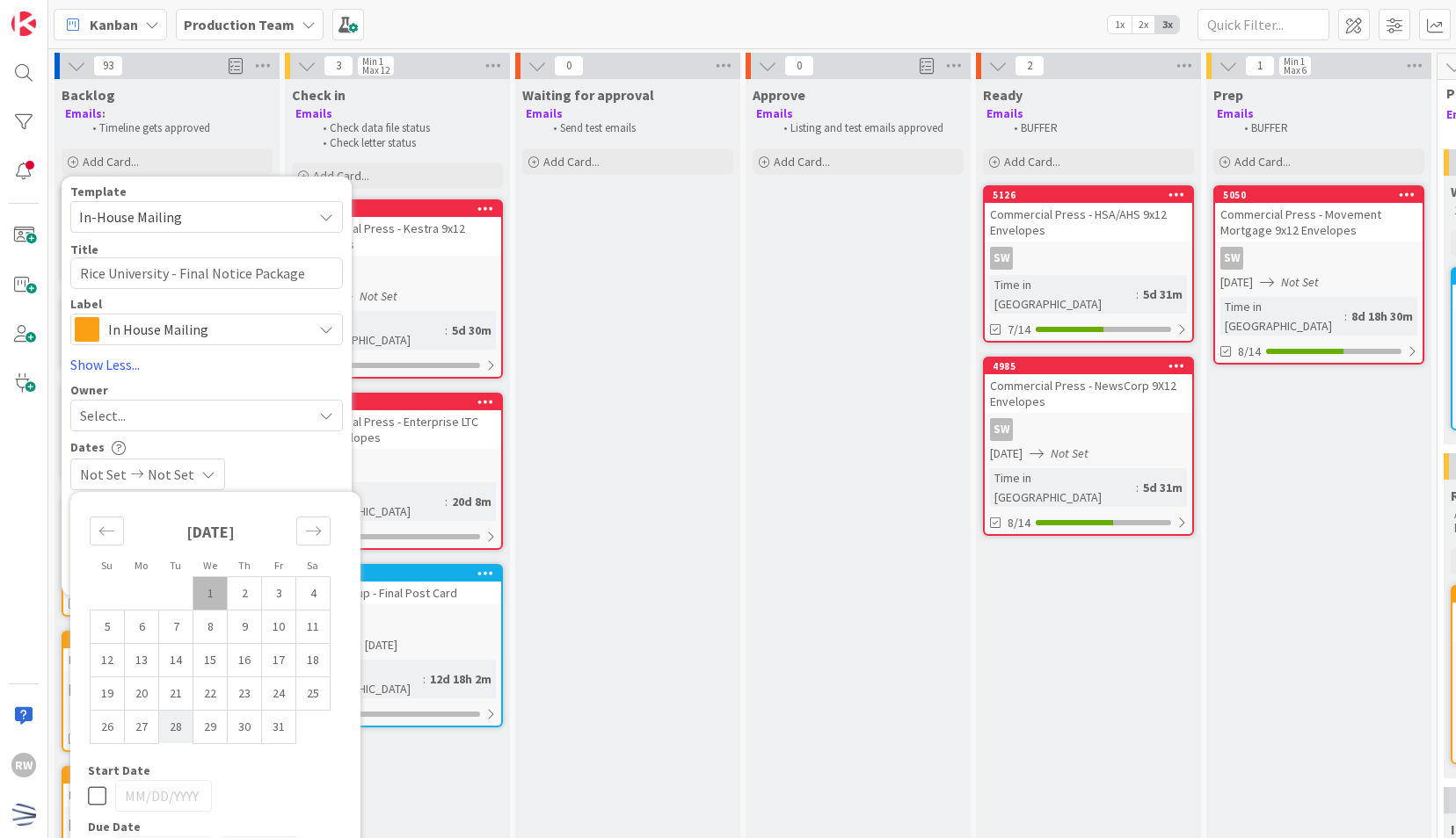
click at [186, 731] on td "28" at bounding box center [176, 726] width 34 height 34
click at [295, 455] on div "Dates [DATE] [DATE] Su Mo Tu We Th Fr Sa [DATE] 1 2 3 4 5 6 7 8 9 10 11 12 13 1…" at bounding box center [206, 466] width 273 height 50
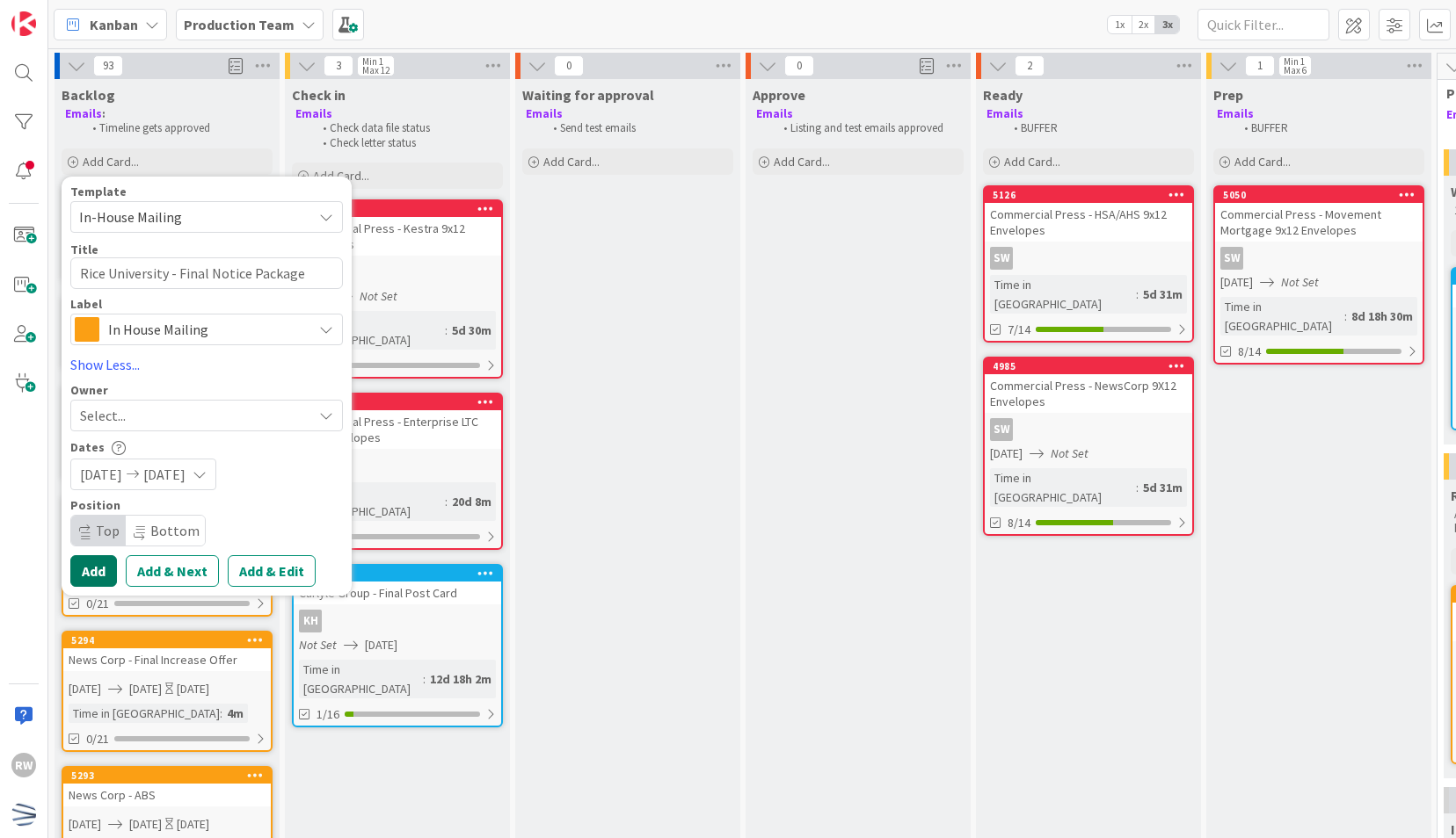
click at [93, 577] on button "Add" at bounding box center [93, 571] width 47 height 32
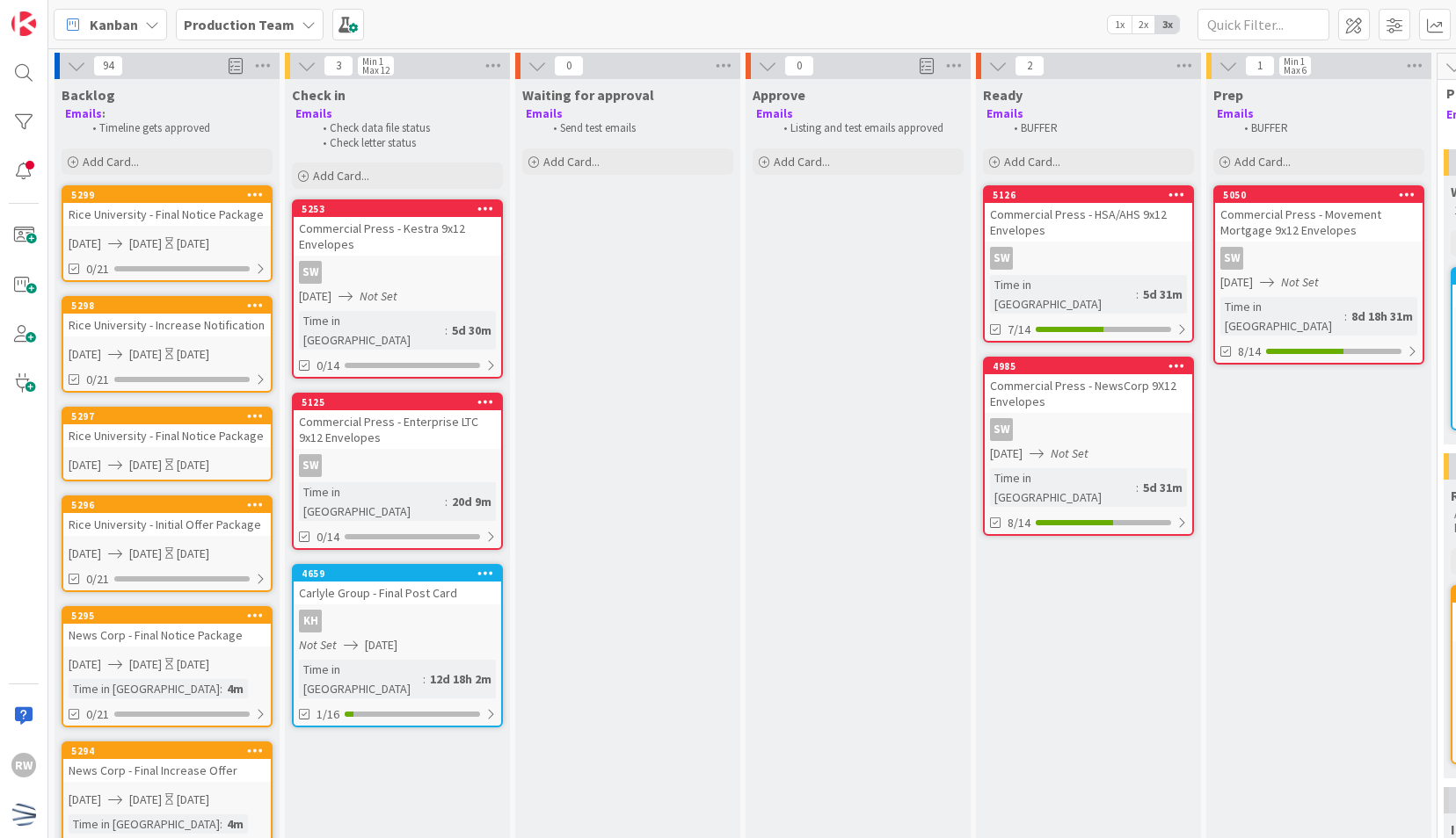
click at [257, 416] on icon at bounding box center [255, 415] width 17 height 12
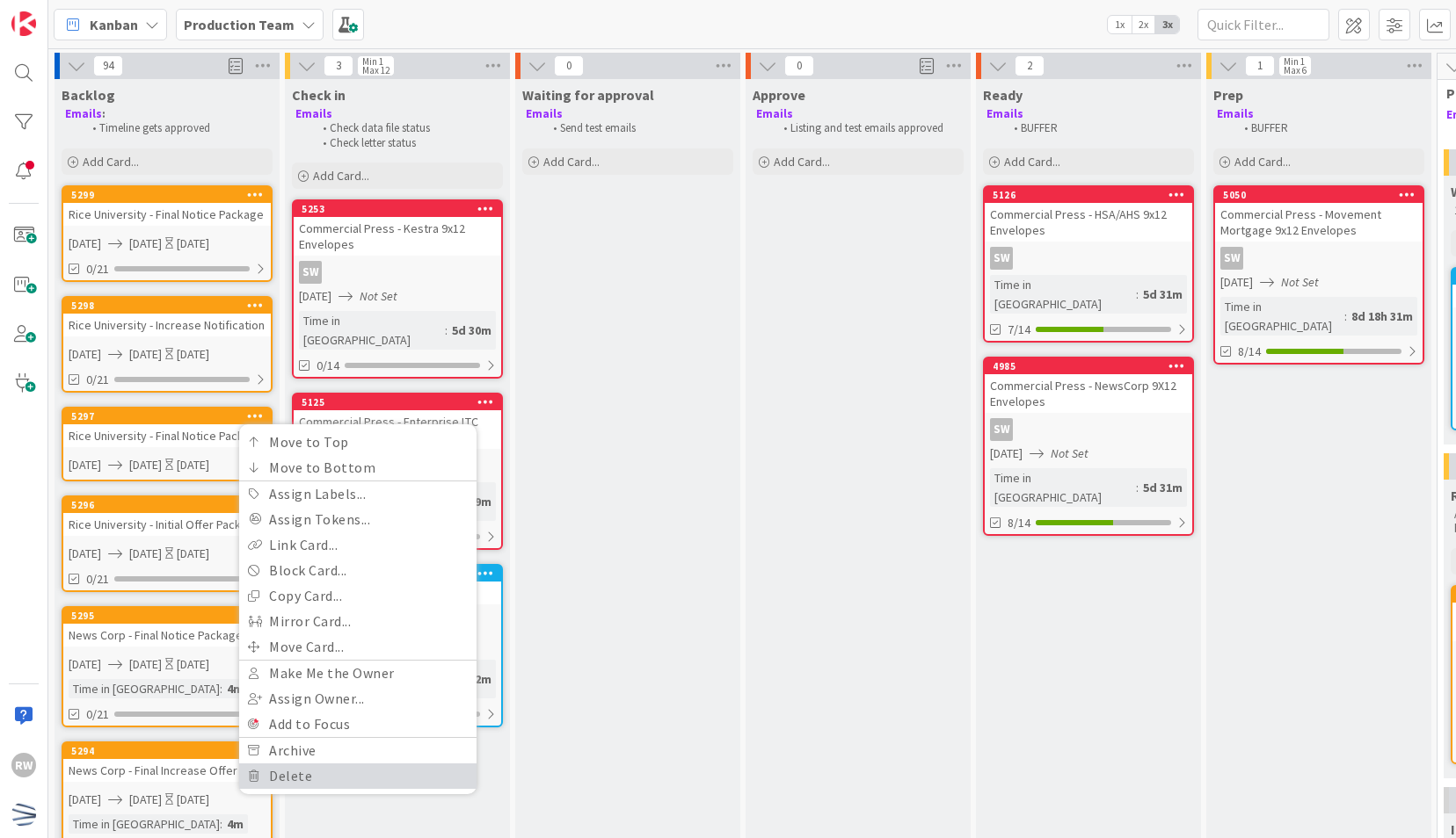
click at [320, 775] on link "Delete" at bounding box center [358, 776] width 238 height 25
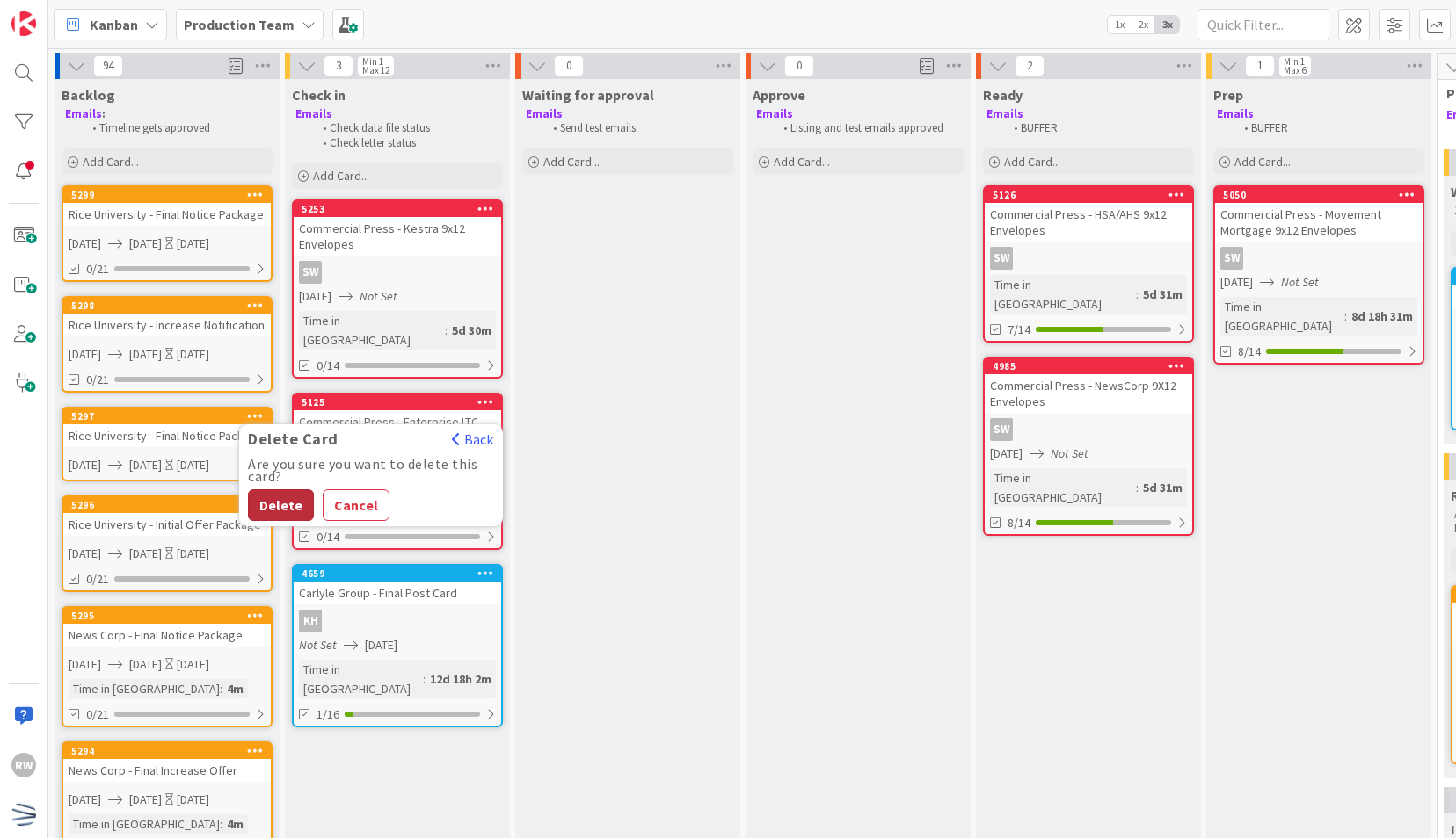
click at [277, 501] on button "Delete" at bounding box center [280, 506] width 66 height 32
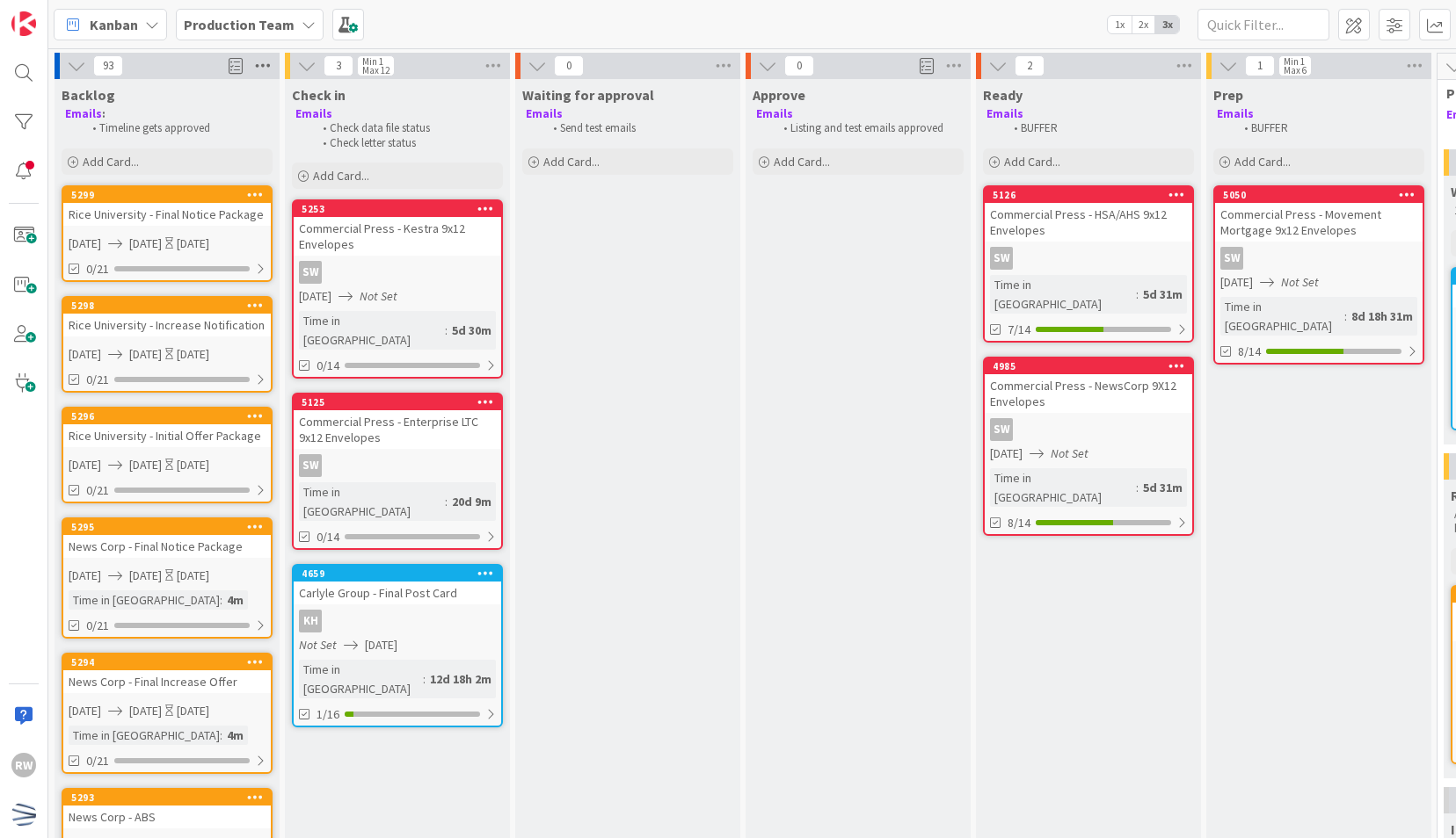
click at [261, 53] on icon at bounding box center [263, 66] width 23 height 26
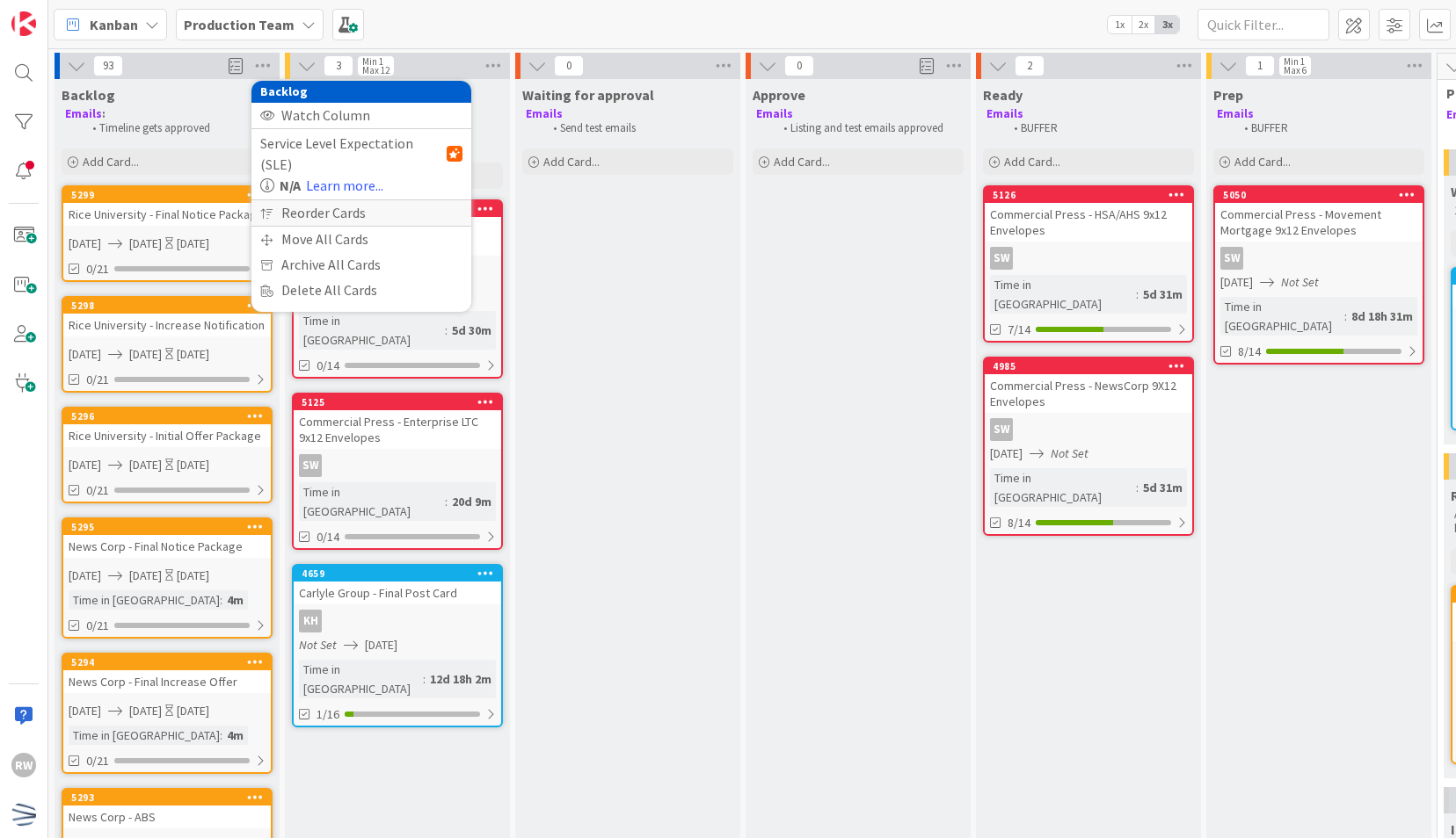
click at [333, 200] on div "Reorder Cards" at bounding box center [361, 212] width 220 height 25
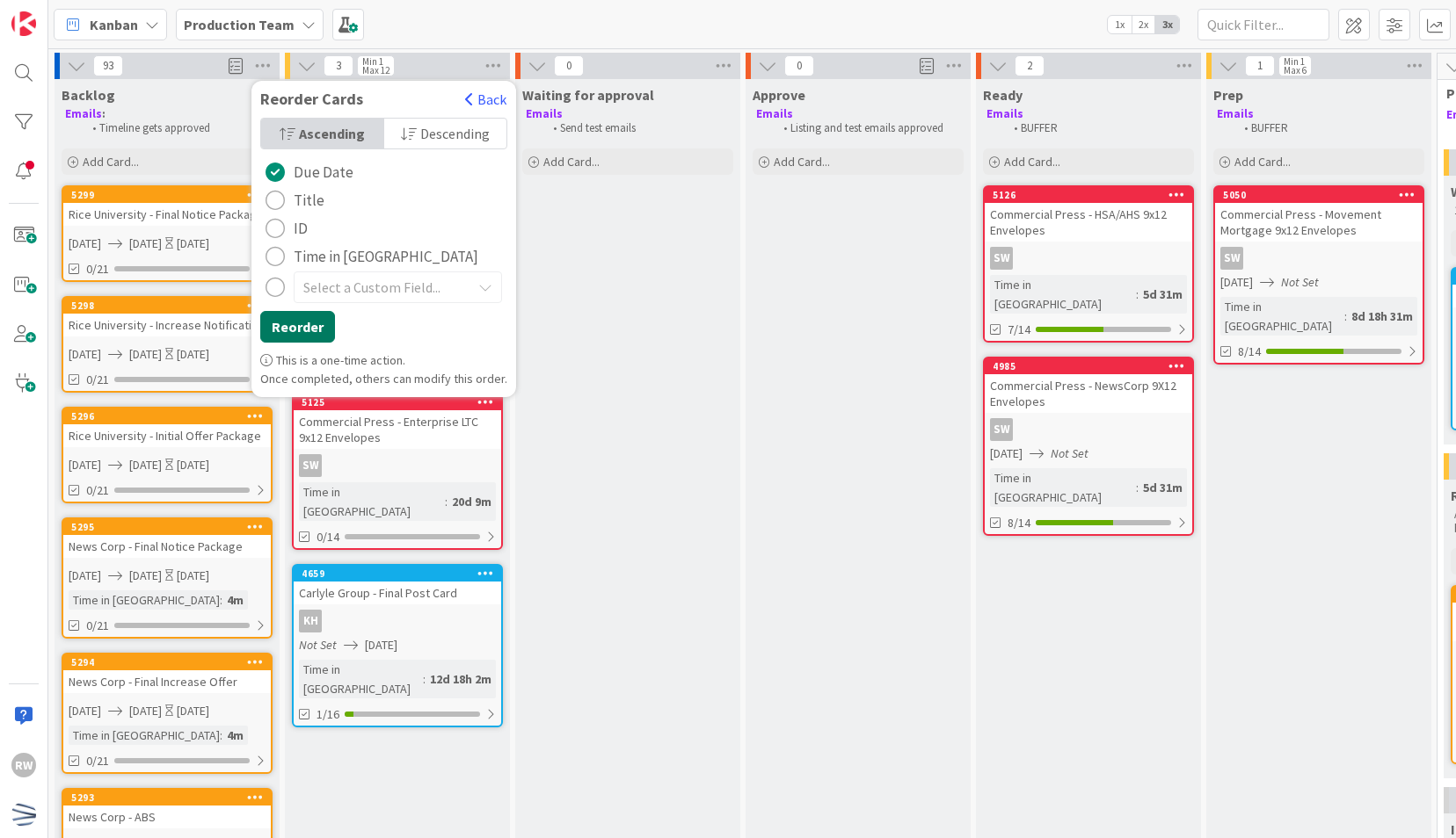
click at [314, 323] on button "Reorder" at bounding box center [297, 327] width 75 height 32
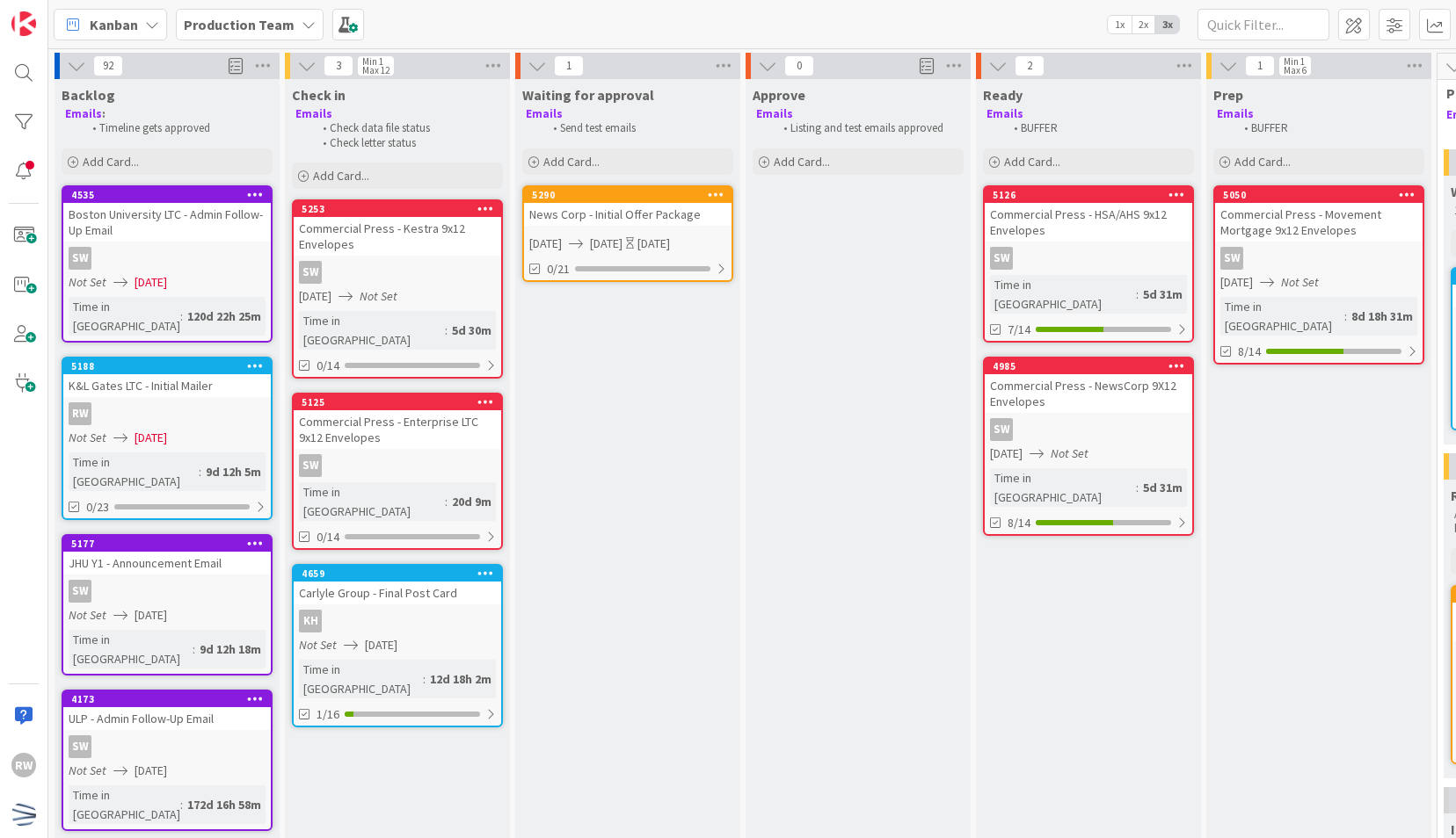
click at [627, 197] on div "5290" at bounding box center [632, 195] width 199 height 12
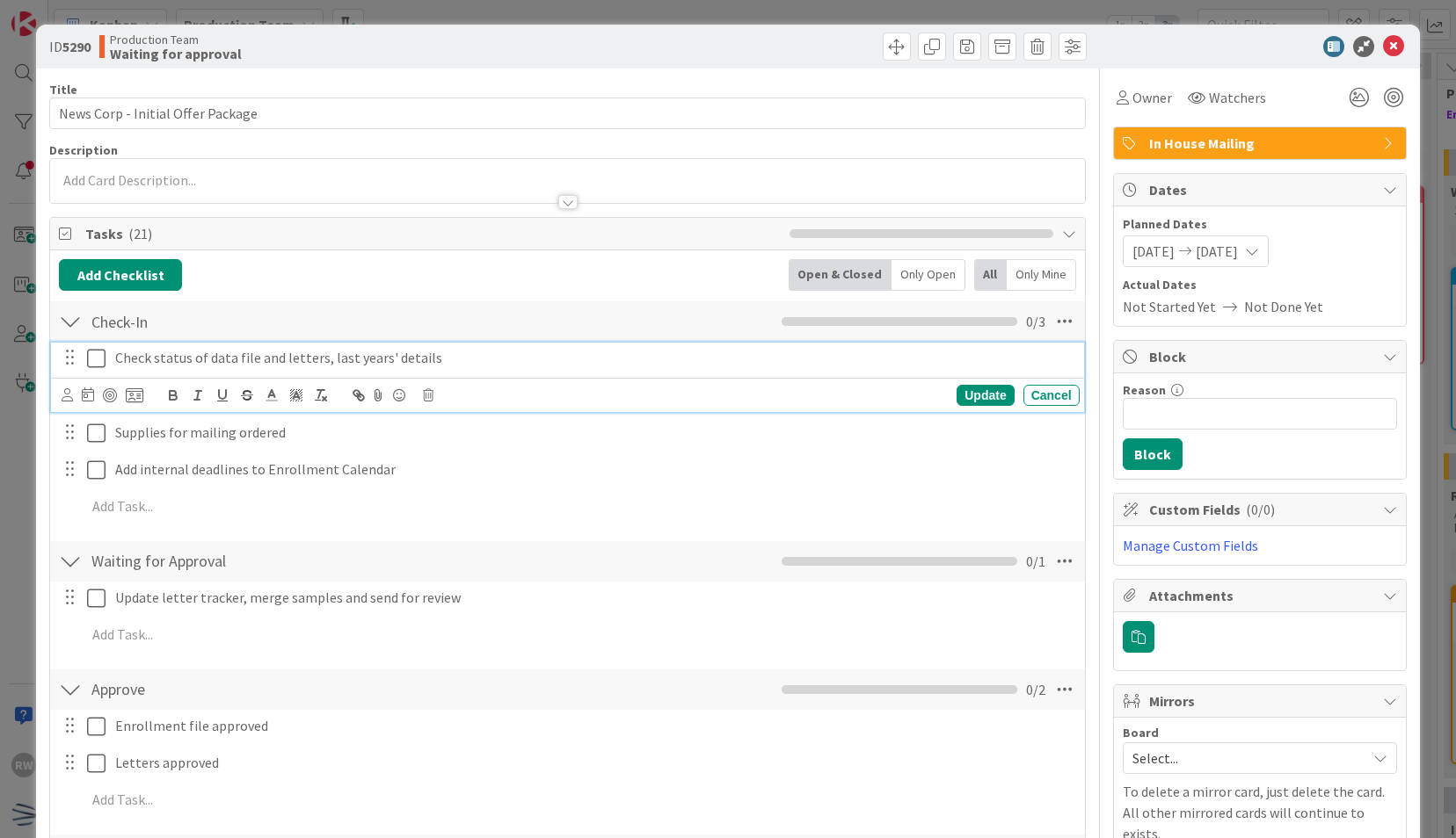
click at [95, 367] on button at bounding box center [97, 358] width 21 height 28
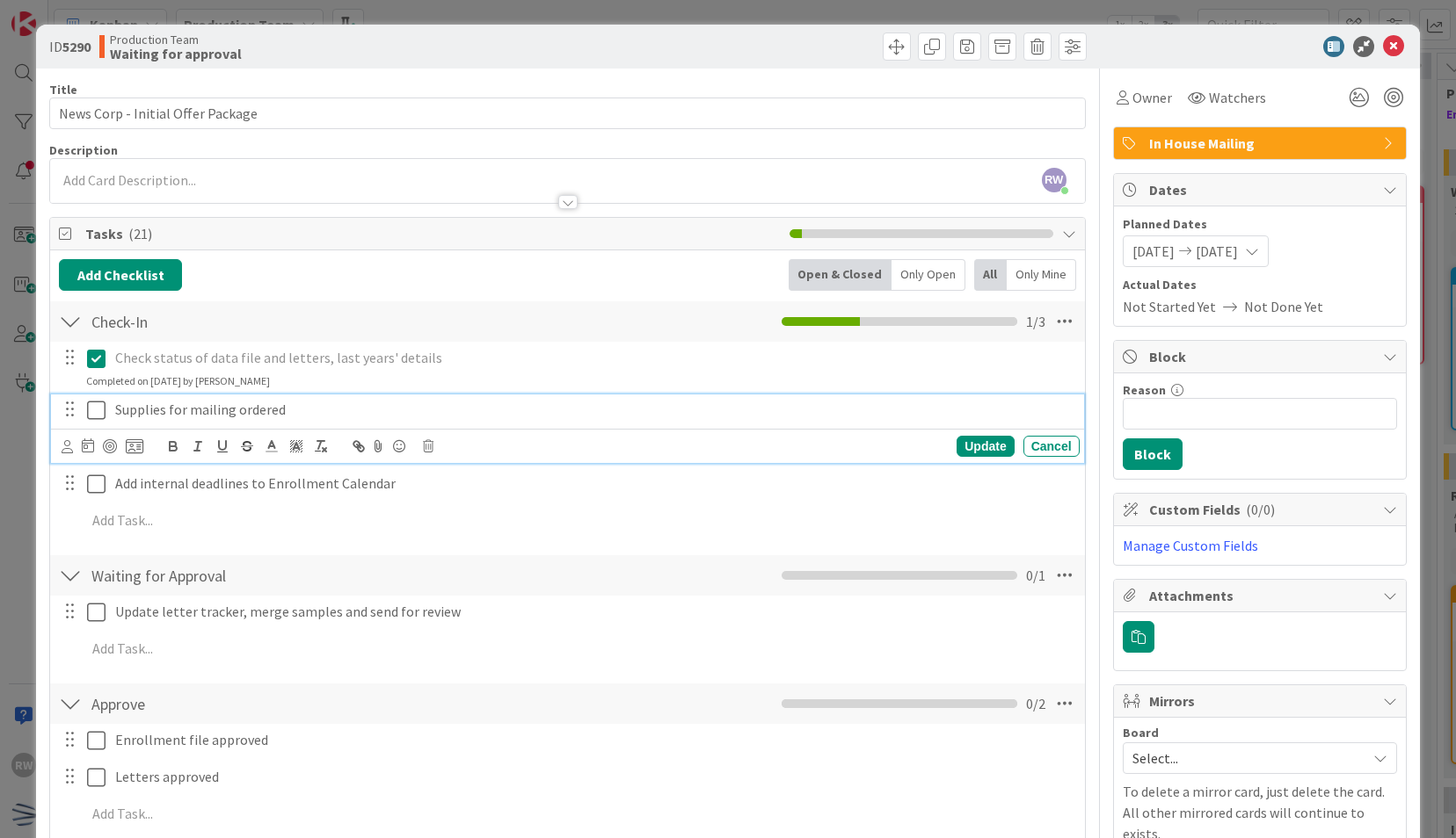
click at [99, 408] on icon at bounding box center [96, 410] width 19 height 21
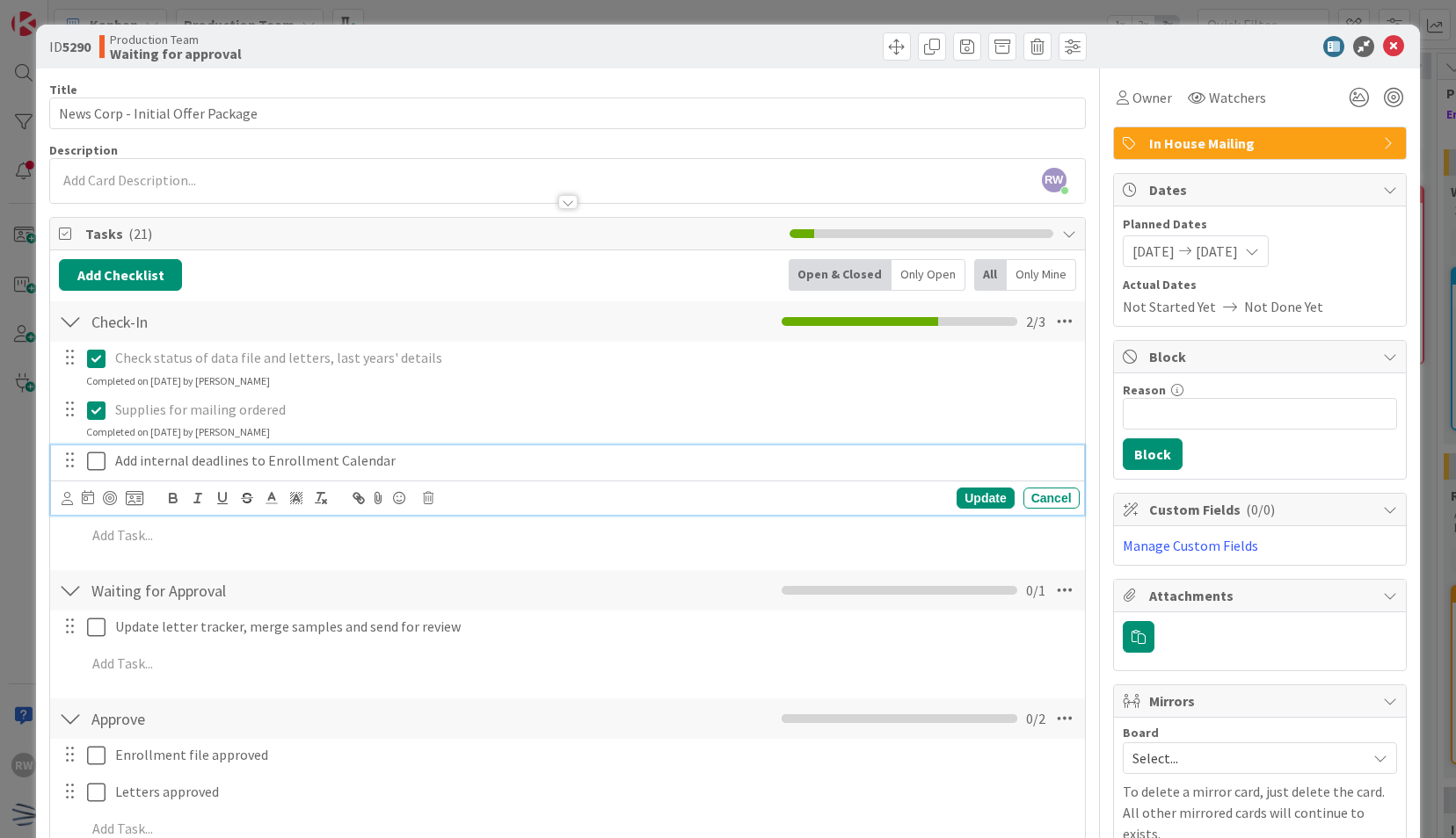
click at [99, 453] on icon at bounding box center [96, 461] width 19 height 21
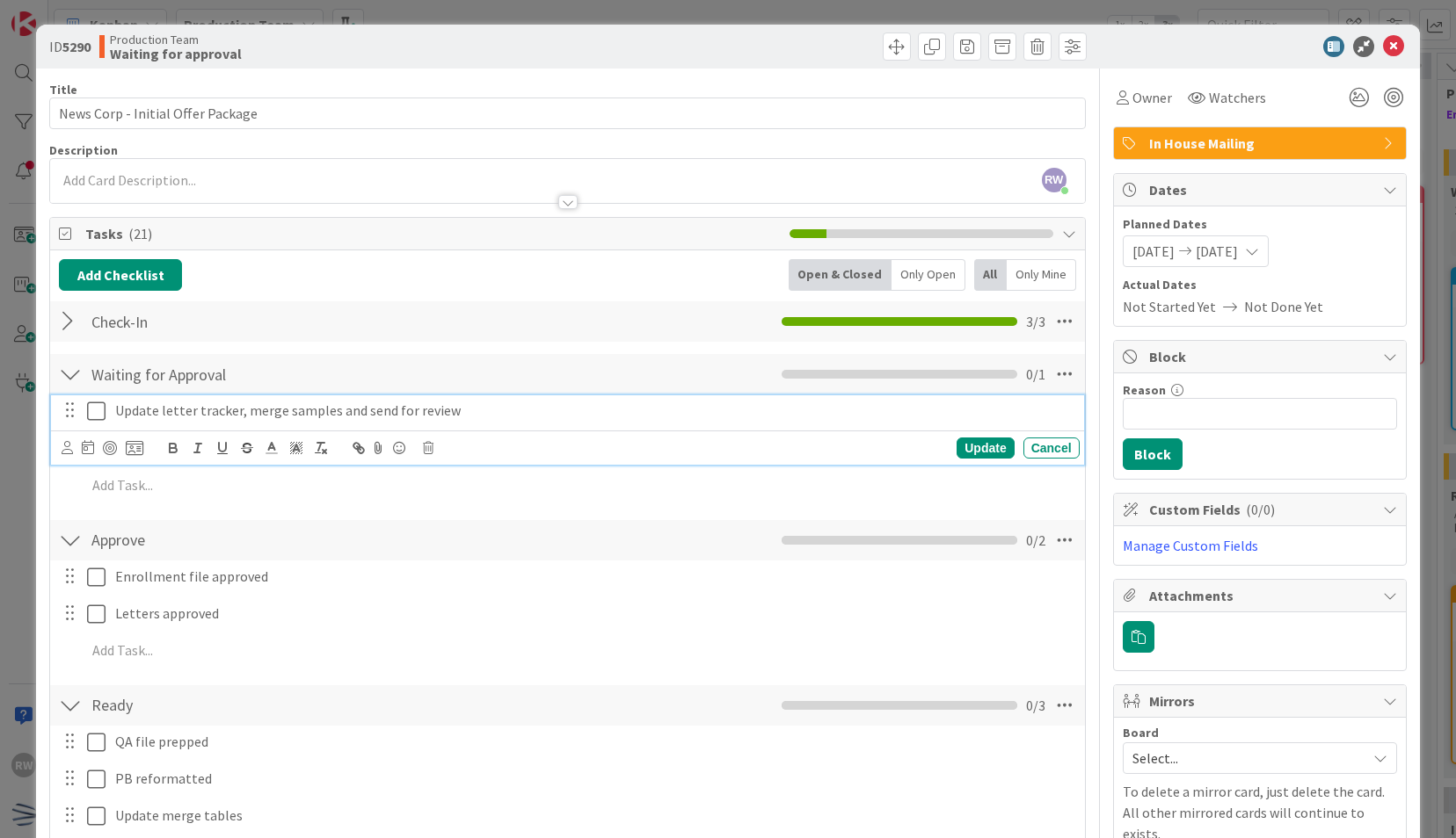
click at [89, 408] on icon at bounding box center [96, 411] width 19 height 21
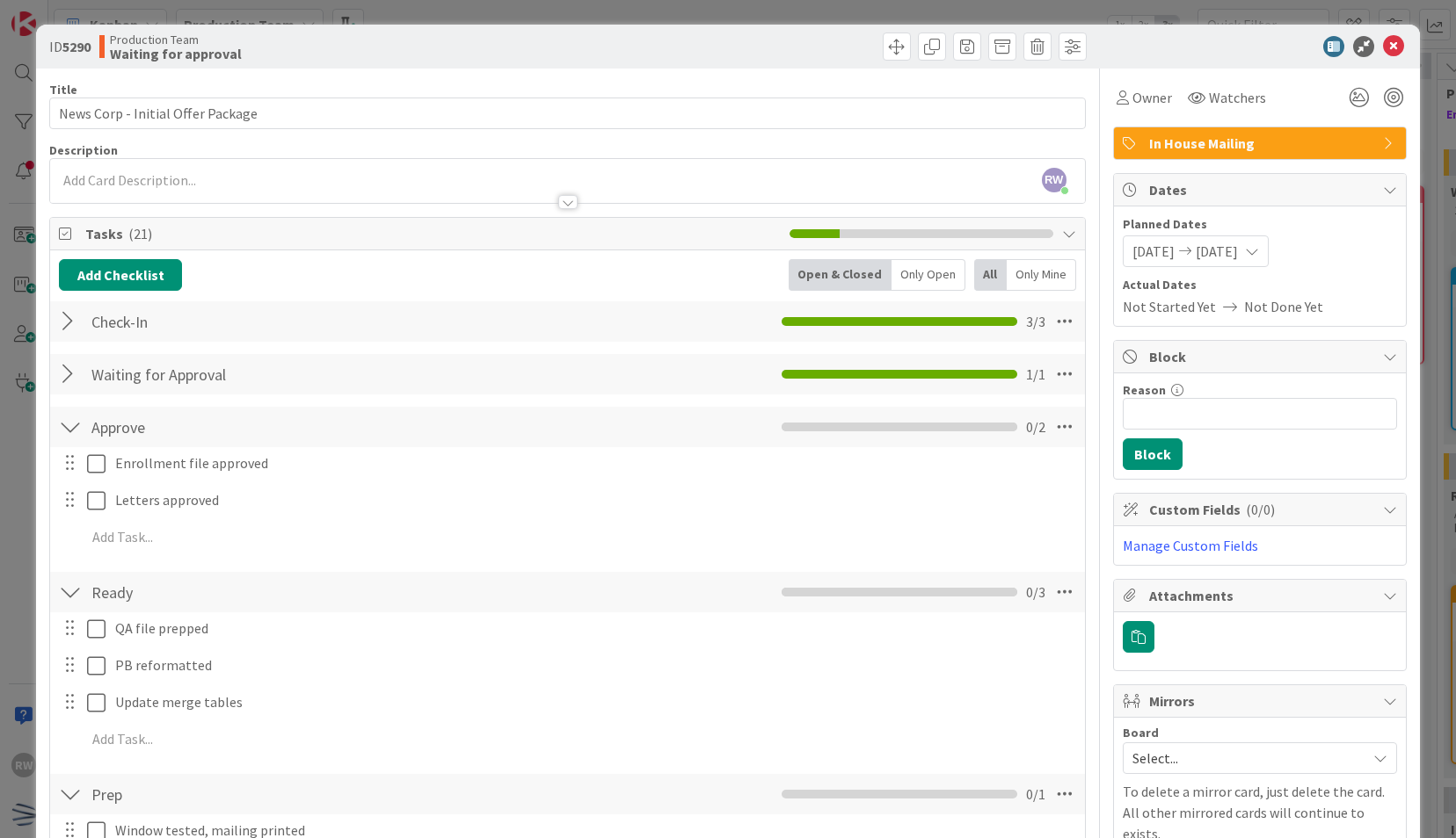
click at [1368, 53] on div at bounding box center [1251, 47] width 311 height 21
click at [1382, 47] on icon at bounding box center [1393, 47] width 21 height 21
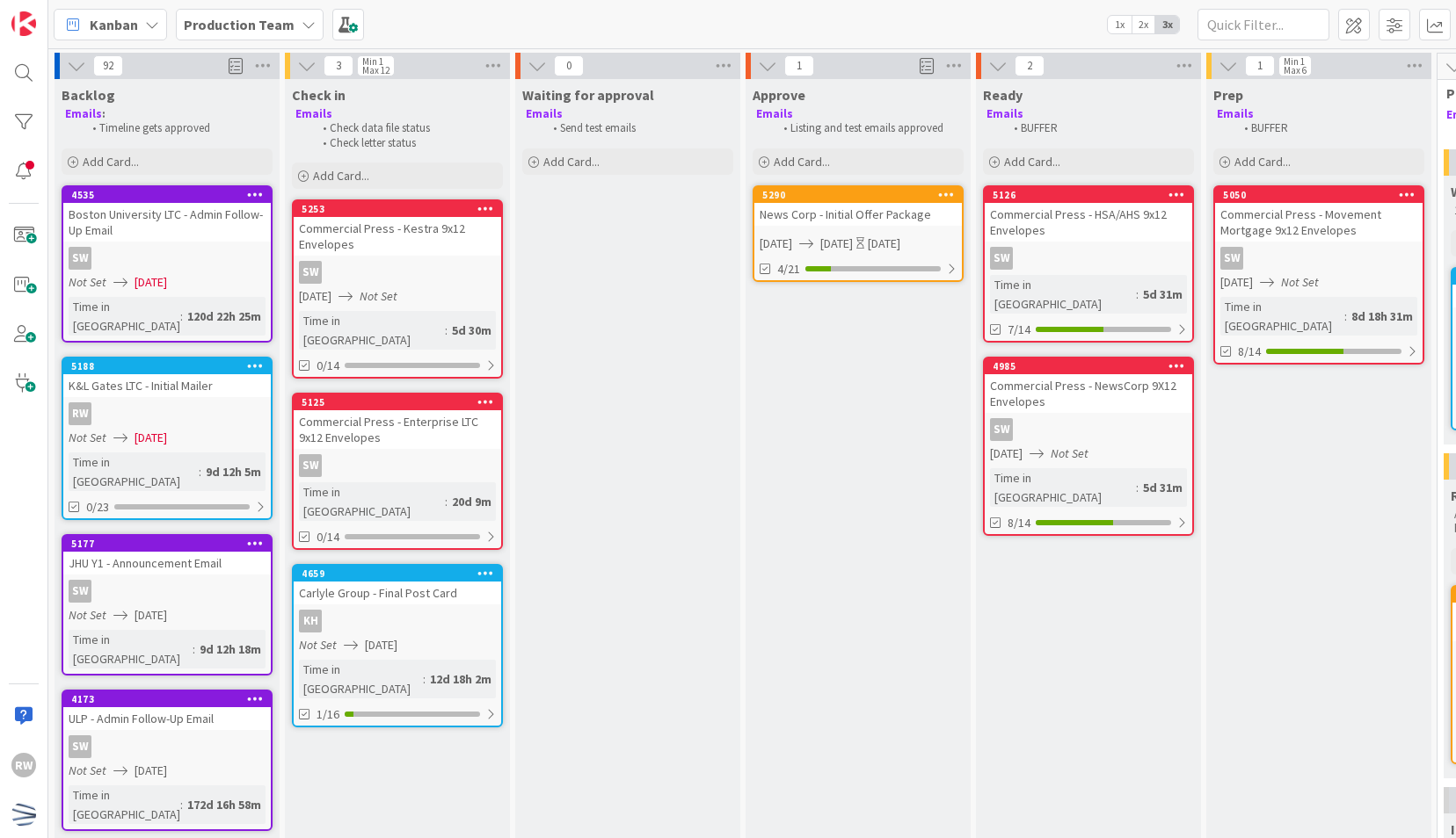
click at [288, 34] on div "Production Team" at bounding box center [250, 24] width 148 height 32
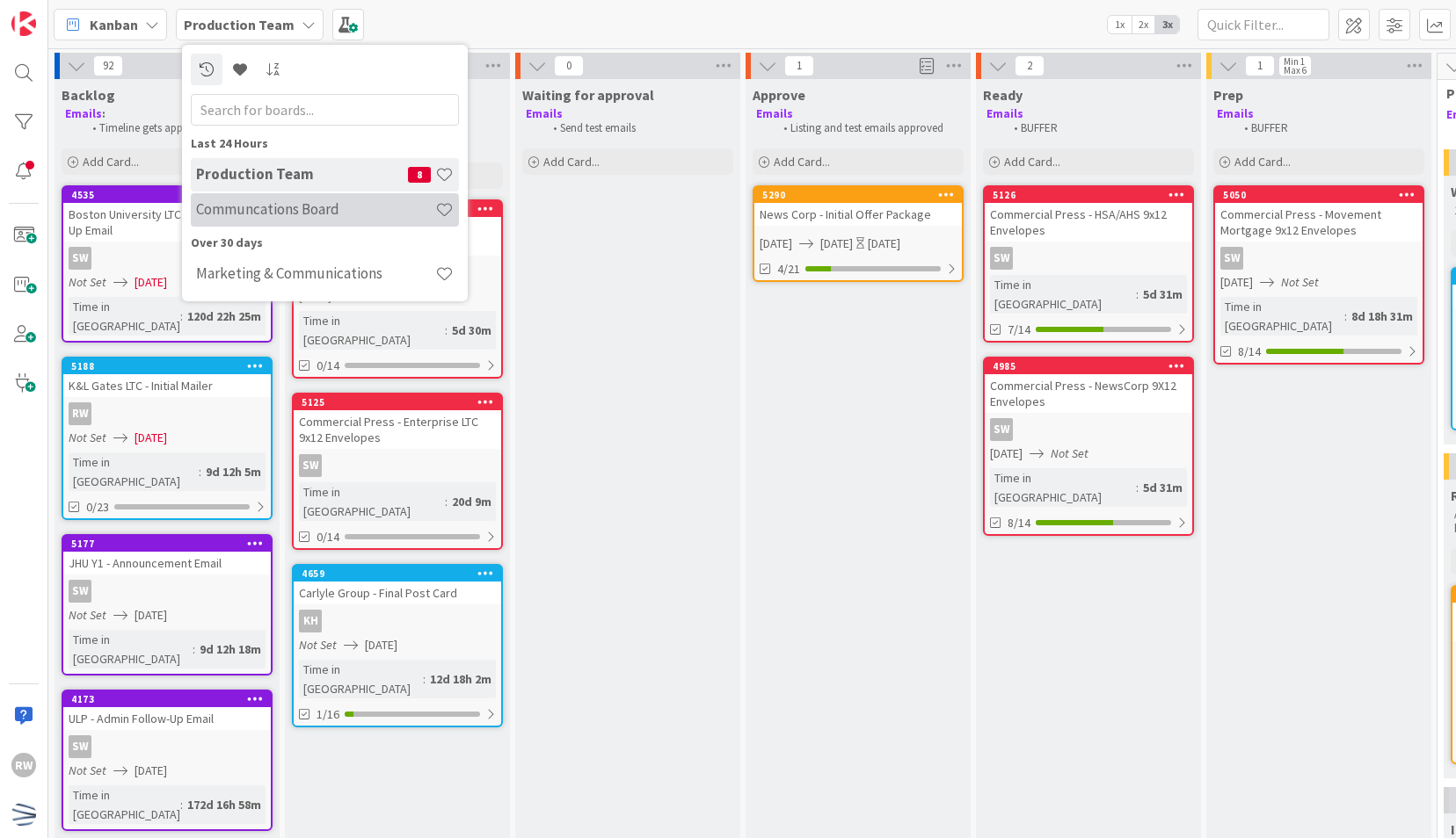
click at [304, 202] on h4 "Communcations Board" at bounding box center [315, 209] width 239 height 18
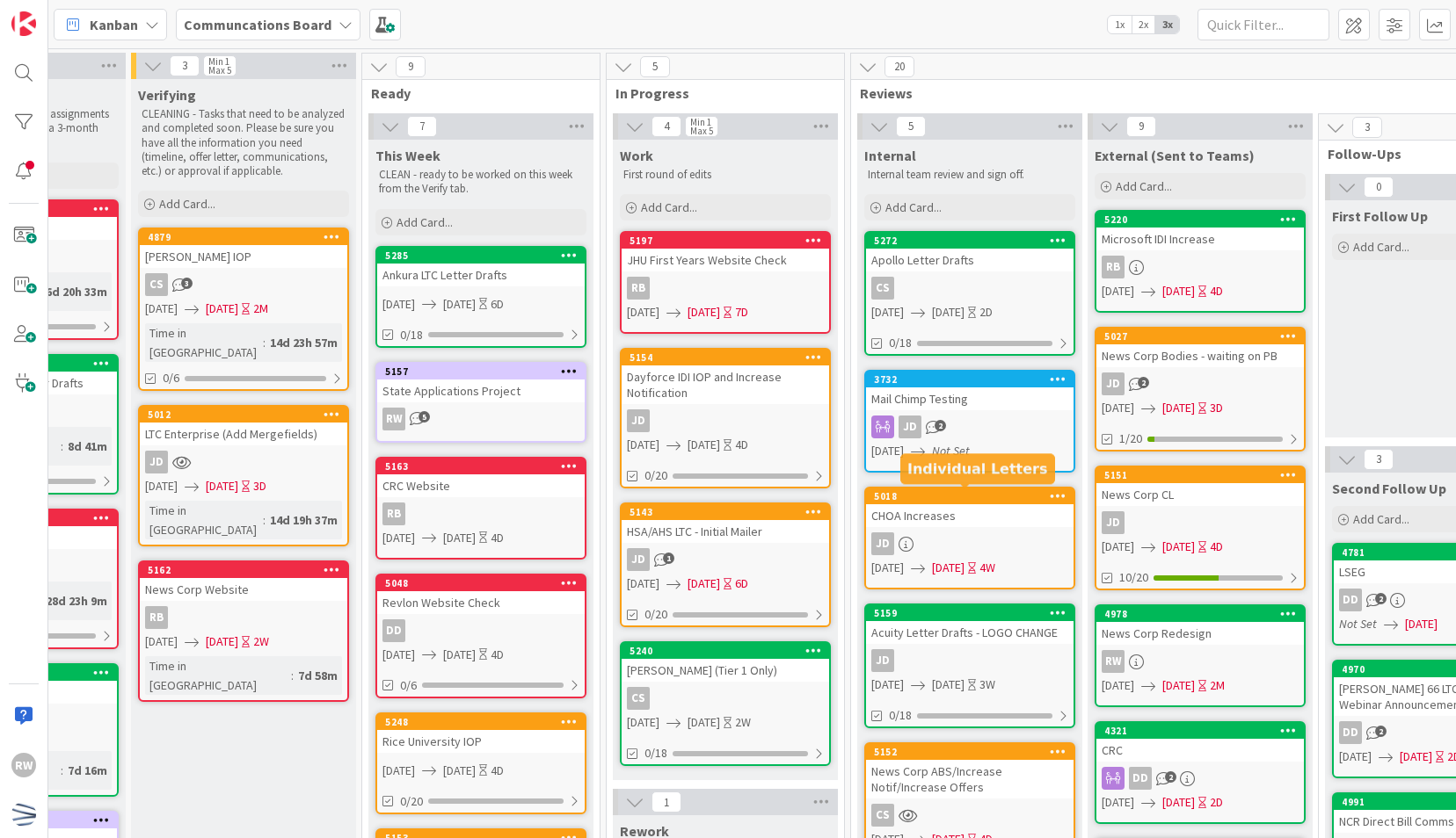
scroll to position [0, 162]
